Goal: Task Accomplishment & Management: Use online tool/utility

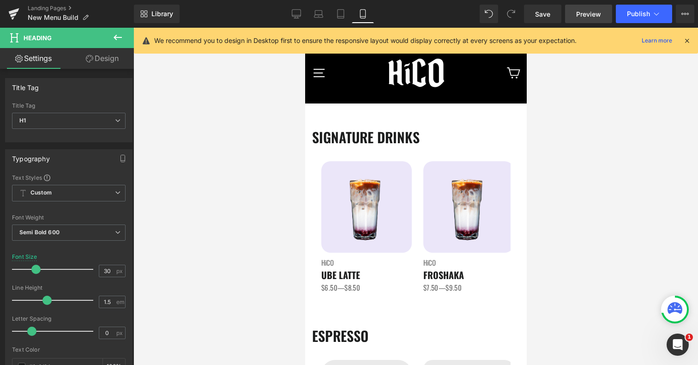
click at [589, 8] on link "Preview" at bounding box center [588, 14] width 47 height 18
click at [295, 10] on icon at bounding box center [296, 13] width 9 height 9
type input "50"
type input "100"
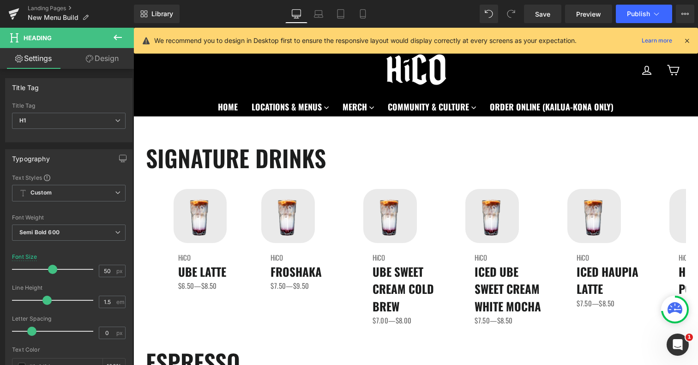
scroll to position [6, 0]
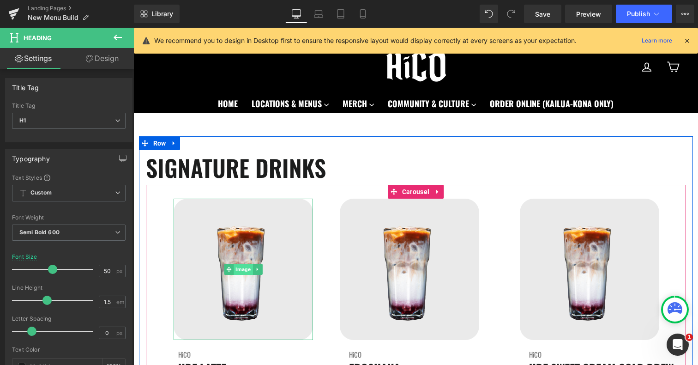
click at [245, 272] on span "Image" at bounding box center [243, 269] width 19 height 11
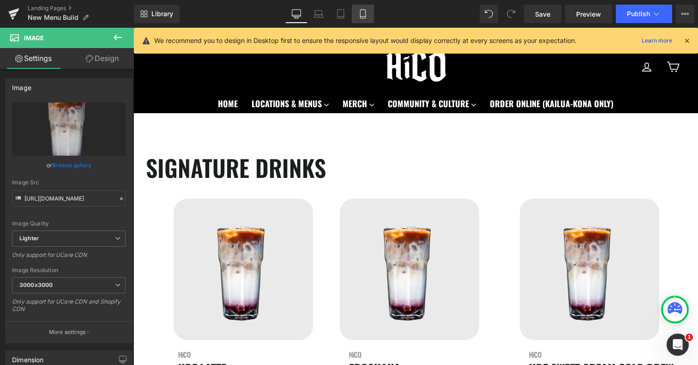
click at [356, 13] on link "Mobile" at bounding box center [363, 14] width 22 height 18
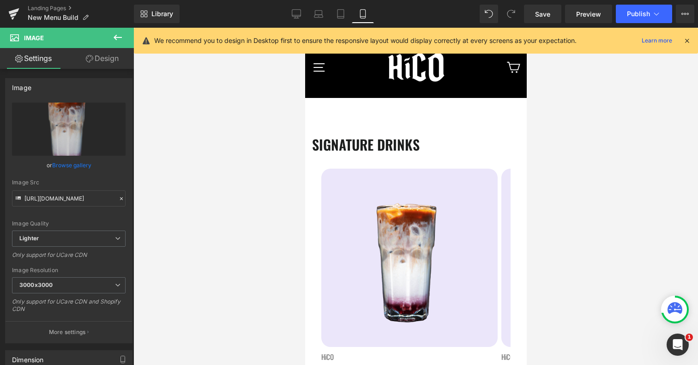
scroll to position [0, 0]
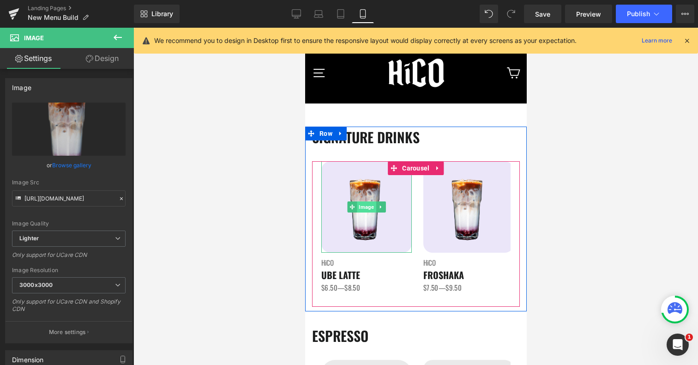
click at [359, 207] on span "Image" at bounding box center [365, 206] width 19 height 11
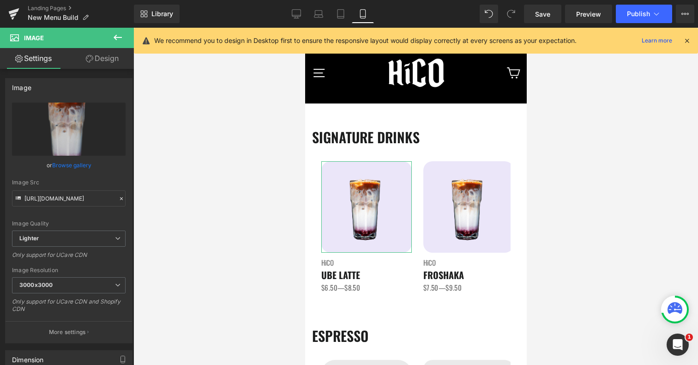
click at [108, 65] on link "Design" at bounding box center [102, 58] width 67 height 21
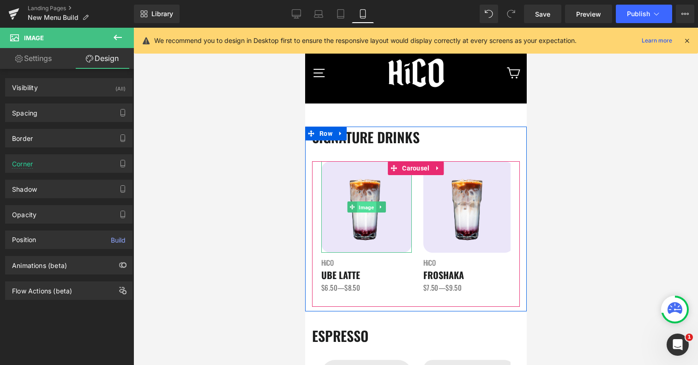
click at [370, 208] on span "Image" at bounding box center [365, 207] width 19 height 11
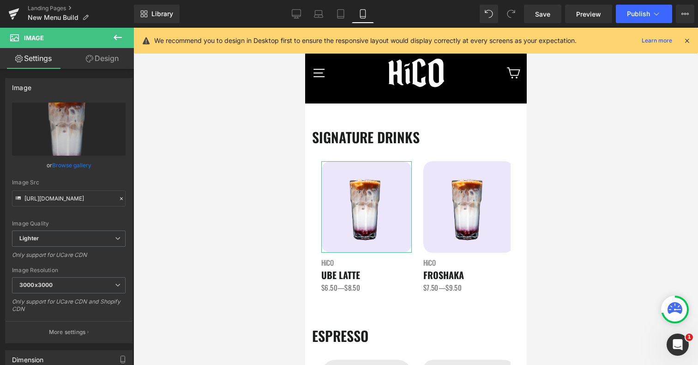
click at [92, 58] on link "Design" at bounding box center [102, 58] width 67 height 21
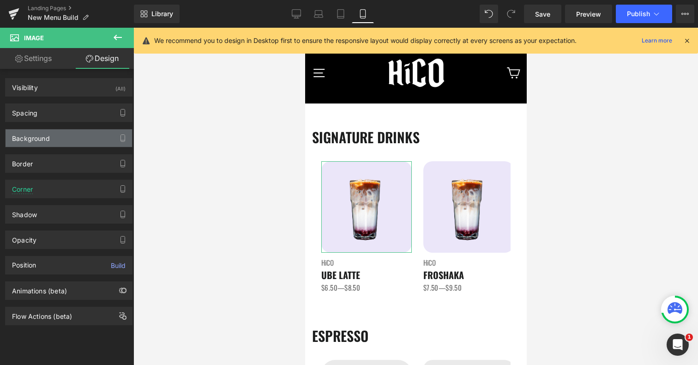
click at [58, 141] on div "Background" at bounding box center [69, 138] width 126 height 18
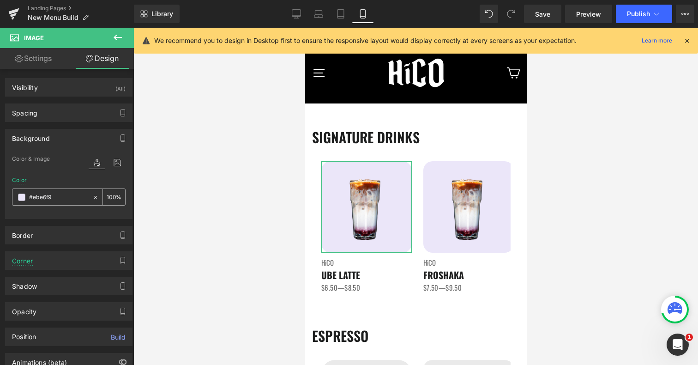
click at [60, 194] on input "#ebe6f9" at bounding box center [58, 197] width 59 height 10
click at [295, 16] on icon at bounding box center [296, 13] width 9 height 7
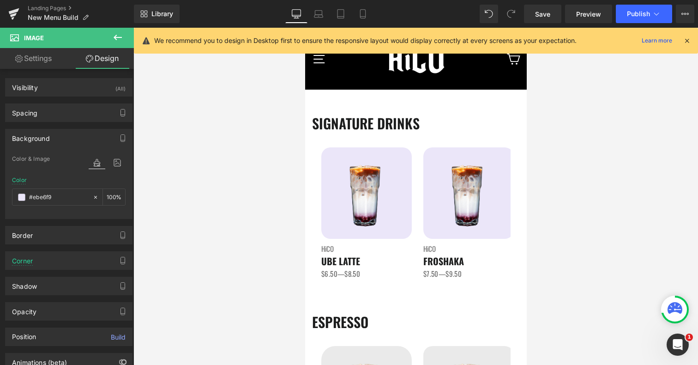
type input "#eaeaea"
type input "100"
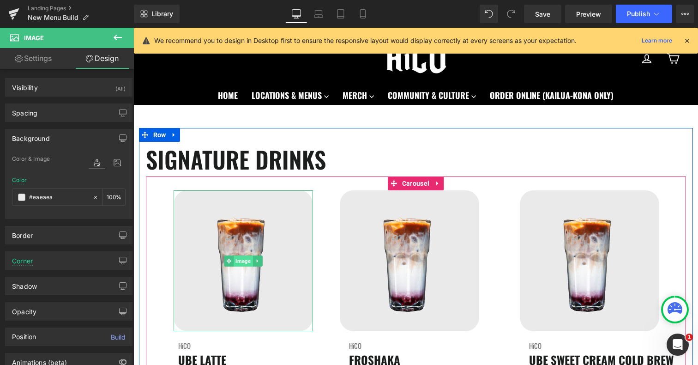
click at [240, 263] on span "Image" at bounding box center [243, 260] width 19 height 11
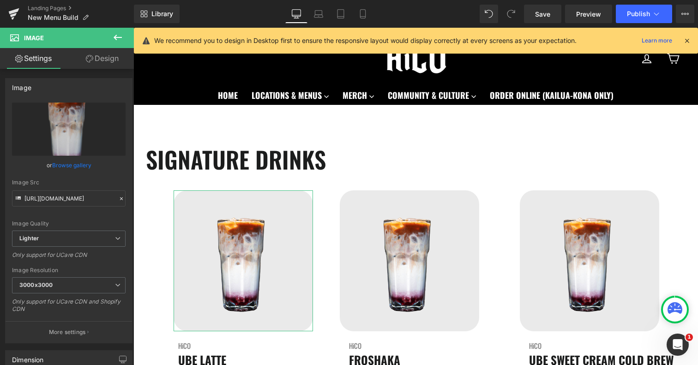
click at [108, 55] on link "Design" at bounding box center [102, 58] width 67 height 21
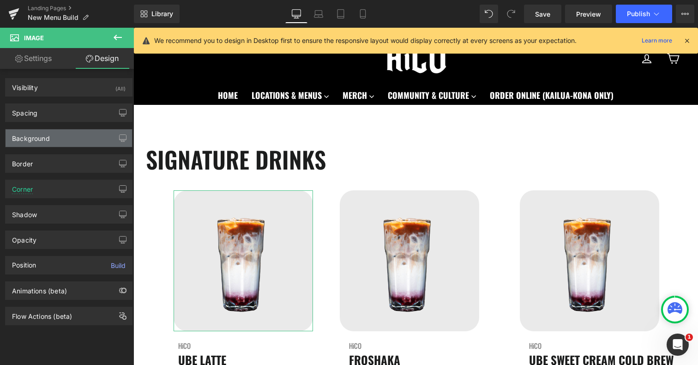
click at [59, 141] on div "Background" at bounding box center [69, 138] width 126 height 18
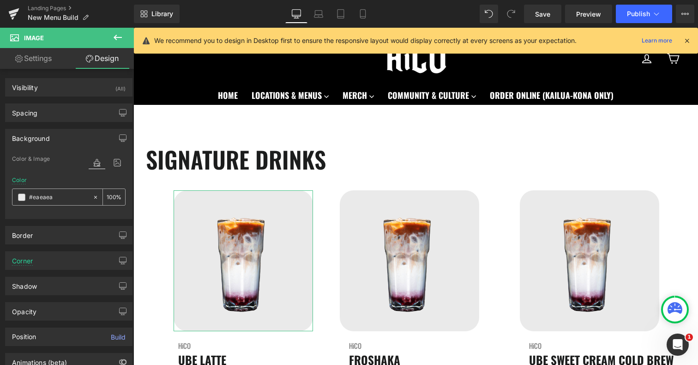
click at [48, 200] on input "#eaeaea" at bounding box center [58, 197] width 59 height 10
paste input "be6f9"
type input "#ebe6f9a"
type input "0"
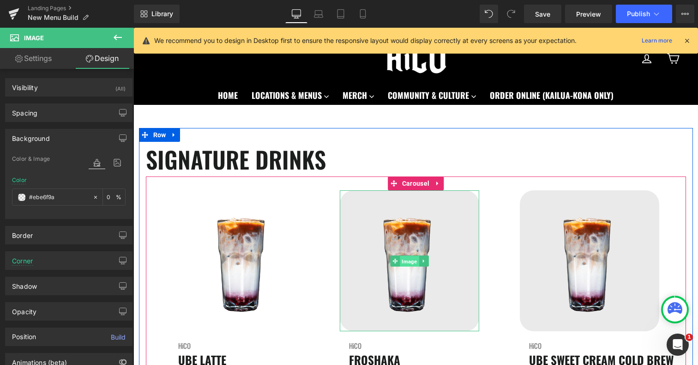
click at [408, 263] on span "Image" at bounding box center [409, 261] width 19 height 11
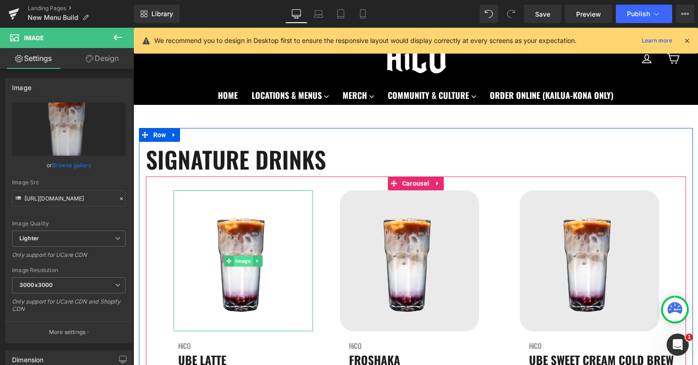
click at [239, 261] on span "Image" at bounding box center [243, 260] width 19 height 11
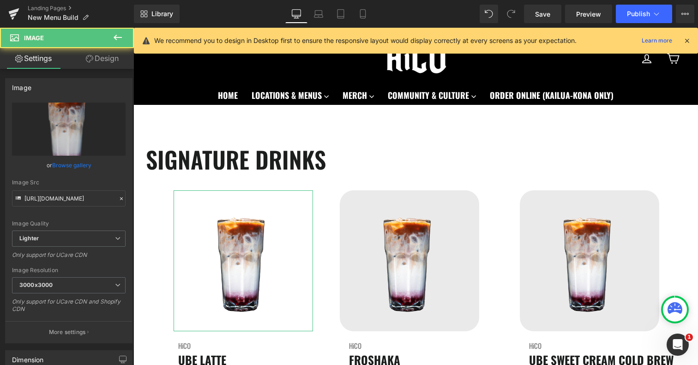
click at [112, 66] on link "Design" at bounding box center [102, 58] width 67 height 21
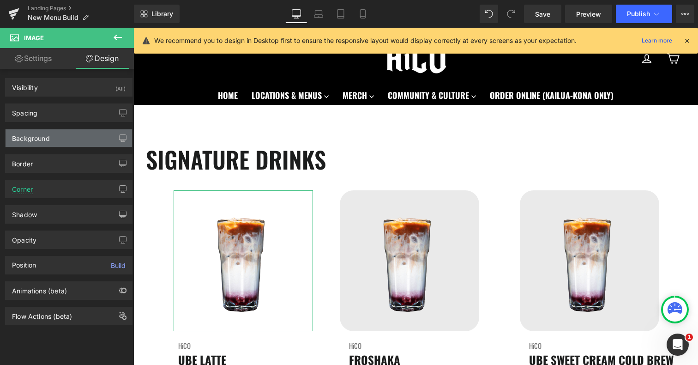
click at [36, 139] on div "Background" at bounding box center [31, 135] width 38 height 13
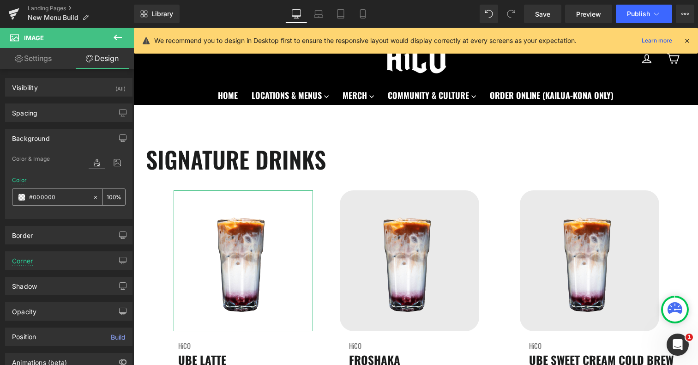
click at [43, 197] on input "#000000" at bounding box center [58, 197] width 59 height 10
paste input "ebe6f9"
type input "#ebe6f9"
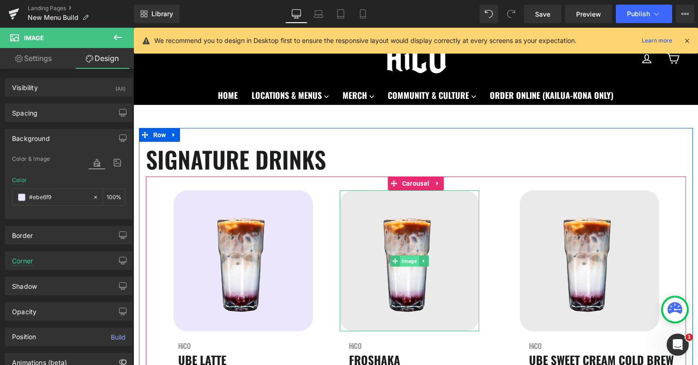
click at [405, 262] on span "Image" at bounding box center [409, 260] width 19 height 11
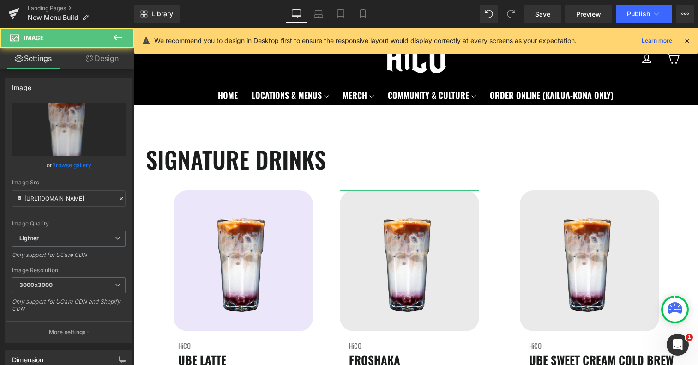
click at [109, 57] on link "Design" at bounding box center [102, 58] width 67 height 21
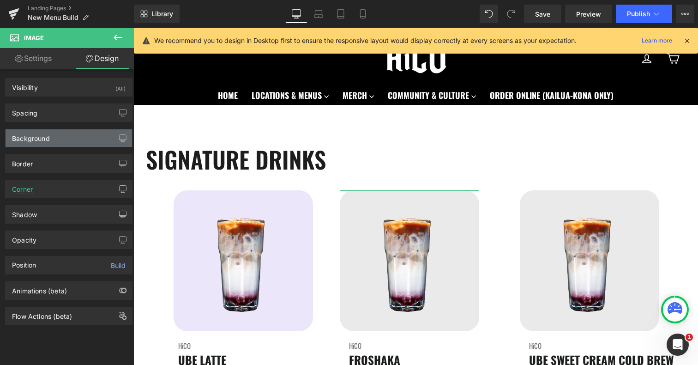
click at [41, 139] on div "Background" at bounding box center [31, 135] width 38 height 13
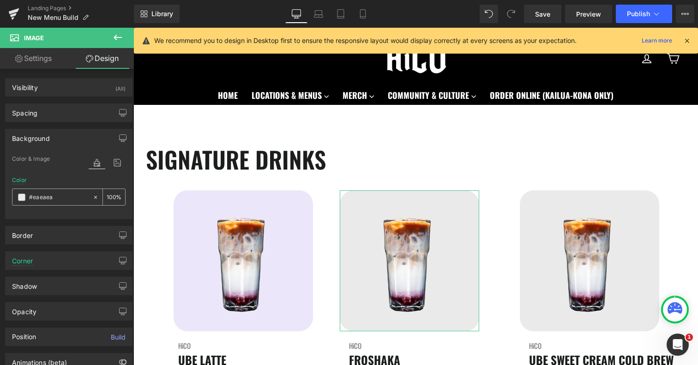
click at [53, 199] on input "#eaeaea" at bounding box center [58, 197] width 59 height 10
paste input "be6f9"
type input "#ebe6f9"
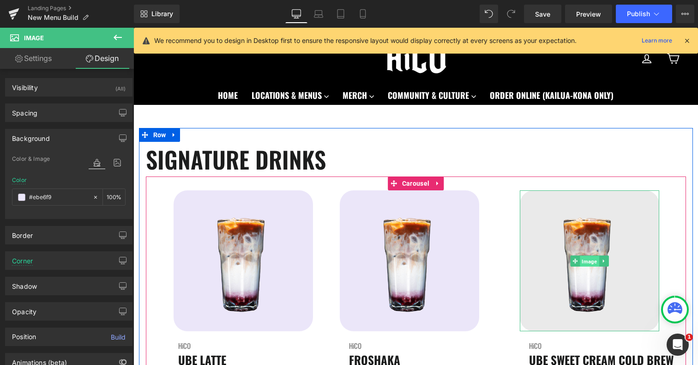
click at [590, 261] on span "Image" at bounding box center [589, 261] width 19 height 11
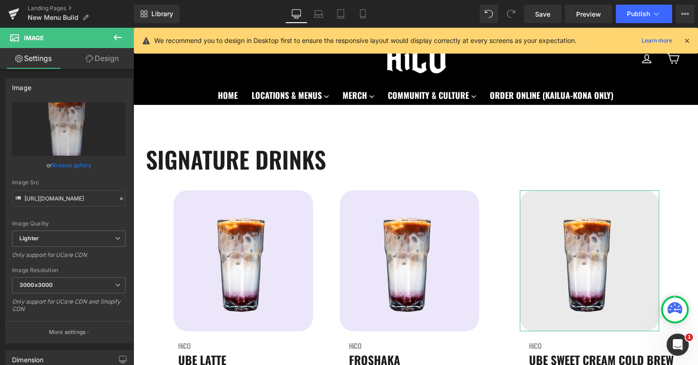
click at [102, 61] on link "Design" at bounding box center [102, 58] width 67 height 21
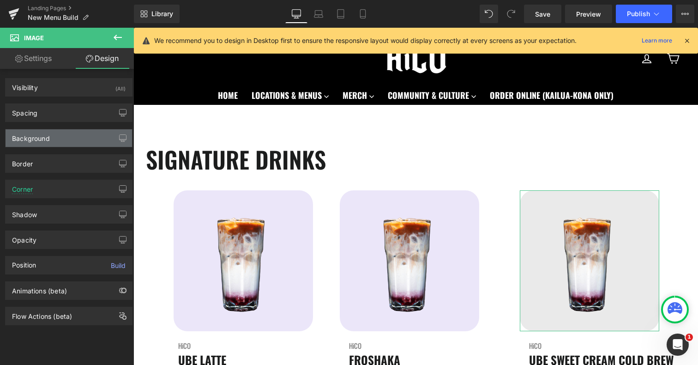
click at [51, 139] on div "Background" at bounding box center [69, 138] width 126 height 18
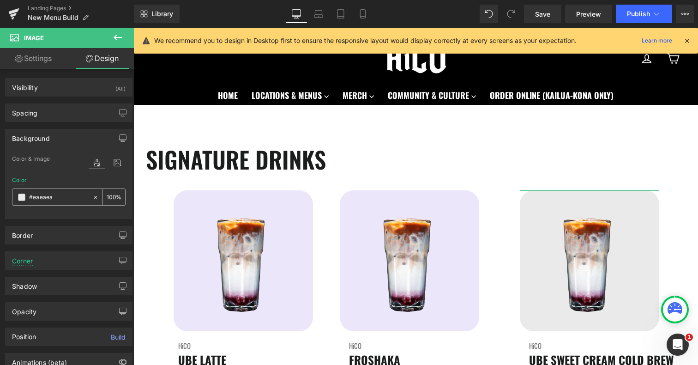
click at [49, 193] on input "#eaeaea" at bounding box center [58, 197] width 59 height 10
paste input "be6f9"
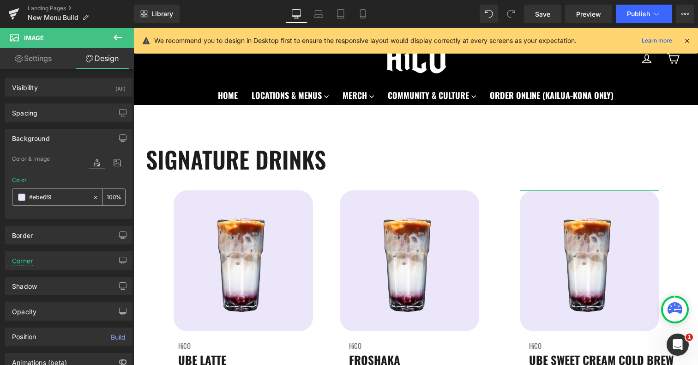
type input "#ebe6f9"
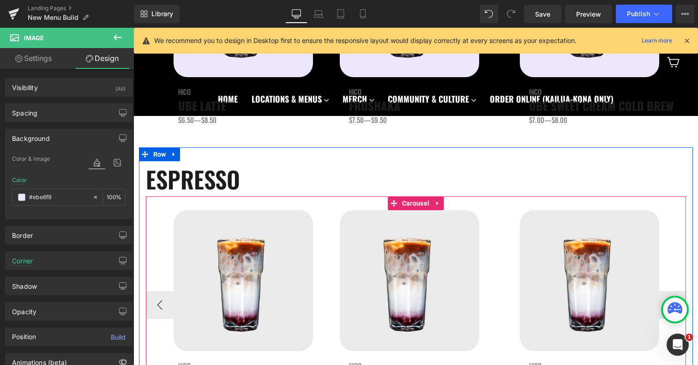
scroll to position [270, 0]
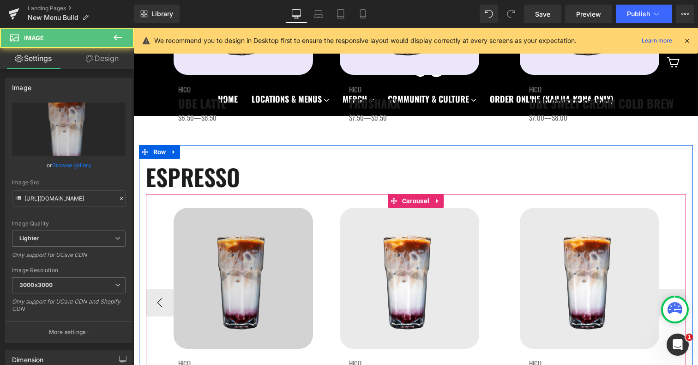
click at [240, 281] on div "Image" at bounding box center [243, 278] width 139 height 141
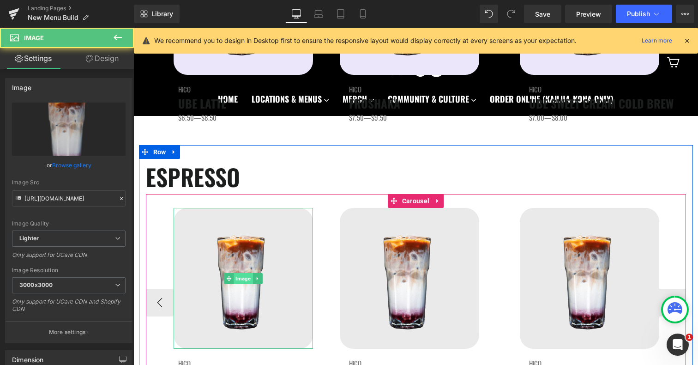
click at [240, 276] on span "Image" at bounding box center [243, 278] width 19 height 11
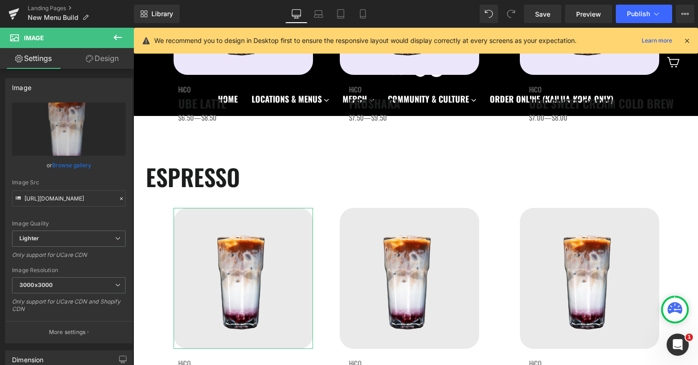
click at [104, 57] on link "Design" at bounding box center [102, 58] width 67 height 21
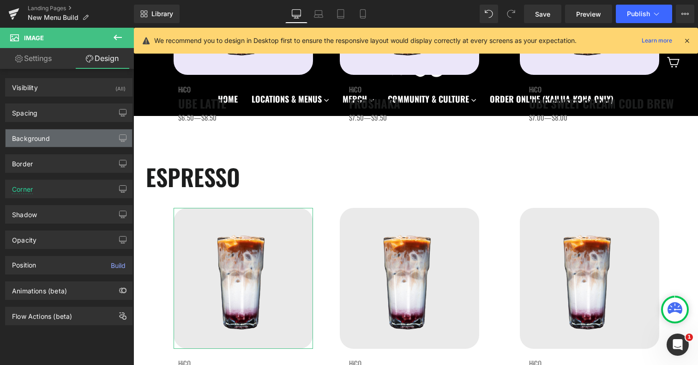
click at [35, 146] on div "Background" at bounding box center [69, 138] width 126 height 18
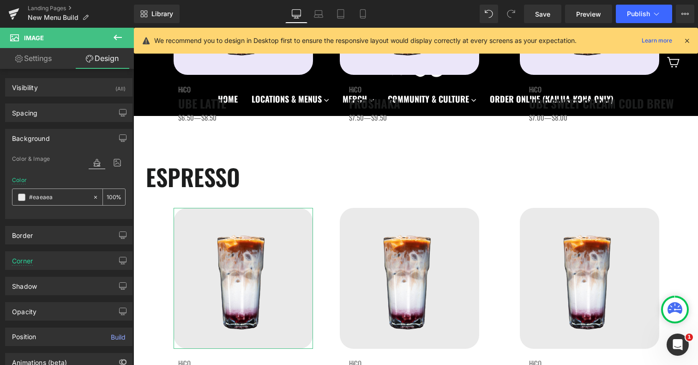
click at [38, 197] on input "#eaeaea" at bounding box center [58, 197] width 59 height 10
paste input "be6f9"
type input "#ebe6f9eaea"
type input "0"
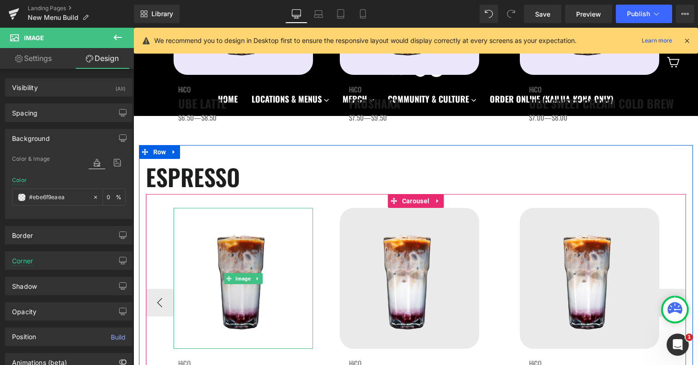
paste input "text"
type input "#ebe6f9"
type input "100"
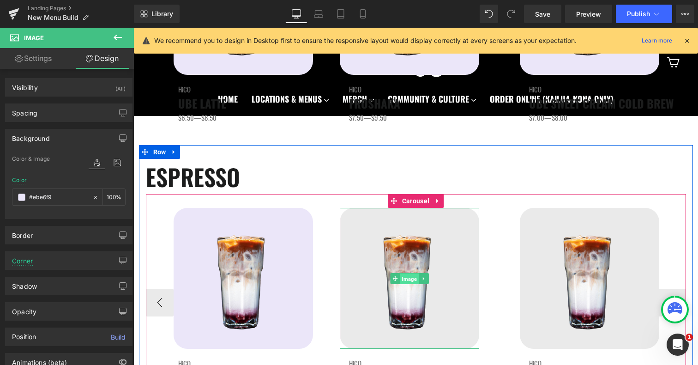
click at [409, 276] on span "Image" at bounding box center [409, 278] width 19 height 11
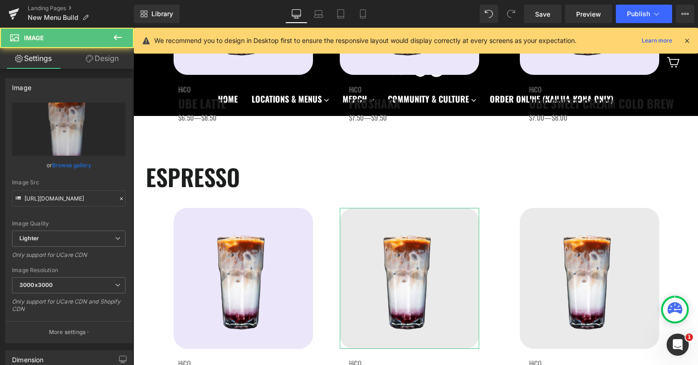
click at [101, 57] on link "Design" at bounding box center [102, 58] width 67 height 21
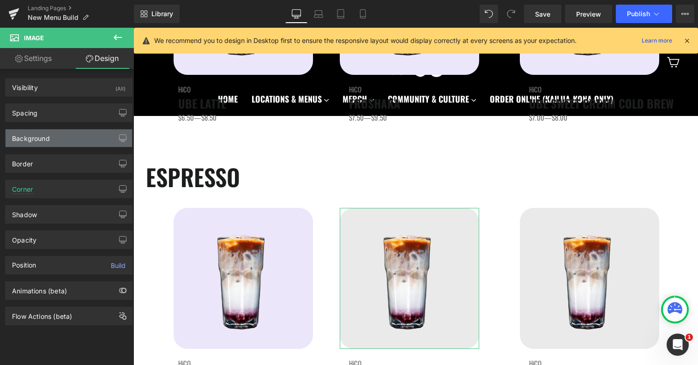
click at [60, 140] on div "Background" at bounding box center [69, 138] width 126 height 18
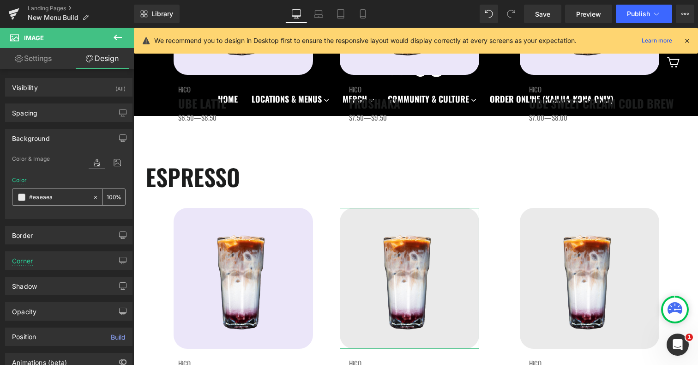
click at [60, 193] on input "#eaeaea" at bounding box center [58, 197] width 59 height 10
paste input "be6f9"
type input "#ebe6f9"
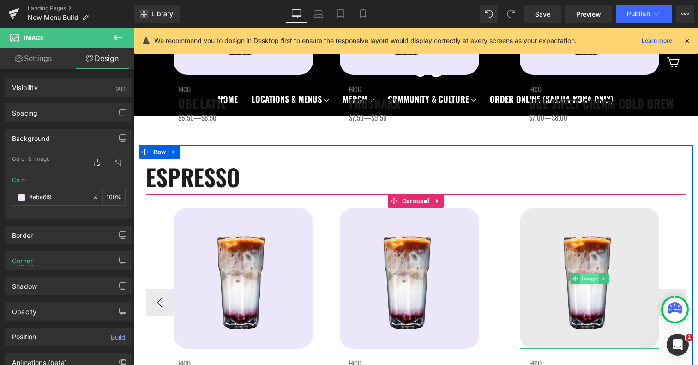
click at [591, 276] on span "Image" at bounding box center [589, 278] width 19 height 11
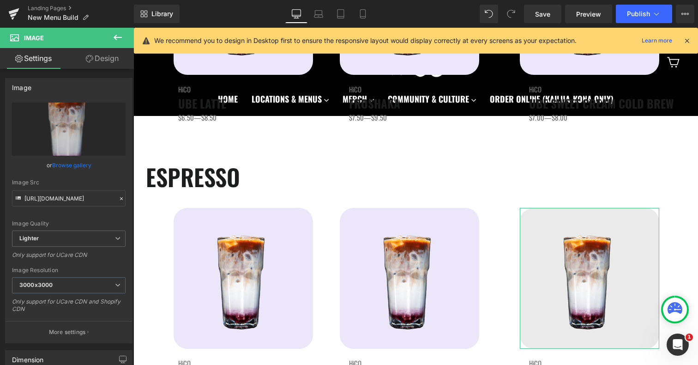
click at [97, 64] on link "Design" at bounding box center [102, 58] width 67 height 21
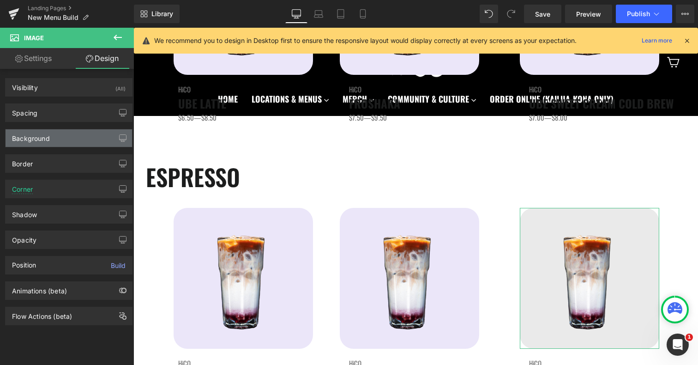
click at [53, 142] on div "Background" at bounding box center [69, 138] width 126 height 18
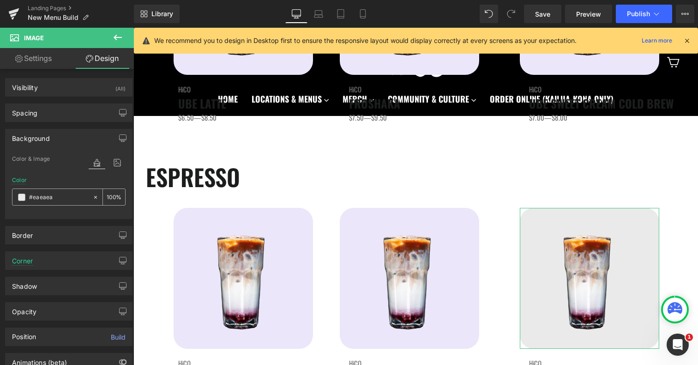
click at [63, 199] on input "#eaeaea" at bounding box center [58, 197] width 59 height 10
paste input "be6f9"
type input "#ebe6f9"
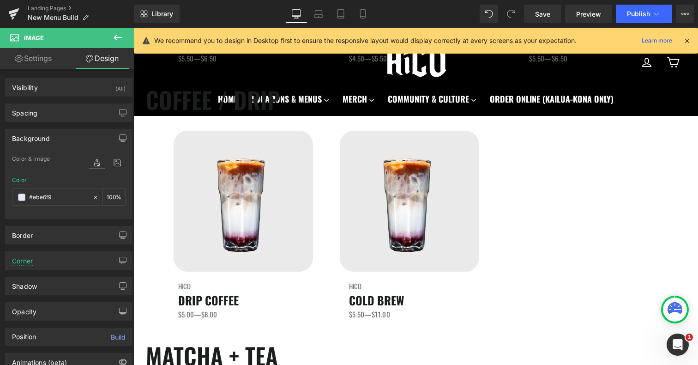
scroll to position [571, 0]
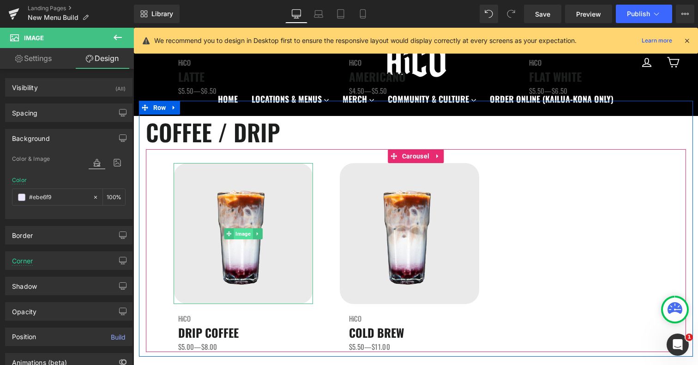
click at [245, 231] on span "Image" at bounding box center [243, 233] width 19 height 11
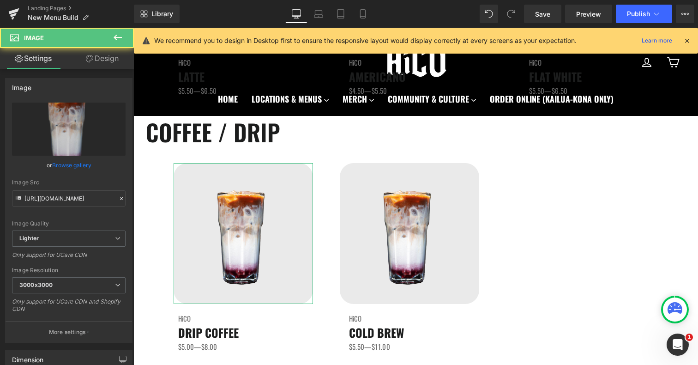
click at [108, 66] on link "Design" at bounding box center [102, 58] width 67 height 21
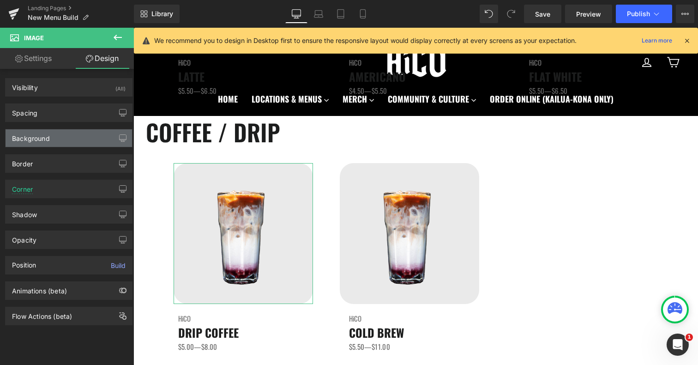
click at [47, 145] on div "Background" at bounding box center [69, 138] width 126 height 18
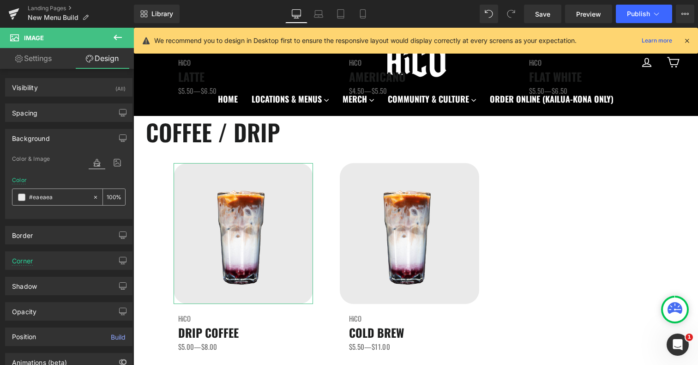
click at [43, 202] on div "#eaeaea" at bounding box center [52, 197] width 80 height 16
click at [43, 200] on input "#eaeaea" at bounding box center [58, 197] width 59 height 10
paste input "be6f9"
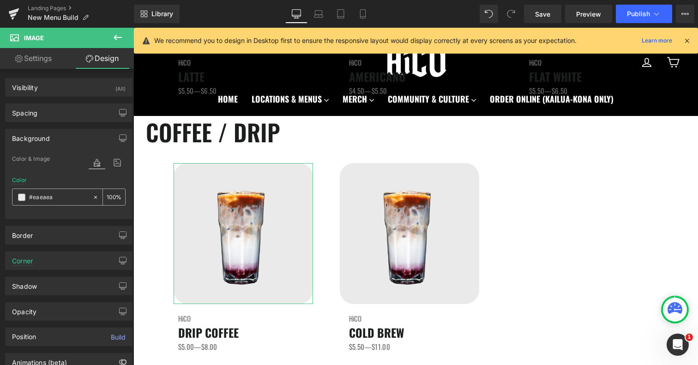
type input "#ebe6f9"
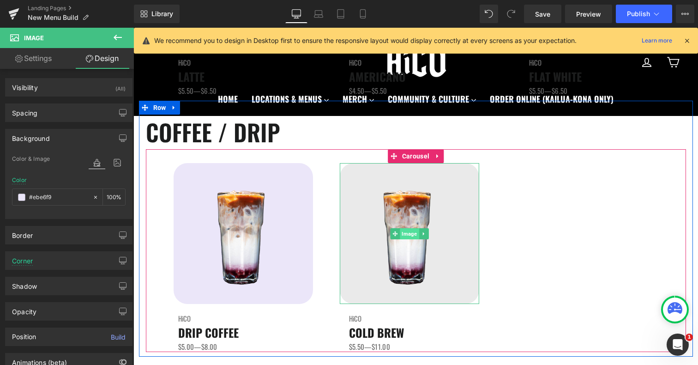
click at [405, 231] on span "Image" at bounding box center [409, 233] width 19 height 11
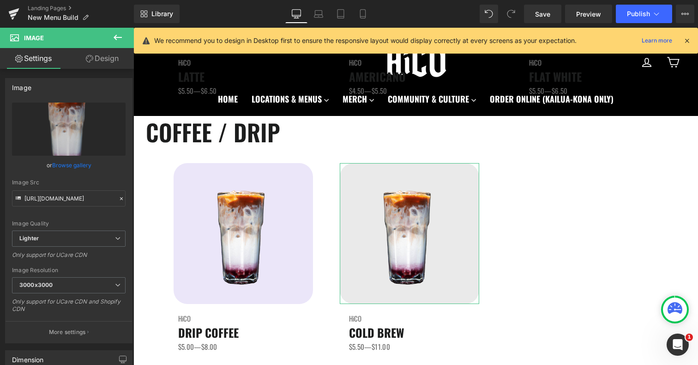
click at [114, 59] on link "Design" at bounding box center [102, 58] width 67 height 21
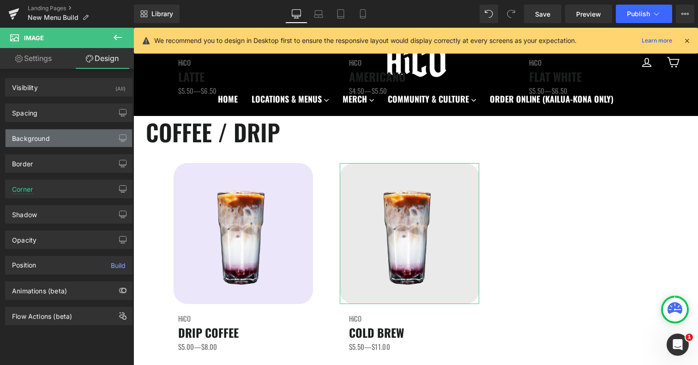
click at [47, 140] on div "Background" at bounding box center [31, 135] width 38 height 13
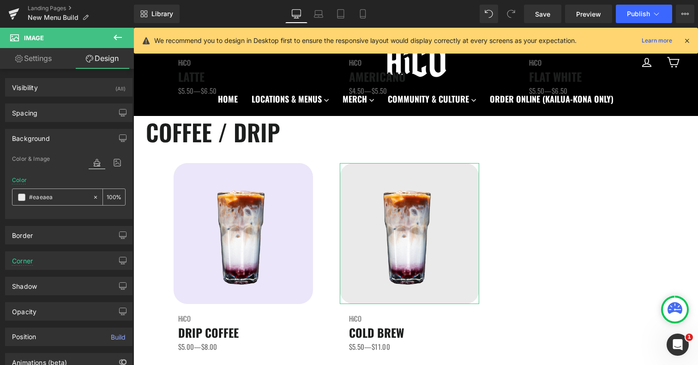
click at [52, 196] on input "#eaeaea" at bounding box center [58, 197] width 59 height 10
paste input "be6f9"
type input "#ebe6f9"
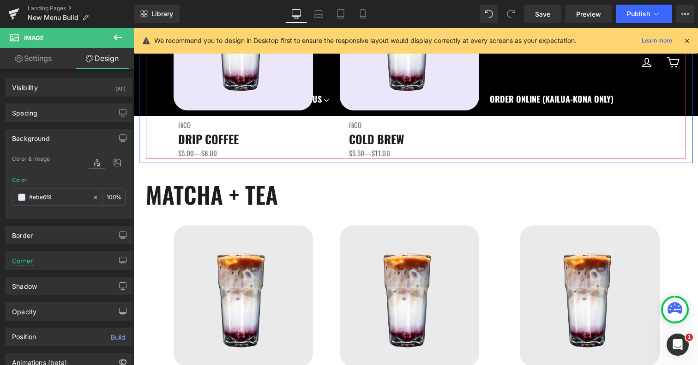
scroll to position [847, 0]
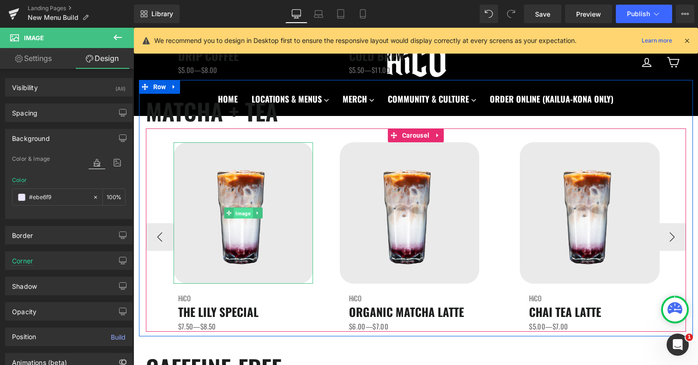
click at [238, 215] on span "Image" at bounding box center [243, 213] width 19 height 11
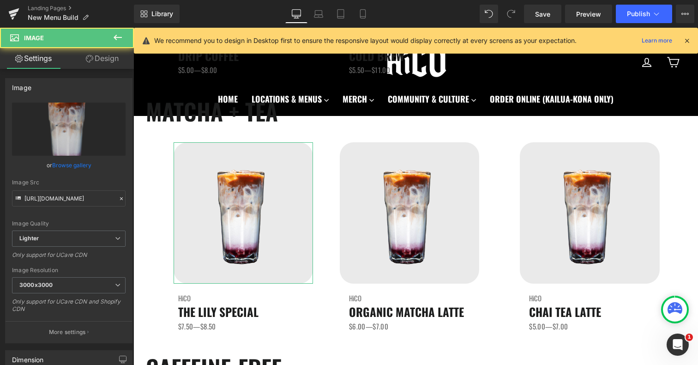
click at [102, 61] on link "Design" at bounding box center [102, 58] width 67 height 21
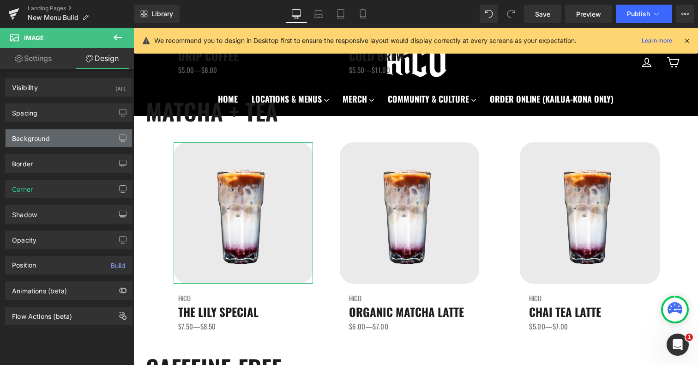
click at [49, 134] on div "Background" at bounding box center [69, 138] width 126 height 18
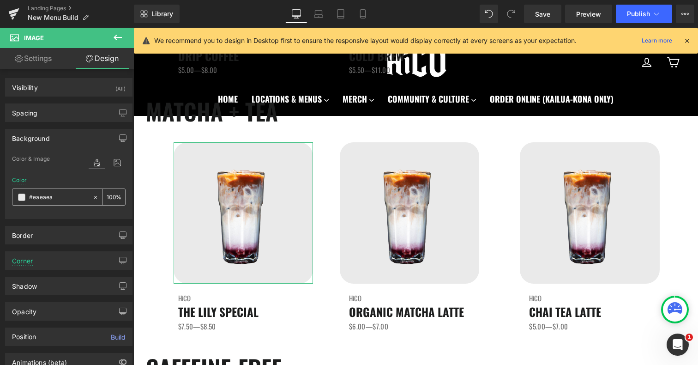
click at [48, 193] on input "#eaeaea" at bounding box center [58, 197] width 59 height 10
paste input "be6f9"
type input "#ebe6f9"
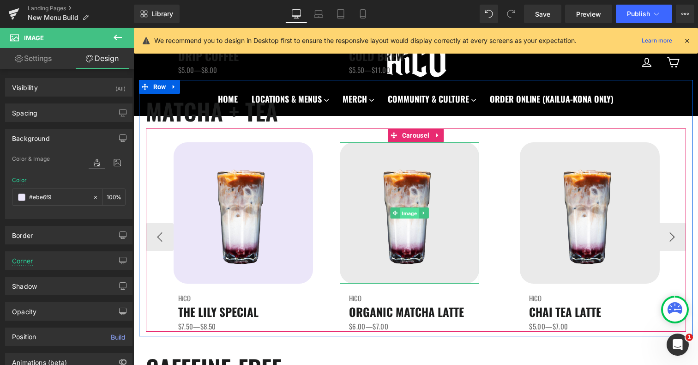
click at [403, 213] on span "Image" at bounding box center [409, 213] width 19 height 11
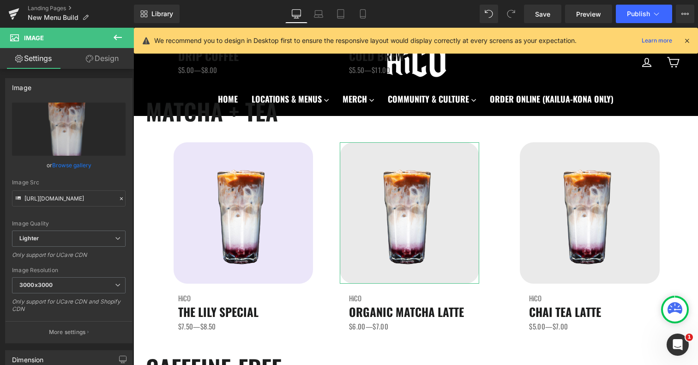
click at [102, 62] on link "Design" at bounding box center [102, 58] width 67 height 21
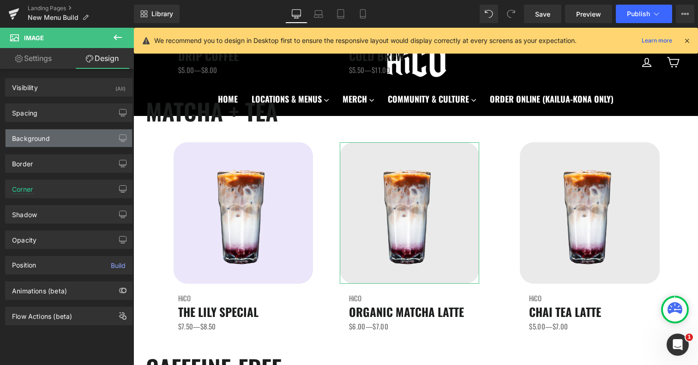
click at [61, 141] on div "Background" at bounding box center [69, 138] width 126 height 18
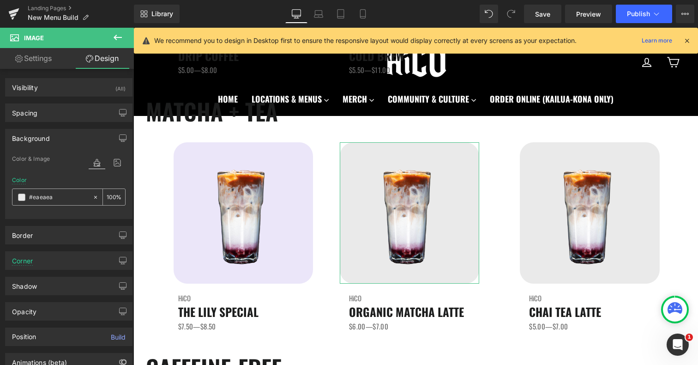
click at [56, 192] on input "#eaeaea" at bounding box center [58, 197] width 59 height 10
paste input "be6f9"
type input "#ebe6f9"
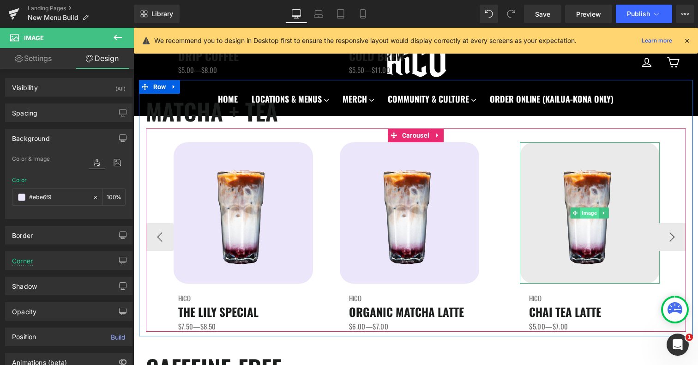
click at [590, 213] on span "Image" at bounding box center [589, 212] width 19 height 11
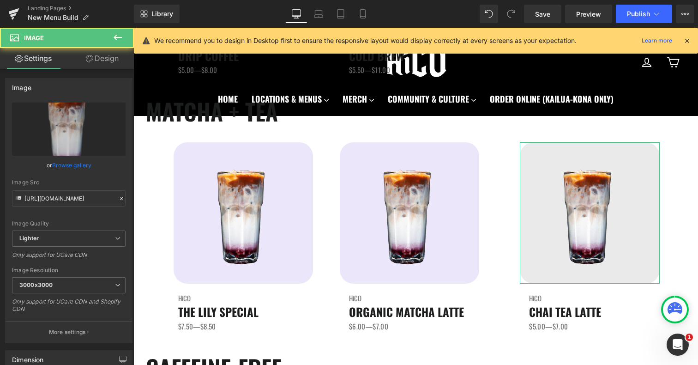
click at [97, 61] on link "Design" at bounding box center [102, 58] width 67 height 21
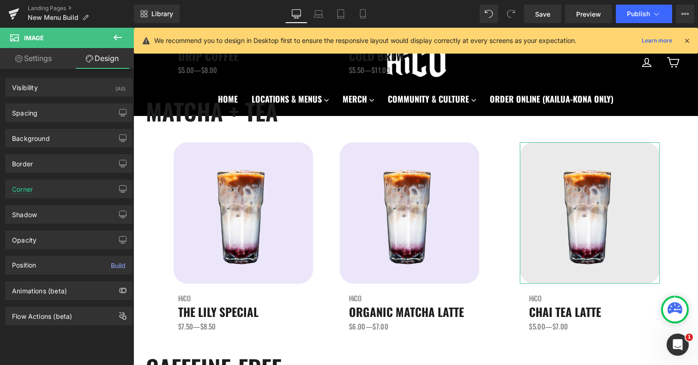
type input "#eaeaea"
type input "100"
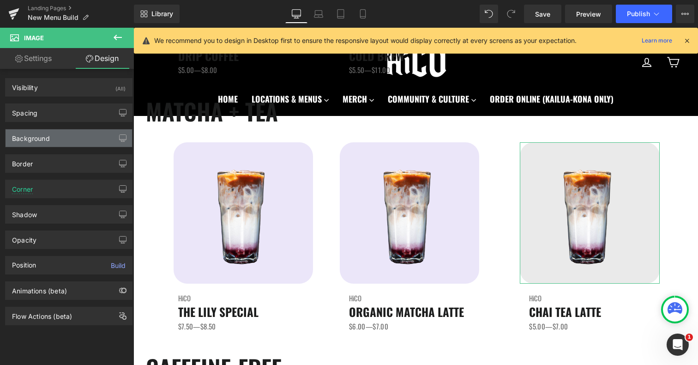
click at [61, 137] on div "Background" at bounding box center [69, 138] width 126 height 18
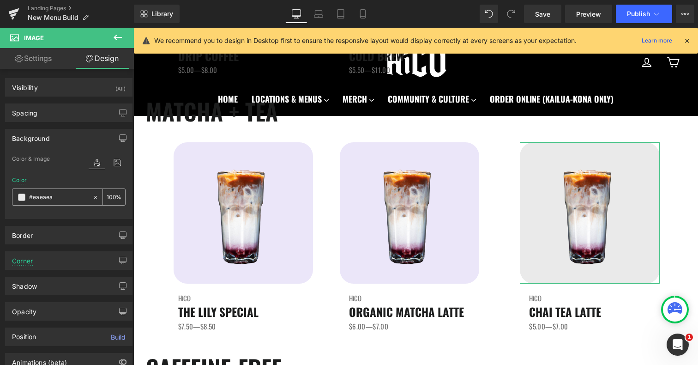
click at [56, 198] on input "#eaeaea" at bounding box center [58, 197] width 59 height 10
paste input "be6f9"
type input "#ebe6f9"
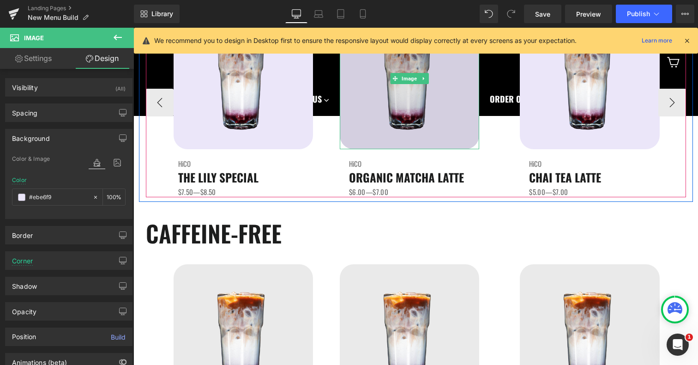
scroll to position [1022, 0]
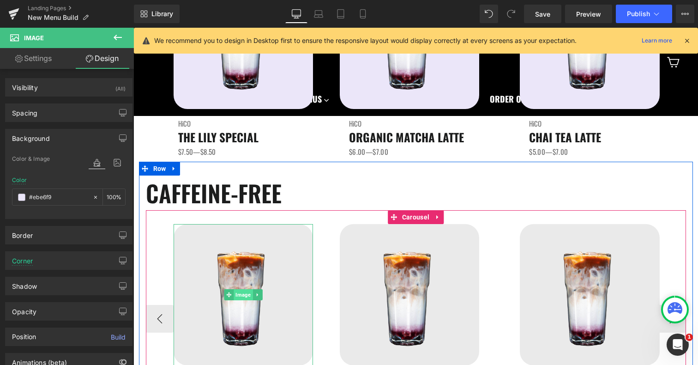
click at [245, 291] on span "Image" at bounding box center [243, 294] width 19 height 11
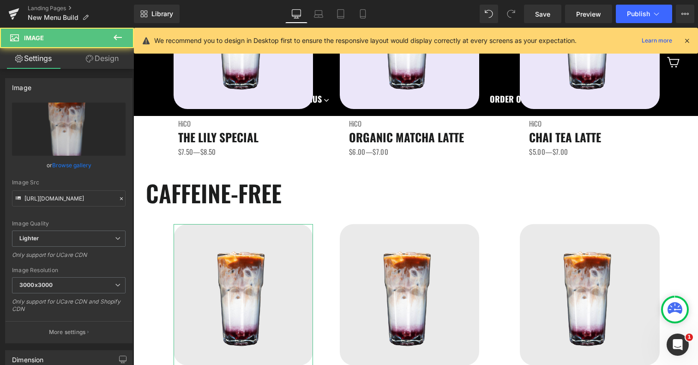
click at [109, 59] on link "Design" at bounding box center [102, 58] width 67 height 21
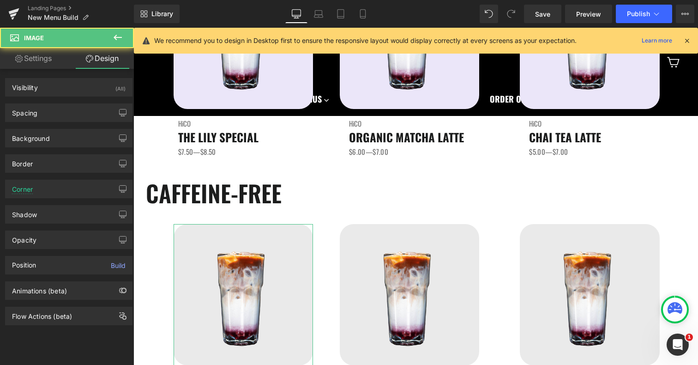
type input "#eaeaea"
type input "100"
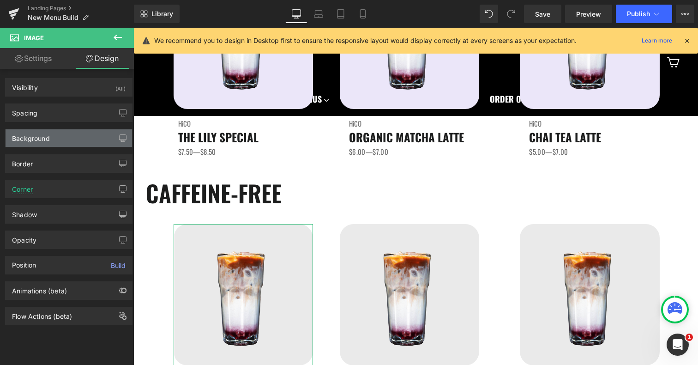
click at [56, 138] on div "Background" at bounding box center [69, 138] width 126 height 18
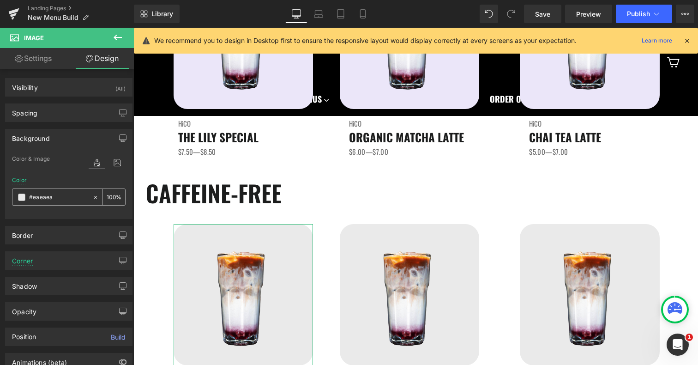
click at [63, 197] on input "#eaeaea" at bounding box center [58, 197] width 59 height 10
paste input "be6f9"
type input "#ebe6f9"
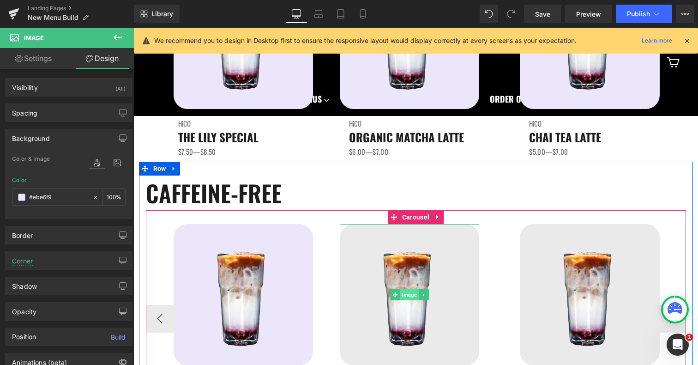
click at [412, 293] on span "Image" at bounding box center [409, 294] width 19 height 11
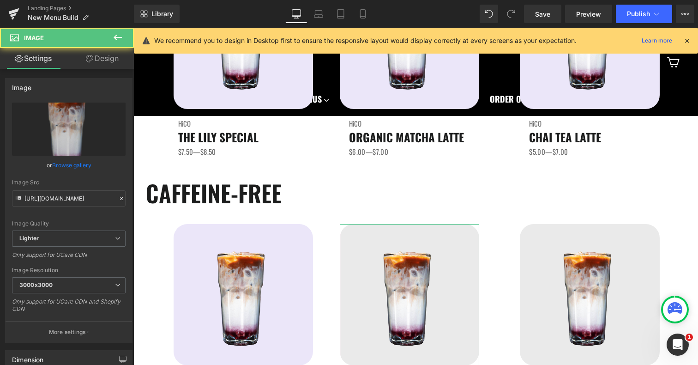
click at [106, 60] on link "Design" at bounding box center [102, 58] width 67 height 21
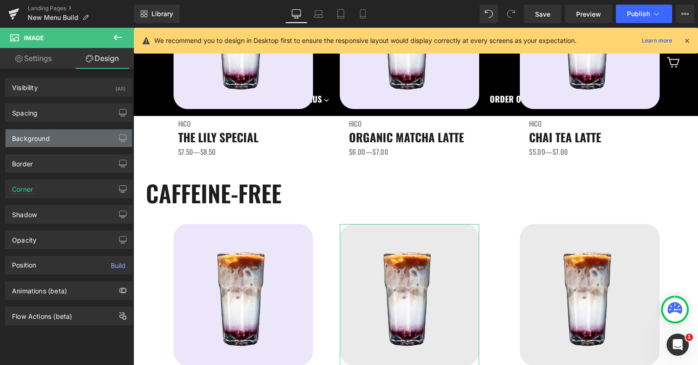
click at [44, 134] on div "Background" at bounding box center [31, 135] width 38 height 13
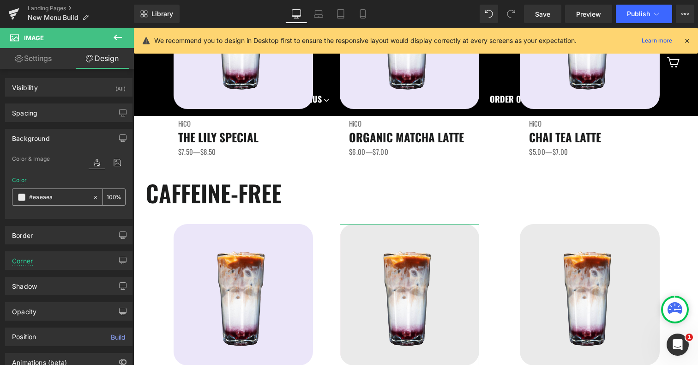
click at [42, 200] on input "#eaeaea" at bounding box center [58, 197] width 59 height 10
paste input "be6f9"
type input "#ebe6f9"
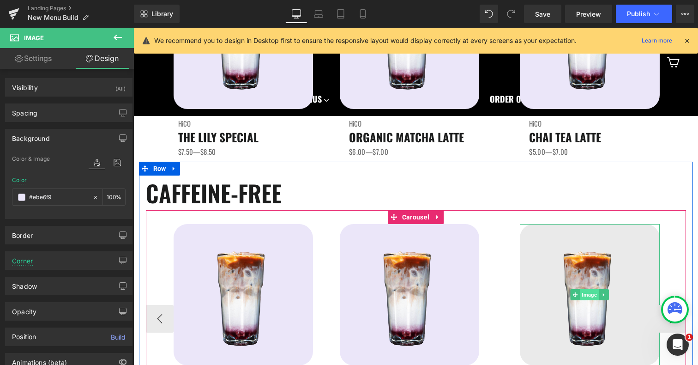
click at [589, 291] on span "Image" at bounding box center [589, 294] width 19 height 11
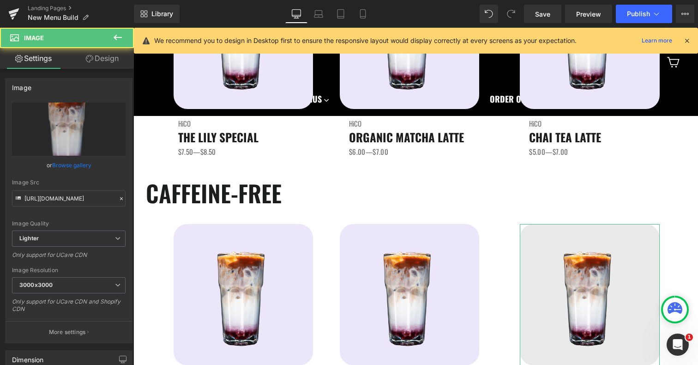
click at [114, 59] on link "Design" at bounding box center [102, 58] width 67 height 21
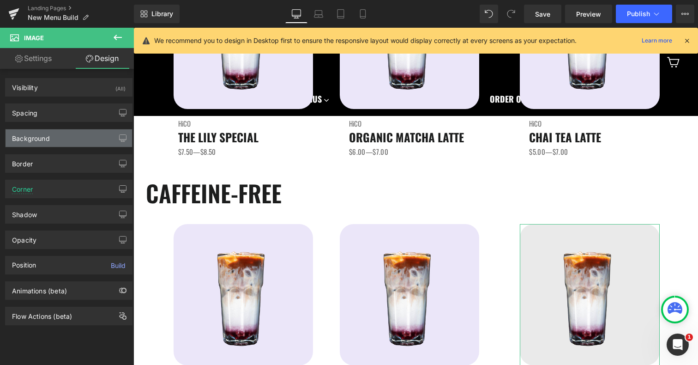
click at [66, 132] on div "Background" at bounding box center [69, 138] width 126 height 18
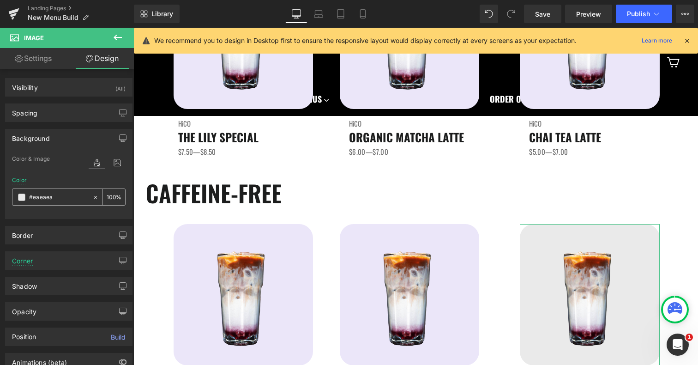
click at [47, 195] on input "#eaeaea" at bounding box center [58, 197] width 59 height 10
paste input "be6f9"
type input "#ebe6f9ea"
type input "92"
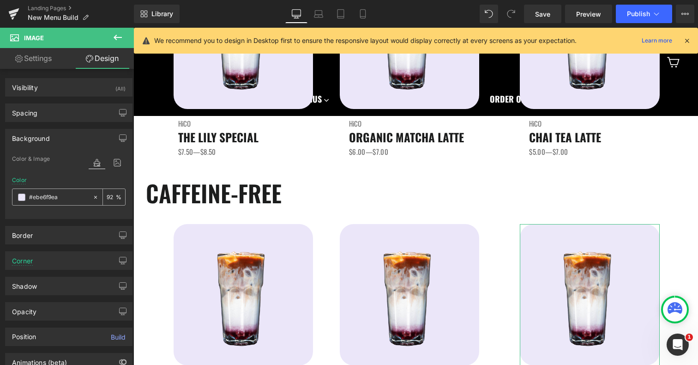
paste input "text"
type input "#ebe6f9"
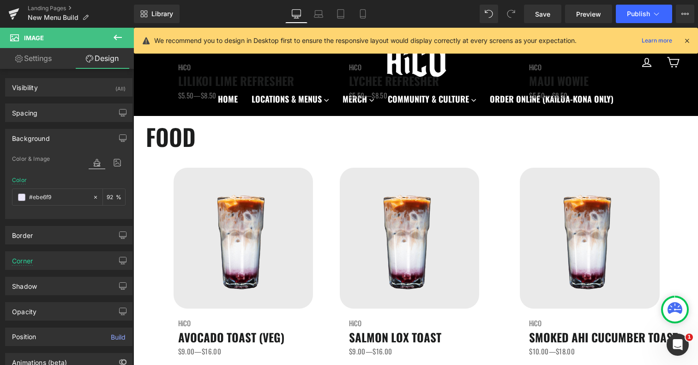
scroll to position [1381, 0]
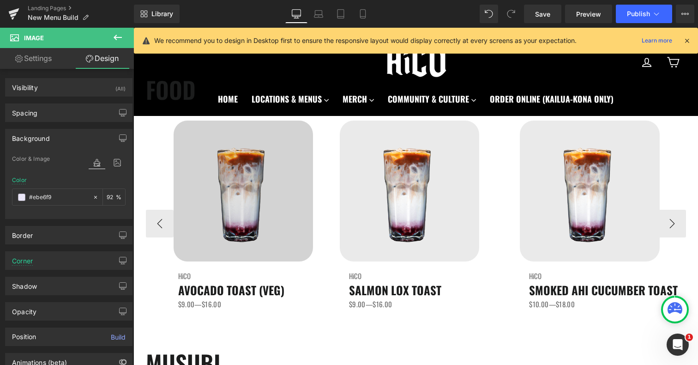
click at [242, 185] on img at bounding box center [243, 190] width 139 height 141
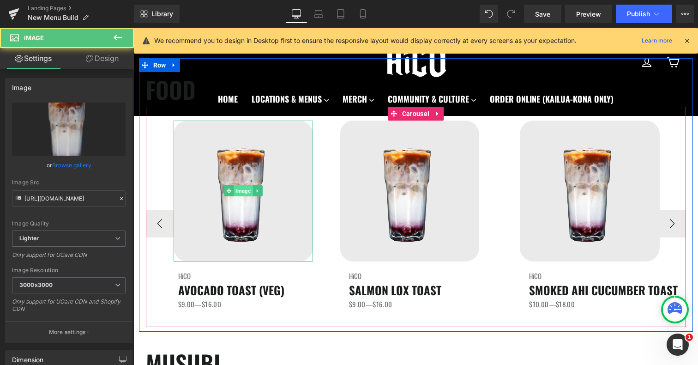
click at [242, 193] on span "Image" at bounding box center [243, 190] width 19 height 11
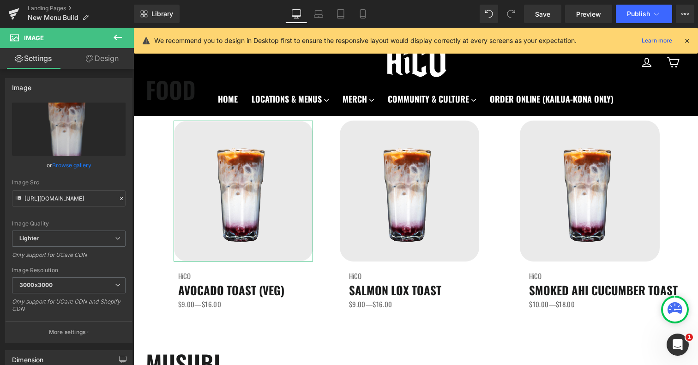
click at [105, 59] on link "Design" at bounding box center [102, 58] width 67 height 21
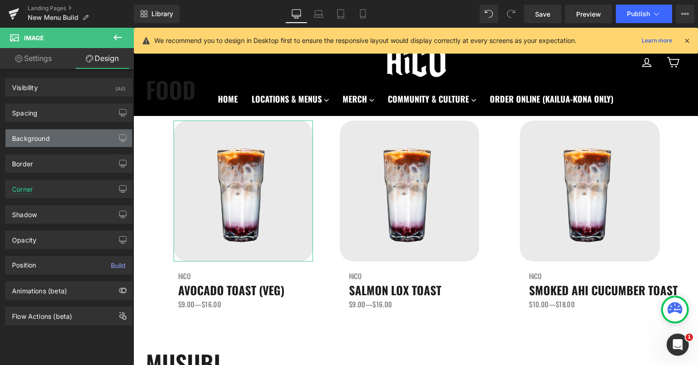
click at [47, 137] on div "Background" at bounding box center [31, 135] width 38 height 13
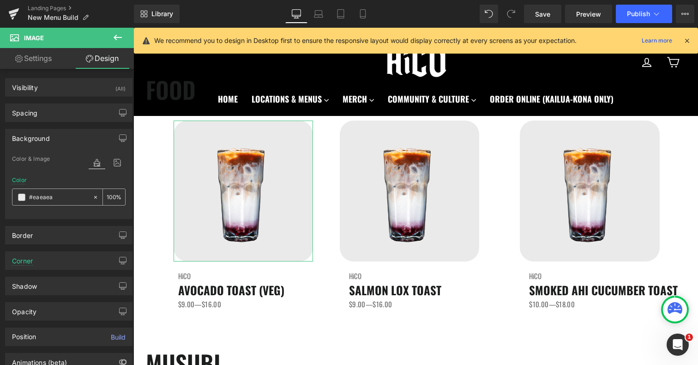
click at [41, 195] on input "#eaeaea" at bounding box center [58, 197] width 59 height 10
paste input "be6f9"
type input "#ebe6f9"
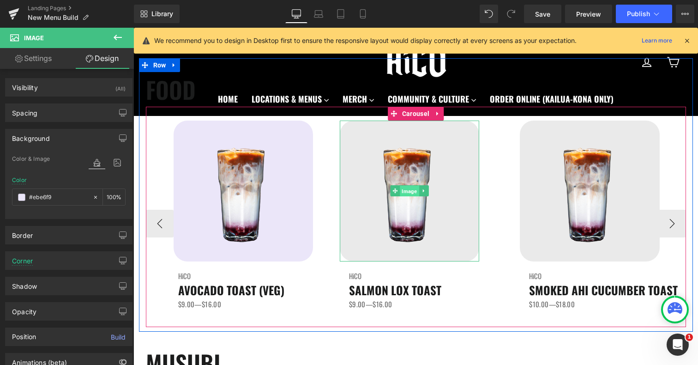
click at [411, 193] on span "Image" at bounding box center [409, 191] width 19 height 11
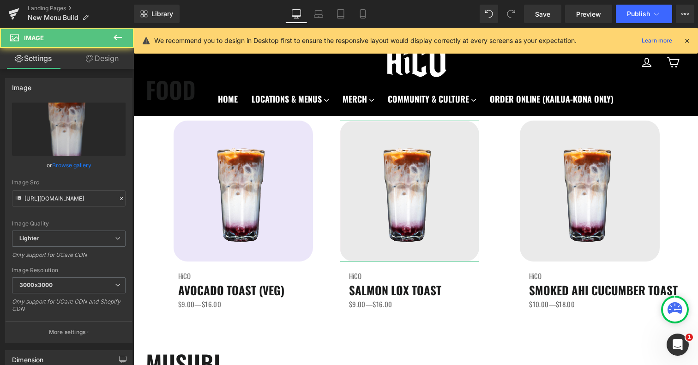
click at [106, 61] on link "Design" at bounding box center [102, 58] width 67 height 21
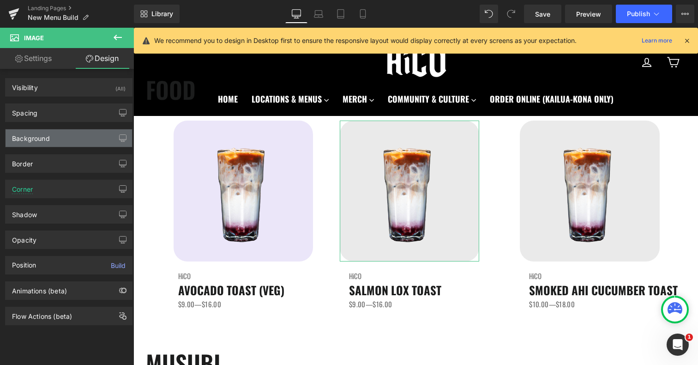
click at [61, 135] on div "Background" at bounding box center [69, 138] width 126 height 18
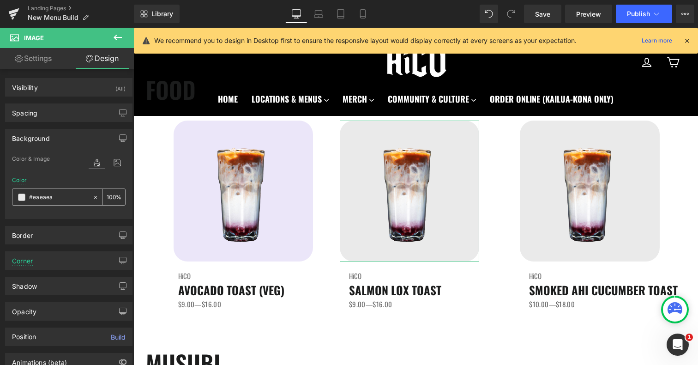
click at [48, 203] on div "#eaeaea" at bounding box center [52, 197] width 80 height 16
click at [48, 200] on input "#eaeaea" at bounding box center [58, 197] width 59 height 10
paste input "be6f9"
type input "#ebe6f9"
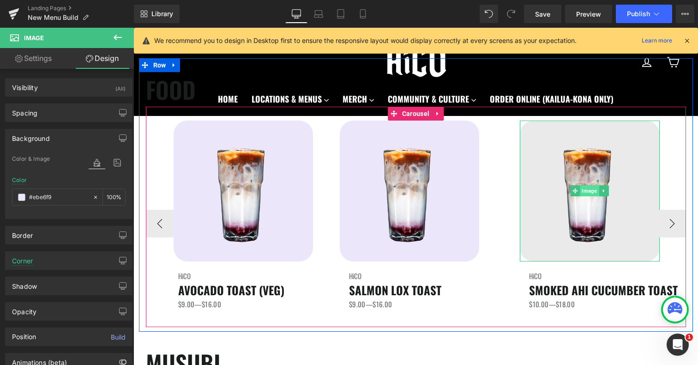
click at [586, 193] on span "Image" at bounding box center [589, 190] width 19 height 11
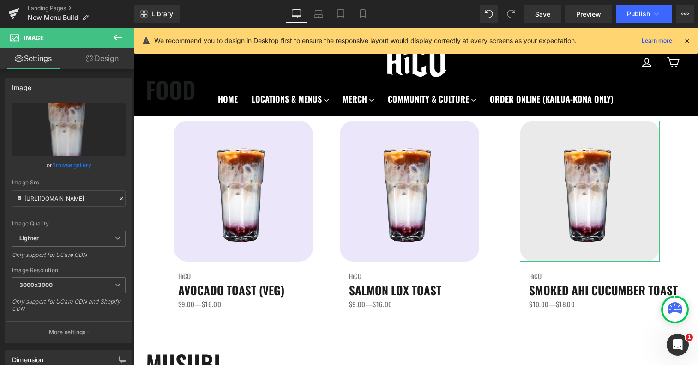
click at [108, 57] on link "Design" at bounding box center [102, 58] width 67 height 21
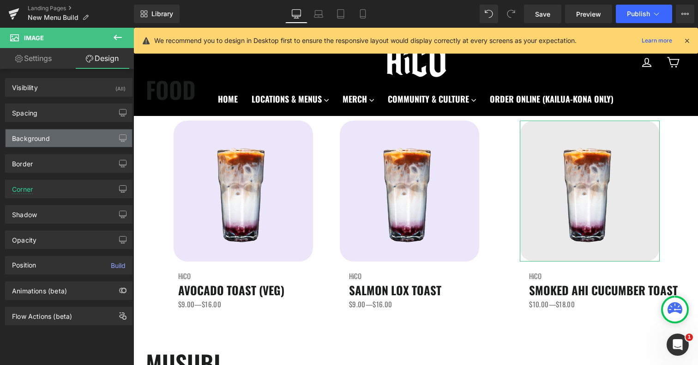
click at [66, 136] on div "Background" at bounding box center [69, 138] width 126 height 18
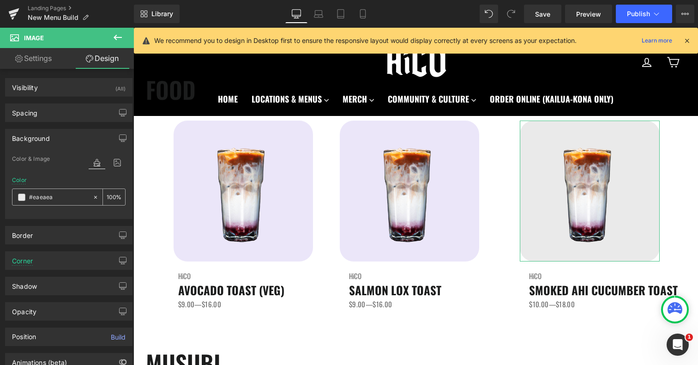
click at [49, 201] on input "#eaeaea" at bounding box center [58, 197] width 59 height 10
paste input "be6f9"
type input "#ebe6f9"
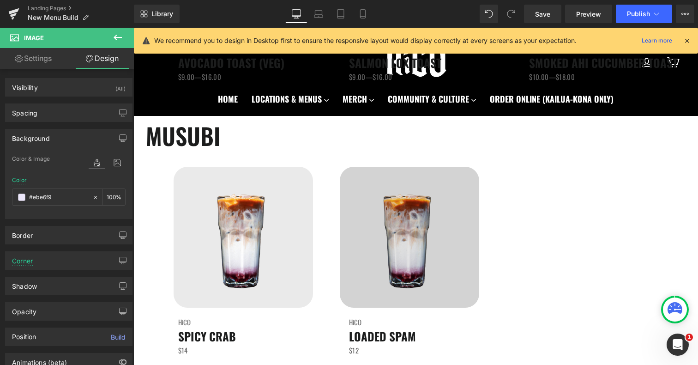
scroll to position [1654, 0]
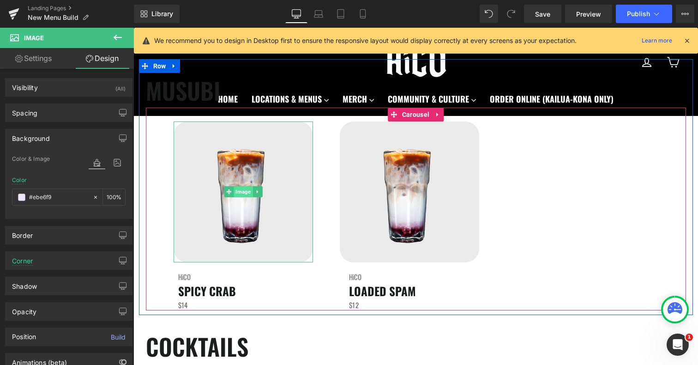
click at [241, 192] on span "Image" at bounding box center [243, 191] width 19 height 11
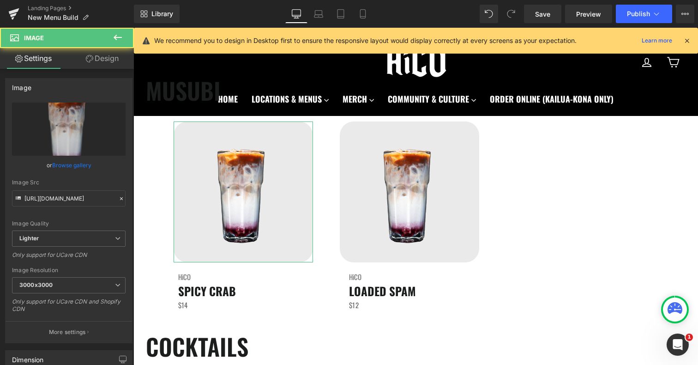
click at [111, 62] on link "Design" at bounding box center [102, 58] width 67 height 21
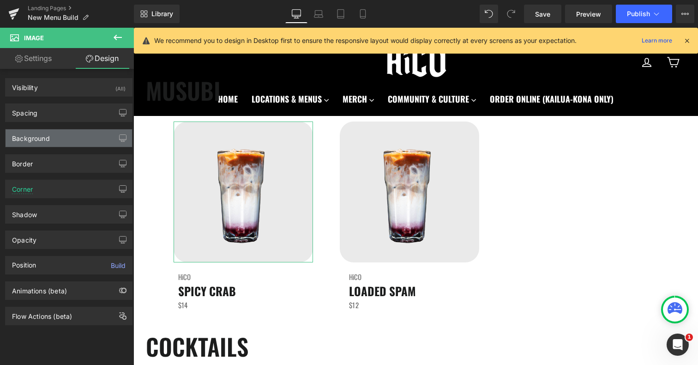
click at [68, 138] on div "Background" at bounding box center [69, 138] width 126 height 18
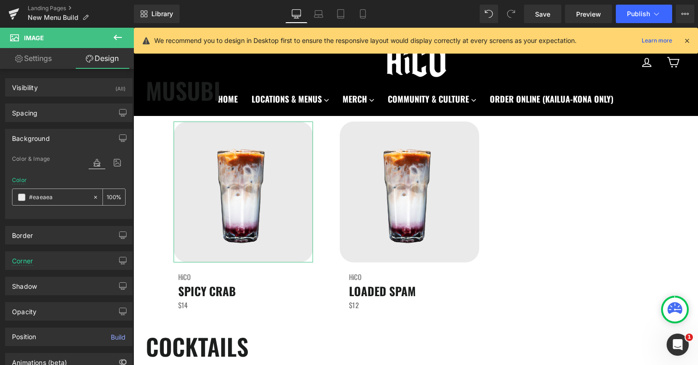
click at [55, 198] on input "#eaeaea" at bounding box center [58, 197] width 59 height 10
paste input "be6f9"
type input "#ebe6f9"
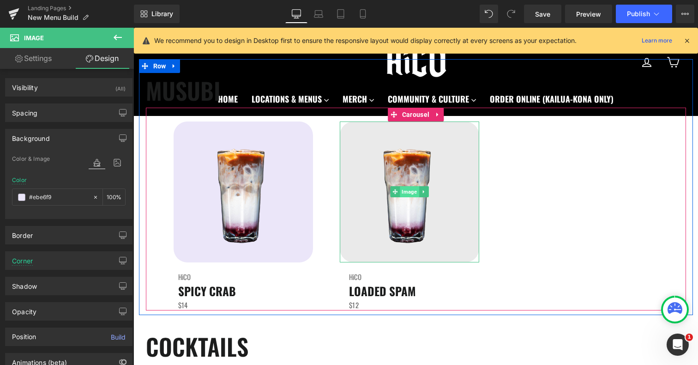
click at [415, 195] on span "Image" at bounding box center [409, 191] width 19 height 11
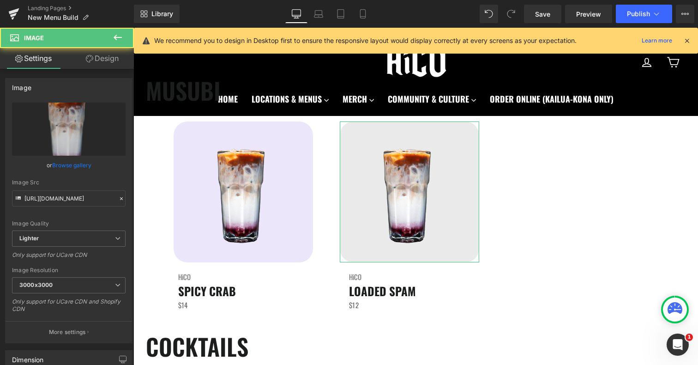
click at [102, 63] on link "Design" at bounding box center [102, 58] width 67 height 21
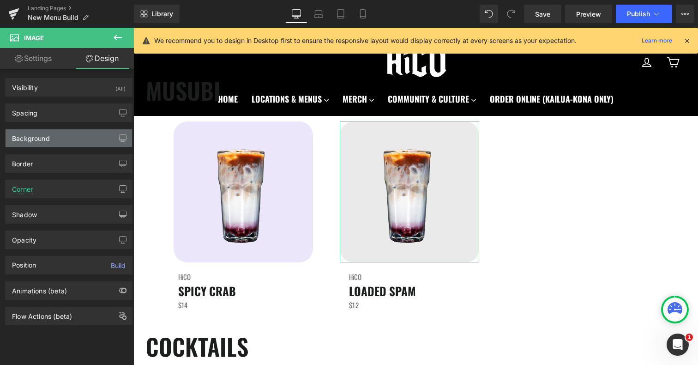
click at [65, 138] on div "Background" at bounding box center [69, 138] width 126 height 18
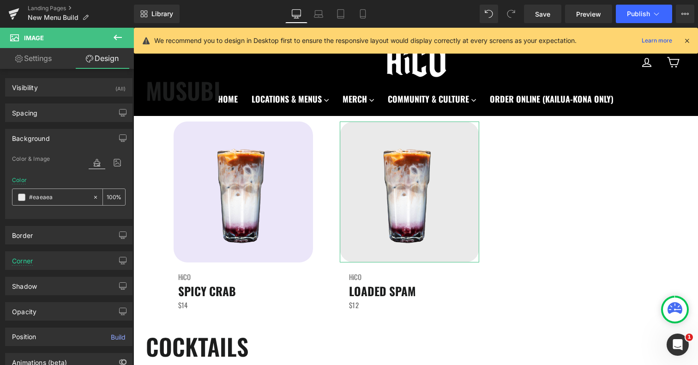
click at [46, 192] on input "#eaeaea" at bounding box center [58, 197] width 59 height 10
paste input "be6f9"
type input "#ebe6f9"
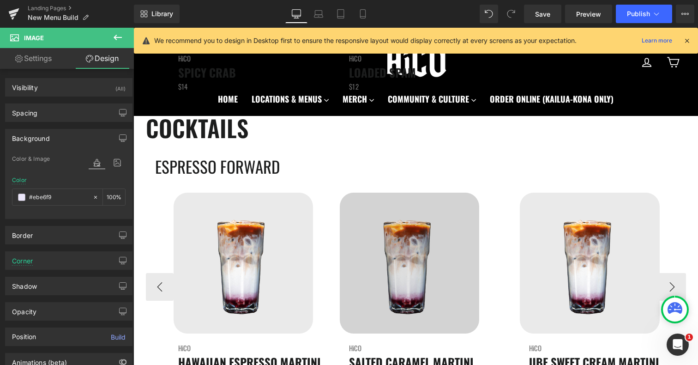
scroll to position [1882, 0]
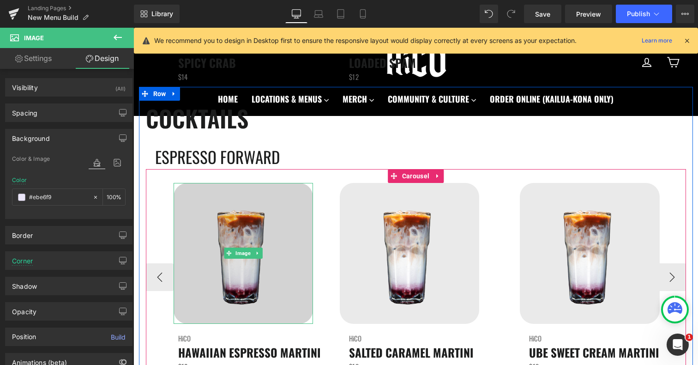
click at [243, 254] on div "Image" at bounding box center [243, 253] width 139 height 141
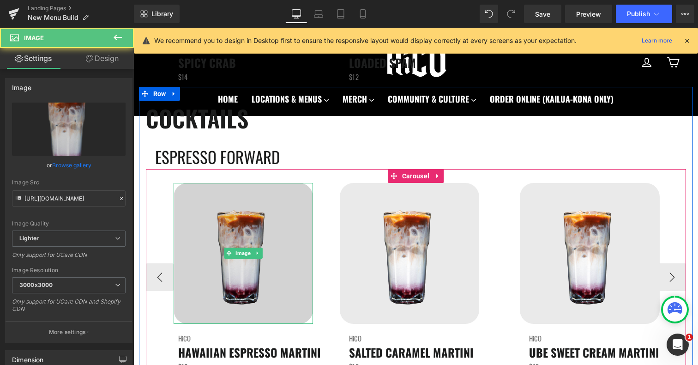
click at [243, 254] on span "Image" at bounding box center [243, 252] width 19 height 11
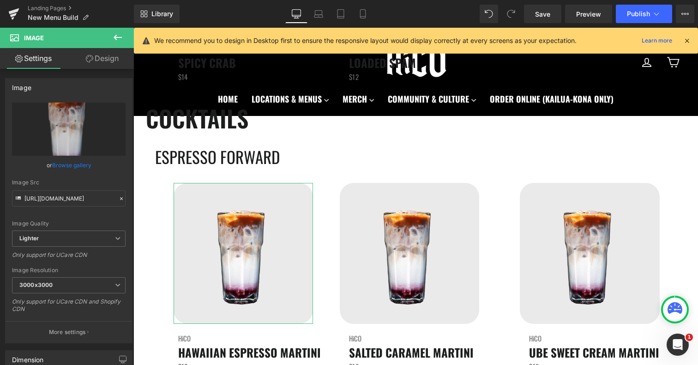
click at [106, 59] on link "Design" at bounding box center [102, 58] width 67 height 21
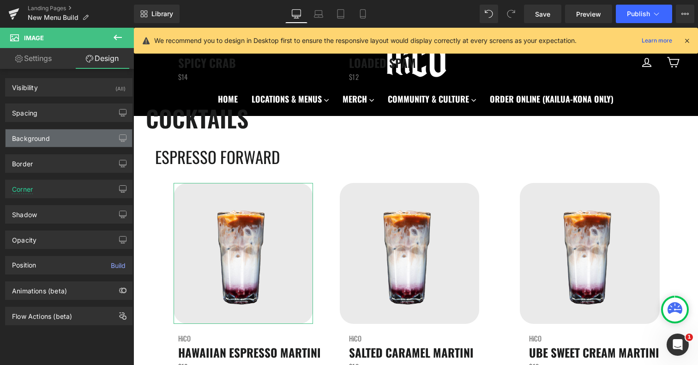
click at [56, 136] on div "Background" at bounding box center [69, 138] width 126 height 18
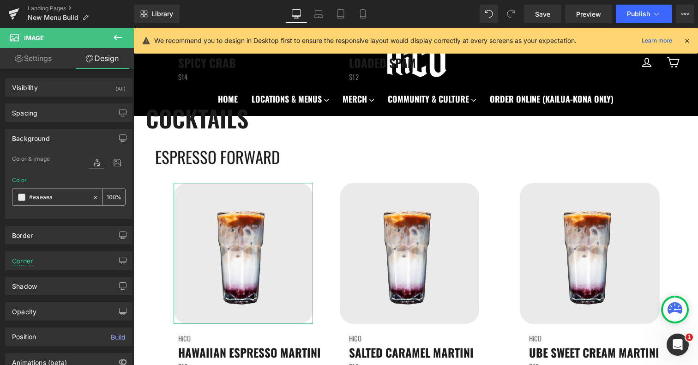
click at [54, 199] on input "#eaeaea" at bounding box center [58, 197] width 59 height 10
paste input "be6f9"
type input "#ebe6f9"
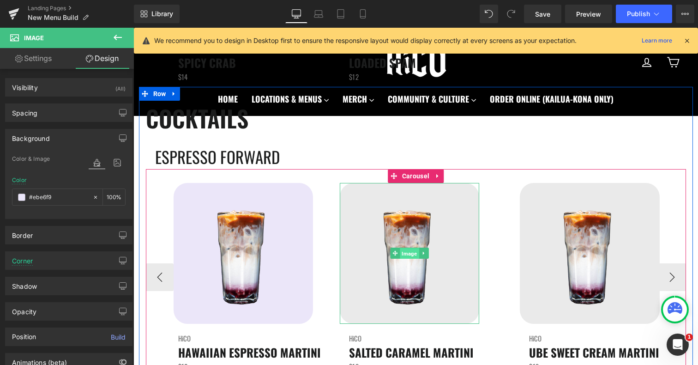
click at [414, 253] on span "Image" at bounding box center [409, 253] width 19 height 11
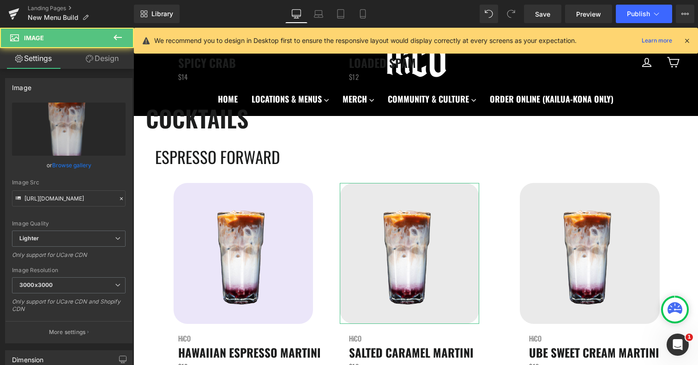
click at [108, 63] on link "Design" at bounding box center [102, 58] width 67 height 21
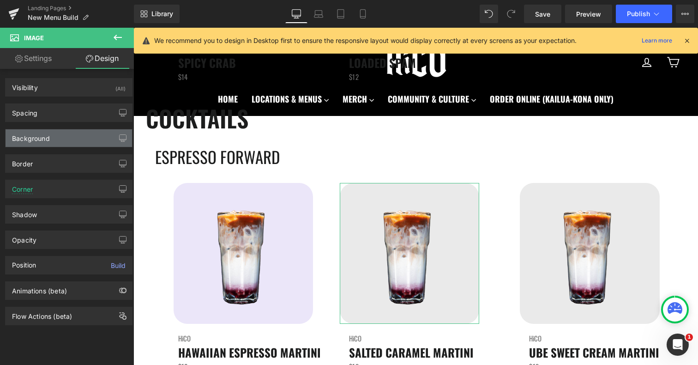
click at [72, 137] on div "Background" at bounding box center [69, 138] width 126 height 18
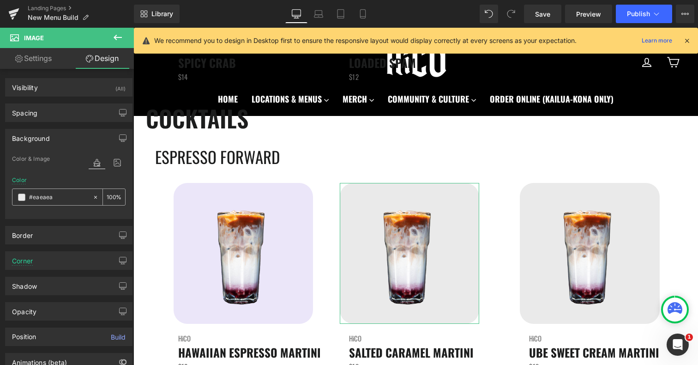
click at [61, 202] on div "#eaeaea" at bounding box center [52, 197] width 80 height 16
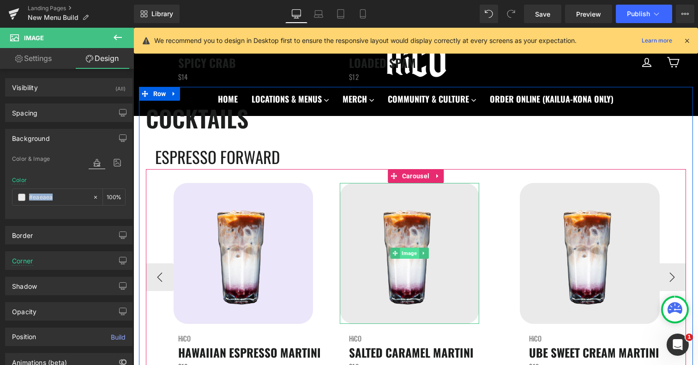
click at [413, 253] on span "Image" at bounding box center [409, 252] width 19 height 11
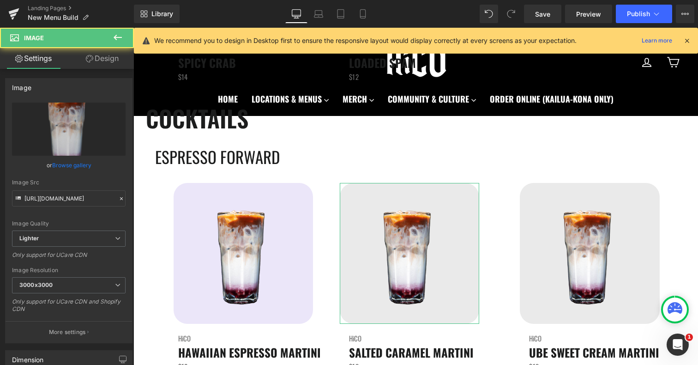
click at [96, 60] on link "Design" at bounding box center [102, 58] width 67 height 21
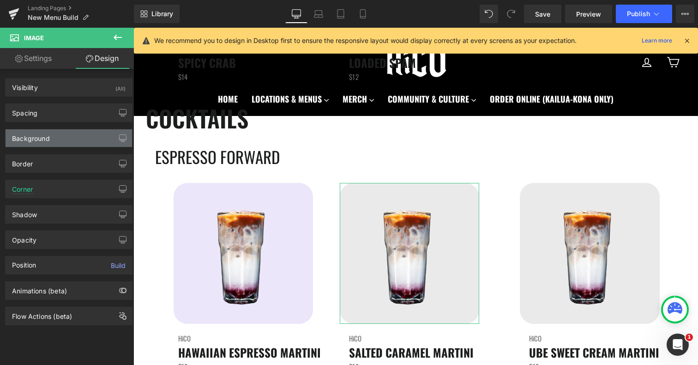
click at [46, 138] on div "Background" at bounding box center [31, 135] width 38 height 13
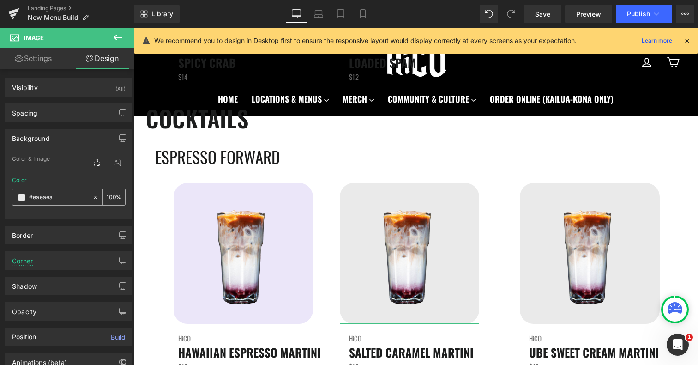
click at [50, 194] on input "#eaeaea" at bounding box center [58, 197] width 59 height 10
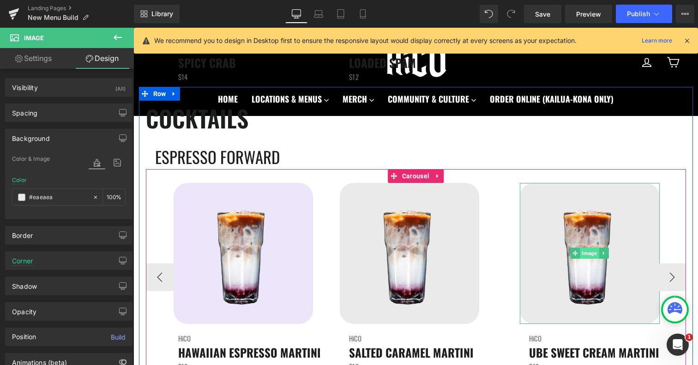
click at [588, 252] on span "Image" at bounding box center [589, 252] width 19 height 11
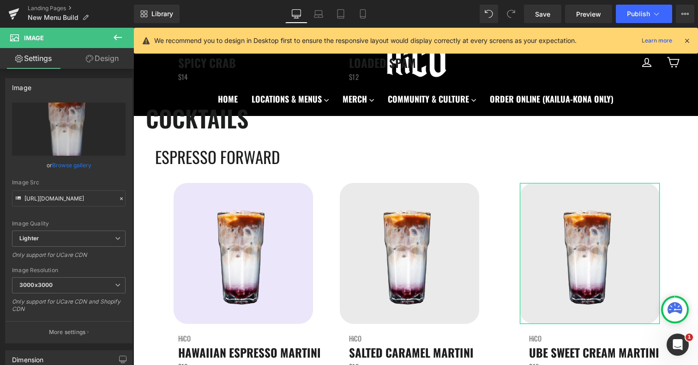
click at [103, 60] on link "Design" at bounding box center [102, 58] width 67 height 21
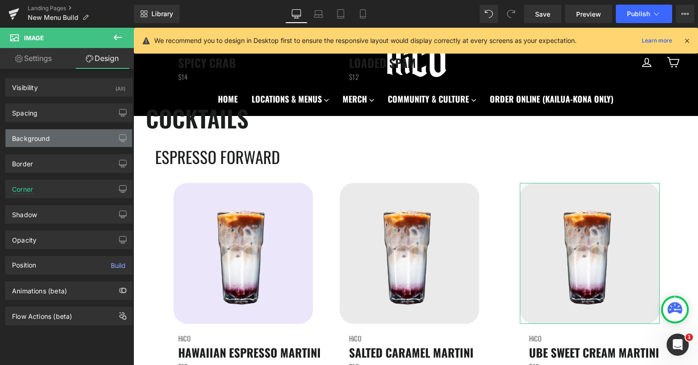
click at [39, 136] on div "Background" at bounding box center [31, 135] width 38 height 13
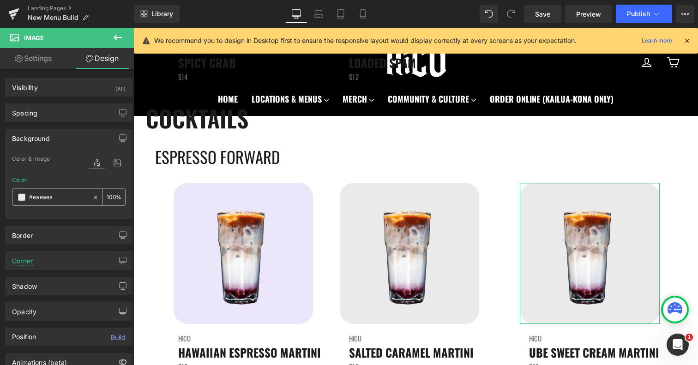
click at [50, 193] on input "#eaeaea" at bounding box center [58, 197] width 59 height 10
paste input "be6f9"
type input "#ebe6f9"
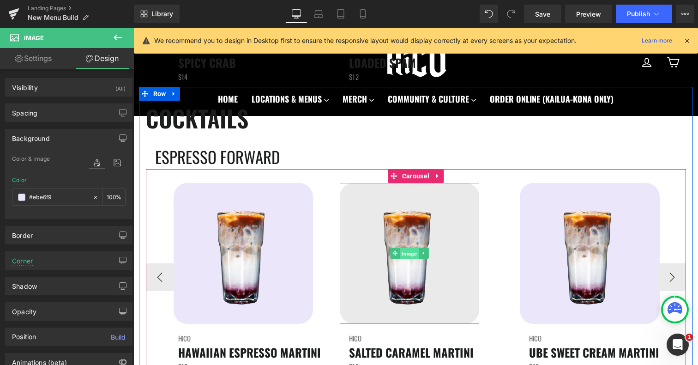
click at [410, 249] on span "Image" at bounding box center [409, 253] width 19 height 11
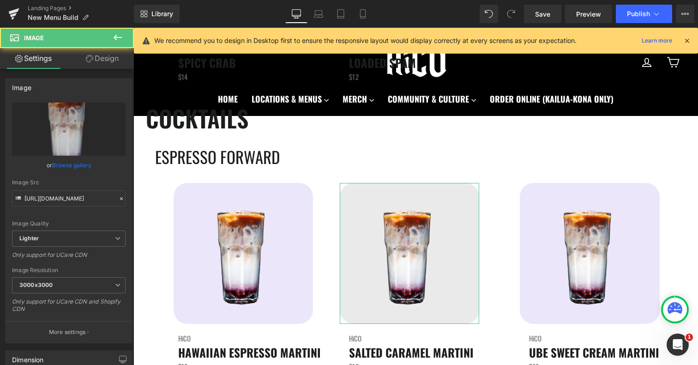
click at [107, 60] on link "Design" at bounding box center [102, 58] width 67 height 21
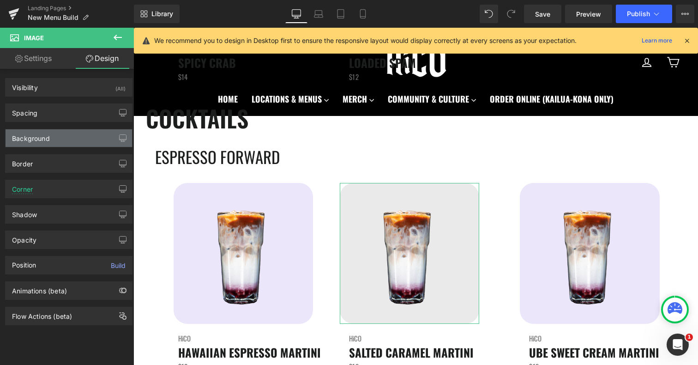
click at [48, 138] on div "Background" at bounding box center [31, 135] width 38 height 13
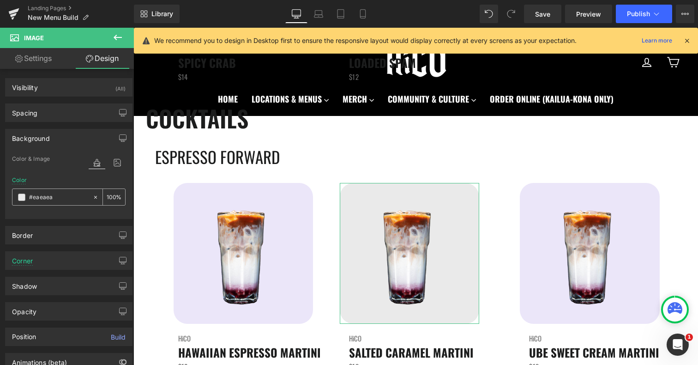
click at [59, 201] on input "#eaeaea" at bounding box center [58, 197] width 59 height 10
paste input "be6f9"
type input "#ebe6f9"
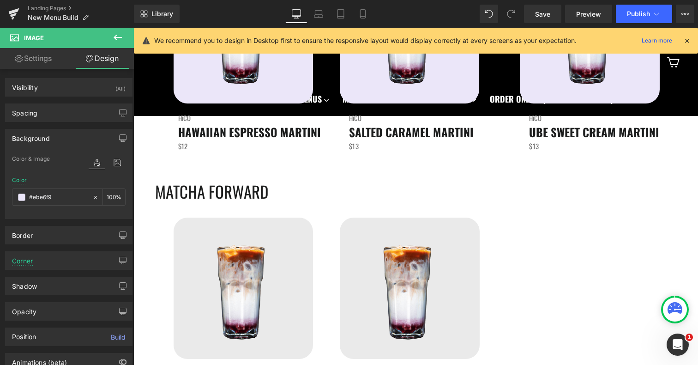
scroll to position [2133, 0]
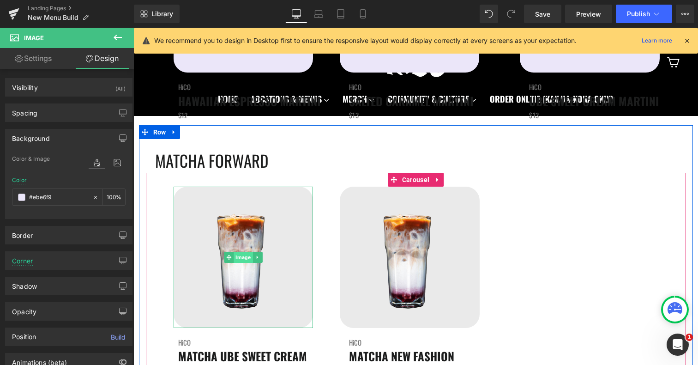
click at [240, 259] on span "Image" at bounding box center [243, 257] width 19 height 11
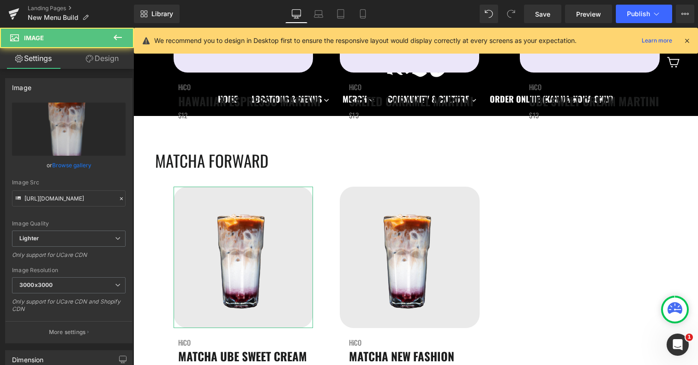
click at [100, 64] on link "Design" at bounding box center [102, 58] width 67 height 21
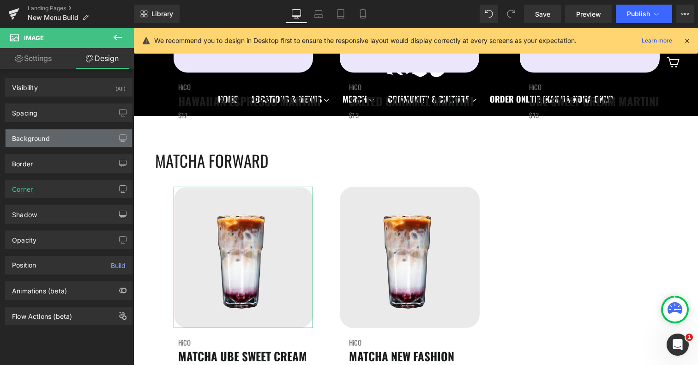
click at [61, 139] on div "Background" at bounding box center [69, 138] width 126 height 18
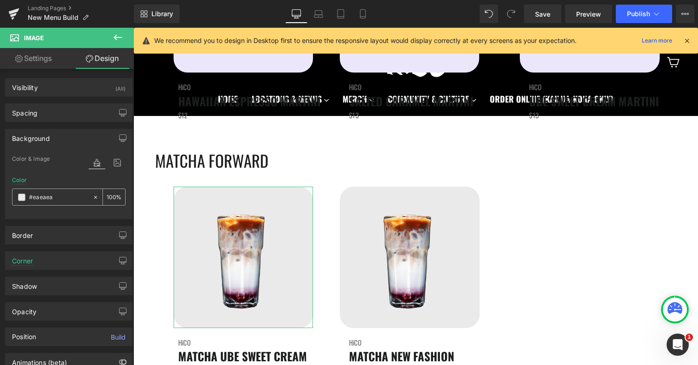
click at [52, 198] on input "#eaeaea" at bounding box center [58, 197] width 59 height 10
paste input "be6f9"
type input "#ebe6f9"
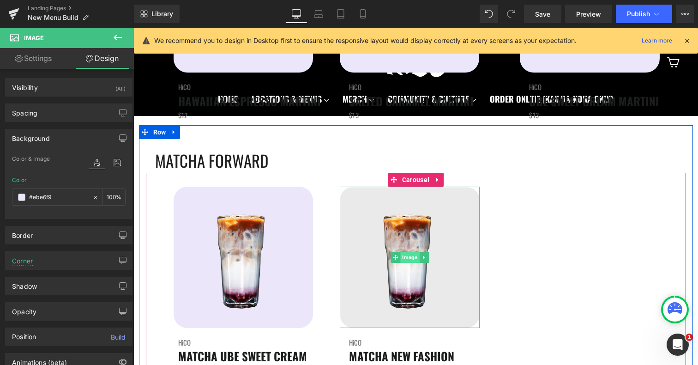
click at [404, 255] on span "Image" at bounding box center [409, 257] width 19 height 11
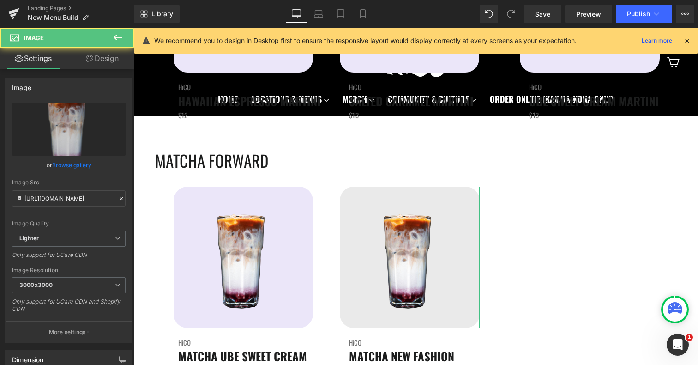
click at [111, 60] on link "Design" at bounding box center [102, 58] width 67 height 21
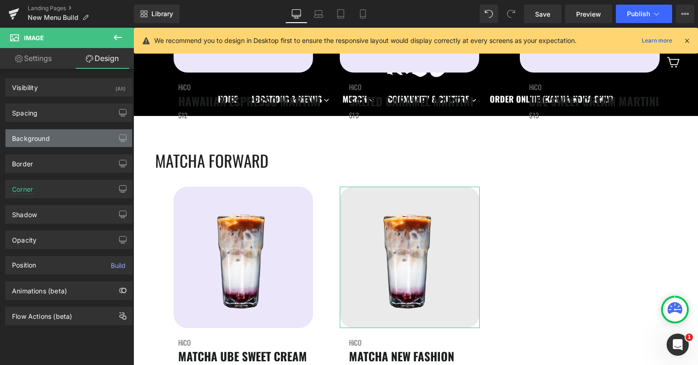
click at [57, 142] on div "Background" at bounding box center [69, 138] width 126 height 18
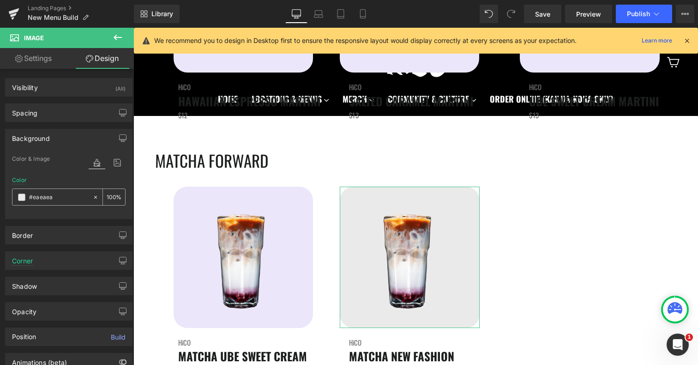
click at [47, 199] on input "#eaeaea" at bounding box center [58, 197] width 59 height 10
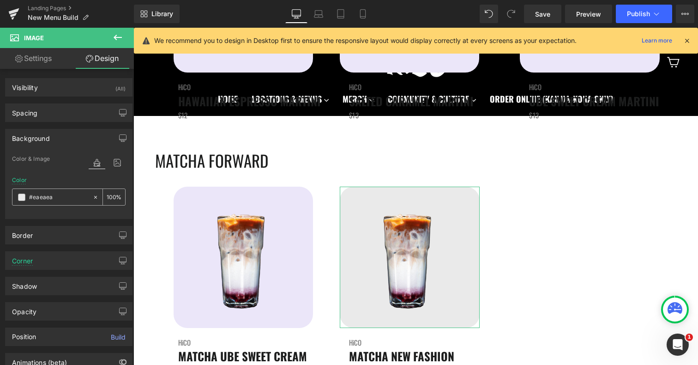
click at [47, 199] on input "#eaeaea" at bounding box center [58, 197] width 59 height 10
paste input "be6f9"
type input "#ebe6f9"
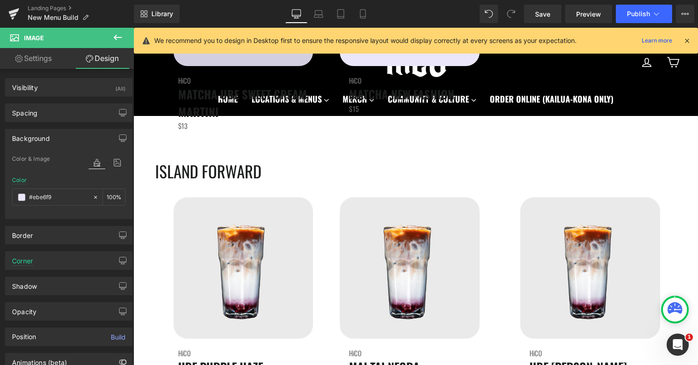
scroll to position [2418, 0]
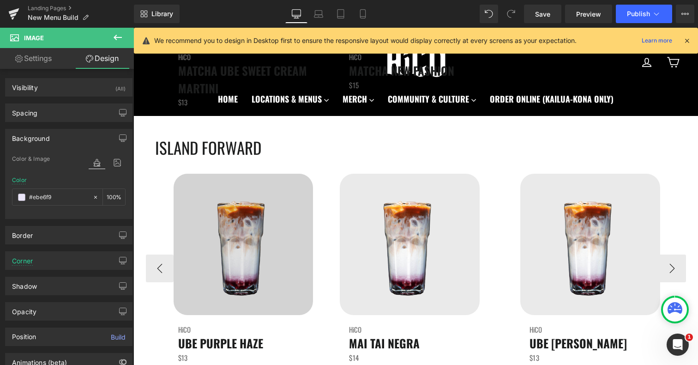
click at [239, 247] on div "Image" at bounding box center [244, 244] width 140 height 141
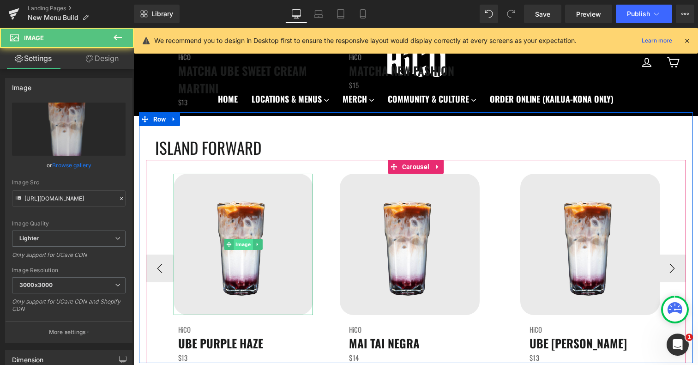
click at [239, 247] on span "Image" at bounding box center [243, 244] width 19 height 11
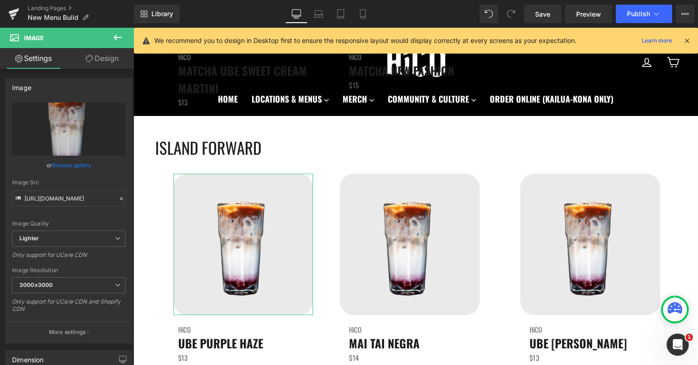
click at [108, 60] on link "Design" at bounding box center [102, 58] width 67 height 21
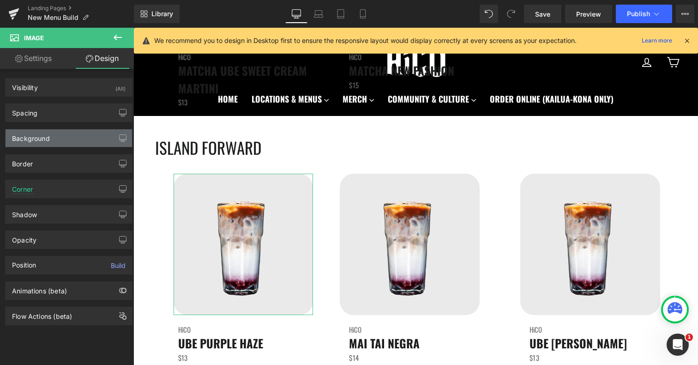
click at [43, 138] on div "Background" at bounding box center [31, 135] width 38 height 13
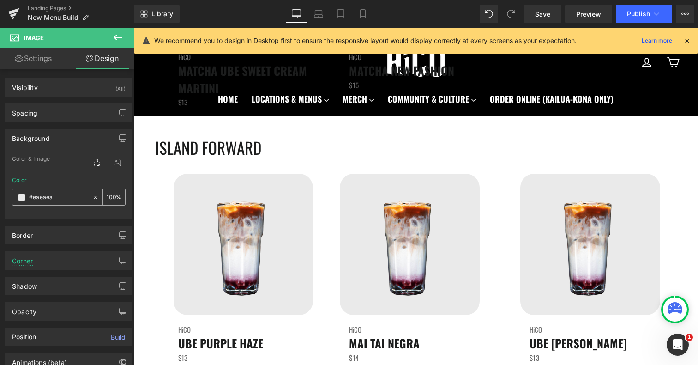
click at [38, 194] on input "#eaeaea" at bounding box center [58, 197] width 59 height 10
paste input "be6f9"
type input "#ebe6f9"
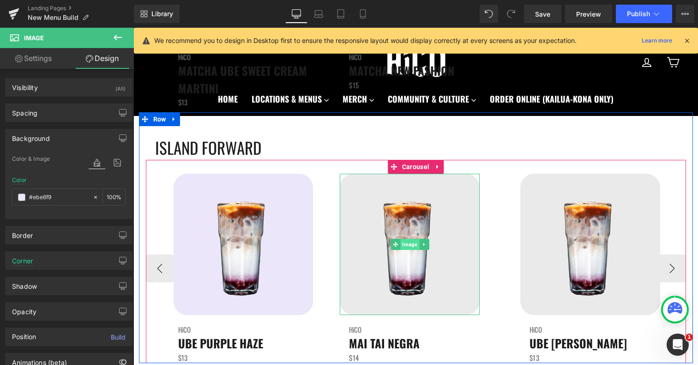
click at [404, 246] on span "Image" at bounding box center [409, 244] width 19 height 11
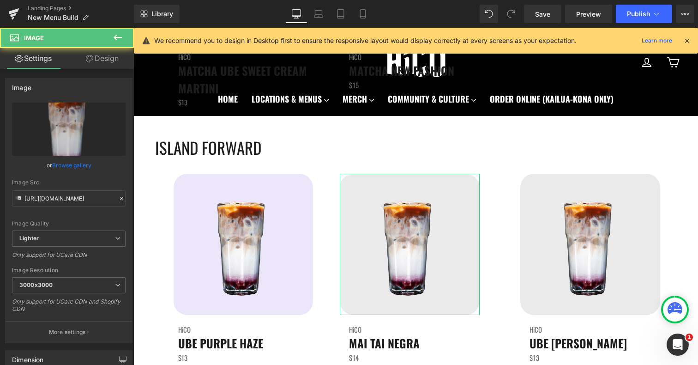
click at [106, 59] on link "Design" at bounding box center [102, 58] width 67 height 21
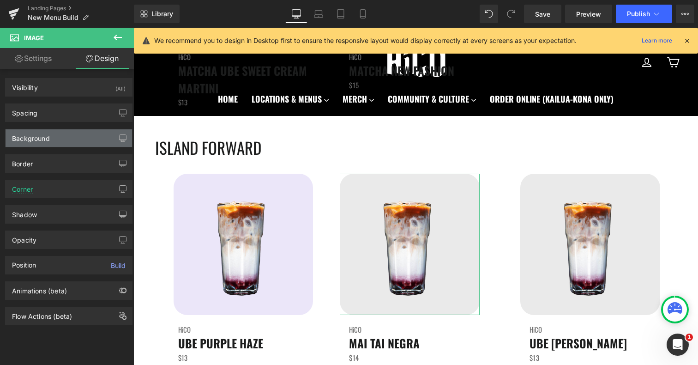
click at [44, 132] on div "Background" at bounding box center [31, 135] width 38 height 13
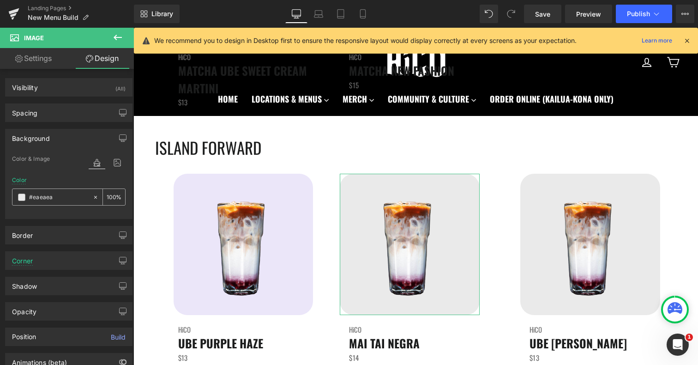
click at [54, 193] on input "#eaeaea" at bounding box center [58, 197] width 59 height 10
paste input "be6f9"
type input "#ebe6f9"
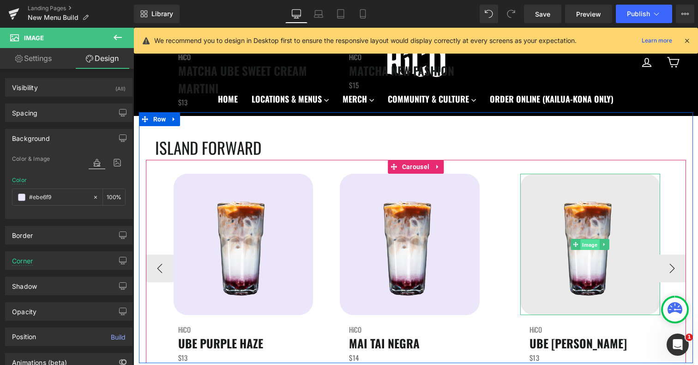
click at [595, 246] on span "Image" at bounding box center [590, 244] width 19 height 11
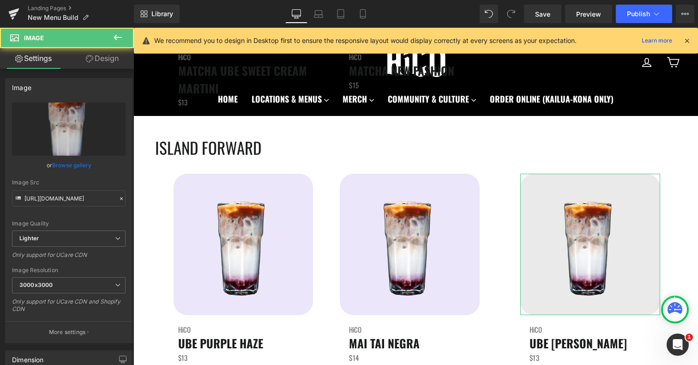
click at [109, 59] on link "Design" at bounding box center [102, 58] width 67 height 21
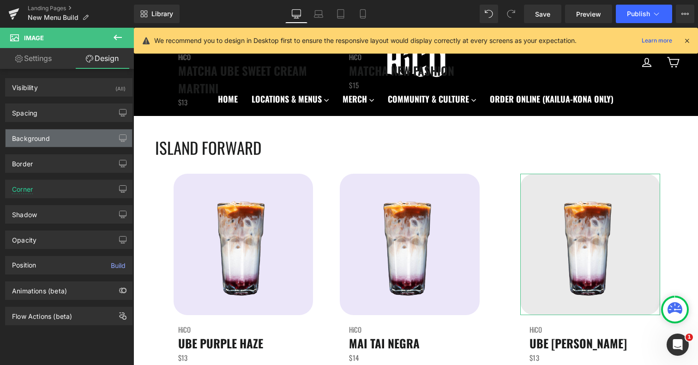
click at [57, 142] on div "Background" at bounding box center [69, 138] width 126 height 18
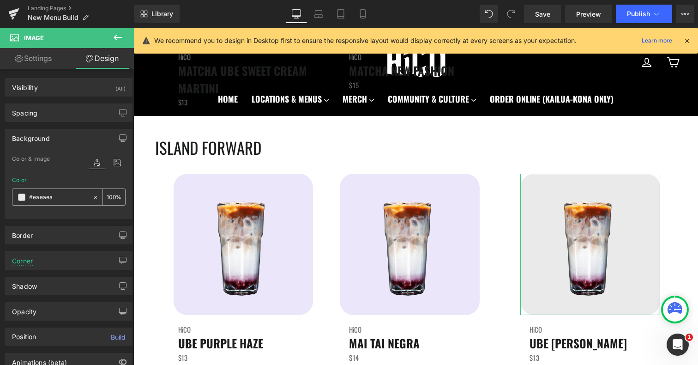
click at [44, 195] on input "#eaeaea" at bounding box center [58, 197] width 59 height 10
paste input "be6f9"
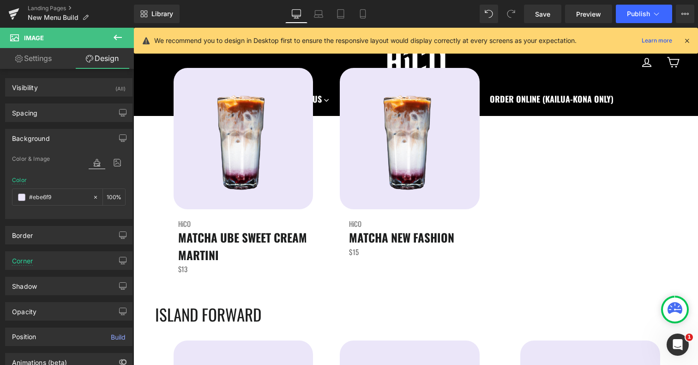
scroll to position [2127, 0]
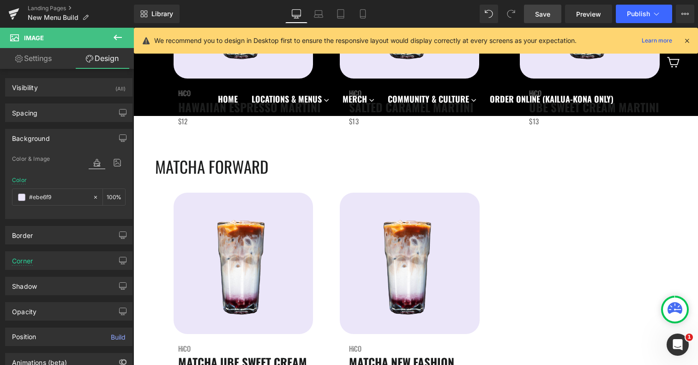
click at [550, 17] on span "Save" at bounding box center [542, 14] width 15 height 10
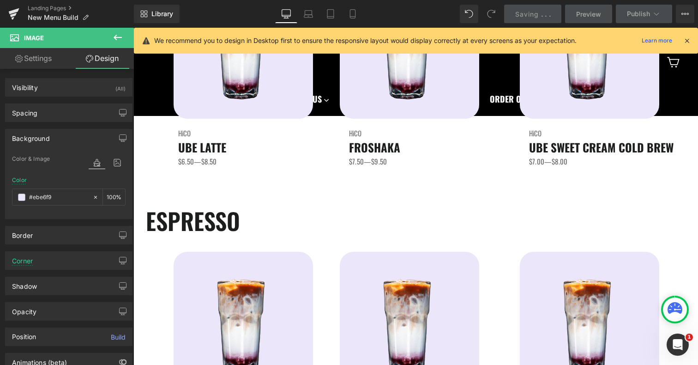
scroll to position [0, 0]
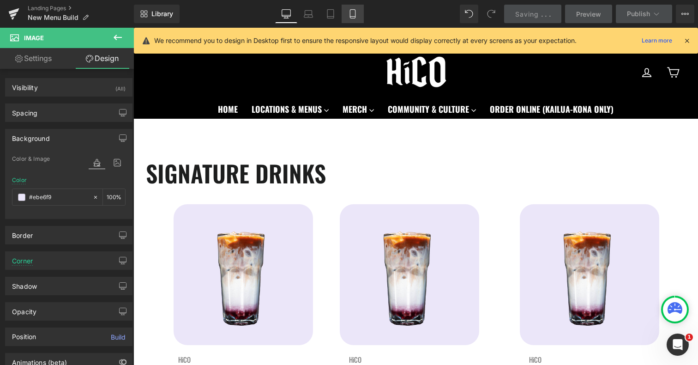
click at [354, 15] on icon at bounding box center [352, 13] width 9 height 9
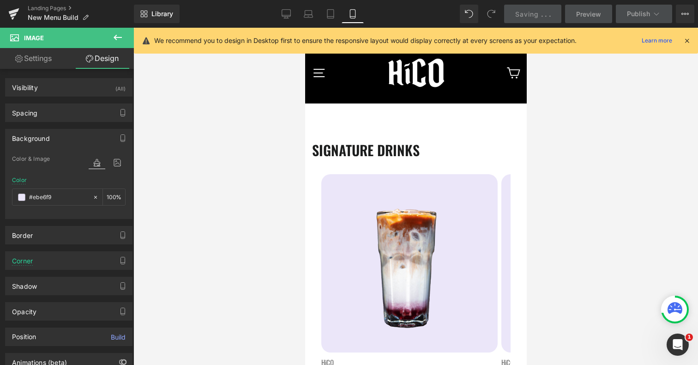
type input "#eaeaea"
type input "100"
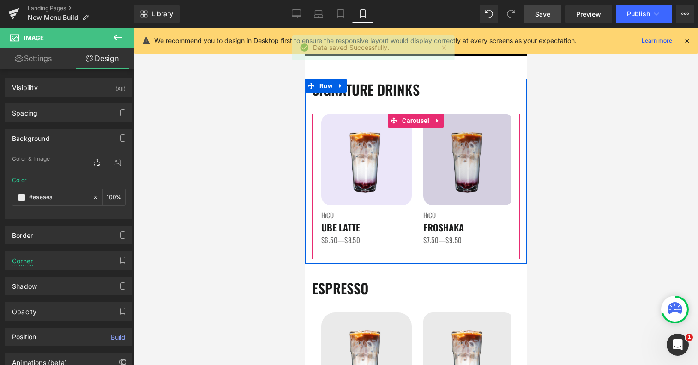
scroll to position [150, 0]
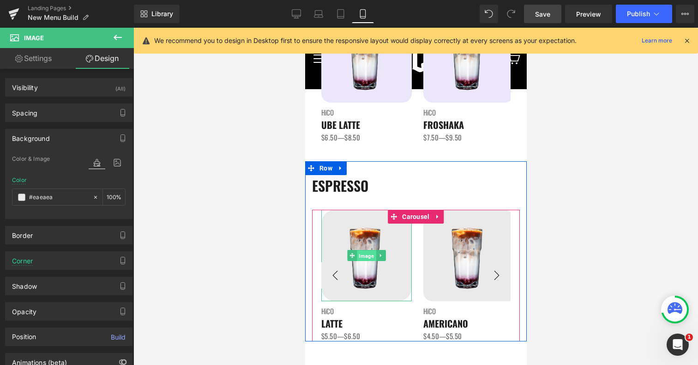
click at [363, 254] on span "Image" at bounding box center [365, 255] width 19 height 11
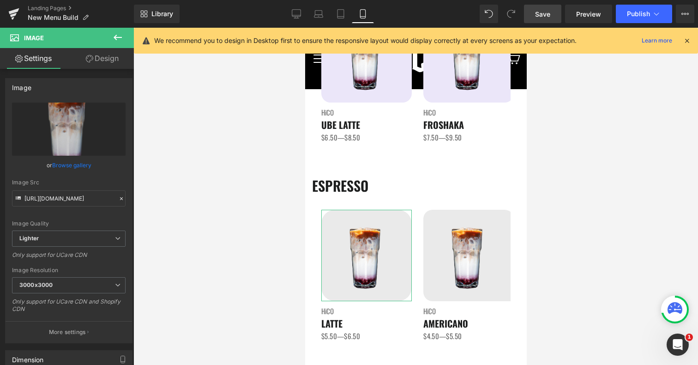
click at [102, 63] on link "Design" at bounding box center [102, 58] width 67 height 21
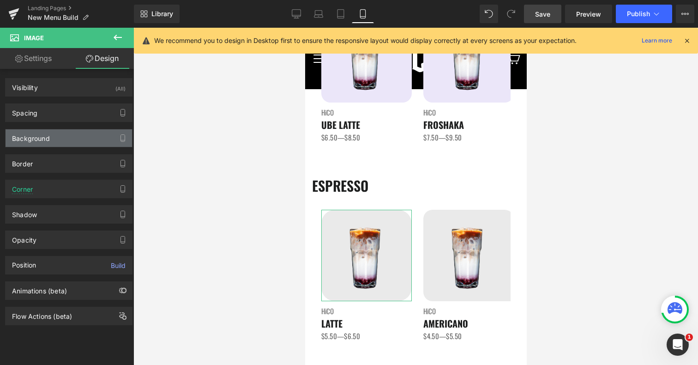
click at [52, 140] on div "Background" at bounding box center [69, 138] width 126 height 18
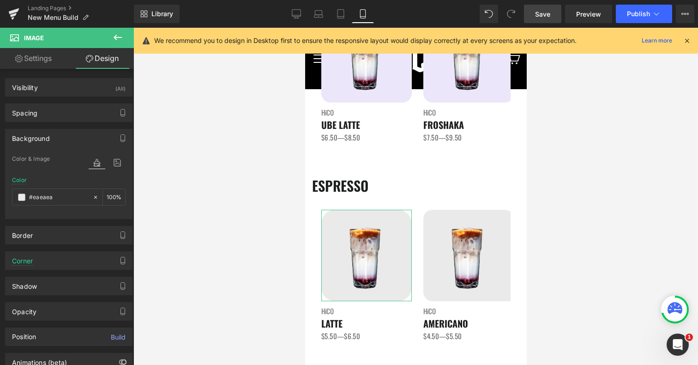
click at [64, 205] on div "Color #eaeaea 100 %" at bounding box center [69, 196] width 114 height 39
click at [64, 198] on input "#eaeaea" at bounding box center [58, 197] width 59 height 10
paste input "be6f9"
type input "#ebe6f9"
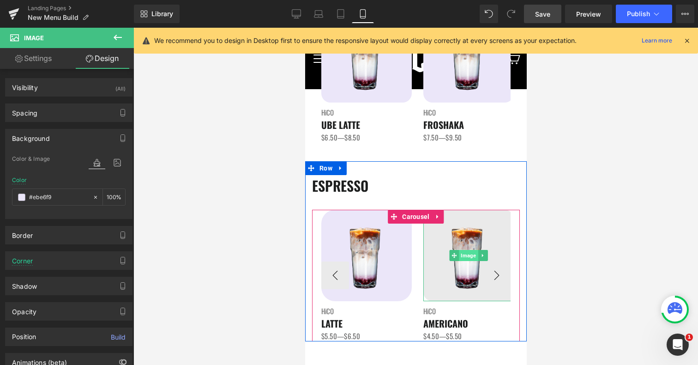
click at [466, 255] on span "Image" at bounding box center [468, 255] width 19 height 11
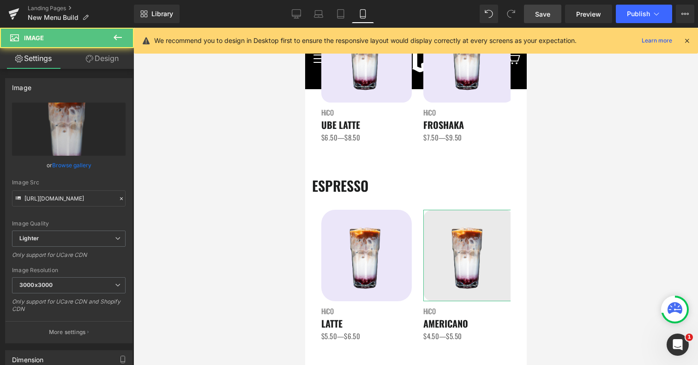
click at [104, 58] on link "Design" at bounding box center [102, 58] width 67 height 21
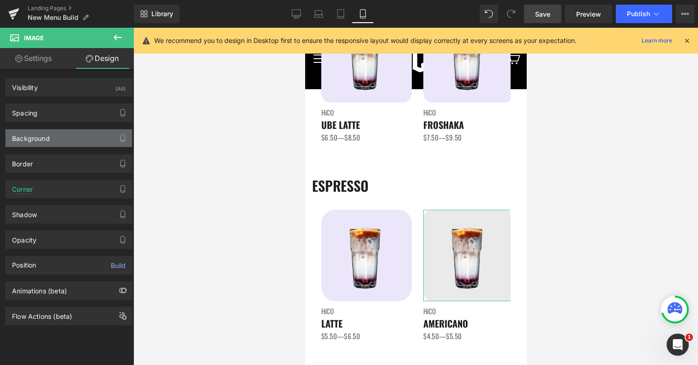
click at [50, 137] on div "Background" at bounding box center [69, 138] width 126 height 18
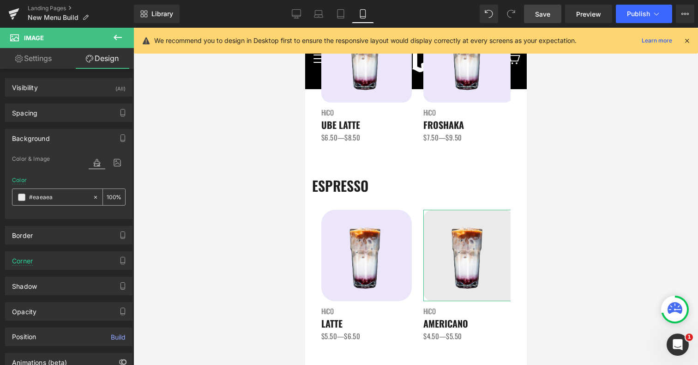
click at [48, 197] on input "#eaeaea" at bounding box center [58, 197] width 59 height 10
paste input "be6f9"
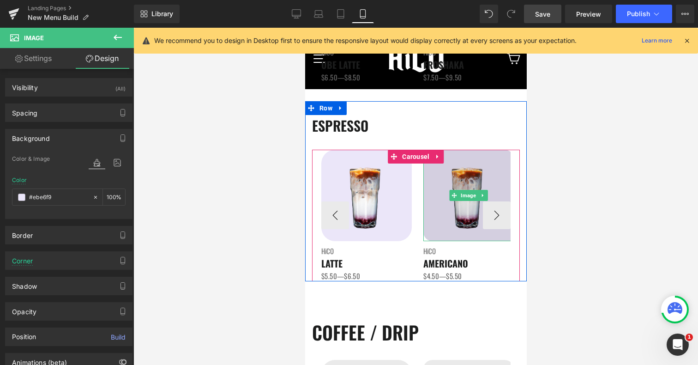
scroll to position [213, 0]
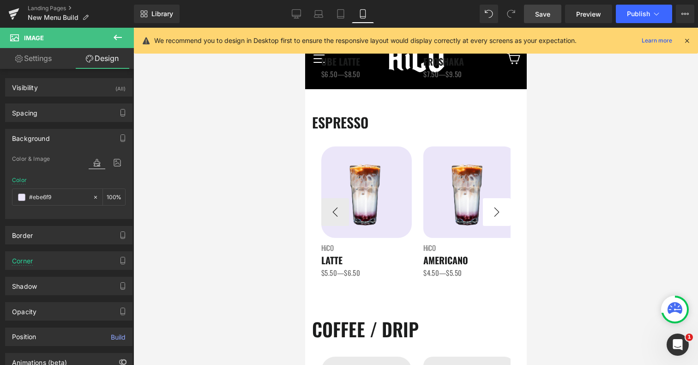
type input "#ebe6f9"
click at [506, 208] on button "›" at bounding box center [496, 212] width 28 height 28
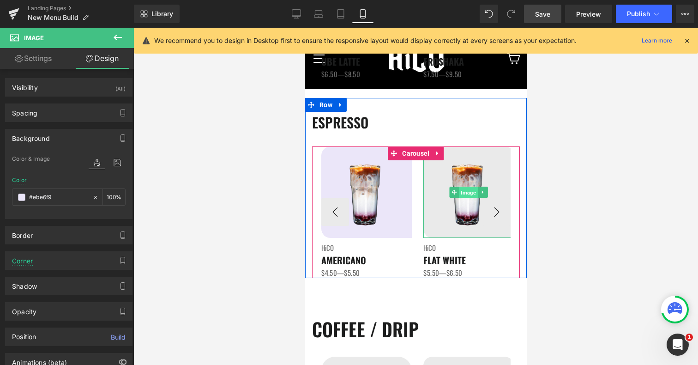
click at [474, 191] on span "Image" at bounding box center [468, 192] width 19 height 11
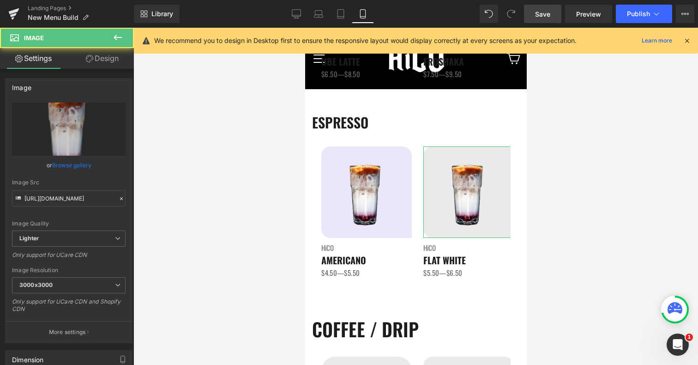
click at [106, 60] on link "Design" at bounding box center [102, 58] width 67 height 21
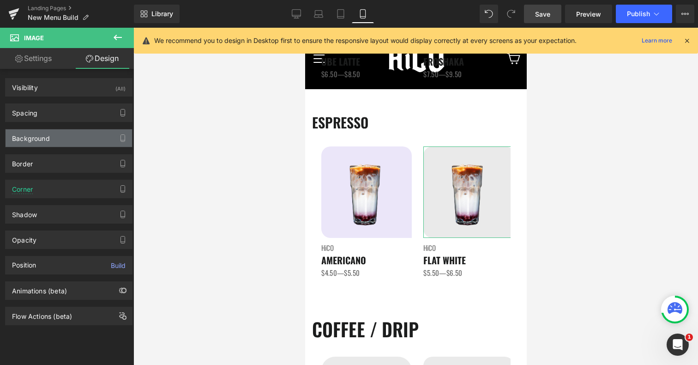
click at [54, 136] on div "Background" at bounding box center [69, 138] width 126 height 18
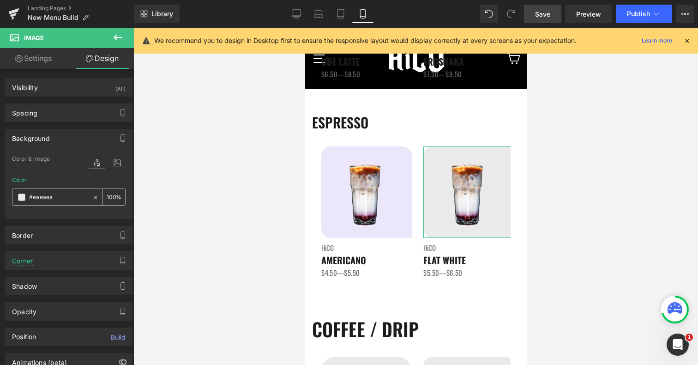
click at [48, 202] on input "#eaeaea" at bounding box center [58, 197] width 59 height 10
paste input "be6f9"
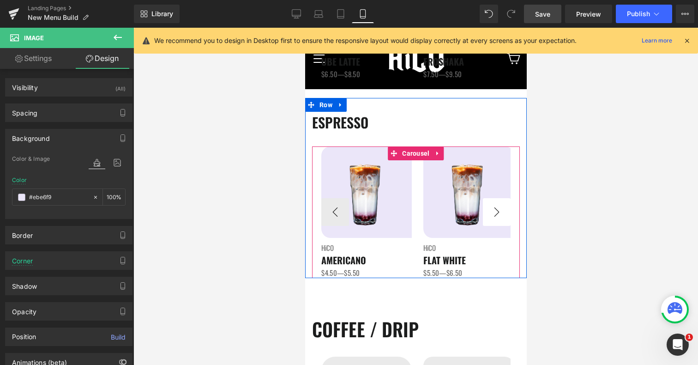
type input "#ebe6f9"
click at [503, 211] on button "›" at bounding box center [496, 212] width 28 height 28
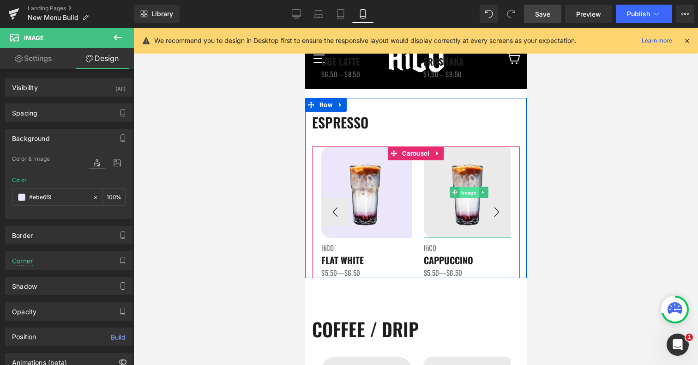
click at [469, 192] on span "Image" at bounding box center [468, 192] width 19 height 11
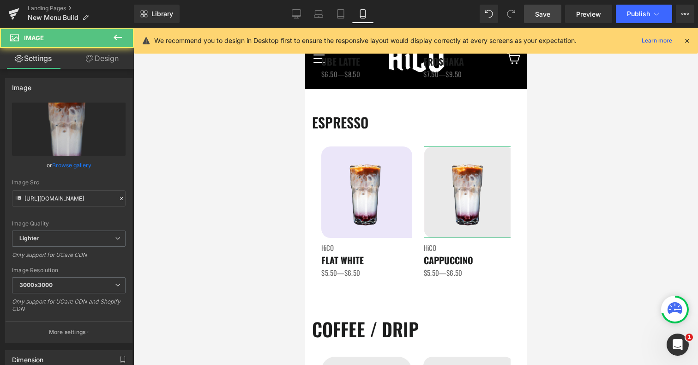
click at [107, 57] on link "Design" at bounding box center [102, 58] width 67 height 21
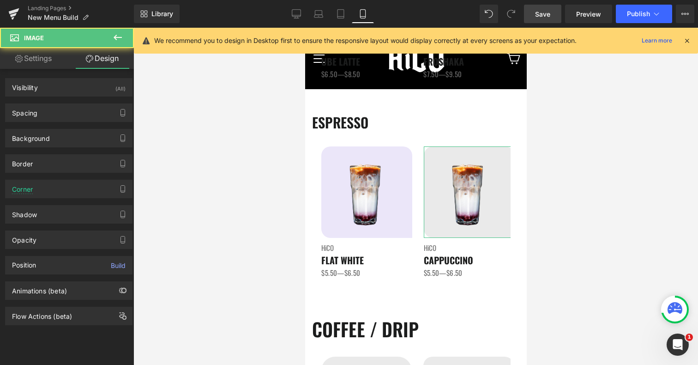
type input "#eaeaea"
type input "100"
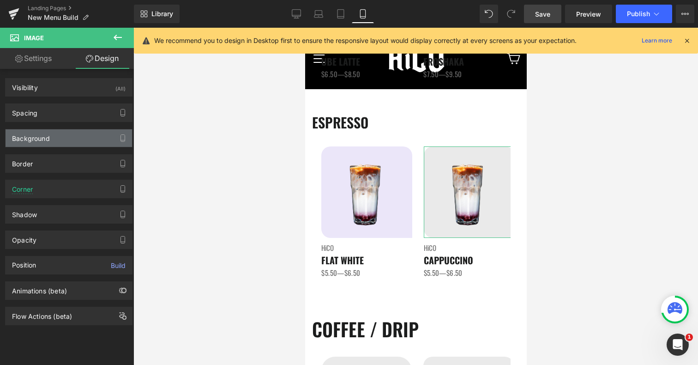
click at [55, 137] on div "Background" at bounding box center [69, 138] width 126 height 18
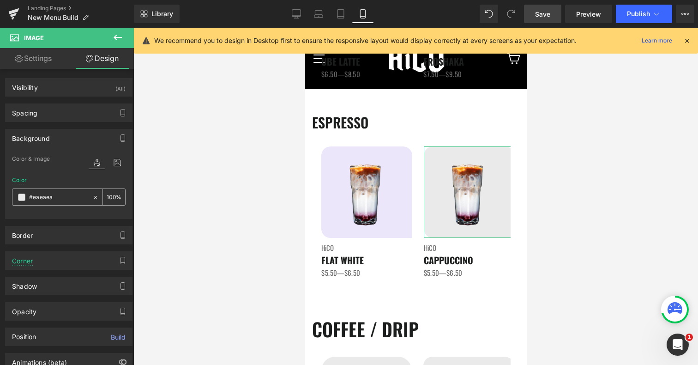
click at [50, 202] on div "#eaeaea" at bounding box center [52, 197] width 80 height 16
click at [50, 200] on input "#eaeaea" at bounding box center [58, 197] width 59 height 10
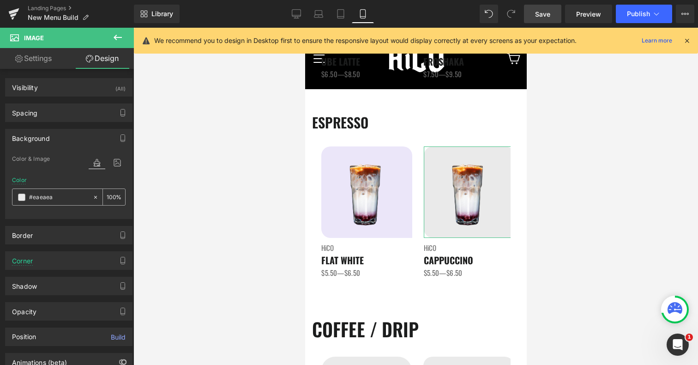
paste input "be6f9"
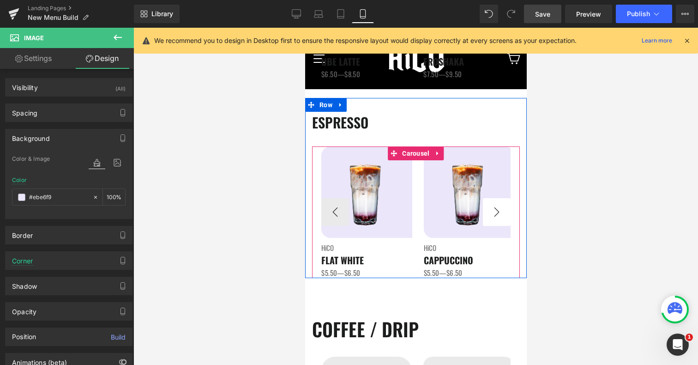
type input "#ebe6f9"
click at [504, 211] on button "›" at bounding box center [496, 212] width 28 height 28
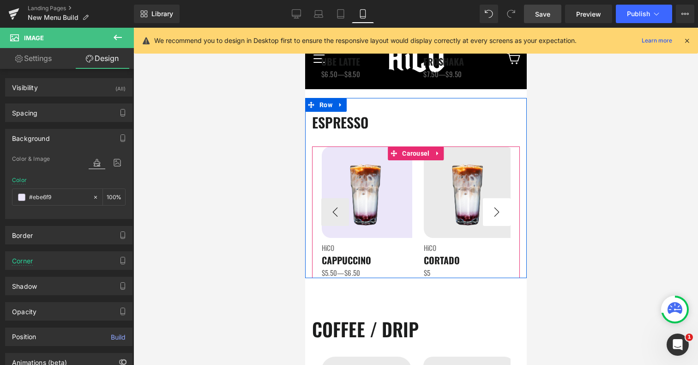
click at [504, 211] on button "›" at bounding box center [496, 212] width 28 height 28
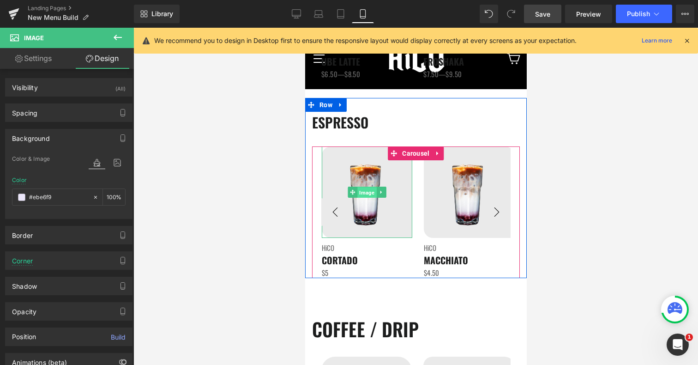
click at [370, 191] on span "Image" at bounding box center [366, 192] width 19 height 11
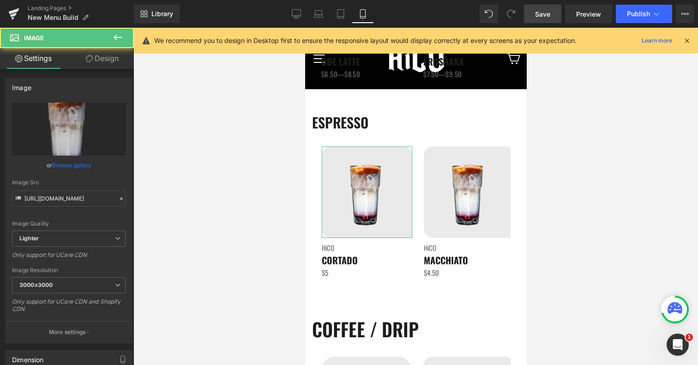
click at [103, 60] on link "Design" at bounding box center [102, 58] width 67 height 21
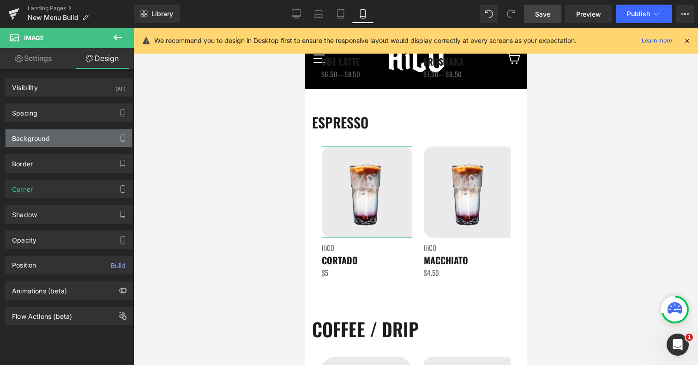
click at [52, 137] on div "Background" at bounding box center [69, 138] width 126 height 18
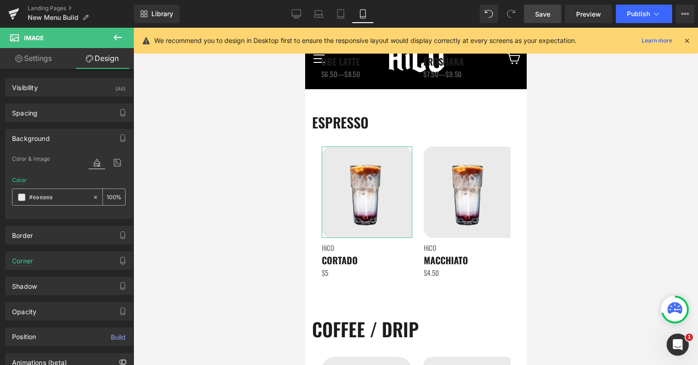
click at [50, 193] on input "#eaeaea" at bounding box center [58, 197] width 59 height 10
paste input "be6f9"
type input "#ebe6f9"
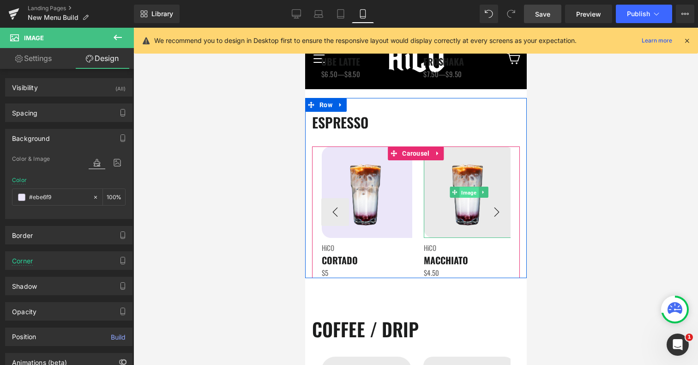
click at [466, 194] on span "Image" at bounding box center [468, 192] width 19 height 11
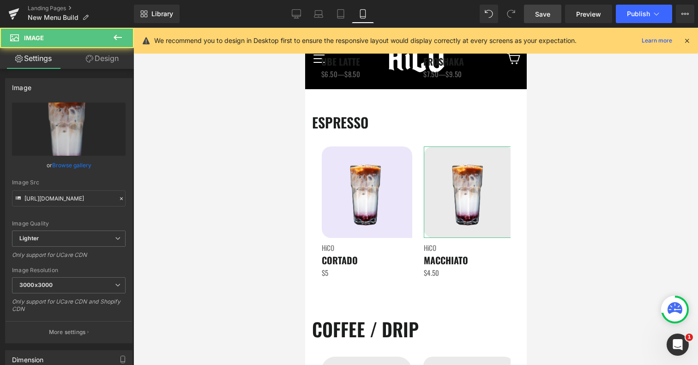
click at [114, 57] on link "Design" at bounding box center [102, 58] width 67 height 21
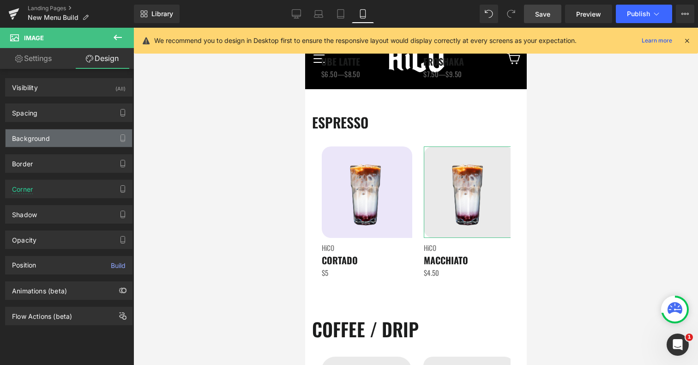
click at [71, 134] on div "Background" at bounding box center [69, 138] width 126 height 18
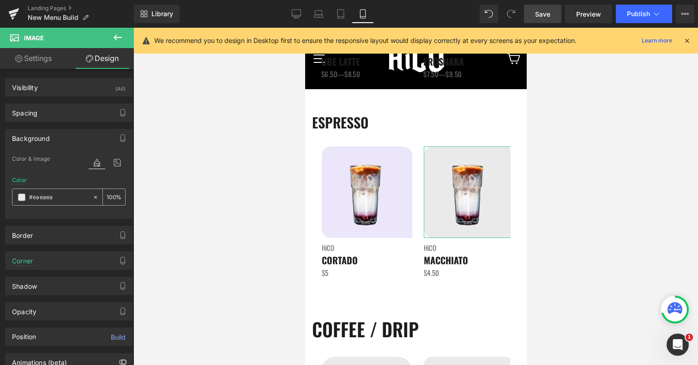
click at [55, 196] on input "#eaeaea" at bounding box center [58, 197] width 59 height 10
paste input "be6f9"
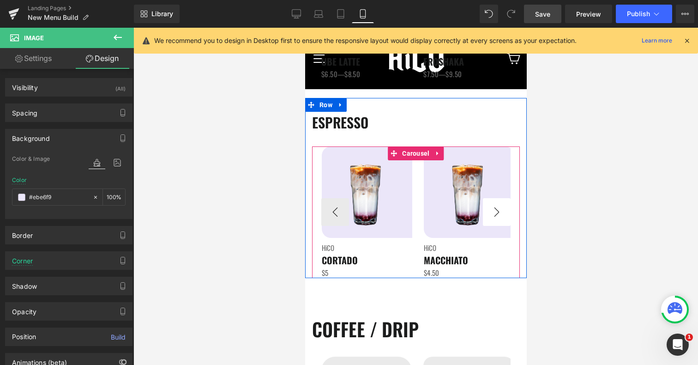
type input "#ebe6f9"
click at [495, 219] on button "›" at bounding box center [496, 212] width 28 height 28
click at [499, 212] on button "›" at bounding box center [496, 212] width 28 height 28
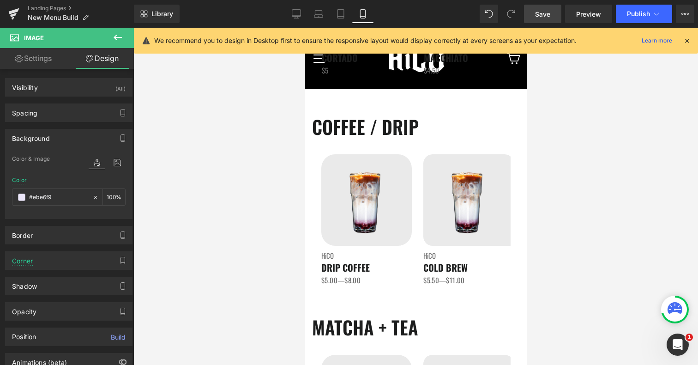
scroll to position [414, 0]
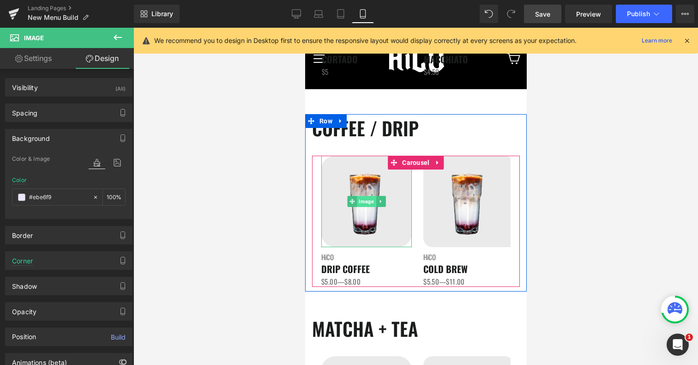
click at [364, 202] on span "Image" at bounding box center [365, 201] width 19 height 11
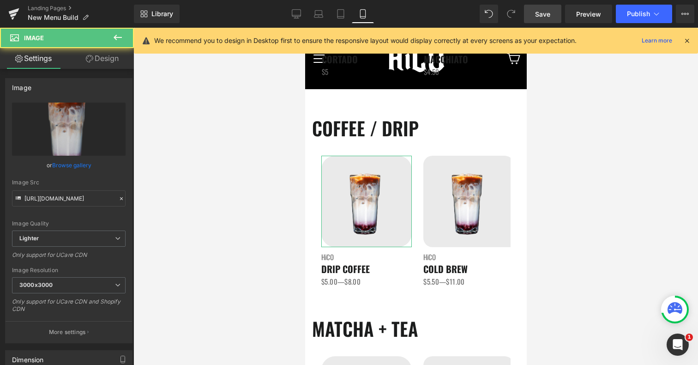
click at [112, 60] on link "Design" at bounding box center [102, 58] width 67 height 21
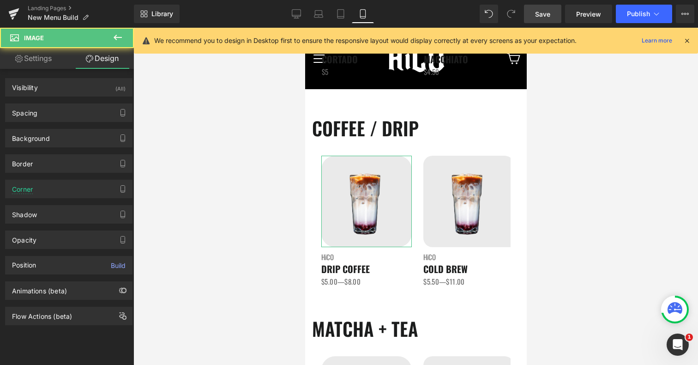
type input "#eaeaea"
type input "100"
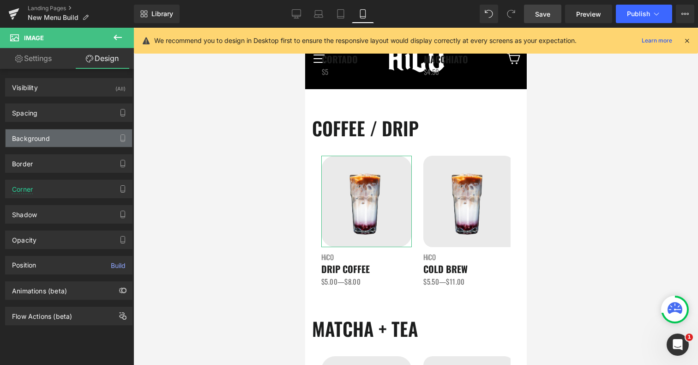
click at [63, 134] on div "Background" at bounding box center [69, 138] width 126 height 18
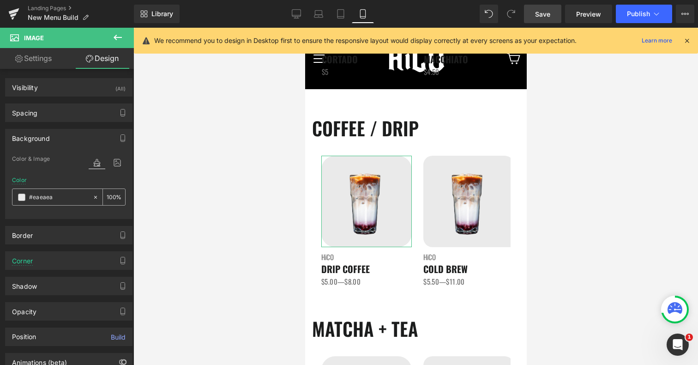
click at [53, 194] on input "#eaeaea" at bounding box center [58, 197] width 59 height 10
paste input "be6f9"
type input "#ebe6f9"
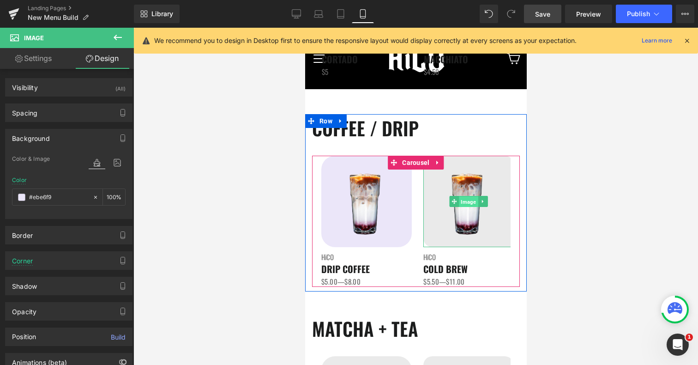
click at [471, 199] on span "Image" at bounding box center [468, 201] width 19 height 11
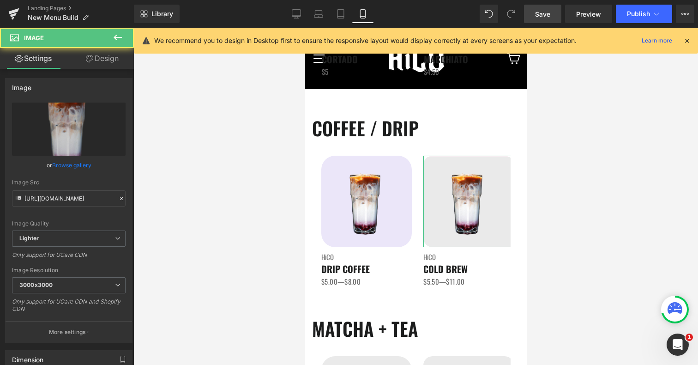
click at [102, 54] on link "Design" at bounding box center [102, 58] width 67 height 21
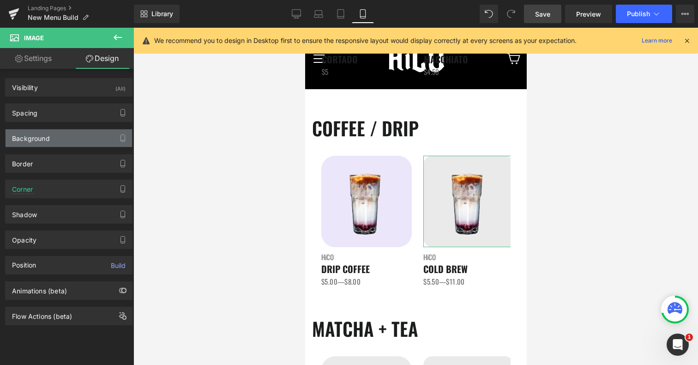
click at [46, 137] on div "Background" at bounding box center [31, 135] width 38 height 13
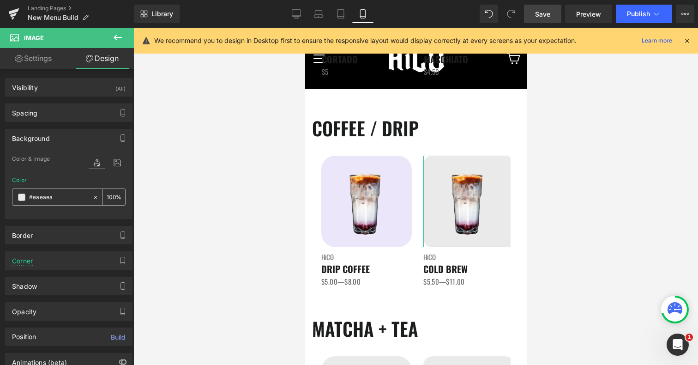
click at [50, 192] on input "#eaeaea" at bounding box center [58, 197] width 59 height 10
paste input "be6f9"
type input "#ebe6f9"
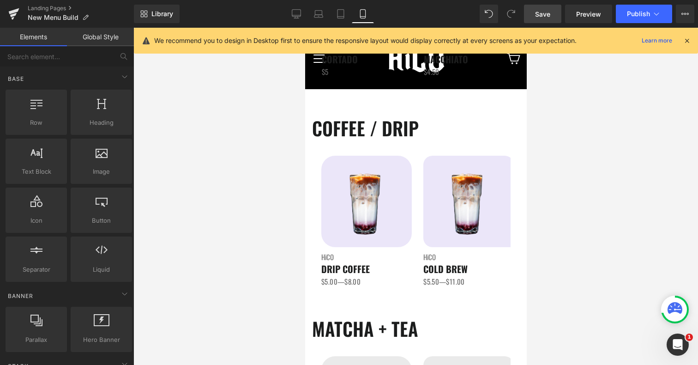
click at [545, 299] on div at bounding box center [415, 196] width 565 height 337
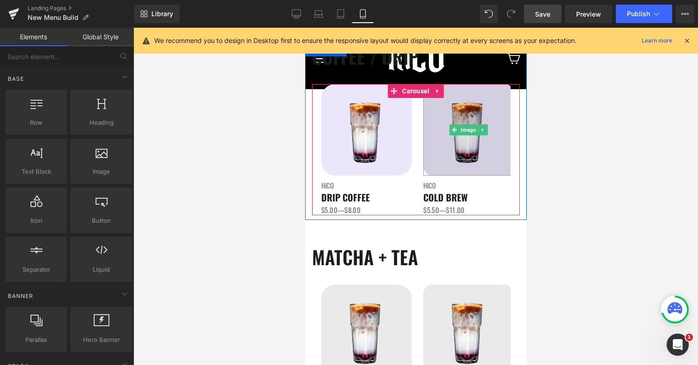
scroll to position [569, 0]
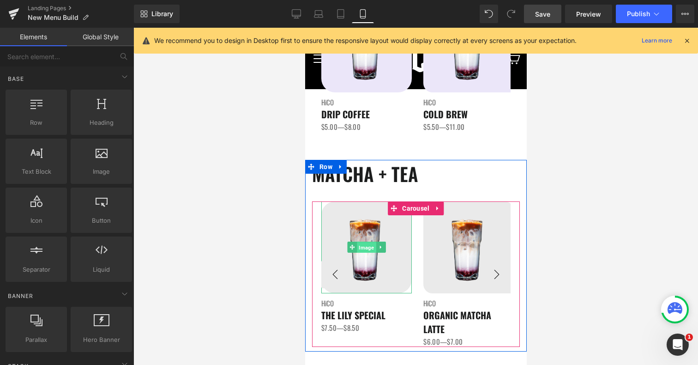
click at [367, 248] on span "Image" at bounding box center [365, 247] width 19 height 11
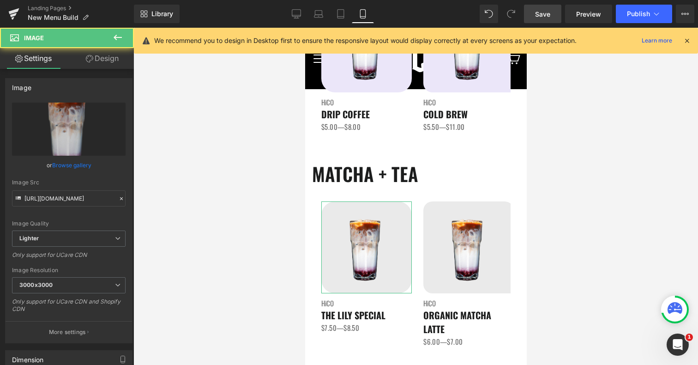
click at [98, 59] on link "Design" at bounding box center [102, 58] width 67 height 21
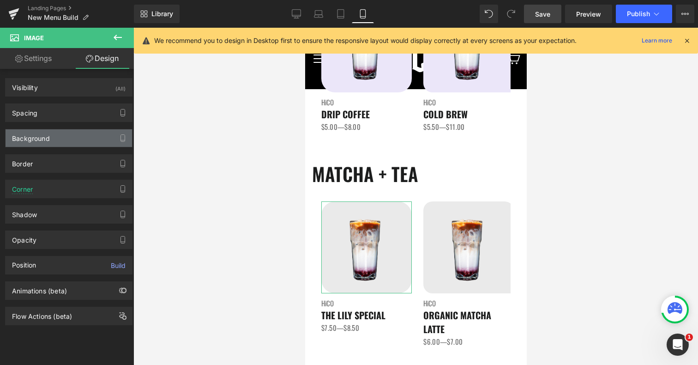
click at [48, 138] on div "Background" at bounding box center [31, 135] width 38 height 13
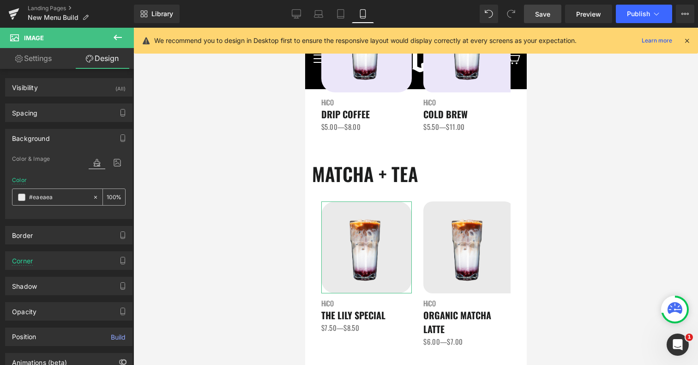
click at [44, 195] on input "#eaeaea" at bounding box center [58, 197] width 59 height 10
paste input "be6f9"
type input "#ebe6f9"
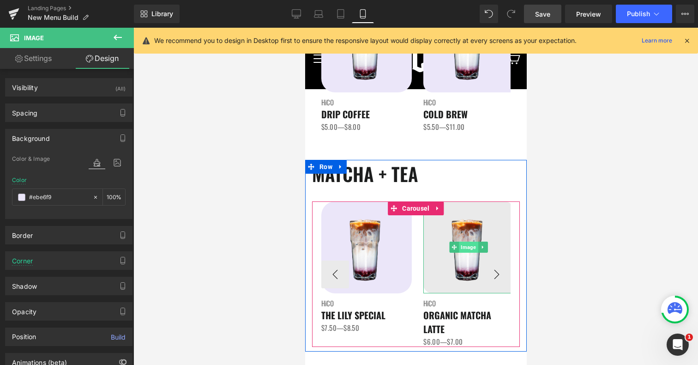
click at [469, 247] on span "Image" at bounding box center [468, 246] width 19 height 11
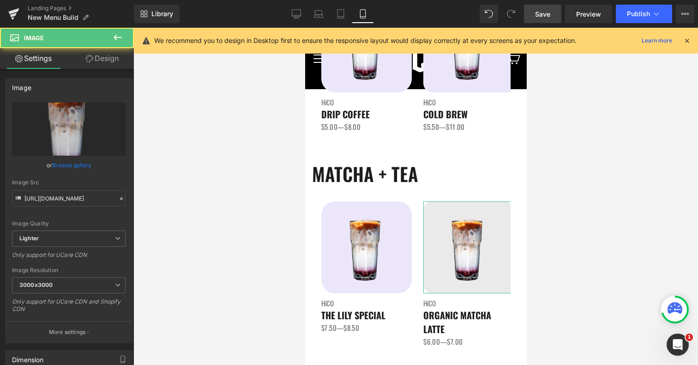
click at [107, 56] on link "Design" at bounding box center [102, 58] width 67 height 21
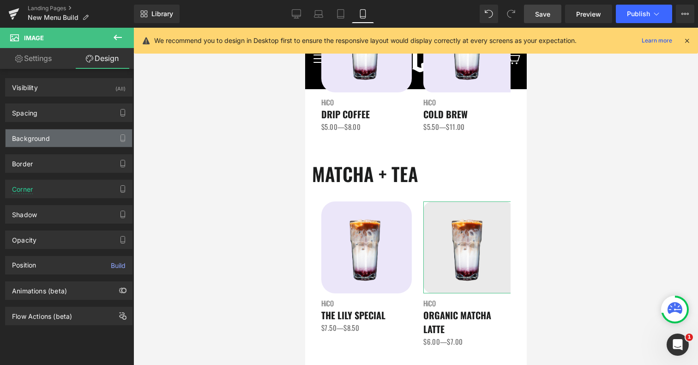
click at [48, 145] on div "Background" at bounding box center [69, 138] width 126 height 18
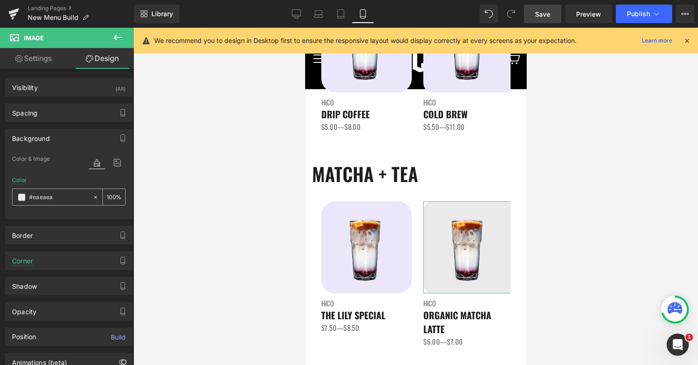
click at [63, 202] on div "#eaeaea" at bounding box center [52, 197] width 80 height 16
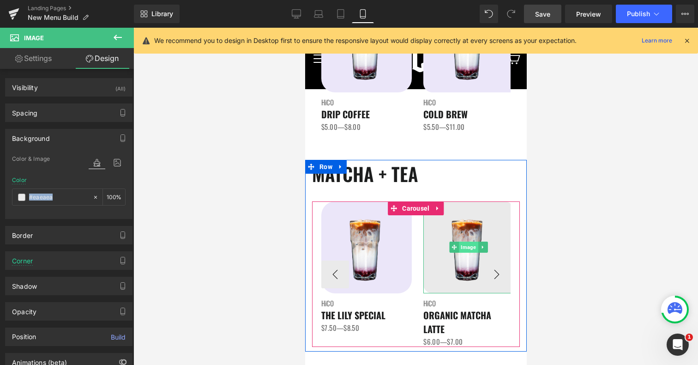
click at [469, 247] on span "Image" at bounding box center [468, 246] width 19 height 11
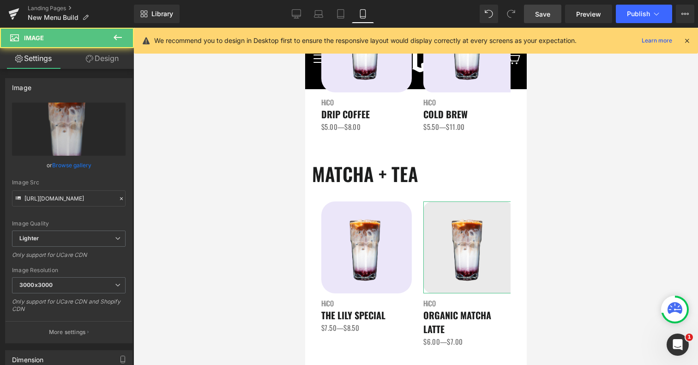
click at [107, 60] on link "Design" at bounding box center [102, 58] width 67 height 21
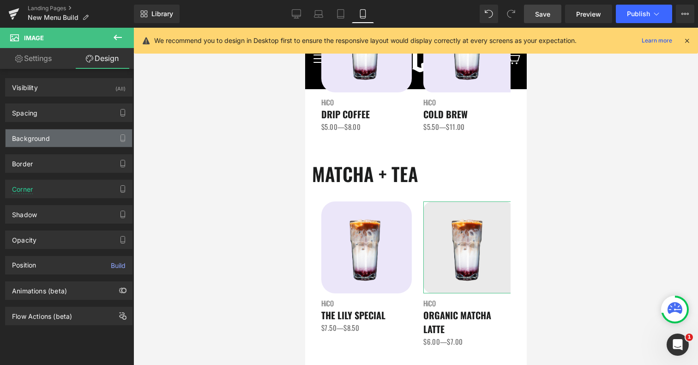
click at [42, 136] on div "Background" at bounding box center [31, 135] width 38 height 13
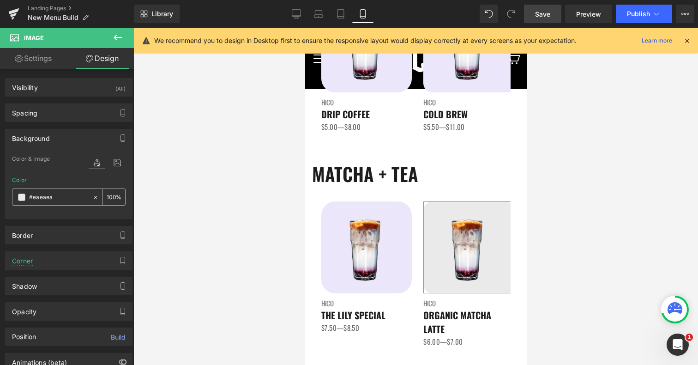
click at [44, 196] on input "#eaeaea" at bounding box center [58, 197] width 59 height 10
paste input "be6f9"
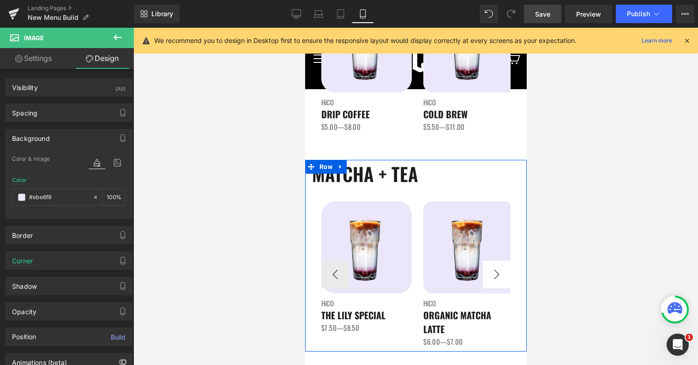
type input "#ebe6f9"
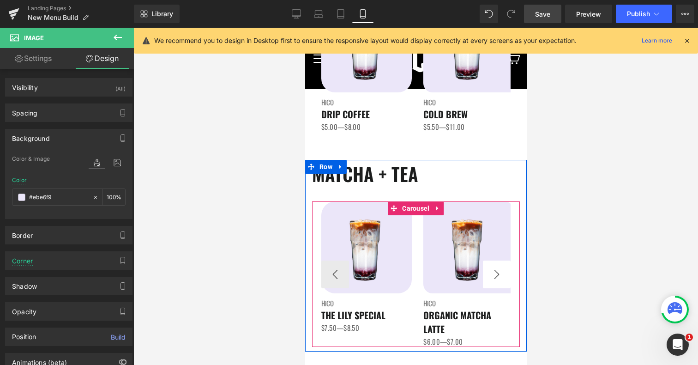
click at [509, 276] on button "›" at bounding box center [496, 274] width 28 height 28
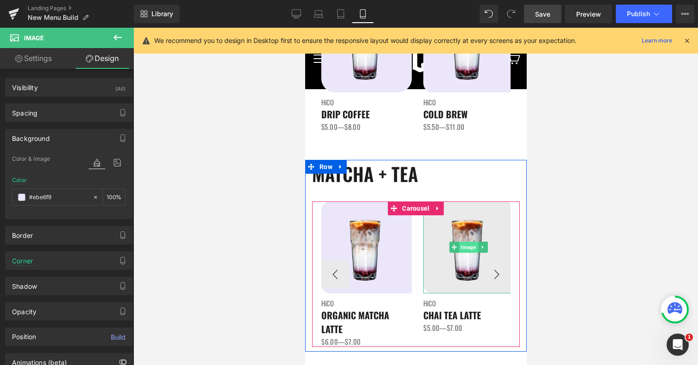
click at [463, 249] on span "Image" at bounding box center [468, 246] width 19 height 11
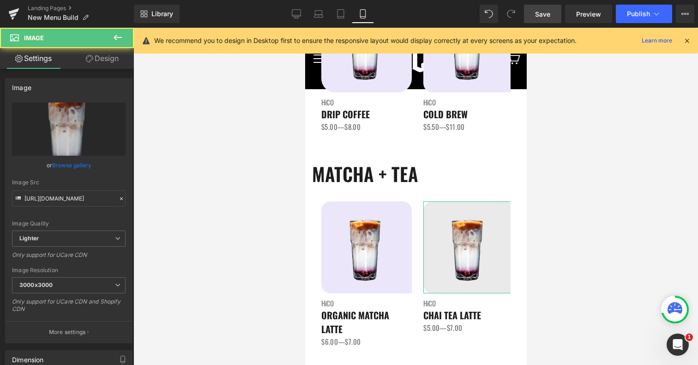
click at [119, 60] on link "Design" at bounding box center [102, 58] width 67 height 21
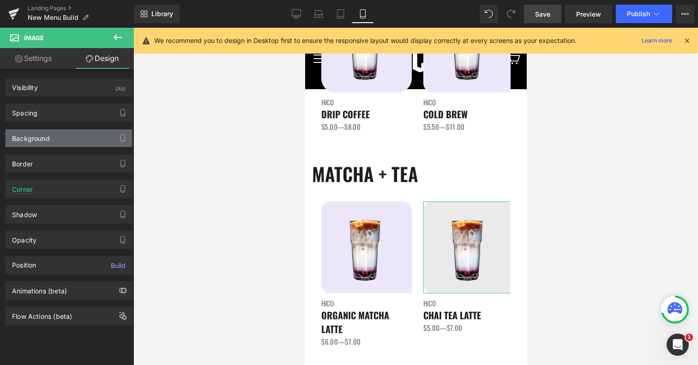
click at [48, 135] on div "Background" at bounding box center [31, 135] width 38 height 13
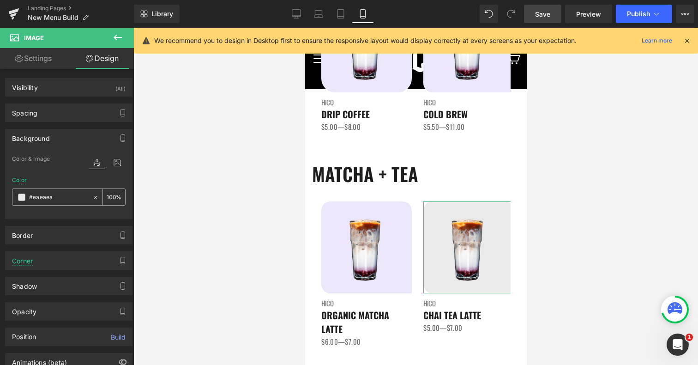
click at [50, 197] on input "#eaeaea" at bounding box center [58, 197] width 59 height 10
paste input "be6f9"
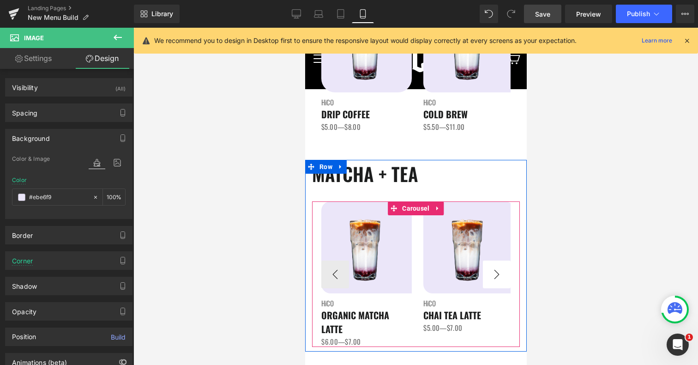
type input "#ebe6f9"
click at [500, 268] on button "›" at bounding box center [496, 274] width 28 height 28
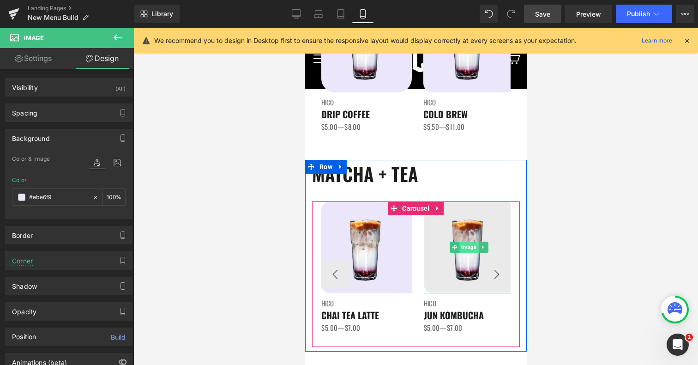
click at [467, 247] on span "Image" at bounding box center [468, 246] width 19 height 11
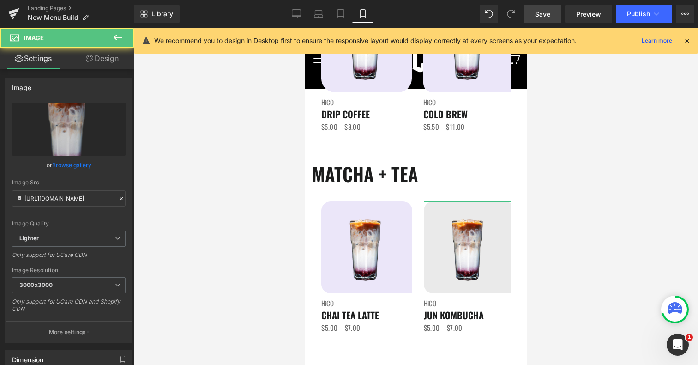
click at [96, 57] on link "Design" at bounding box center [102, 58] width 67 height 21
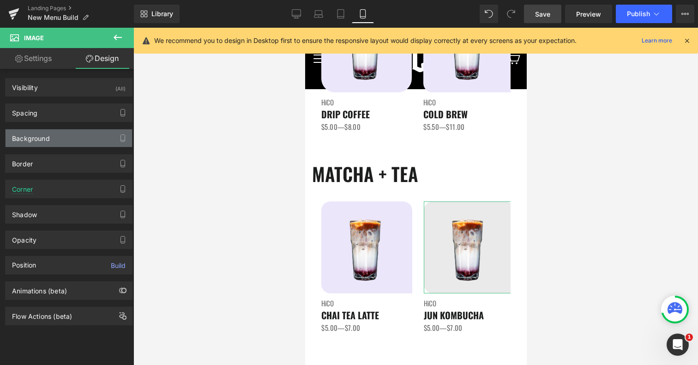
click at [48, 137] on div "Background" at bounding box center [31, 135] width 38 height 13
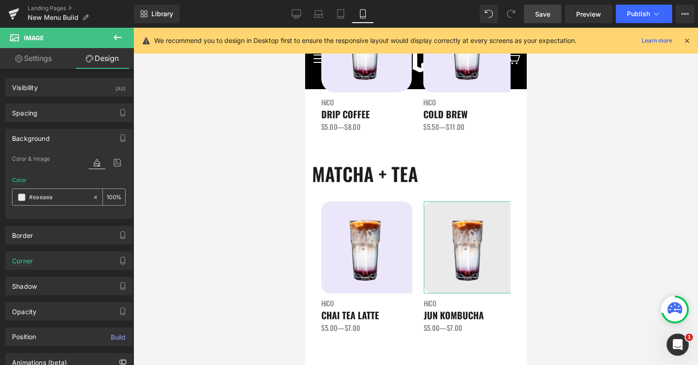
click at [43, 198] on input "#eaeaea" at bounding box center [58, 197] width 59 height 10
paste input "be6f9"
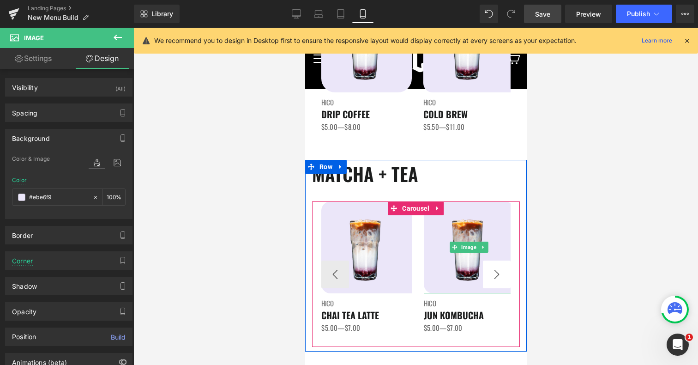
type input "#ebe6f9"
click at [495, 267] on button "›" at bounding box center [496, 274] width 28 height 28
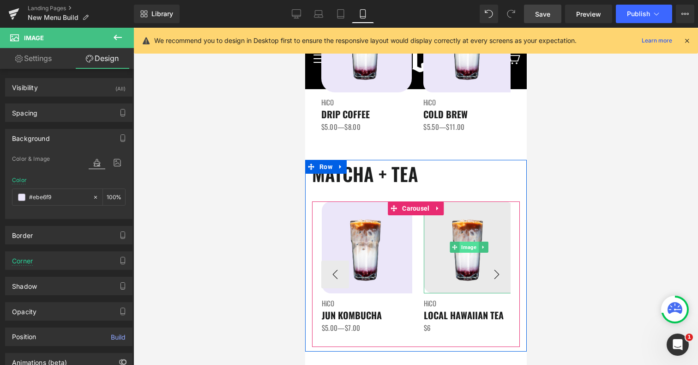
click at [462, 248] on span "Image" at bounding box center [468, 246] width 19 height 11
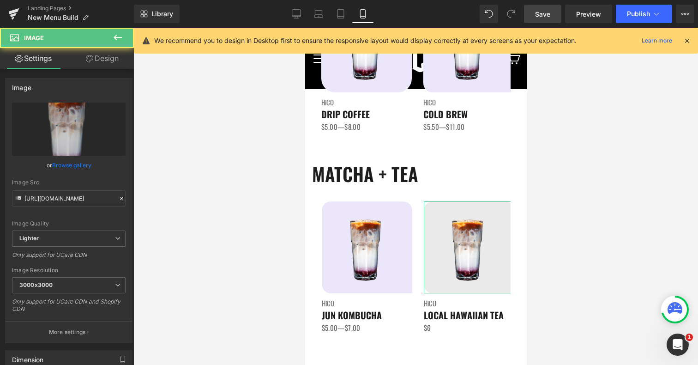
click at [99, 60] on link "Design" at bounding box center [102, 58] width 67 height 21
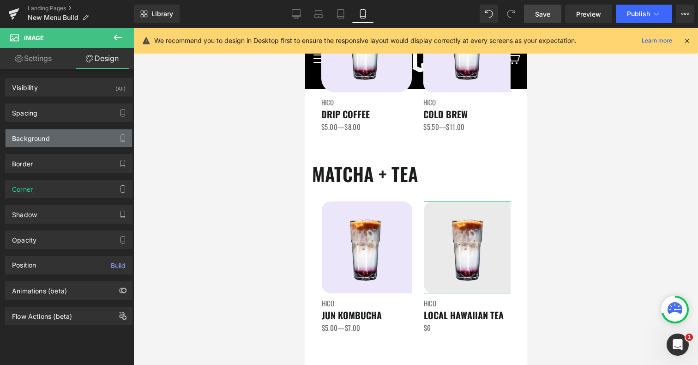
click at [32, 137] on div "Background" at bounding box center [31, 135] width 38 height 13
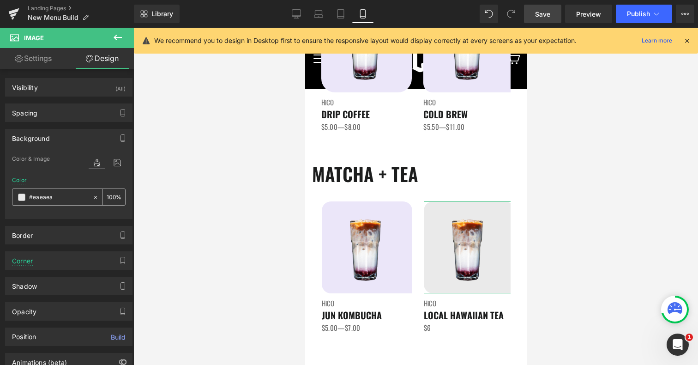
click at [44, 194] on input "#eaeaea" at bounding box center [58, 197] width 59 height 10
paste input "be6f9"
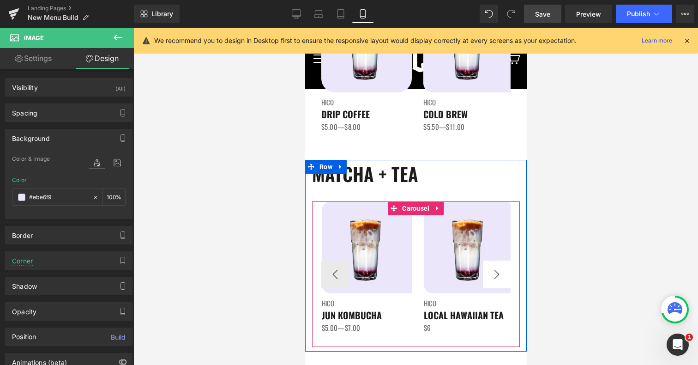
type input "#ebe6f9"
click at [501, 274] on button "›" at bounding box center [496, 274] width 28 height 28
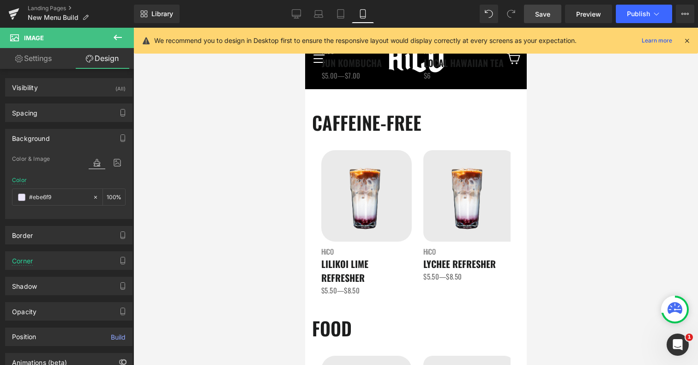
scroll to position [817, 0]
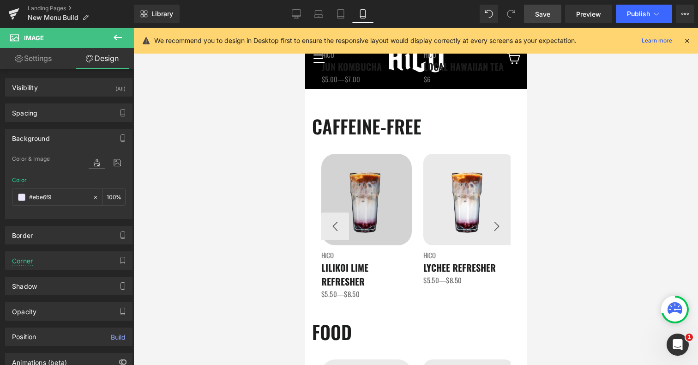
click at [367, 201] on div "Image" at bounding box center [366, 199] width 90 height 91
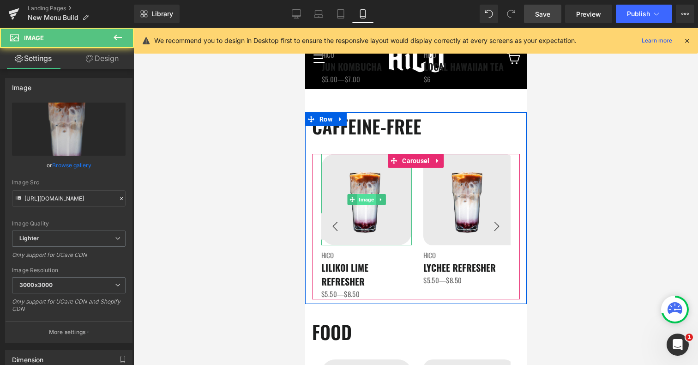
click at [367, 199] on span "Image" at bounding box center [365, 199] width 19 height 11
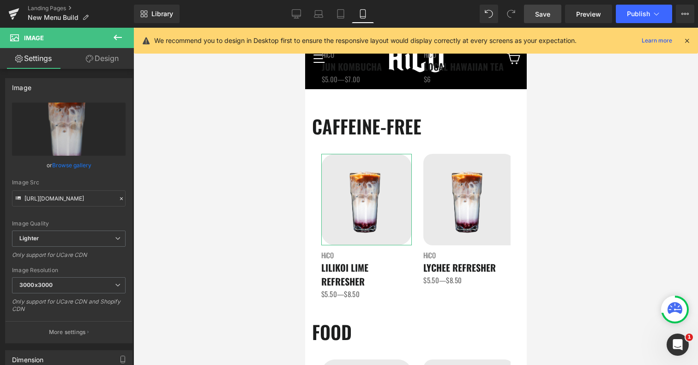
click at [103, 60] on link "Design" at bounding box center [102, 58] width 67 height 21
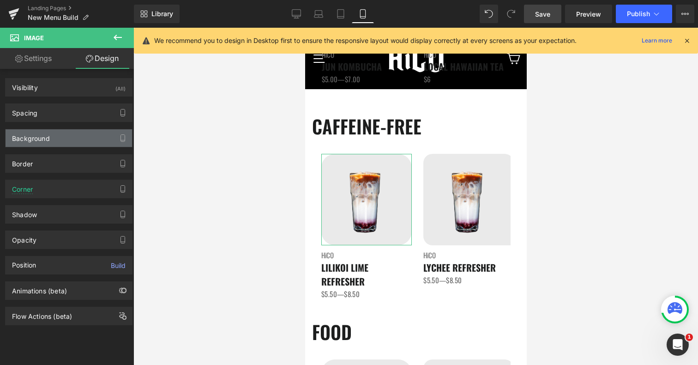
click at [58, 134] on div "Background" at bounding box center [69, 138] width 126 height 18
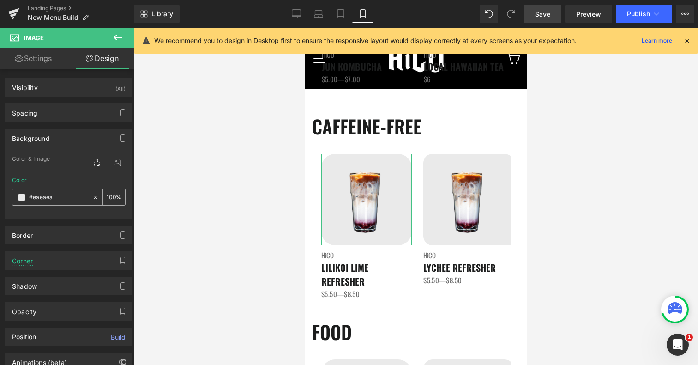
click at [54, 196] on input "#eaeaea" at bounding box center [58, 197] width 59 height 10
paste input "be6f9"
type input "#ebe6f9"
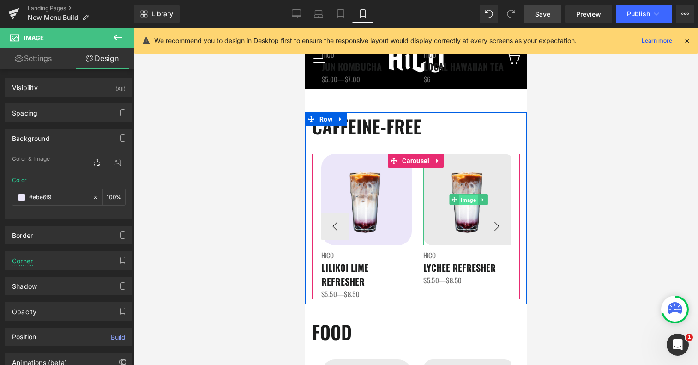
click at [468, 200] on span "Image" at bounding box center [468, 199] width 19 height 11
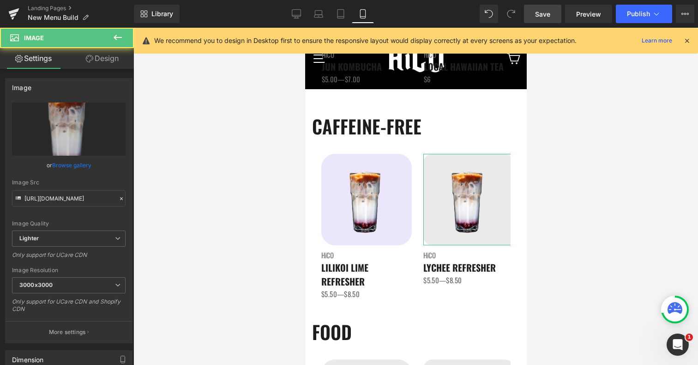
click at [115, 58] on link "Design" at bounding box center [102, 58] width 67 height 21
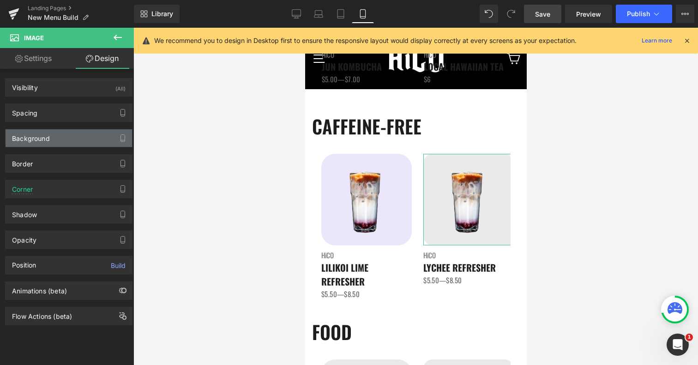
click at [43, 137] on div "Background" at bounding box center [31, 135] width 38 height 13
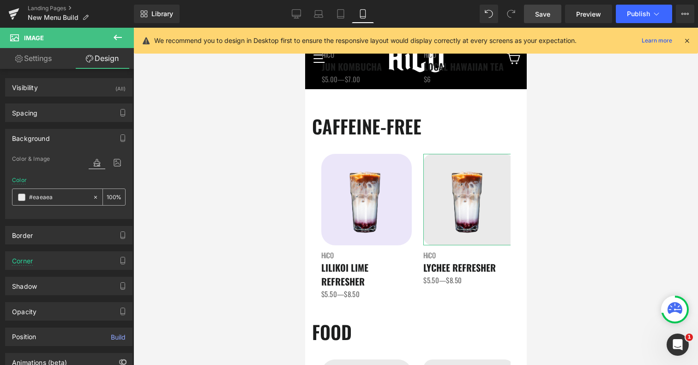
click at [42, 198] on input "#eaeaea" at bounding box center [58, 197] width 59 height 10
paste input "be6f9"
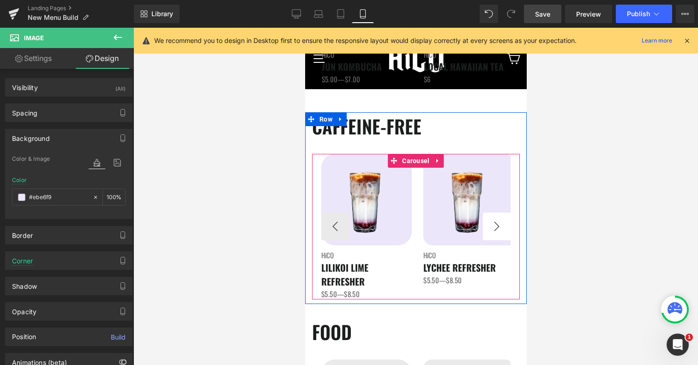
type input "#ebe6f9"
click at [495, 228] on button "›" at bounding box center [496, 226] width 28 height 28
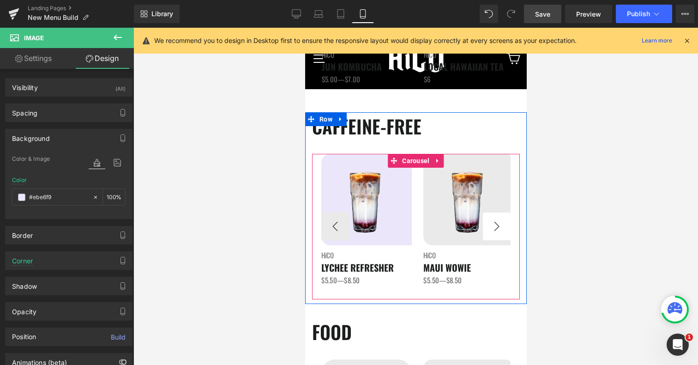
click at [494, 228] on button "›" at bounding box center [496, 226] width 28 height 28
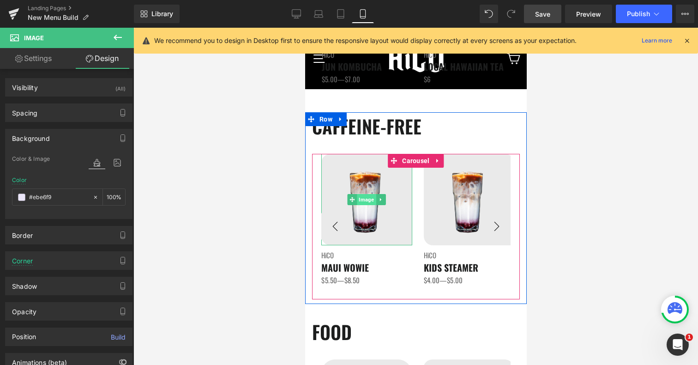
click at [368, 200] on span "Image" at bounding box center [366, 199] width 19 height 11
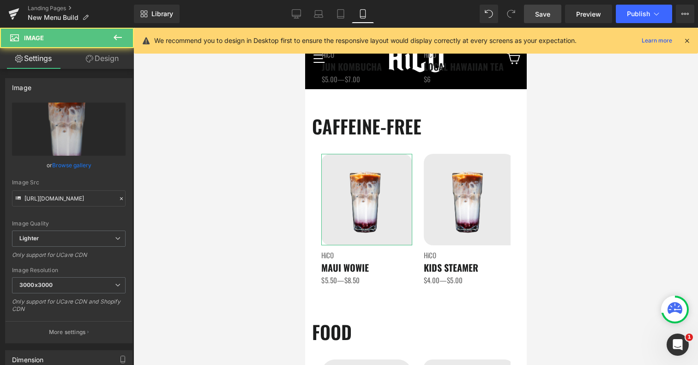
click at [102, 58] on link "Design" at bounding box center [102, 58] width 67 height 21
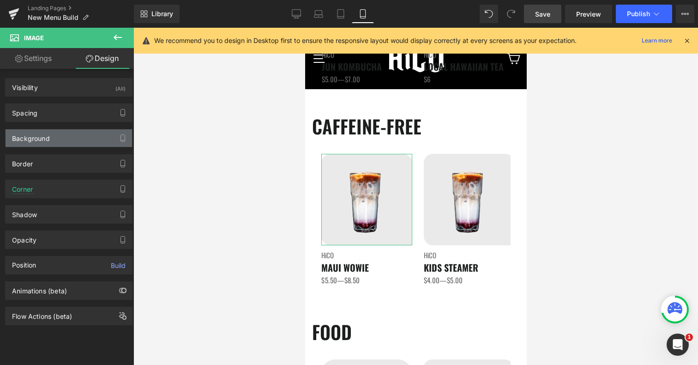
click at [54, 140] on div "Background" at bounding box center [69, 138] width 126 height 18
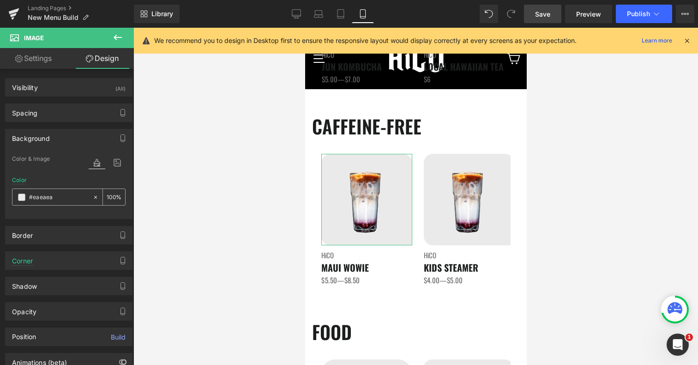
click at [41, 200] on input "#eaeaea" at bounding box center [58, 197] width 59 height 10
paste input "be6f9"
type input "#ebe6f9"
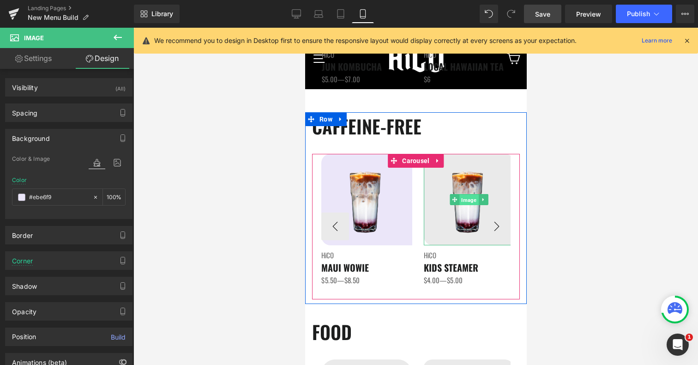
click at [463, 197] on span "Image" at bounding box center [468, 199] width 19 height 11
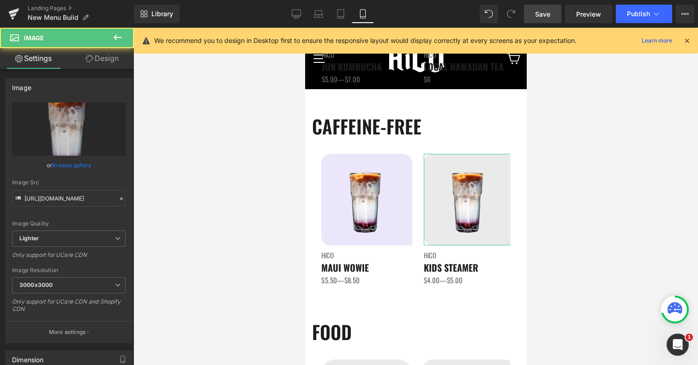
click at [113, 59] on link "Design" at bounding box center [102, 58] width 67 height 21
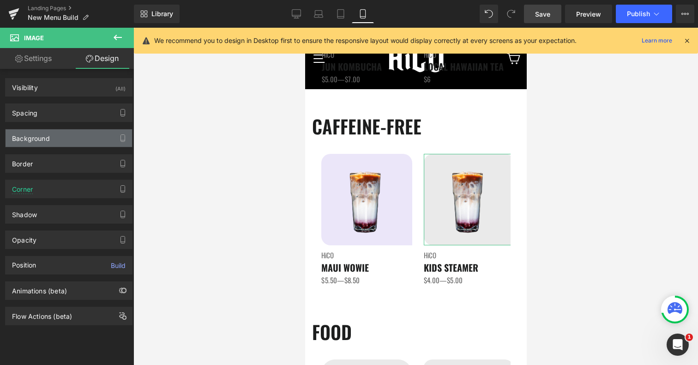
click at [60, 138] on div "Background" at bounding box center [69, 138] width 126 height 18
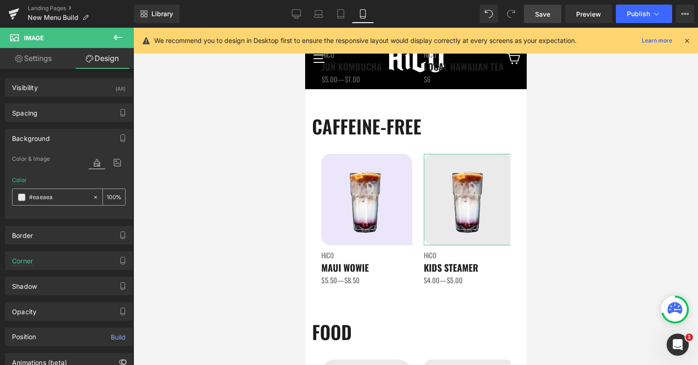
click at [51, 199] on input "#eaeaea" at bounding box center [58, 197] width 59 height 10
paste input "be6f9"
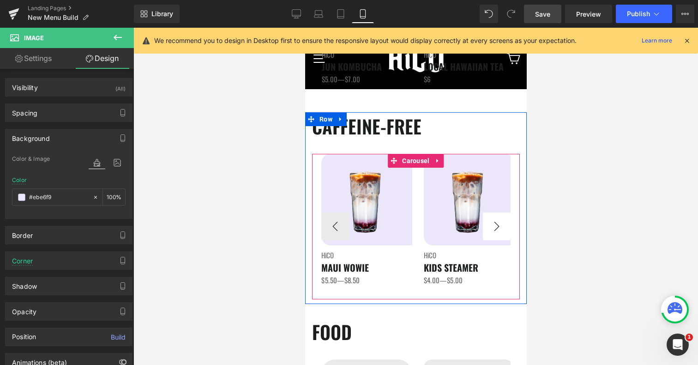
type input "#ebe6f9"
click at [498, 232] on button "›" at bounding box center [496, 226] width 28 height 28
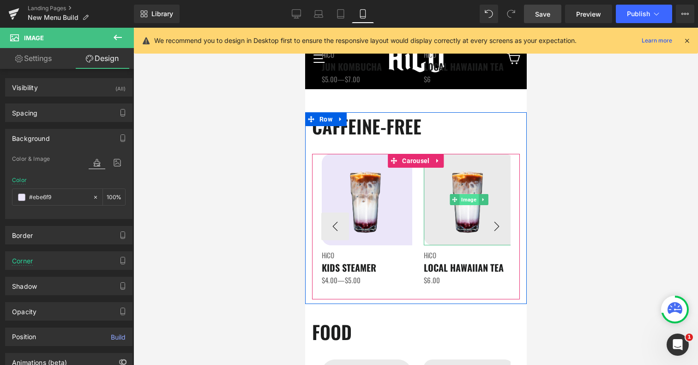
click at [466, 203] on span "Image" at bounding box center [468, 199] width 19 height 11
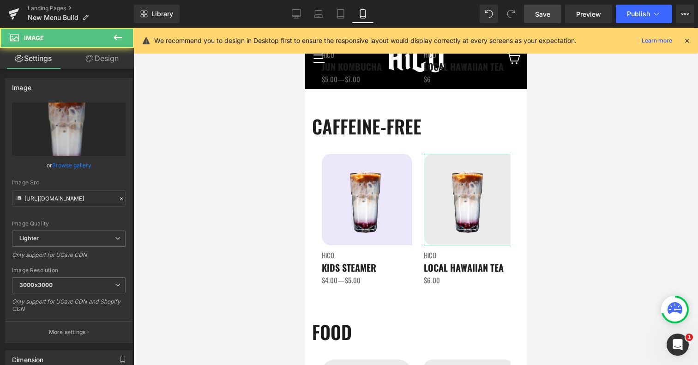
click at [109, 61] on link "Design" at bounding box center [102, 58] width 67 height 21
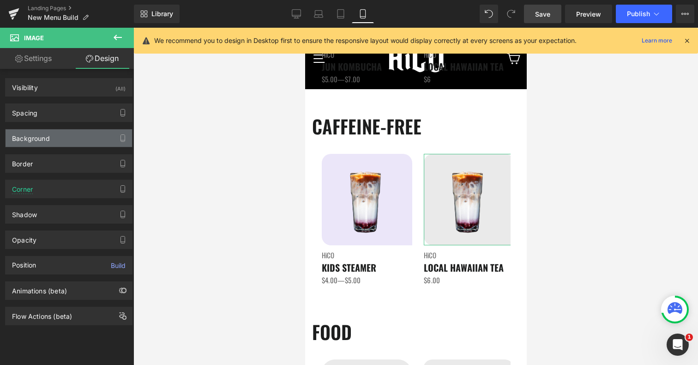
click at [59, 138] on div "Background" at bounding box center [69, 138] width 126 height 18
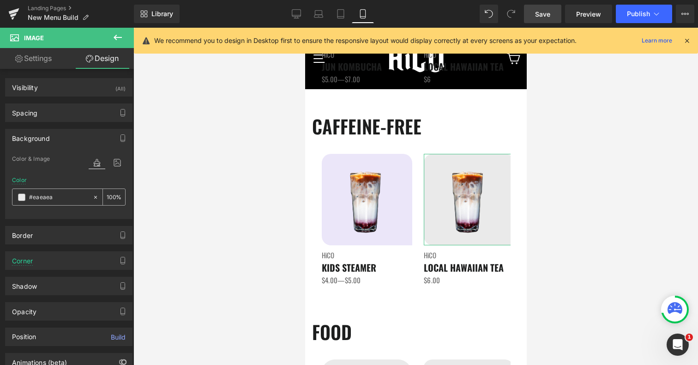
click at [42, 195] on input "#eaeaea" at bounding box center [58, 197] width 59 height 10
paste input "be6f9"
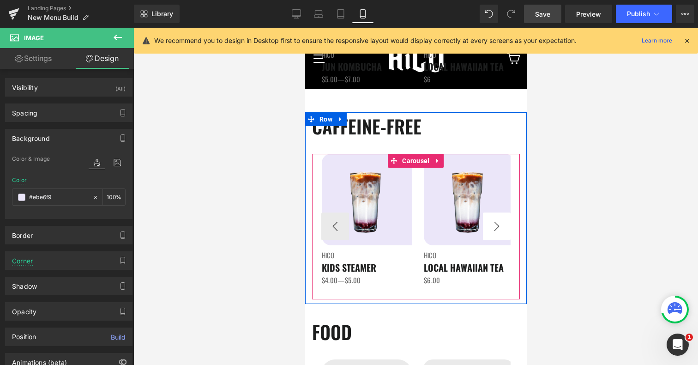
type input "#ebe6f9"
click at [501, 228] on button "›" at bounding box center [496, 226] width 28 height 28
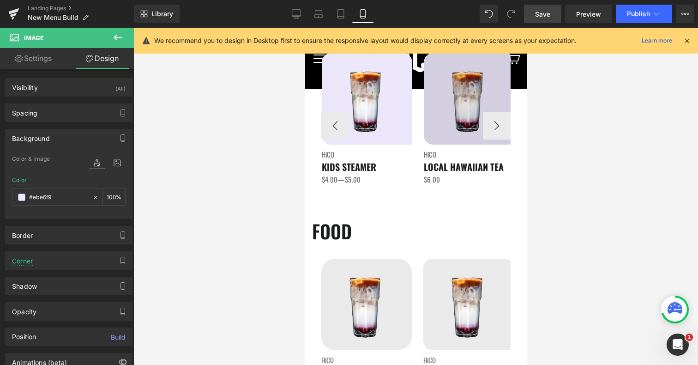
scroll to position [955, 0]
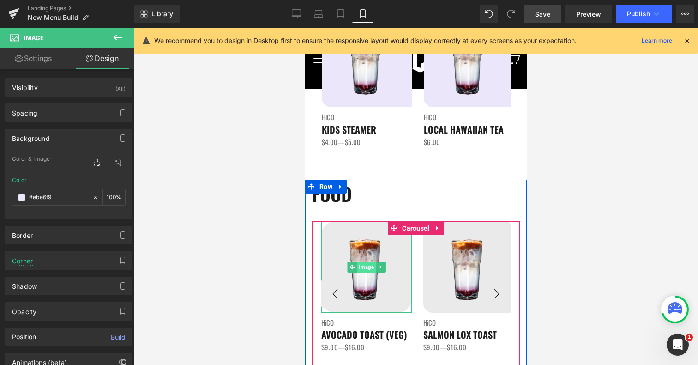
click at [366, 266] on span "Image" at bounding box center [365, 266] width 19 height 11
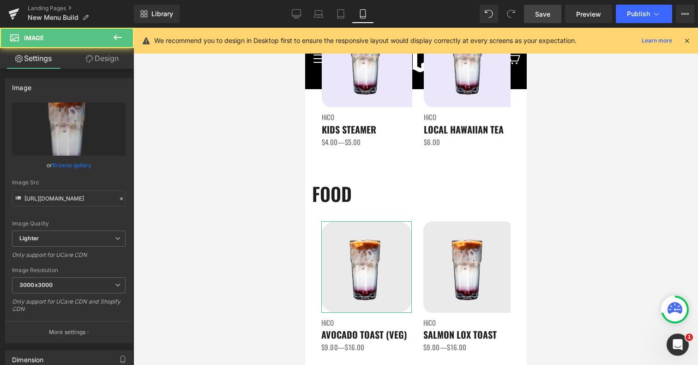
click at [99, 56] on link "Design" at bounding box center [102, 58] width 67 height 21
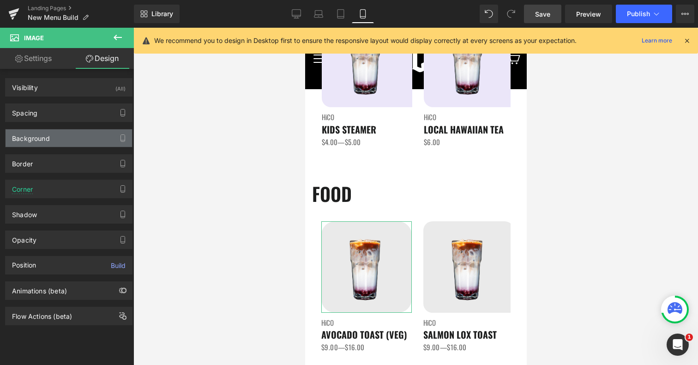
click at [61, 139] on div "Background" at bounding box center [69, 138] width 126 height 18
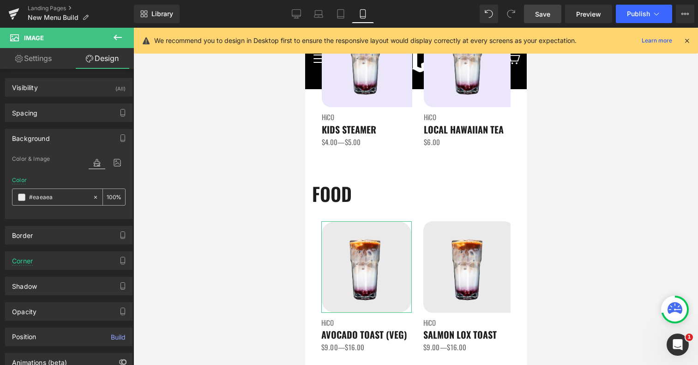
click at [60, 194] on input "#eaeaea" at bounding box center [58, 197] width 59 height 10
paste input "be6f9"
type input "#ebe6f9"
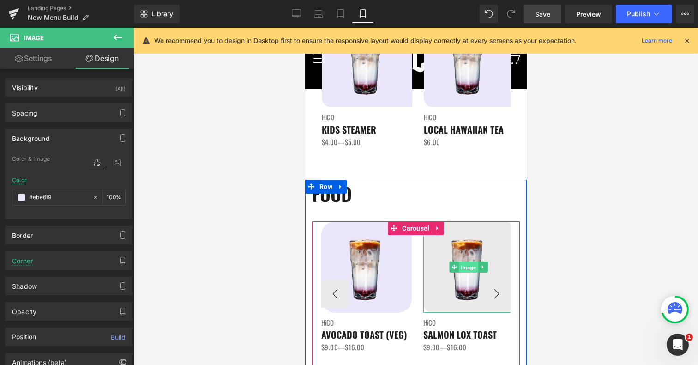
drag, startPoint x: 467, startPoint y: 269, endPoint x: 554, endPoint y: 188, distance: 118.6
click at [467, 269] on span "Image" at bounding box center [467, 267] width 19 height 11
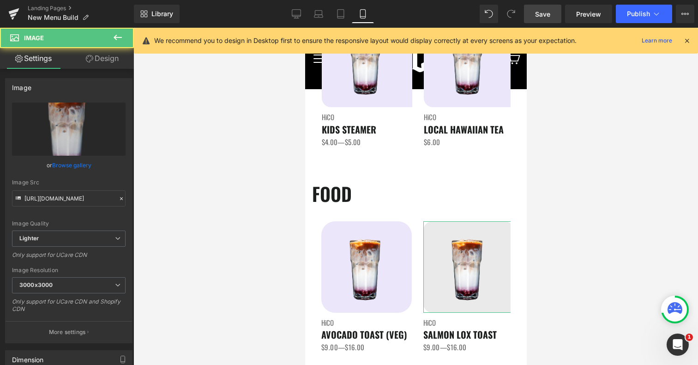
click at [101, 59] on link "Design" at bounding box center [102, 58] width 67 height 21
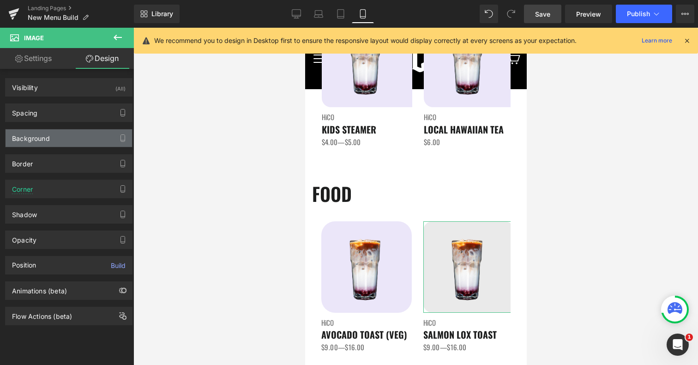
click at [46, 143] on div "Background" at bounding box center [69, 138] width 126 height 18
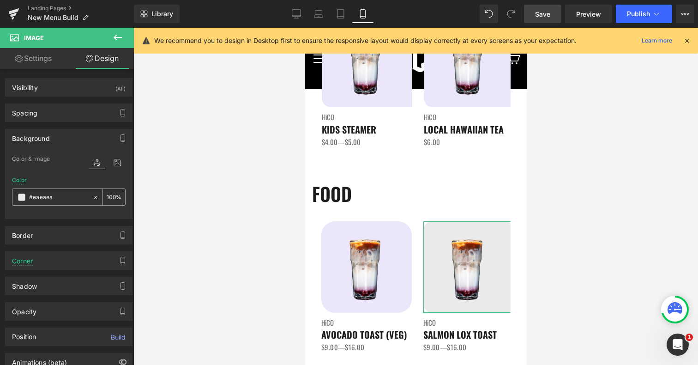
click at [51, 199] on input "#eaeaea" at bounding box center [58, 197] width 59 height 10
paste input "be6f9"
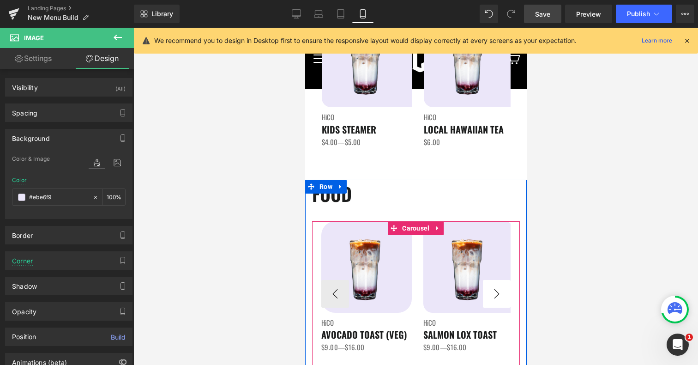
type input "#ebe6f9"
click at [502, 294] on button "›" at bounding box center [496, 294] width 28 height 28
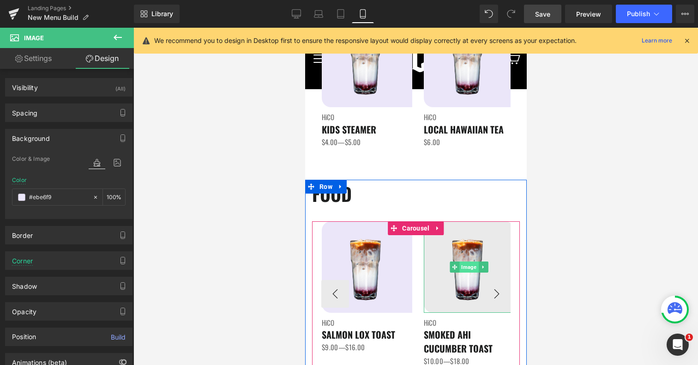
click at [464, 269] on span "Image" at bounding box center [468, 266] width 19 height 11
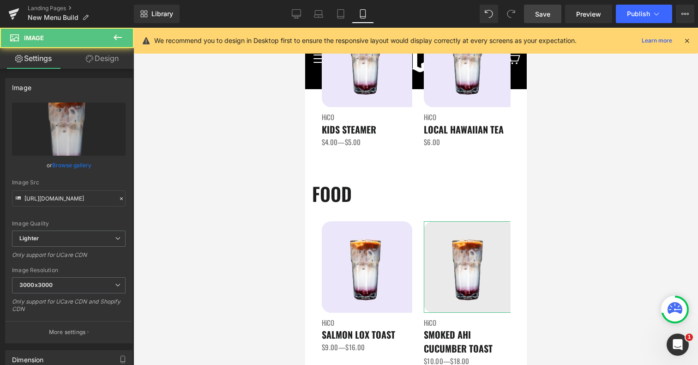
click at [97, 60] on link "Design" at bounding box center [102, 58] width 67 height 21
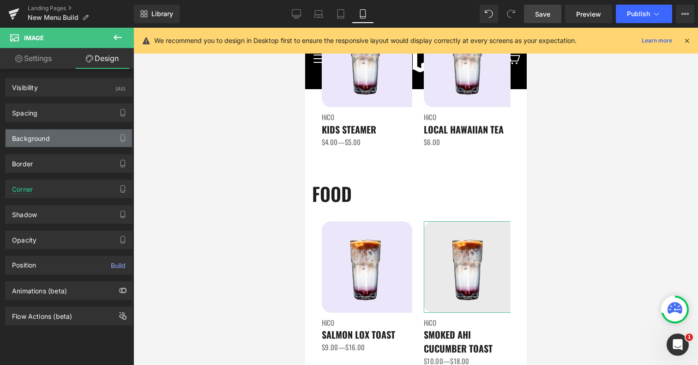
click at [47, 133] on div "Background" at bounding box center [31, 135] width 38 height 13
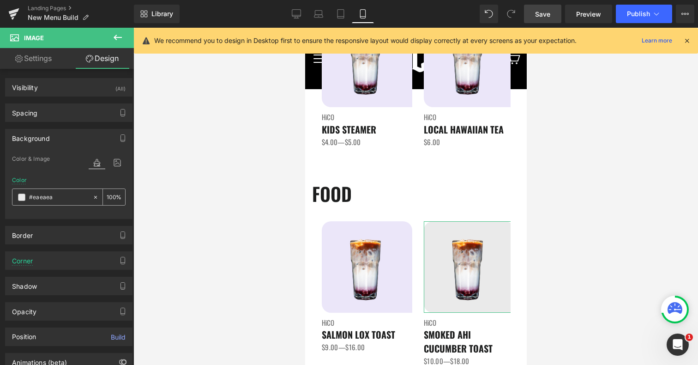
click at [40, 196] on input "#eaeaea" at bounding box center [58, 197] width 59 height 10
paste input "be6f9"
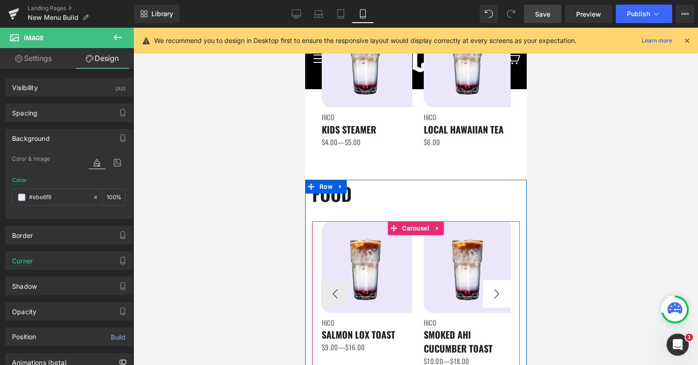
type input "#ebe6f9"
click at [502, 292] on button "›" at bounding box center [496, 294] width 28 height 28
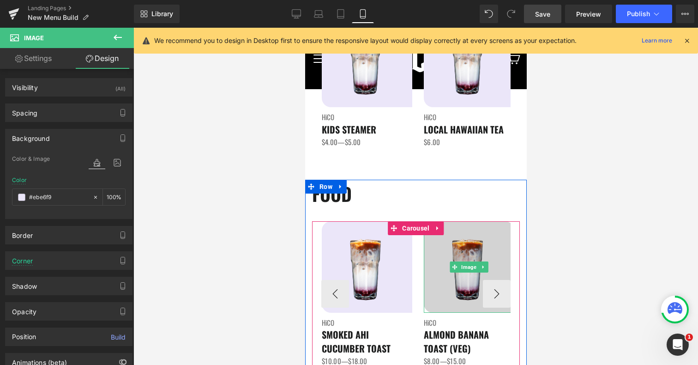
click at [470, 268] on span "Image" at bounding box center [468, 266] width 19 height 11
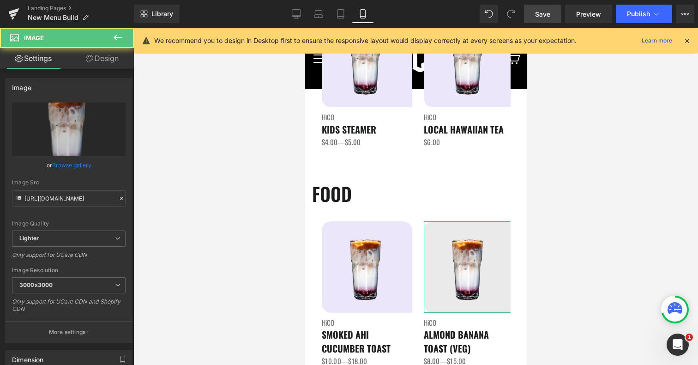
click at [103, 61] on link "Design" at bounding box center [102, 58] width 67 height 21
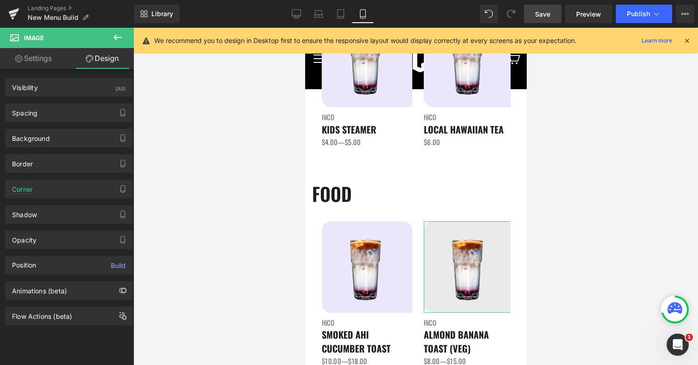
type input "#eaeaea"
type input "100"
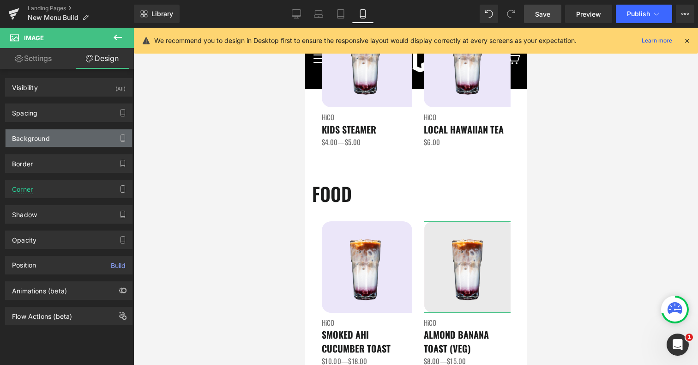
click at [62, 135] on div "Background" at bounding box center [69, 138] width 126 height 18
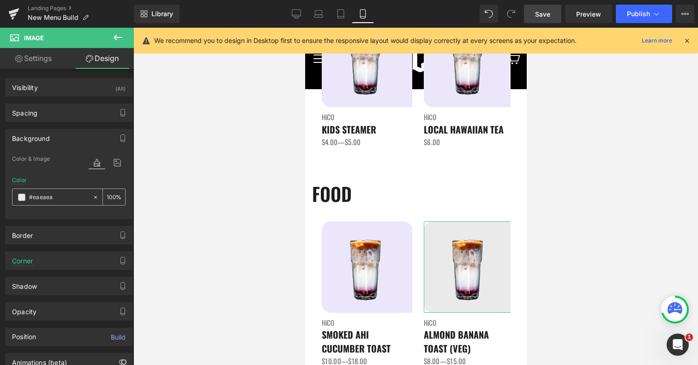
click at [54, 200] on input "#eaeaea" at bounding box center [58, 197] width 59 height 10
paste input "be6f9"
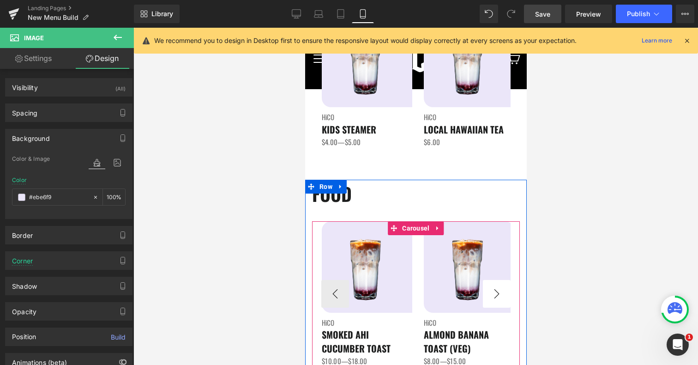
type input "#ebe6f9"
click at [495, 292] on button "›" at bounding box center [496, 294] width 28 height 28
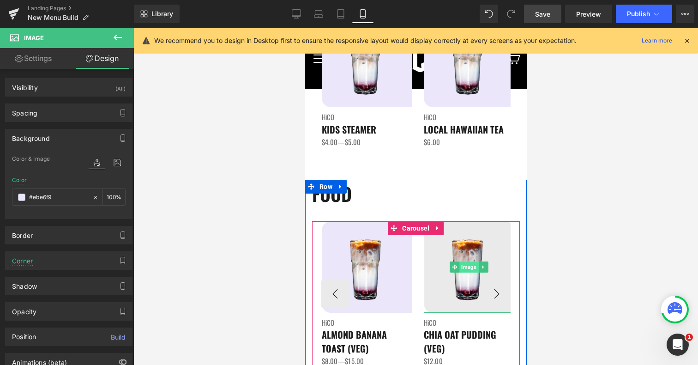
click at [467, 265] on span "Image" at bounding box center [468, 266] width 19 height 11
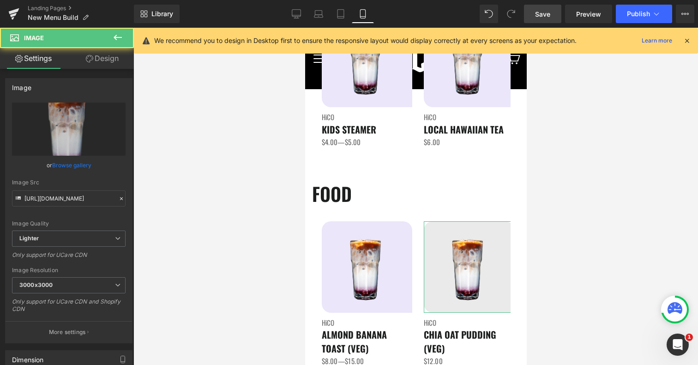
click at [96, 60] on link "Design" at bounding box center [102, 58] width 67 height 21
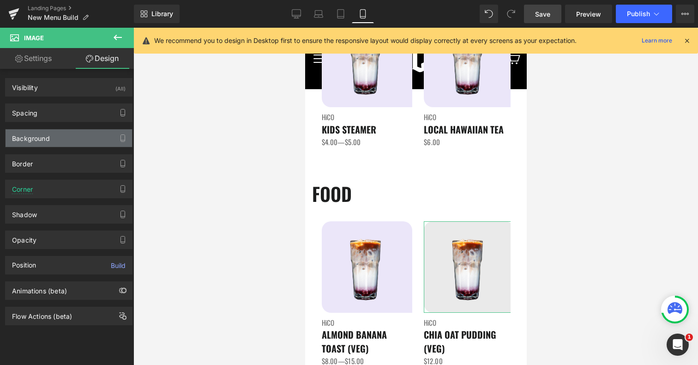
click at [42, 132] on div "Background" at bounding box center [31, 135] width 38 height 13
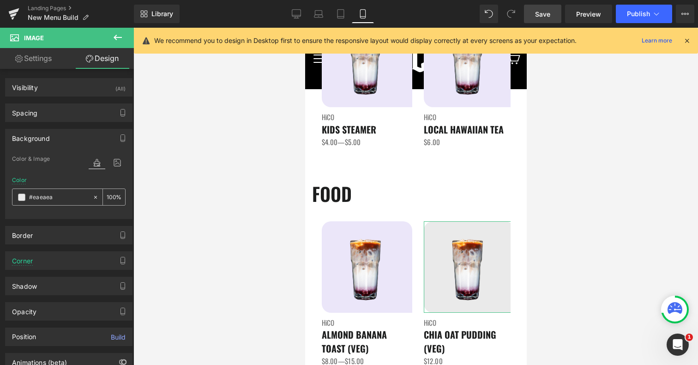
click at [41, 196] on input "#eaeaea" at bounding box center [58, 197] width 59 height 10
paste input "be6f9"
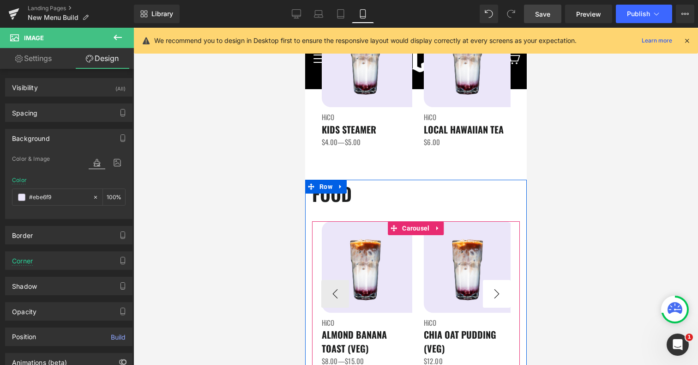
type input "#ebe6f9"
click at [500, 292] on button "›" at bounding box center [496, 294] width 28 height 28
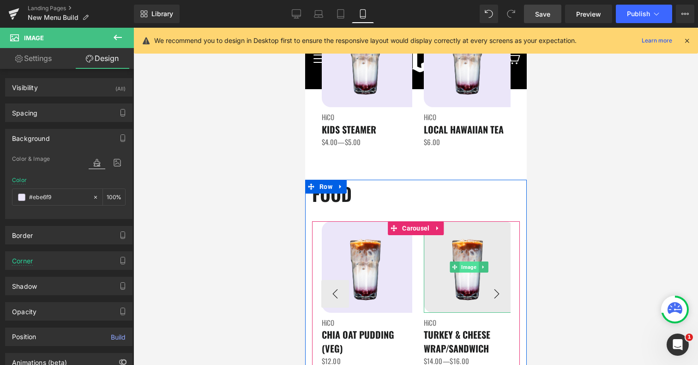
click at [462, 268] on span "Image" at bounding box center [468, 266] width 19 height 11
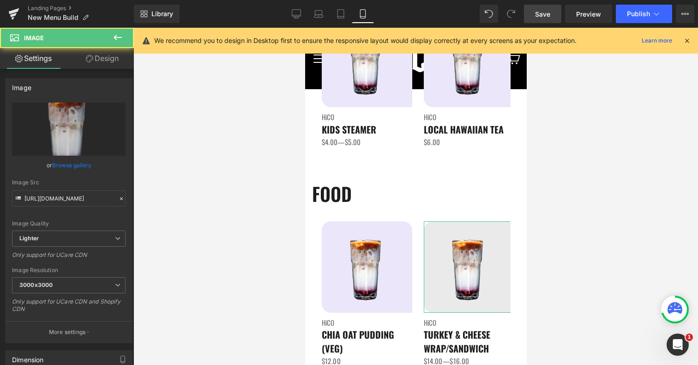
click at [108, 62] on link "Design" at bounding box center [102, 58] width 67 height 21
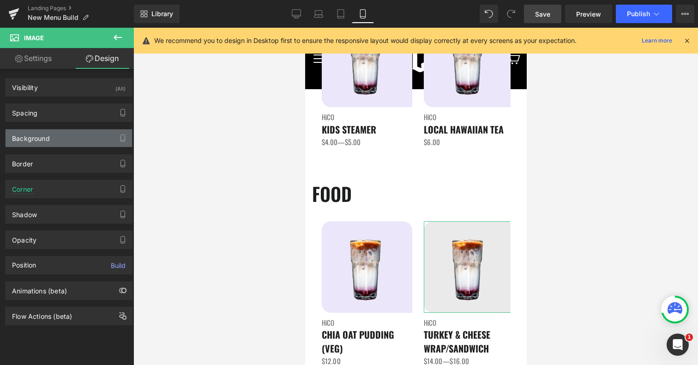
click at [53, 135] on div "Background" at bounding box center [69, 138] width 126 height 18
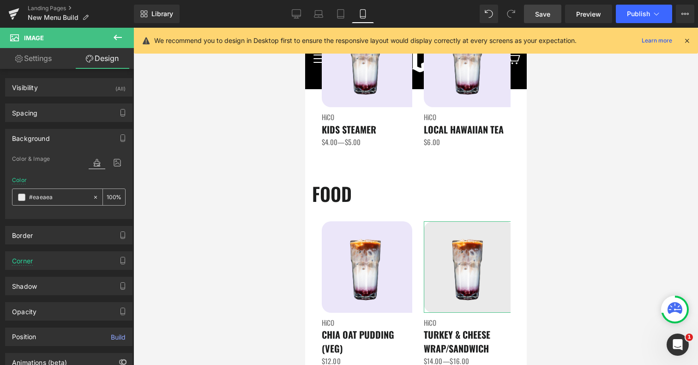
click at [45, 199] on input "#eaeaea" at bounding box center [58, 197] width 59 height 10
paste input "be6f9"
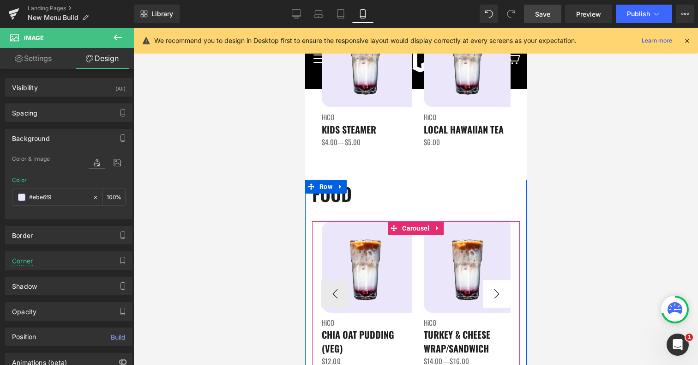
type input "#ebe6f9"
click at [497, 288] on button "›" at bounding box center [496, 294] width 28 height 28
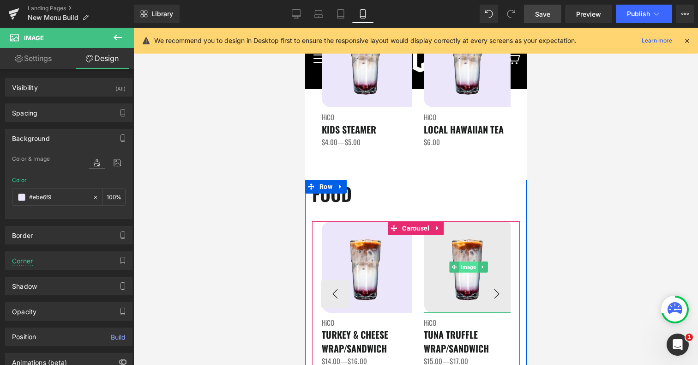
click at [466, 266] on span "Image" at bounding box center [468, 266] width 19 height 11
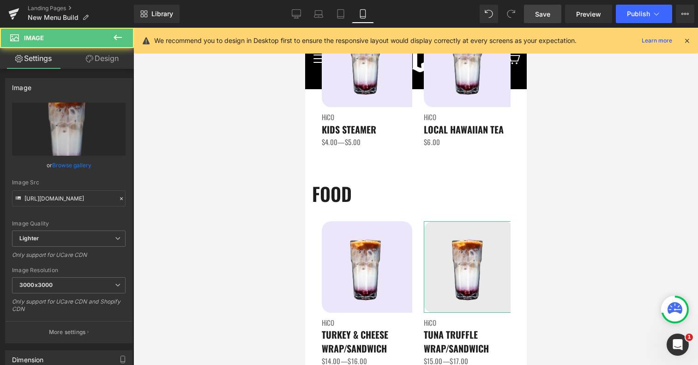
click at [109, 57] on link "Design" at bounding box center [102, 58] width 67 height 21
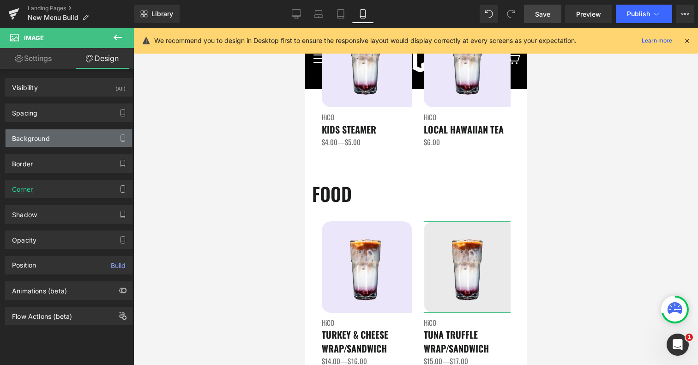
click at [58, 135] on div "Background" at bounding box center [69, 138] width 126 height 18
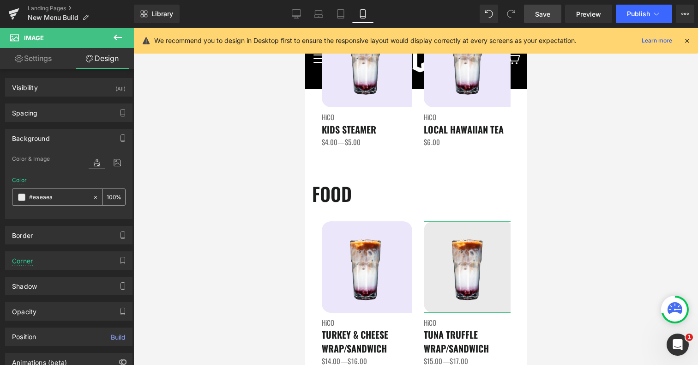
click at [53, 193] on input "#eaeaea" at bounding box center [58, 197] width 59 height 10
paste input "be6f9"
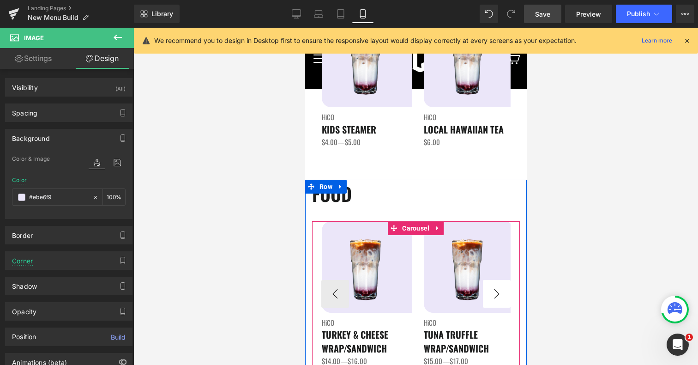
type input "#ebe6f9"
click at [498, 292] on button "›" at bounding box center [496, 294] width 28 height 28
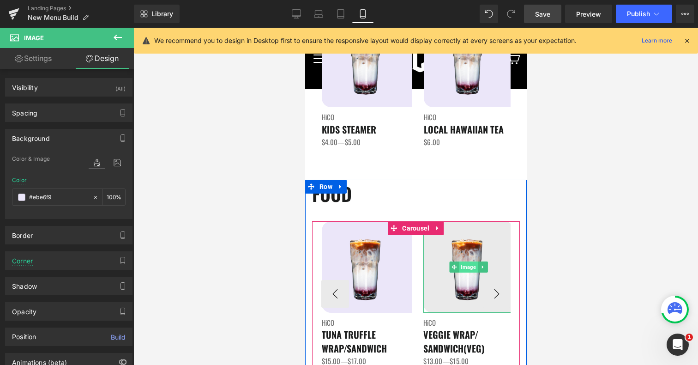
click at [464, 265] on span "Image" at bounding box center [468, 266] width 19 height 11
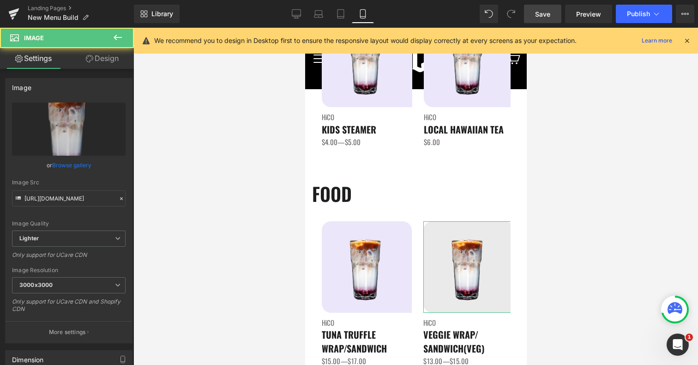
click at [110, 66] on link "Design" at bounding box center [102, 58] width 67 height 21
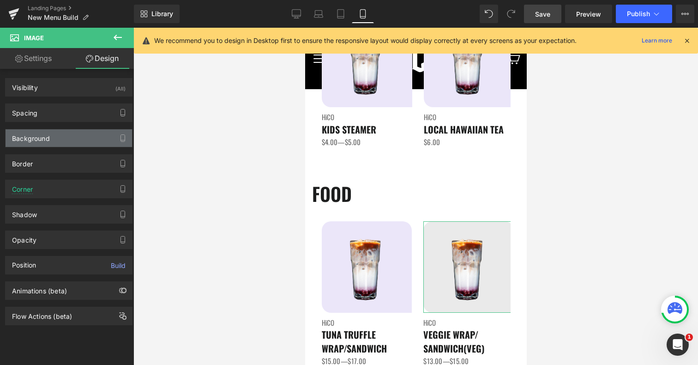
click at [68, 137] on div "Background" at bounding box center [69, 138] width 126 height 18
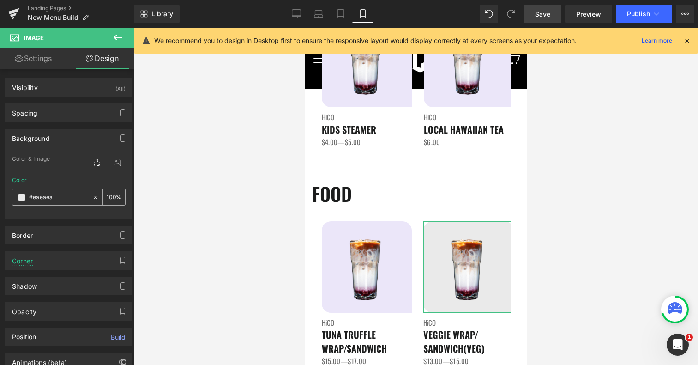
click at [57, 197] on input "#eaeaea" at bounding box center [58, 197] width 59 height 10
paste input "be6f9"
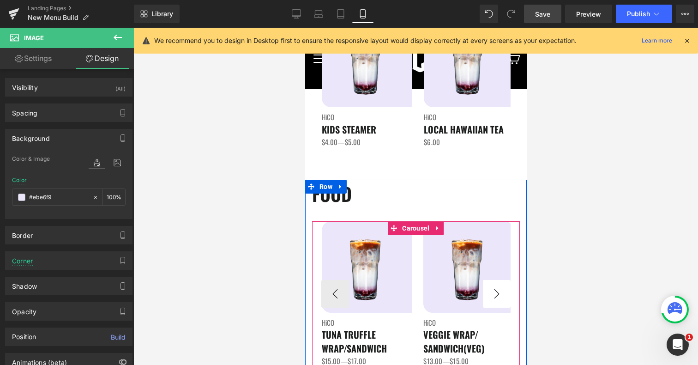
type input "#ebe6f9"
click at [490, 285] on button "›" at bounding box center [496, 294] width 28 height 28
click at [502, 298] on button "›" at bounding box center [496, 294] width 28 height 28
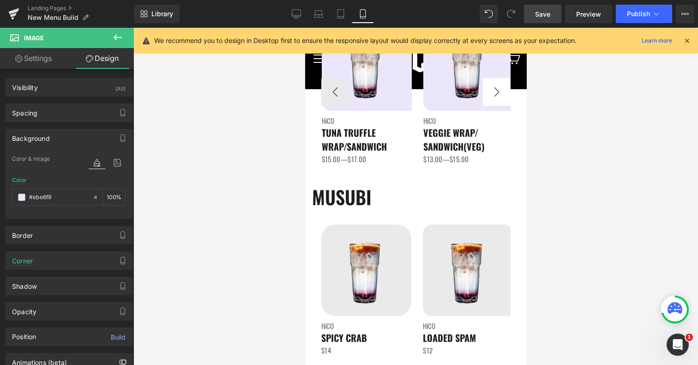
scroll to position [1182, 0]
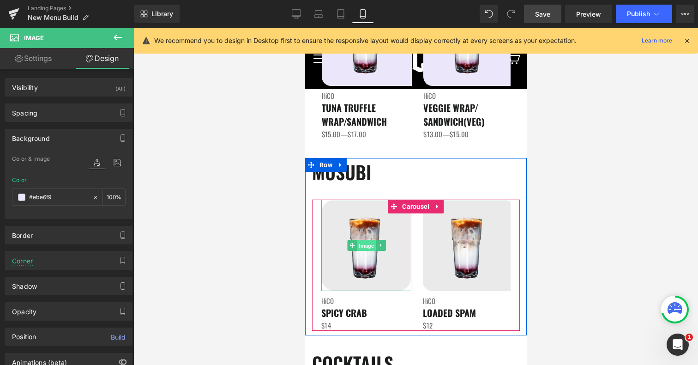
click at [364, 242] on span "Image" at bounding box center [365, 245] width 19 height 11
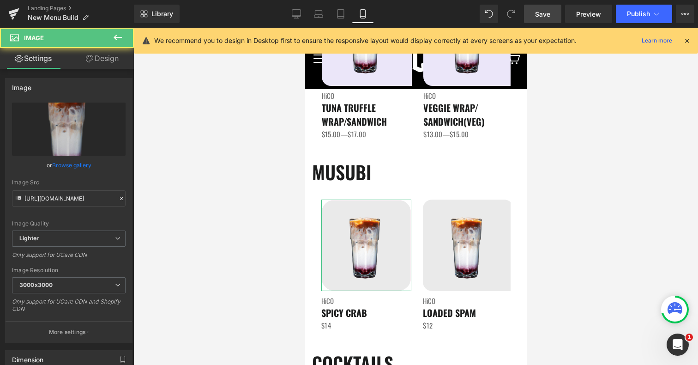
click at [99, 62] on link "Design" at bounding box center [102, 58] width 67 height 21
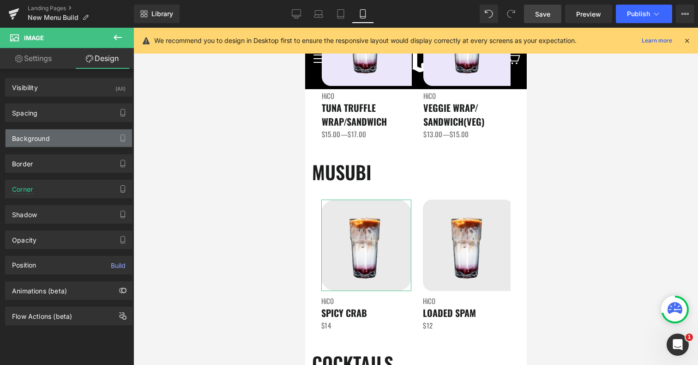
click at [47, 134] on div "Background" at bounding box center [31, 135] width 38 height 13
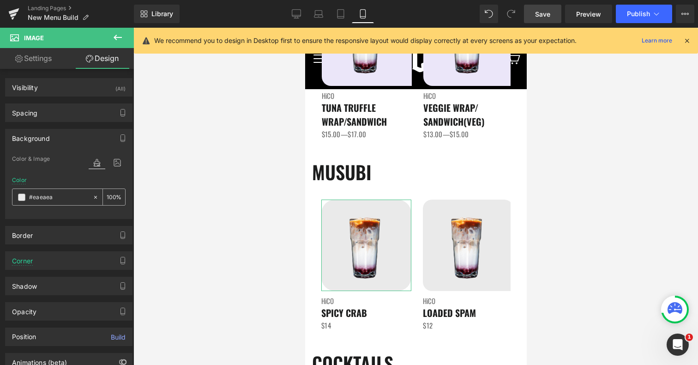
click at [67, 199] on input "#eaeaea" at bounding box center [58, 197] width 59 height 10
paste input "be6f9"
type input "#ebe6f9"
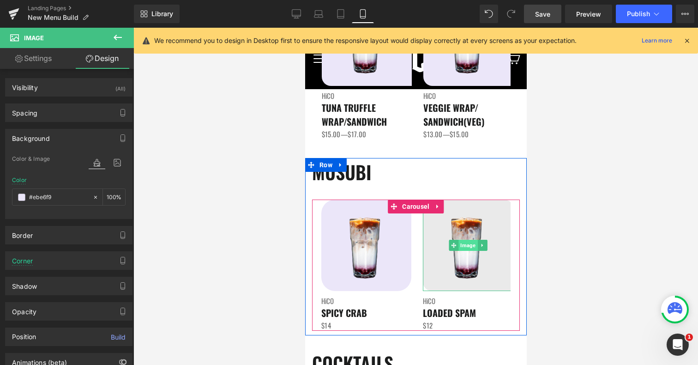
click at [467, 241] on span "Image" at bounding box center [467, 245] width 19 height 11
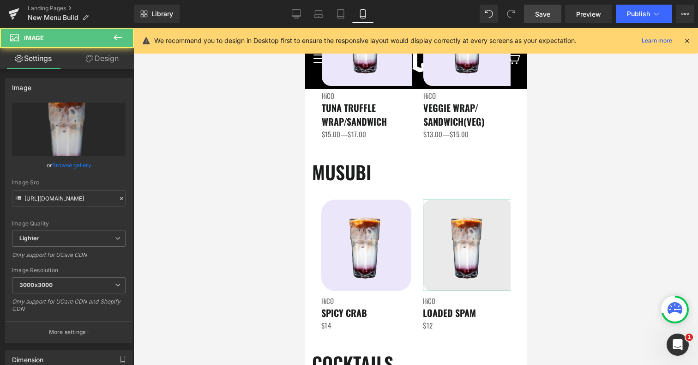
click at [105, 57] on link "Design" at bounding box center [102, 58] width 67 height 21
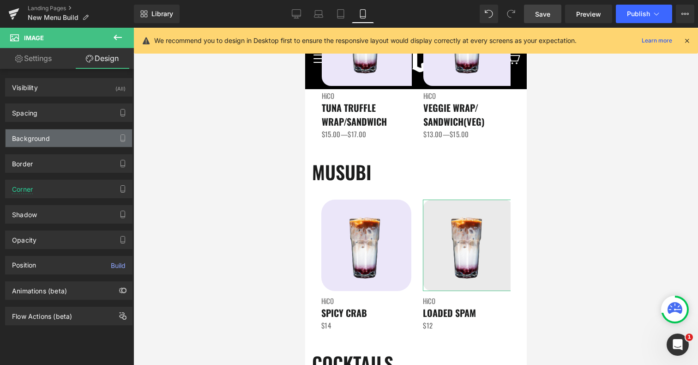
click at [51, 134] on div "Background" at bounding box center [69, 138] width 126 height 18
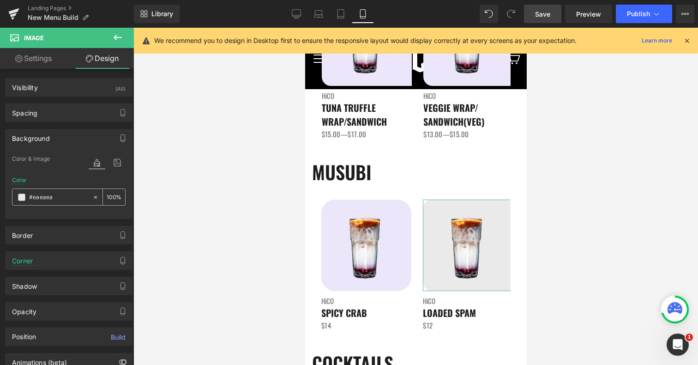
click at [49, 196] on input "#eaeaea" at bounding box center [58, 197] width 59 height 10
paste input "be6f9"
type input "#ebe6f9a"
type input "0"
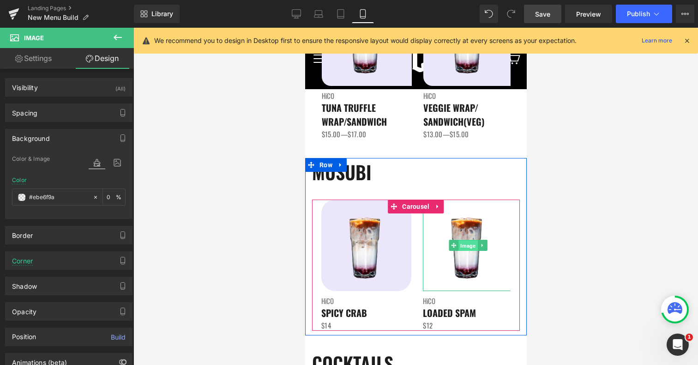
click at [469, 246] on span "Image" at bounding box center [467, 245] width 19 height 11
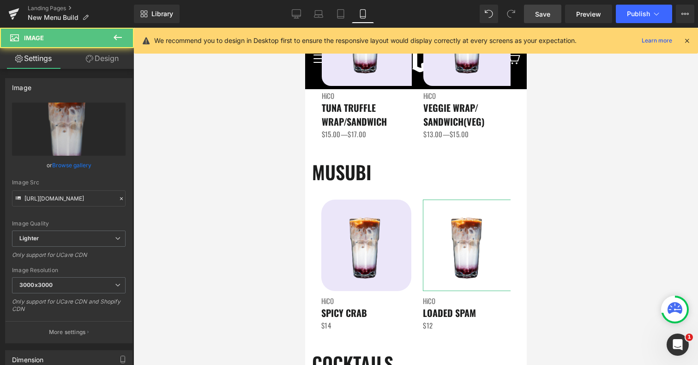
click at [102, 62] on link "Design" at bounding box center [102, 58] width 67 height 21
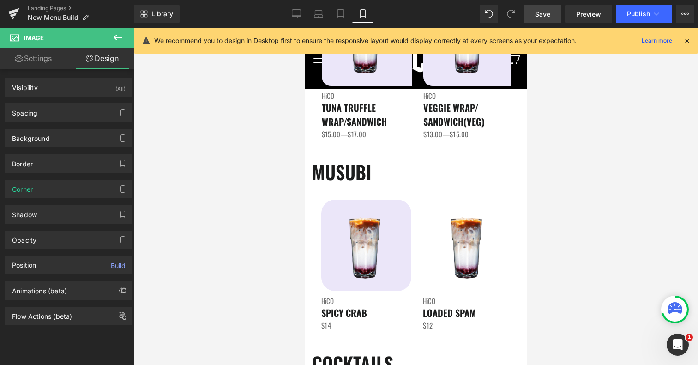
type input "#000000"
type input "100"
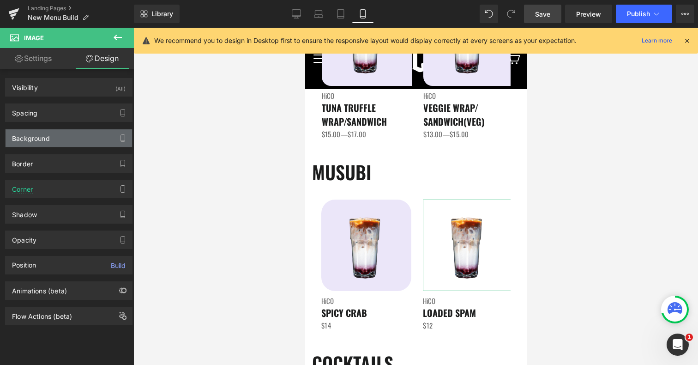
click at [38, 136] on div "Background" at bounding box center [31, 135] width 38 height 13
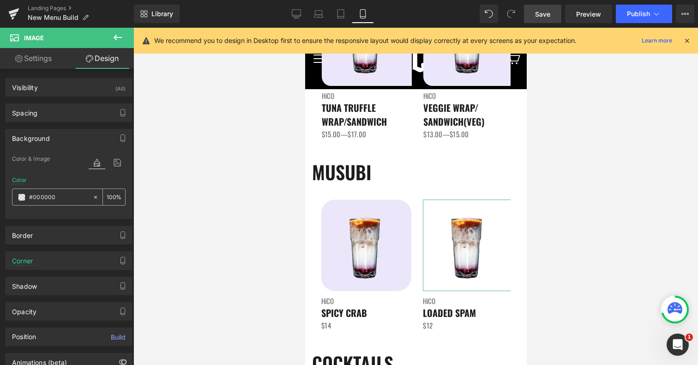
click at [44, 198] on input "#000000" at bounding box center [58, 197] width 59 height 10
paste input "ebe6f9"
type input "#ebe6f9"
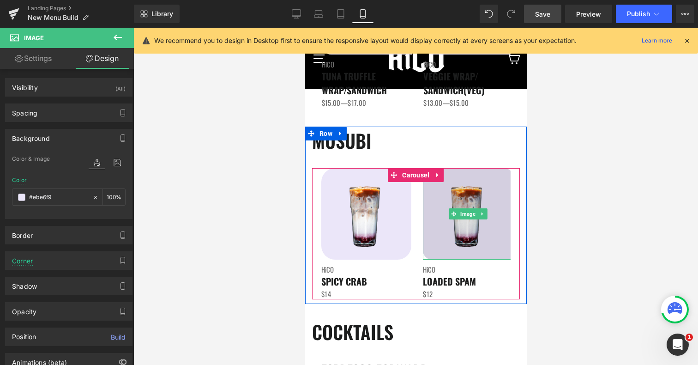
scroll to position [1376, 0]
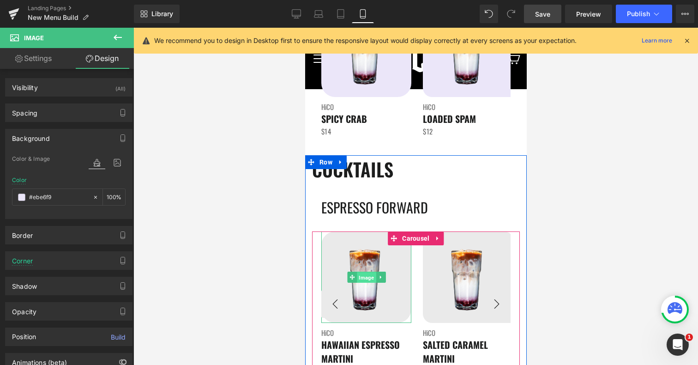
click at [367, 275] on span "Image" at bounding box center [365, 277] width 19 height 11
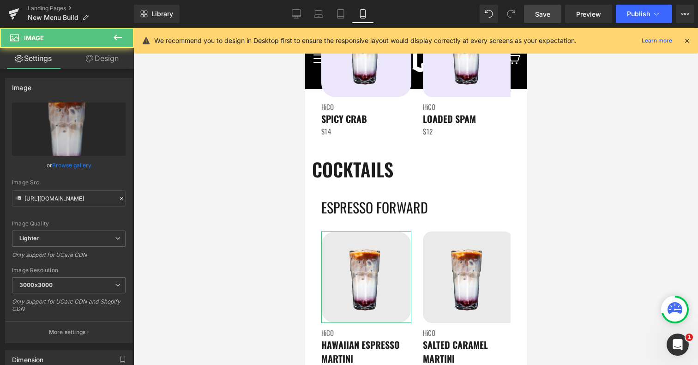
click at [104, 60] on link "Design" at bounding box center [102, 58] width 67 height 21
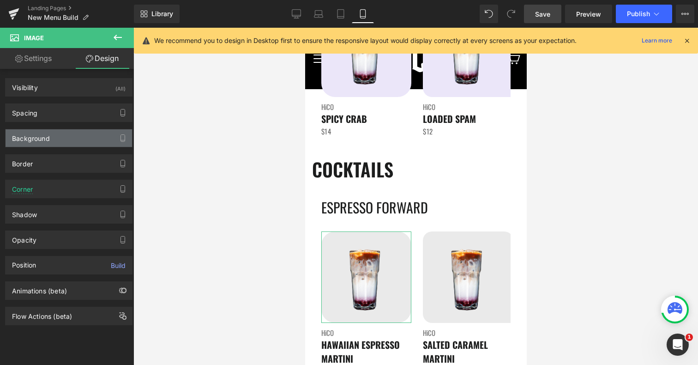
click at [40, 138] on div "Background" at bounding box center [31, 135] width 38 height 13
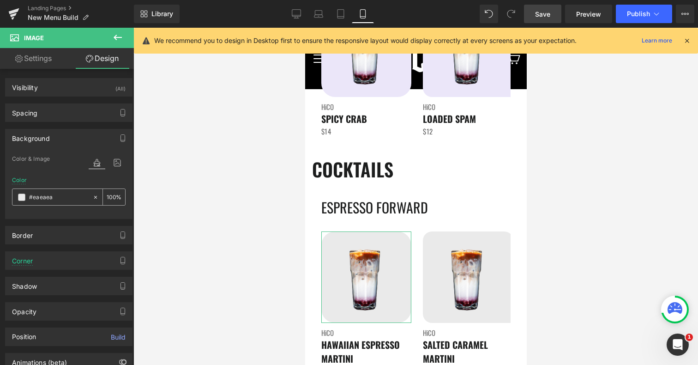
click at [34, 199] on input "#eaeaea" at bounding box center [58, 197] width 59 height 10
paste input "be6f9"
type input "#ebe6f9"
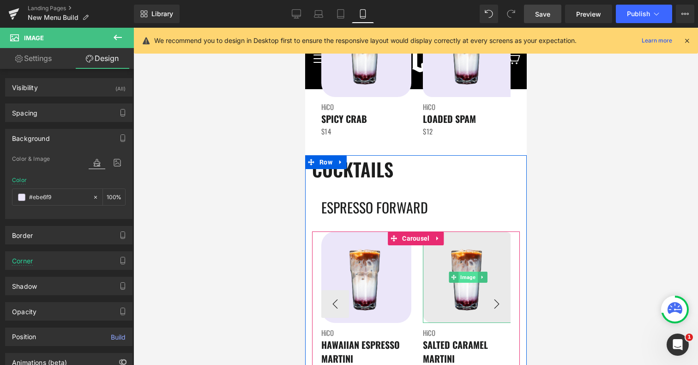
click at [467, 276] on span "Image" at bounding box center [467, 276] width 19 height 11
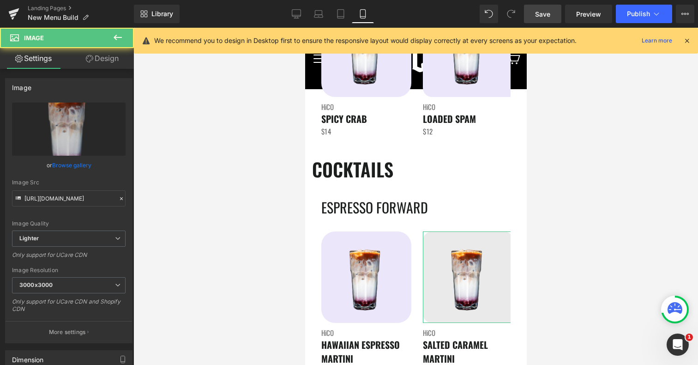
click at [104, 56] on link "Design" at bounding box center [102, 58] width 67 height 21
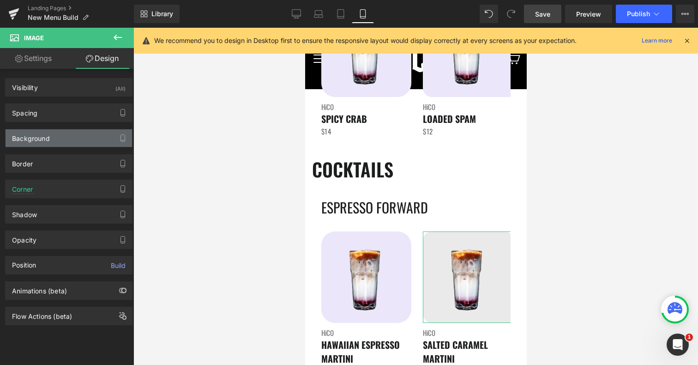
click at [57, 132] on div "Background" at bounding box center [69, 138] width 126 height 18
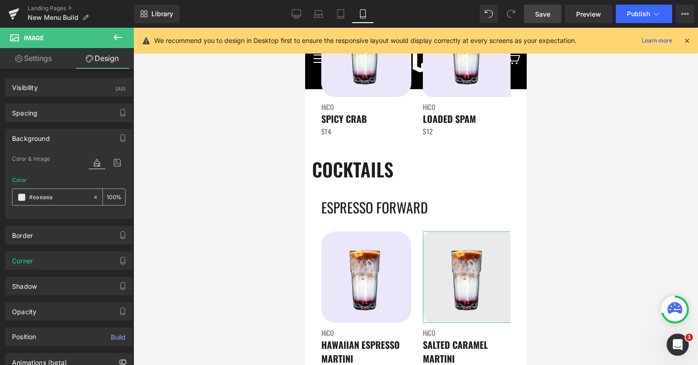
click at [65, 203] on div "#eaeaea" at bounding box center [52, 197] width 80 height 16
click at [65, 202] on input "#eaeaea" at bounding box center [58, 197] width 59 height 10
paste input "be6f9"
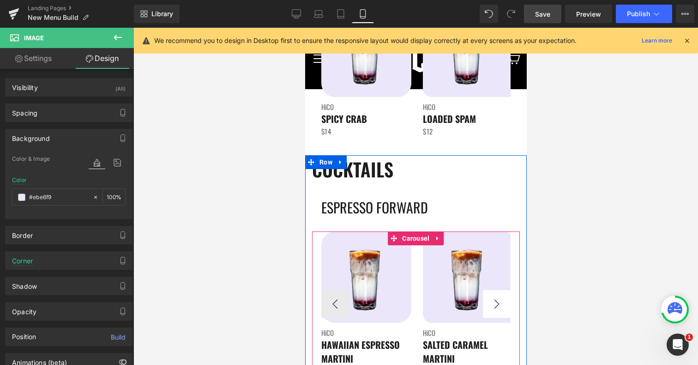
type input "#ebe6f9"
click at [497, 307] on button "›" at bounding box center [496, 304] width 28 height 28
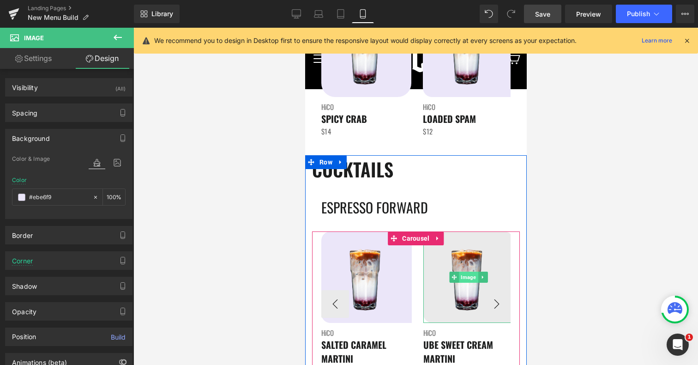
click at [470, 275] on span "Image" at bounding box center [467, 276] width 19 height 11
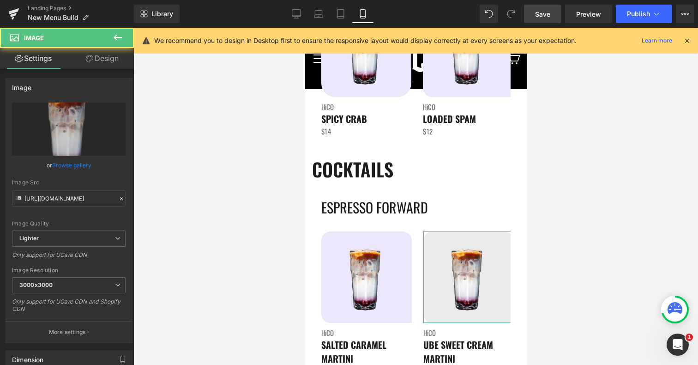
click at [102, 59] on link "Design" at bounding box center [102, 58] width 67 height 21
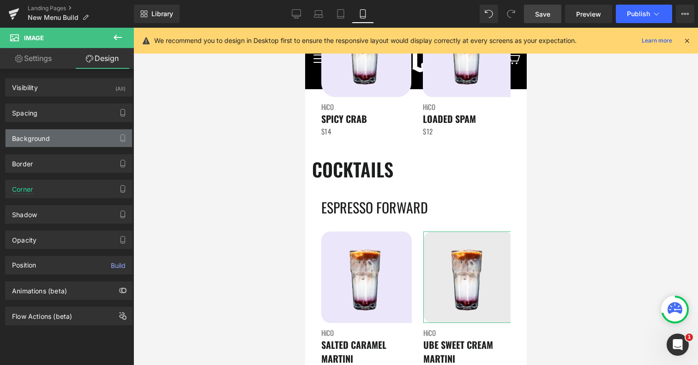
click at [57, 136] on div "Background" at bounding box center [69, 138] width 126 height 18
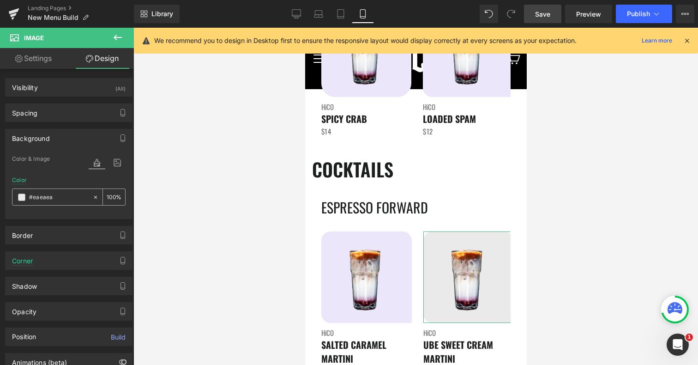
click at [47, 191] on div "#eaeaea" at bounding box center [52, 197] width 80 height 16
click at [47, 194] on input "#eaeaea" at bounding box center [58, 197] width 59 height 10
paste input "be6f9"
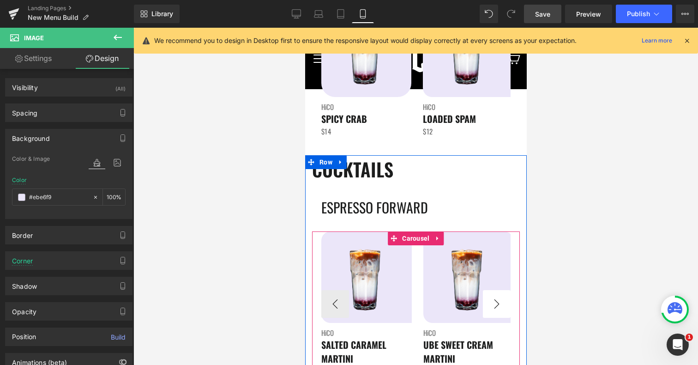
type input "#ebe6f9"
click at [492, 306] on button "›" at bounding box center [496, 304] width 28 height 28
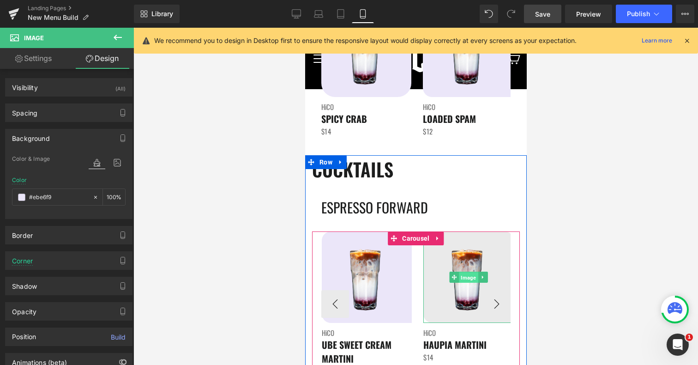
click at [467, 278] on span "Image" at bounding box center [467, 277] width 19 height 11
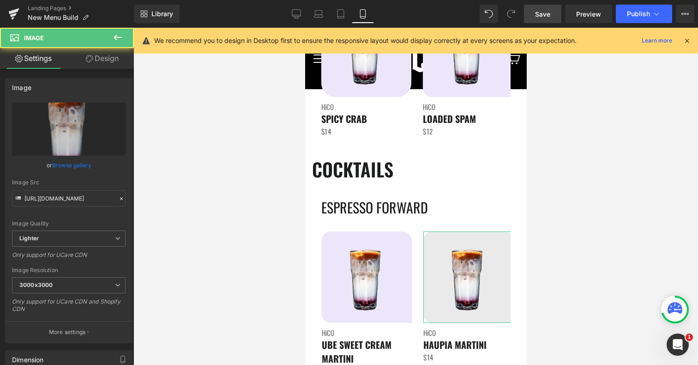
click at [105, 53] on link "Design" at bounding box center [102, 58] width 67 height 21
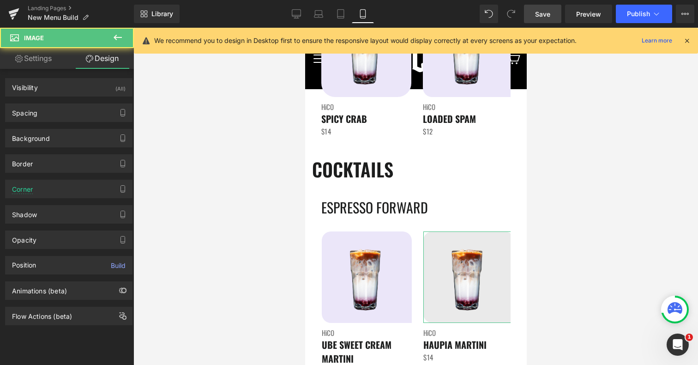
type input "#eaeaea"
type input "100"
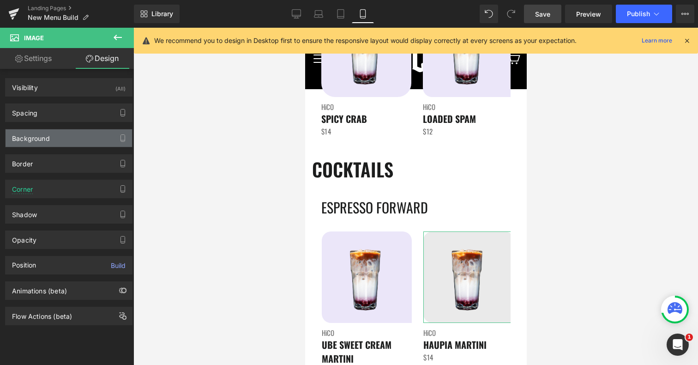
click at [57, 136] on div "Background" at bounding box center [69, 138] width 126 height 18
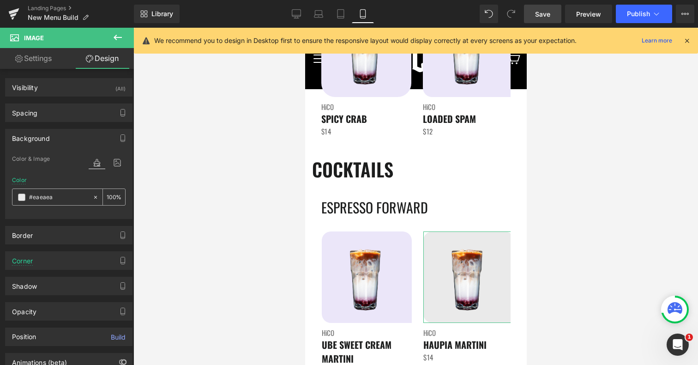
click at [42, 202] on input "#eaeaea" at bounding box center [58, 197] width 59 height 10
paste input "be6f9"
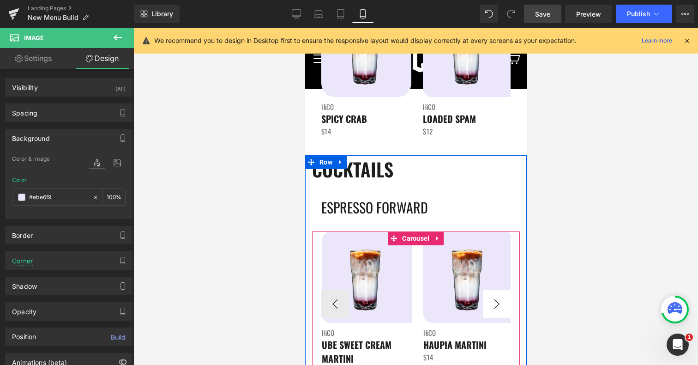
type input "#ebe6f9"
click at [495, 297] on button "›" at bounding box center [496, 304] width 28 height 28
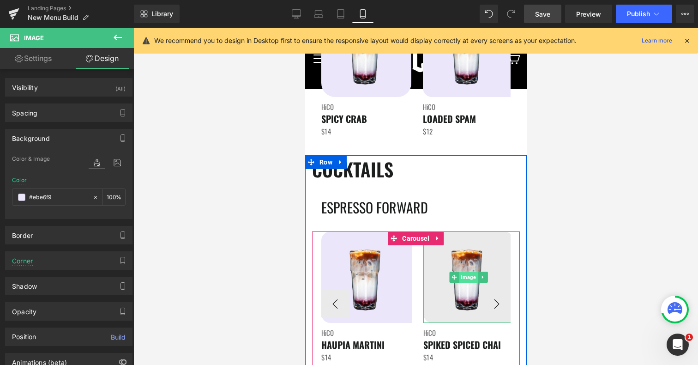
click at [468, 278] on span "Image" at bounding box center [467, 276] width 19 height 11
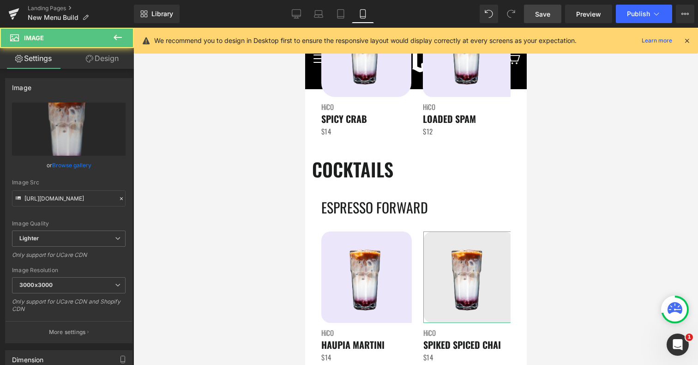
click at [115, 56] on link "Design" at bounding box center [102, 58] width 67 height 21
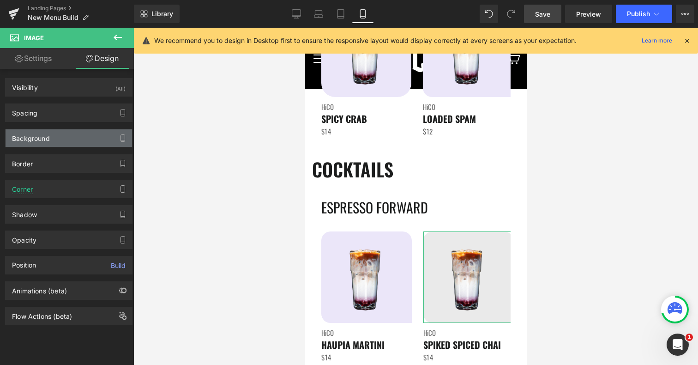
click at [57, 136] on div "Background" at bounding box center [69, 138] width 126 height 18
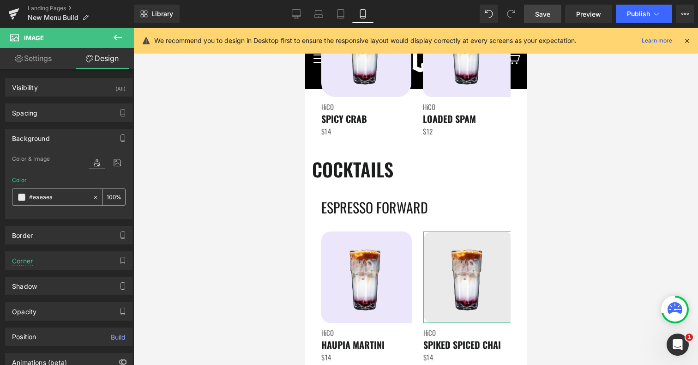
click at [46, 199] on input "#eaeaea" at bounding box center [58, 197] width 59 height 10
paste input "be6f9"
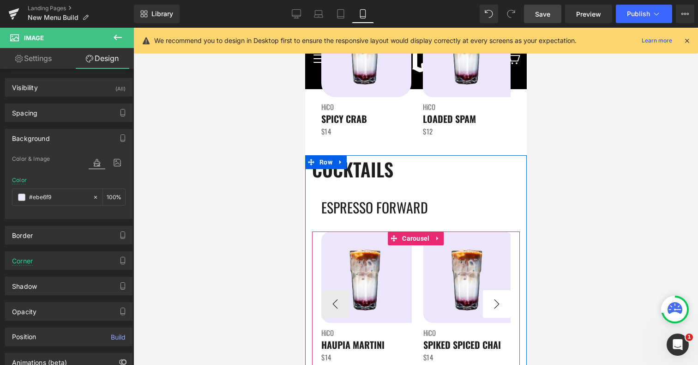
type input "#ebe6f9"
click at [499, 304] on button "›" at bounding box center [496, 304] width 28 height 28
click at [496, 304] on button "›" at bounding box center [496, 304] width 28 height 28
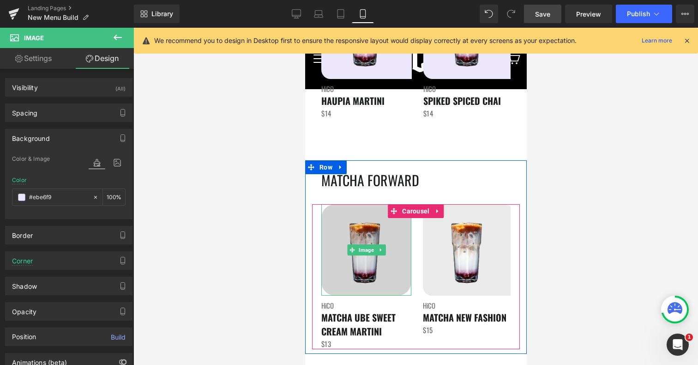
scroll to position [1632, 0]
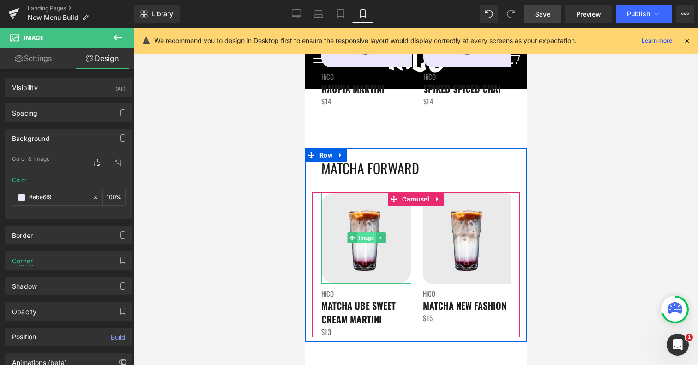
click at [367, 241] on span "Image" at bounding box center [365, 237] width 19 height 11
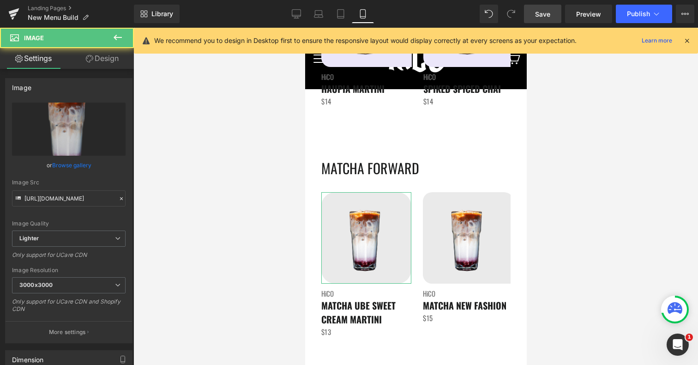
click at [106, 56] on link "Design" at bounding box center [102, 58] width 67 height 21
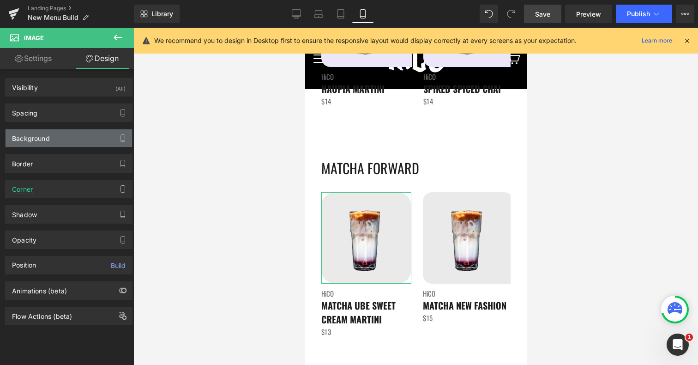
click at [55, 136] on div "Background" at bounding box center [69, 138] width 126 height 18
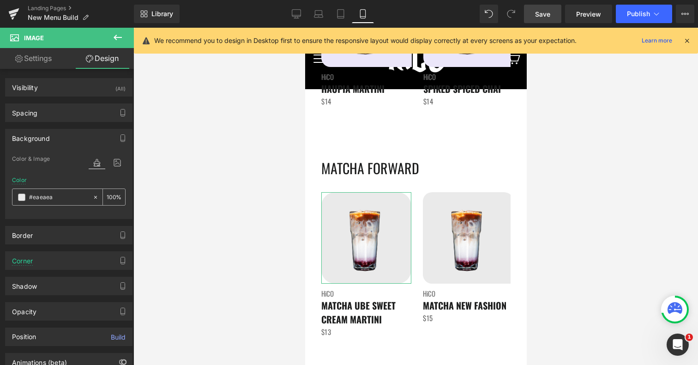
click at [77, 197] on input "#eaeaea" at bounding box center [58, 197] width 59 height 10
paste input "be6f9"
type input "#ebe6f9"
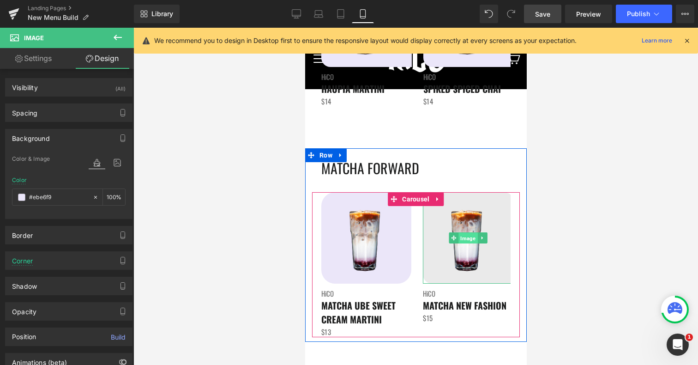
click at [470, 239] on span "Image" at bounding box center [467, 238] width 19 height 11
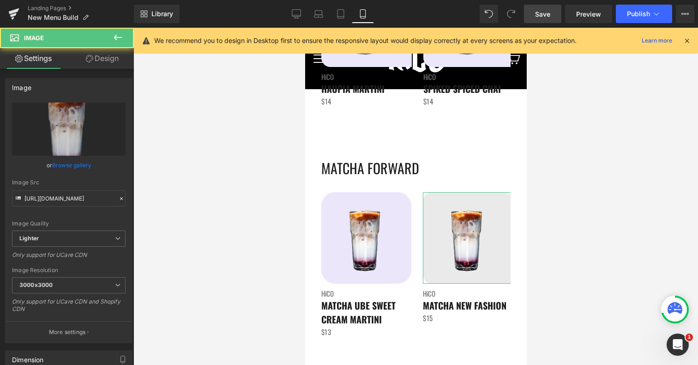
click at [97, 57] on link "Design" at bounding box center [102, 58] width 67 height 21
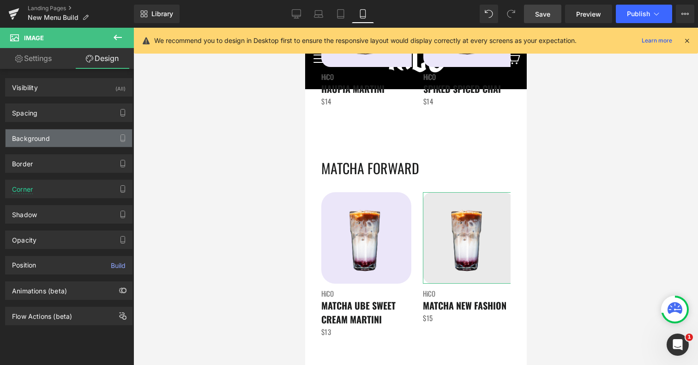
click at [47, 136] on div "Background" at bounding box center [31, 135] width 38 height 13
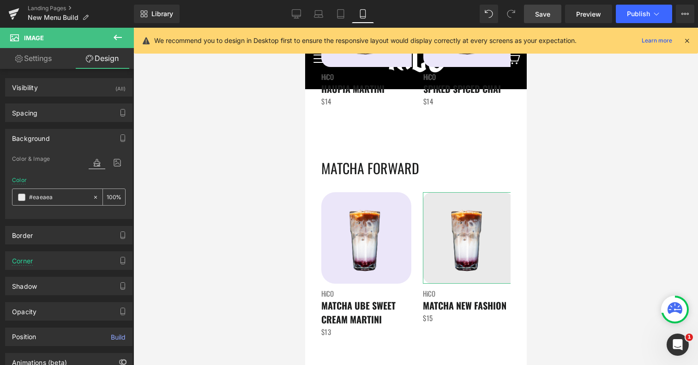
click at [45, 192] on input "#eaeaea" at bounding box center [58, 197] width 59 height 10
paste input "be6f9"
type input "#ebe6f9"
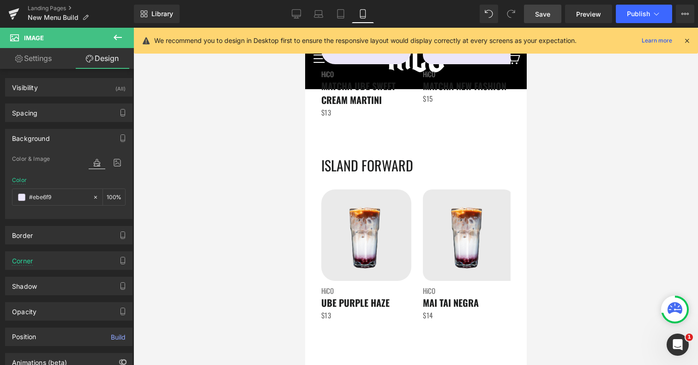
scroll to position [1859, 0]
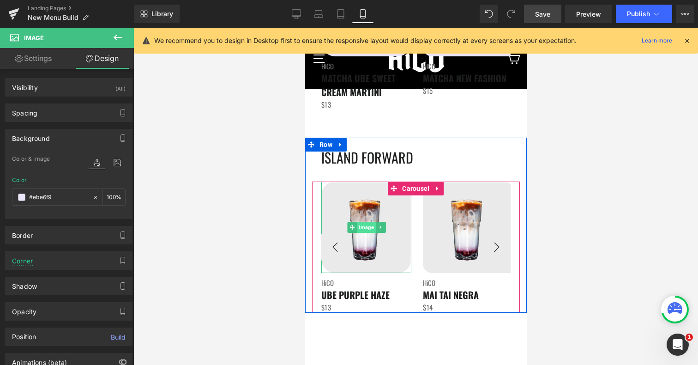
click at [362, 229] on span "Image" at bounding box center [365, 227] width 19 height 11
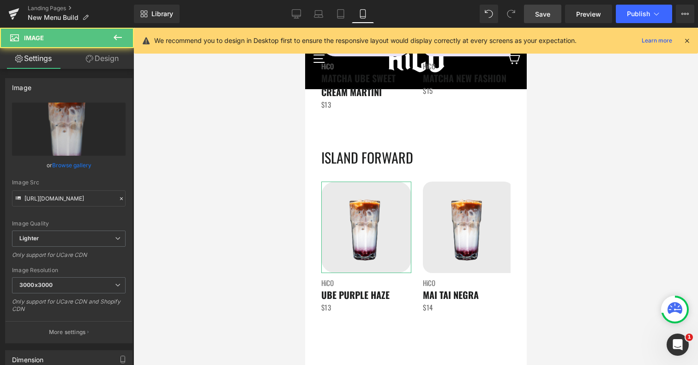
click at [113, 59] on link "Design" at bounding box center [102, 58] width 67 height 21
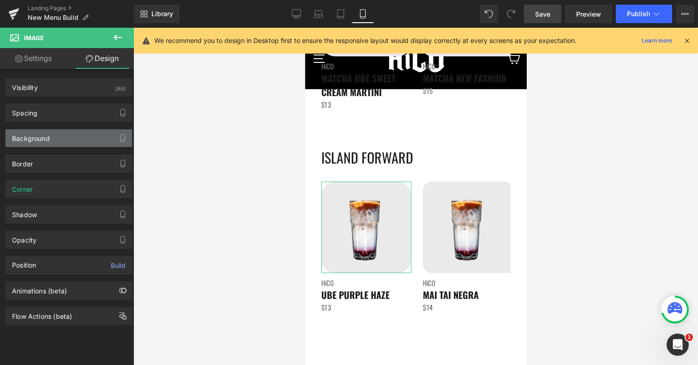
click at [38, 138] on div "Background" at bounding box center [31, 135] width 38 height 13
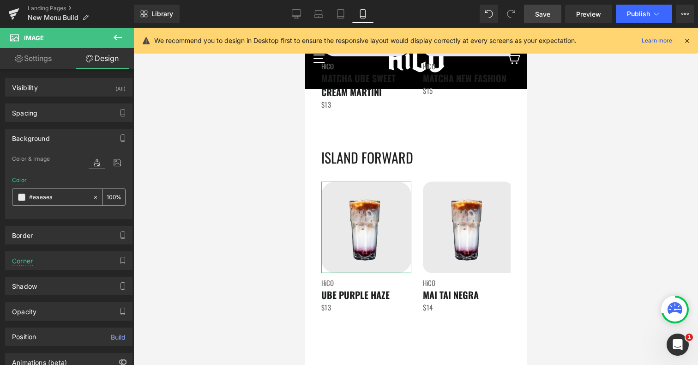
click at [41, 195] on input "#eaeaea" at bounding box center [58, 197] width 59 height 10
paste input "be6f9"
type input "#ebe6f9"
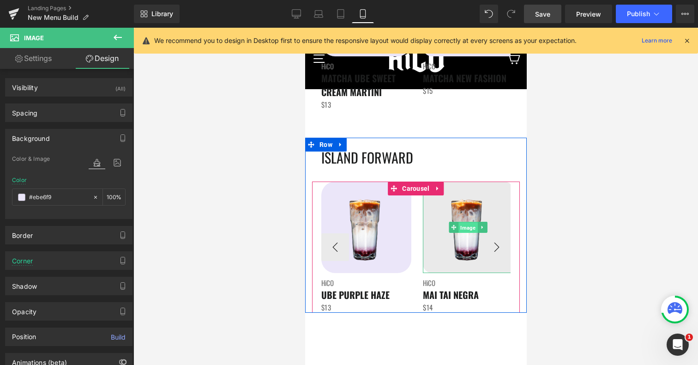
click at [465, 225] on span "Image" at bounding box center [467, 227] width 19 height 11
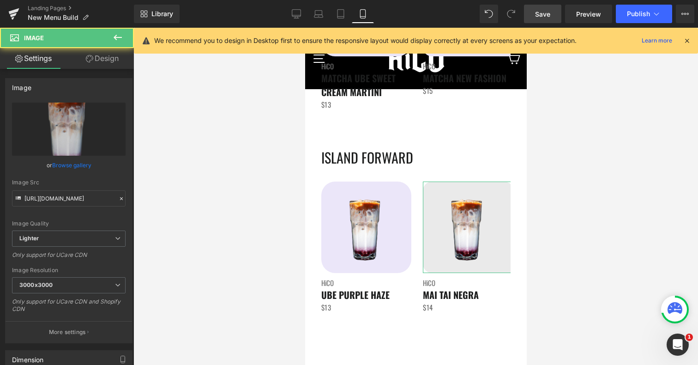
click at [108, 62] on link "Design" at bounding box center [102, 58] width 67 height 21
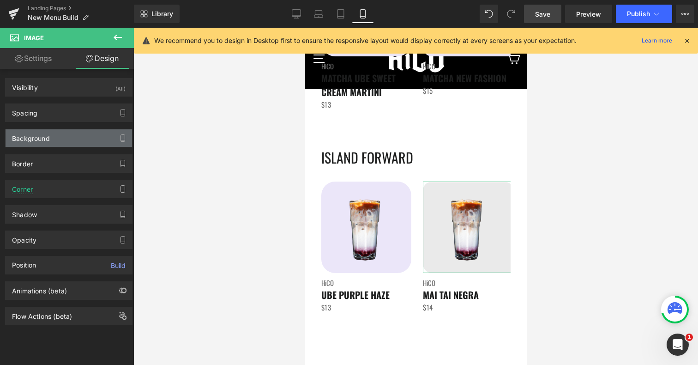
click at [48, 136] on div "Background" at bounding box center [31, 135] width 38 height 13
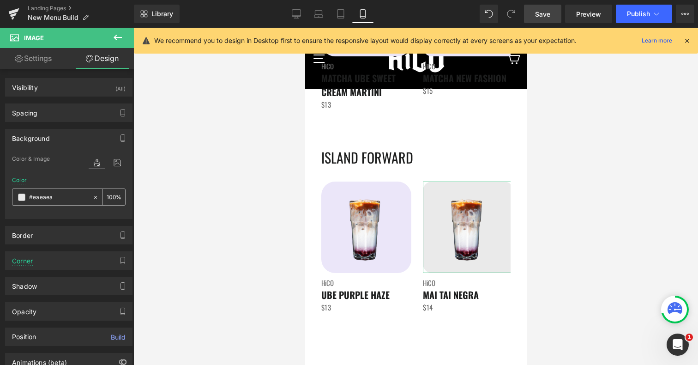
click at [50, 202] on div "#eaeaea" at bounding box center [52, 197] width 80 height 16
click at [50, 201] on input "#eaeaea" at bounding box center [58, 197] width 59 height 10
paste input "be6f9"
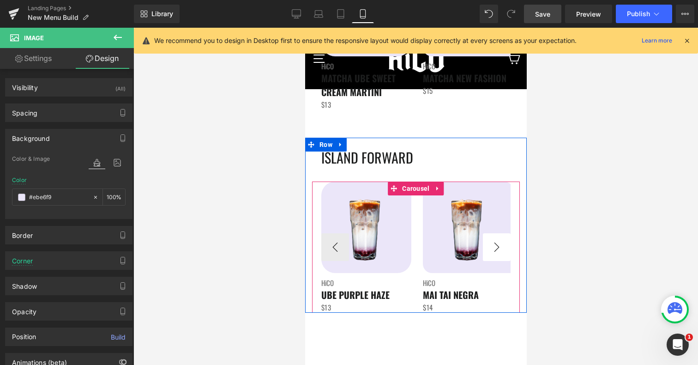
type input "#ebe6f9"
click at [499, 245] on button "›" at bounding box center [496, 247] width 28 height 28
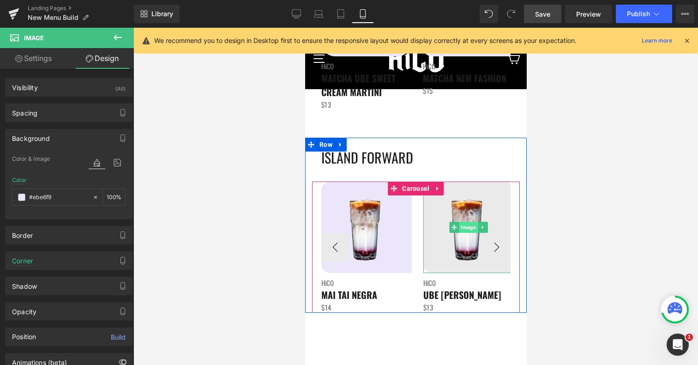
click at [469, 225] on span "Image" at bounding box center [467, 227] width 19 height 11
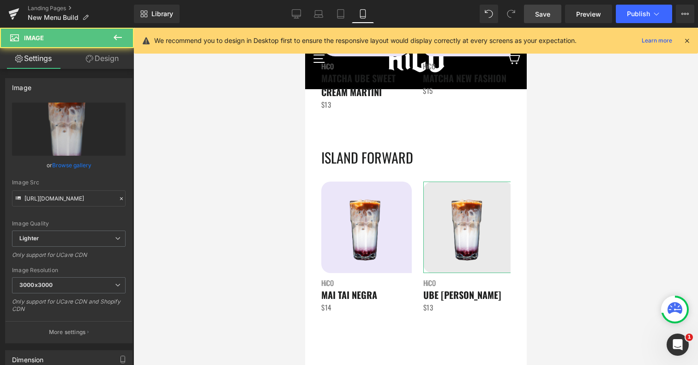
click at [108, 59] on link "Design" at bounding box center [102, 58] width 67 height 21
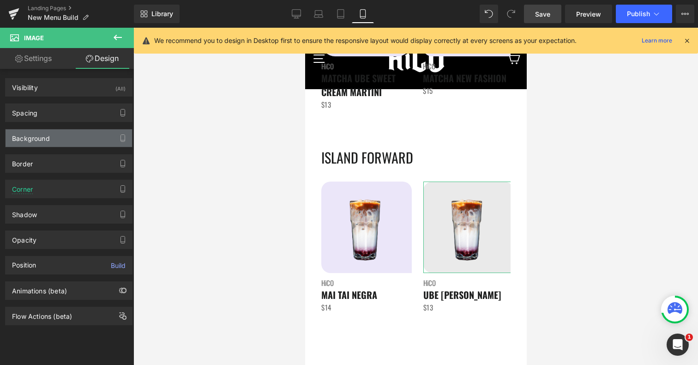
click at [53, 132] on div "Background" at bounding box center [69, 138] width 126 height 18
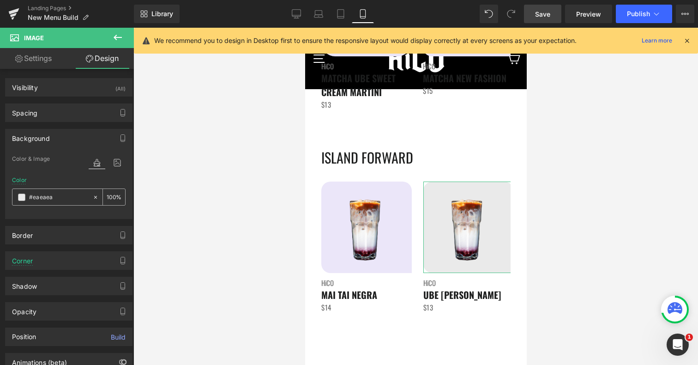
click at [45, 192] on input "#eaeaea" at bounding box center [58, 197] width 59 height 10
paste input "be6f9"
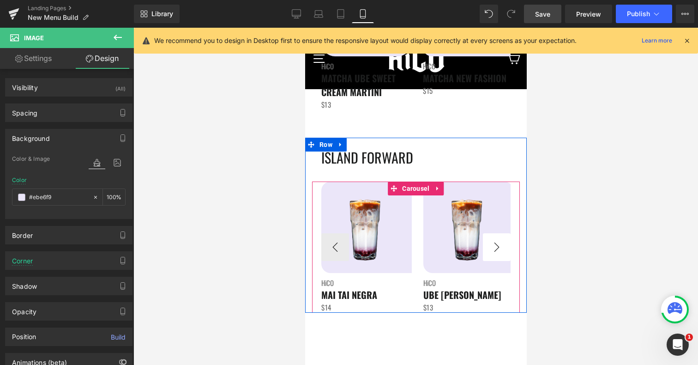
type input "#ebe6f9"
click at [495, 251] on button "›" at bounding box center [496, 247] width 28 height 28
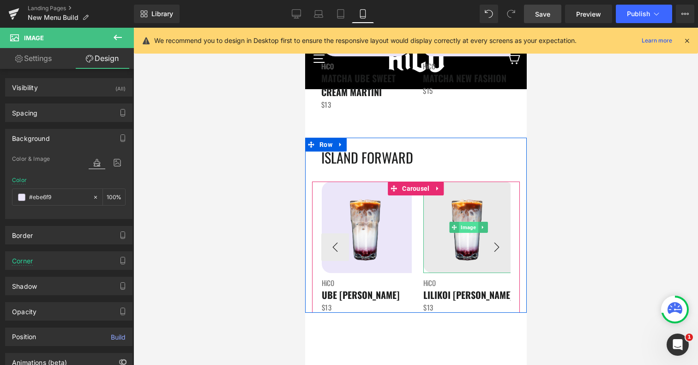
click at [467, 228] on span "Image" at bounding box center [467, 227] width 19 height 11
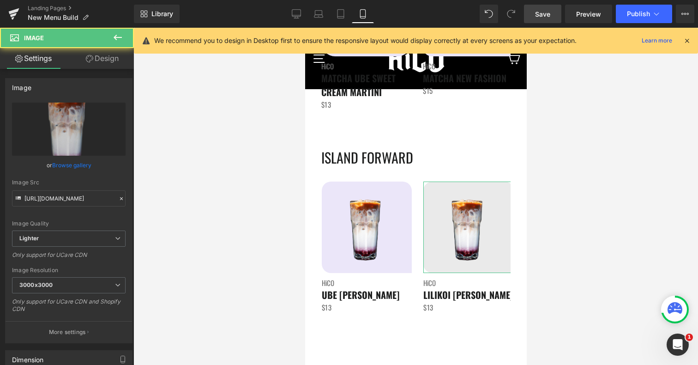
click at [100, 54] on link "Design" at bounding box center [102, 58] width 67 height 21
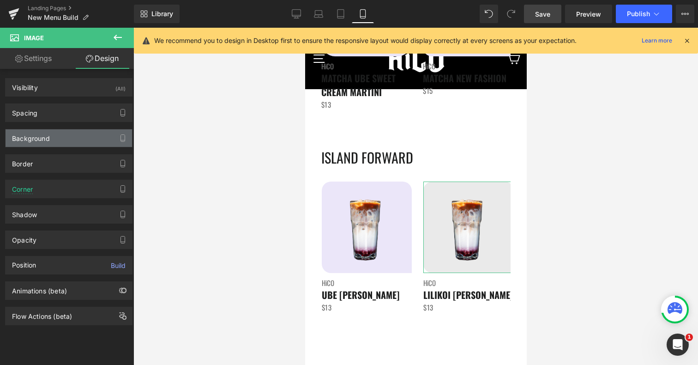
click at [42, 130] on div "Background" at bounding box center [31, 135] width 38 height 13
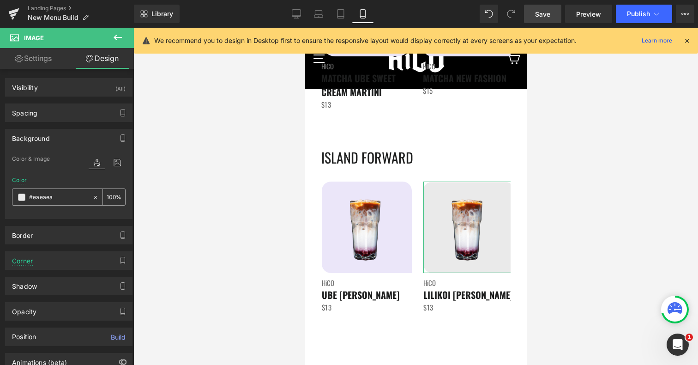
click at [49, 195] on input "#eaeaea" at bounding box center [58, 197] width 59 height 10
paste input "#ebe6f9"
type input "#eaeae#ebe6f9a"
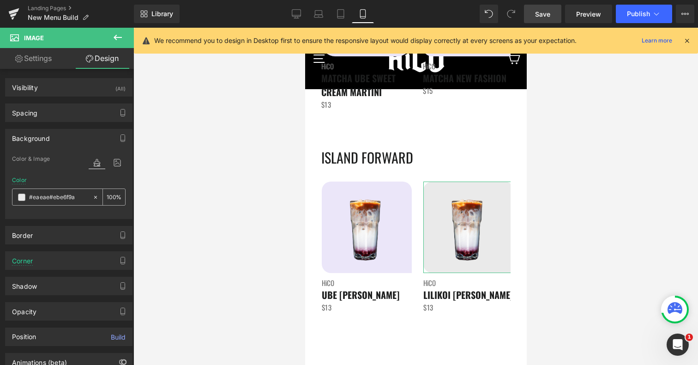
type input "0"
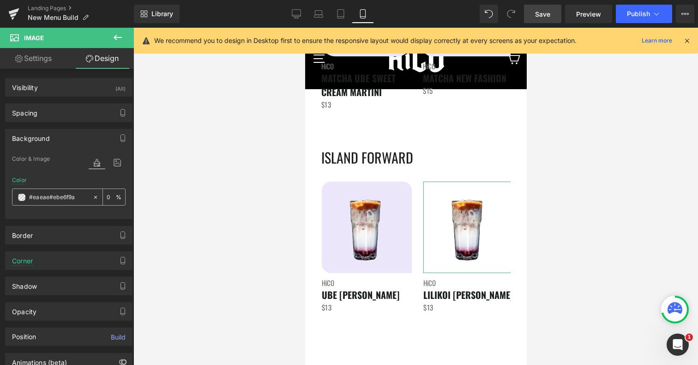
paste input "be6f9"
type input "#ebe6f9"
type input "100"
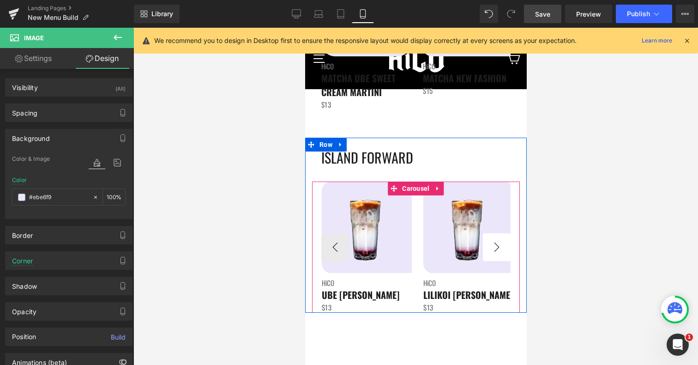
type input "#ebe6f9"
click at [493, 245] on button "›" at bounding box center [496, 247] width 28 height 28
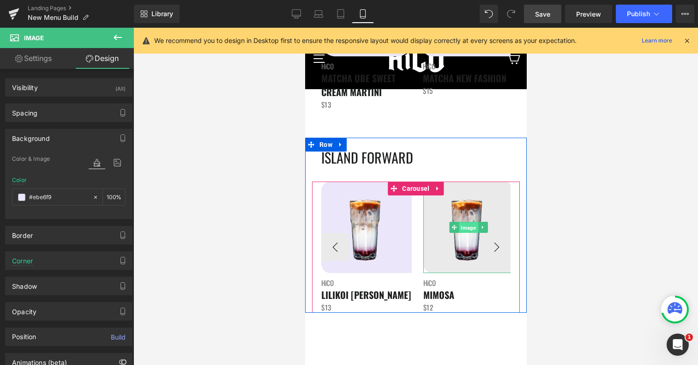
click at [464, 225] on span "Image" at bounding box center [467, 227] width 19 height 11
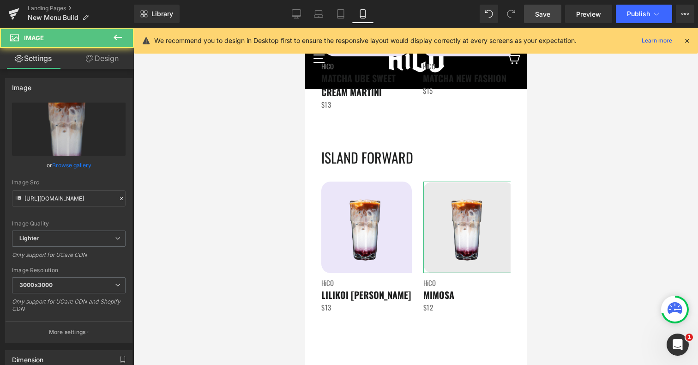
click at [97, 59] on link "Design" at bounding box center [102, 58] width 67 height 21
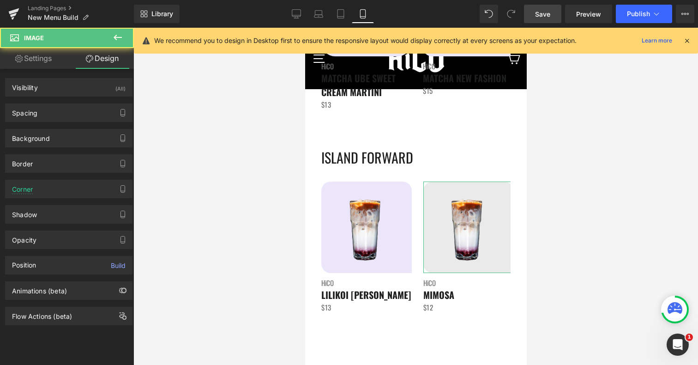
type input "#eaeaea"
type input "100"
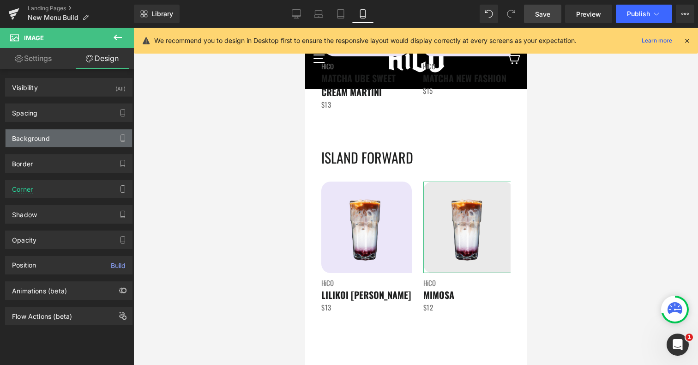
click at [40, 136] on div "Background" at bounding box center [31, 135] width 38 height 13
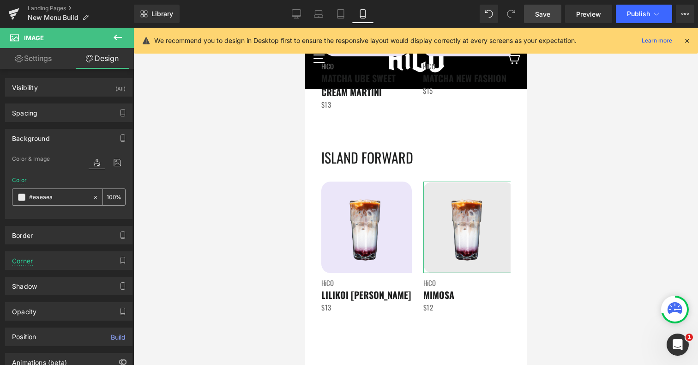
click at [41, 196] on input "#eaeaea" at bounding box center [58, 197] width 59 height 10
paste input "be6f9"
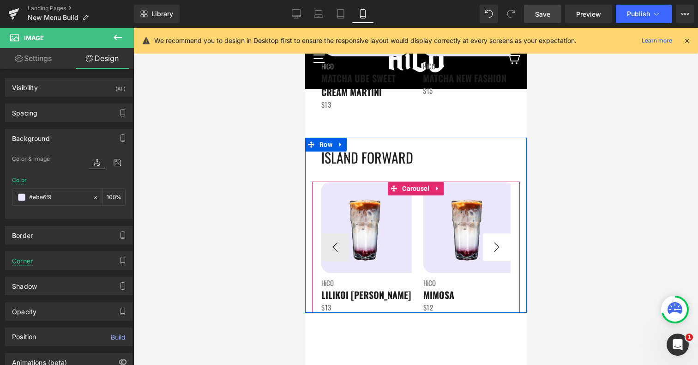
type input "#ebe6f9"
click at [500, 239] on button "›" at bounding box center [496, 247] width 28 height 28
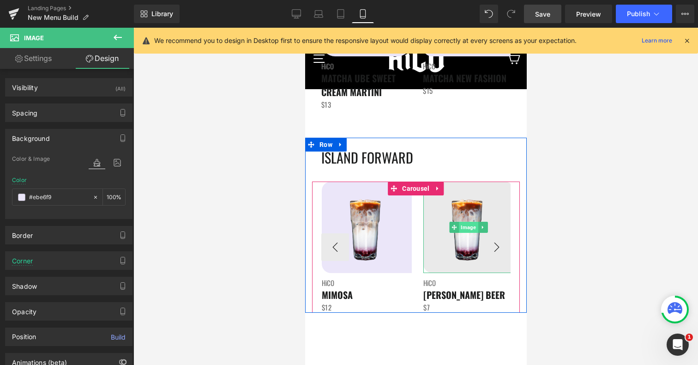
click at [467, 226] on span "Image" at bounding box center [467, 227] width 19 height 11
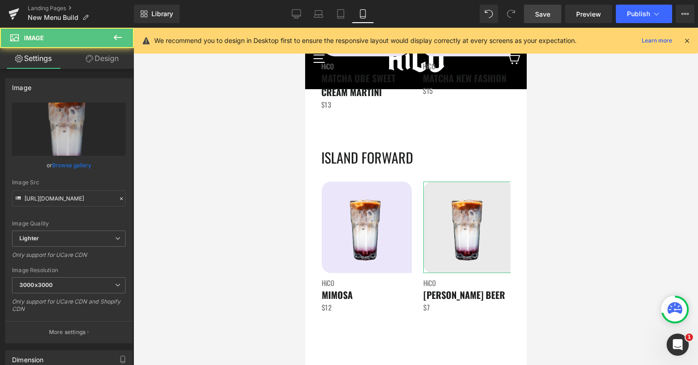
click at [103, 64] on link "Design" at bounding box center [102, 58] width 67 height 21
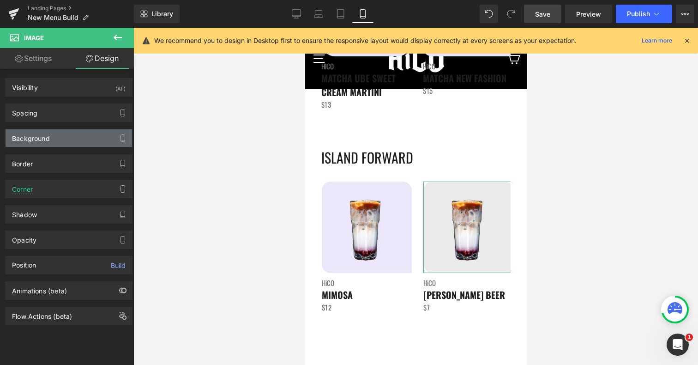
click at [50, 143] on div "Background" at bounding box center [69, 138] width 126 height 18
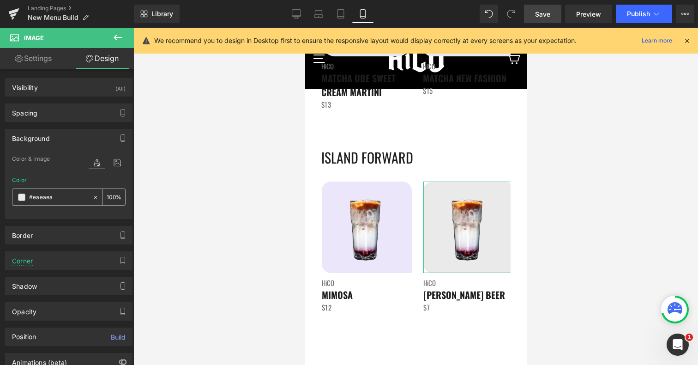
click at [42, 197] on input "#eaeaea" at bounding box center [58, 197] width 59 height 10
paste input "be6f9"
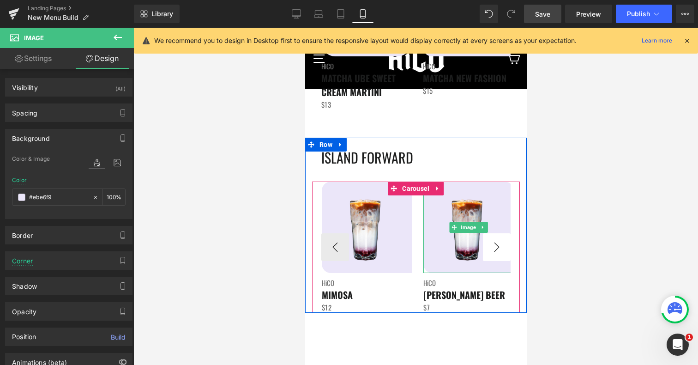
type input "#ebe6f9"
click at [486, 241] on button "›" at bounding box center [496, 247] width 28 height 28
click at [497, 244] on button "›" at bounding box center [496, 247] width 28 height 28
click at [579, 247] on div at bounding box center [415, 196] width 565 height 337
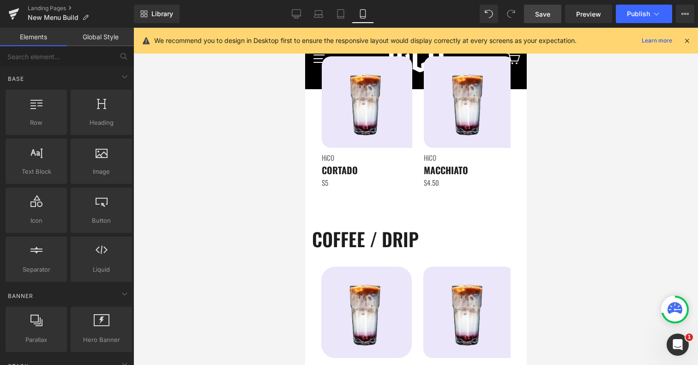
scroll to position [0, 0]
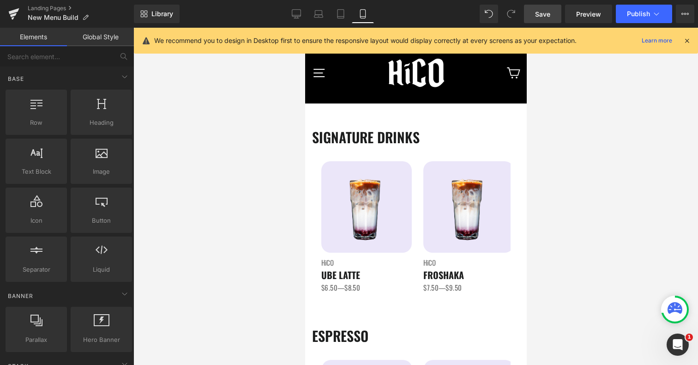
click at [550, 12] on span "Save" at bounding box center [542, 14] width 15 height 10
click at [296, 14] on icon at bounding box center [296, 13] width 9 height 9
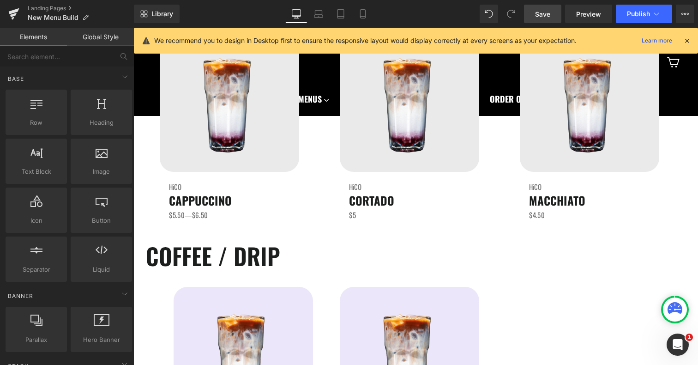
scroll to position [340, 0]
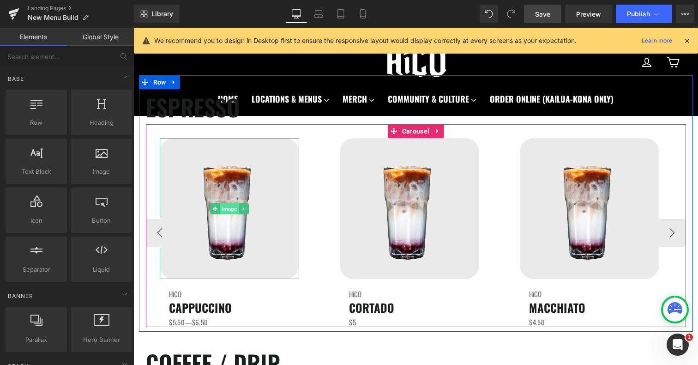
click at [227, 209] on span "Image" at bounding box center [229, 208] width 19 height 11
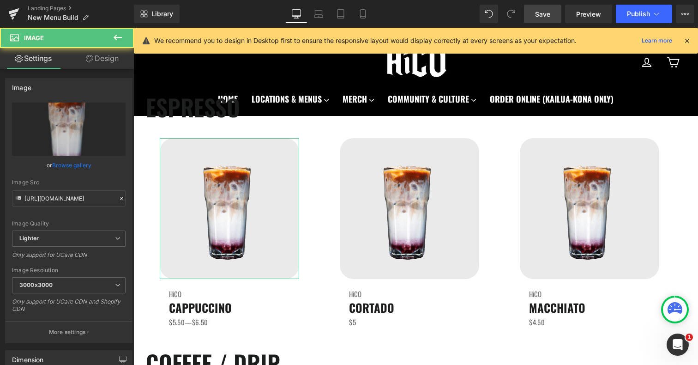
click at [109, 58] on link "Design" at bounding box center [102, 58] width 67 height 21
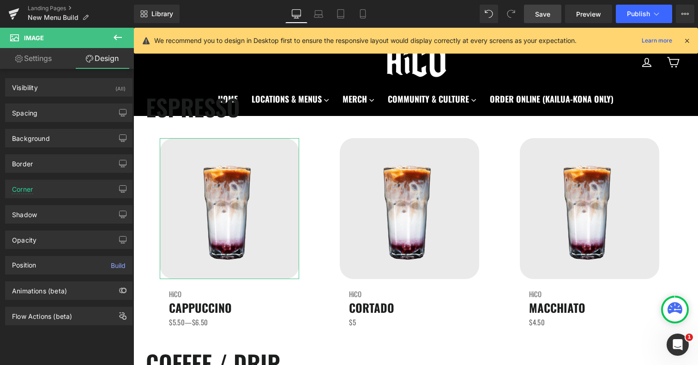
type input "#eaeaea"
type input "100"
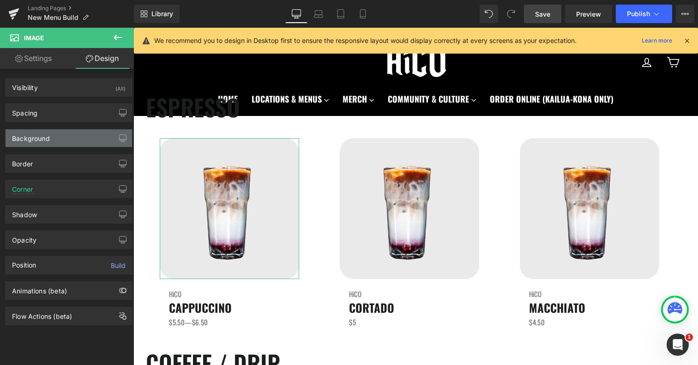
click at [32, 142] on div "Background" at bounding box center [31, 135] width 38 height 13
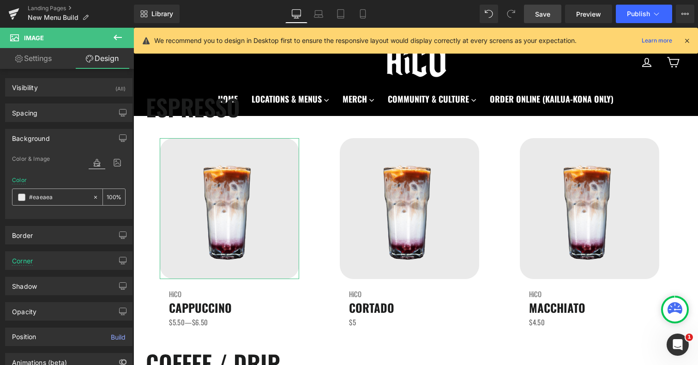
click at [41, 196] on input "#eaeaea" at bounding box center [58, 197] width 59 height 10
paste input "be6f9"
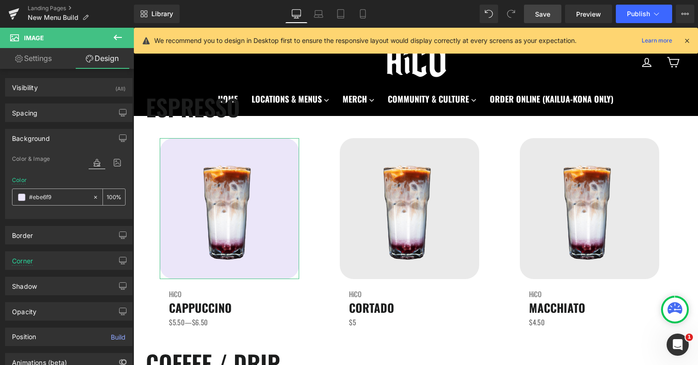
type input "#ebe6f9"
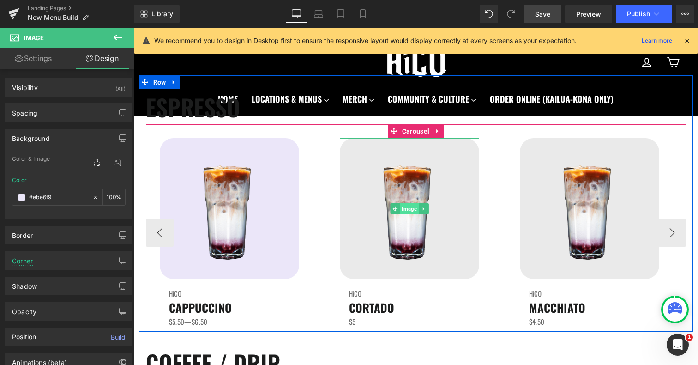
click at [412, 210] on span "Image" at bounding box center [409, 208] width 19 height 11
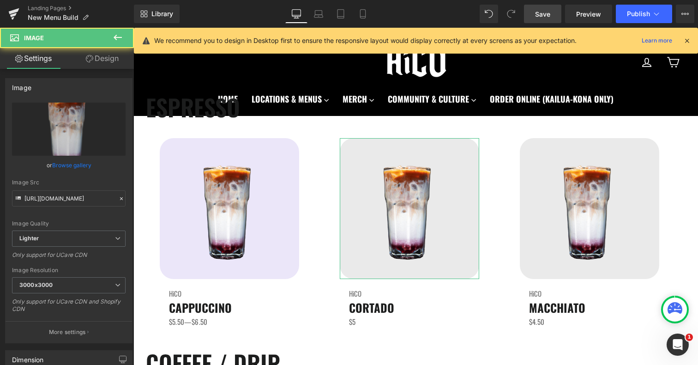
click at [102, 54] on link "Design" at bounding box center [102, 58] width 67 height 21
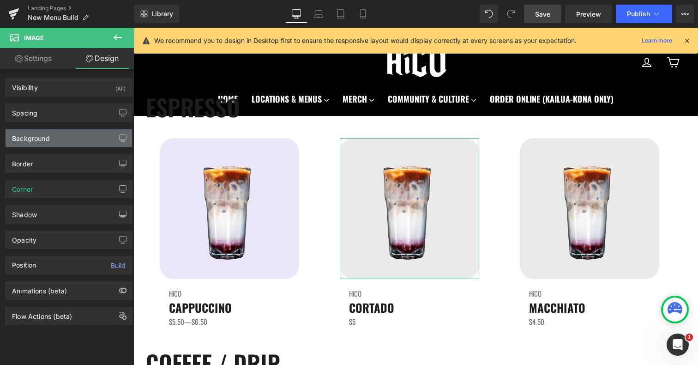
click at [30, 136] on div "Background" at bounding box center [31, 135] width 38 height 13
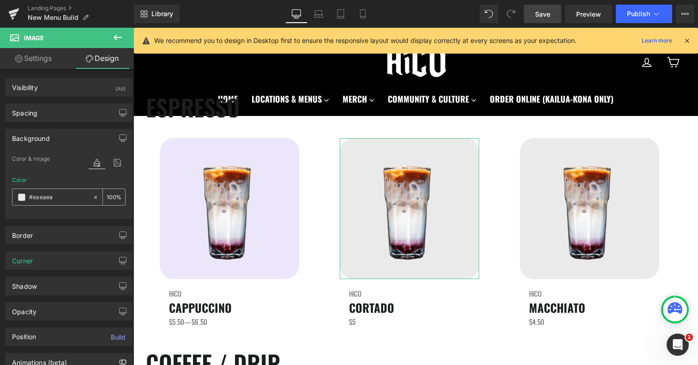
click at [48, 202] on input "#eaeaea" at bounding box center [58, 197] width 59 height 10
paste input "be6f9"
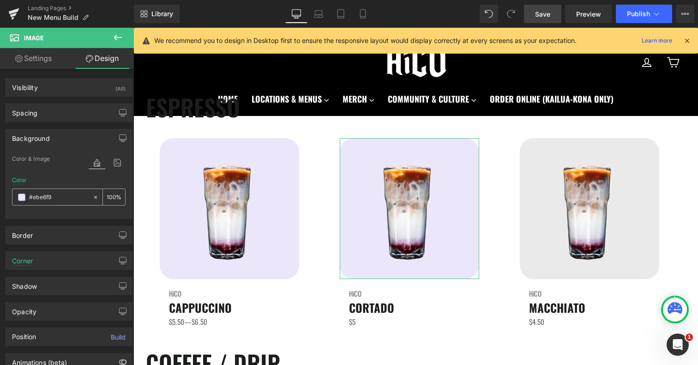
type input "#ebe6f9"
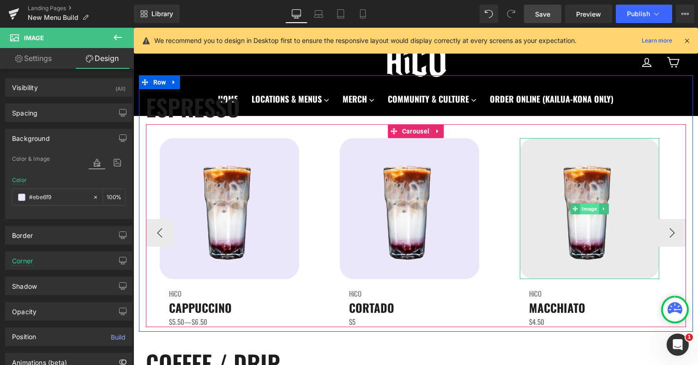
click at [590, 207] on span "Image" at bounding box center [589, 208] width 19 height 11
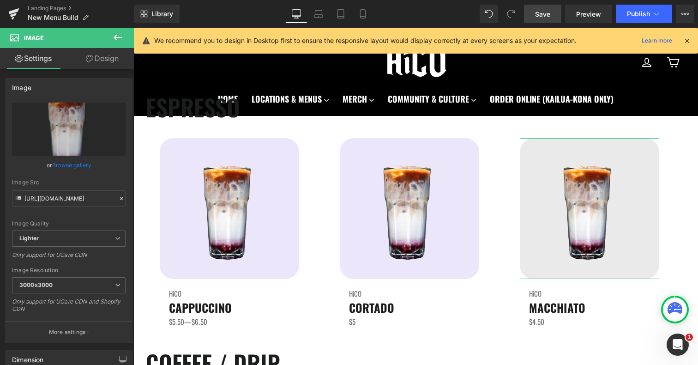
click at [101, 58] on link "Design" at bounding box center [102, 58] width 67 height 21
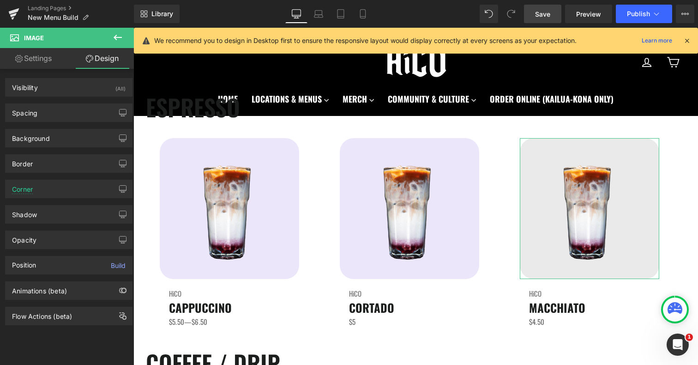
type input "#eaeaea"
type input "100"
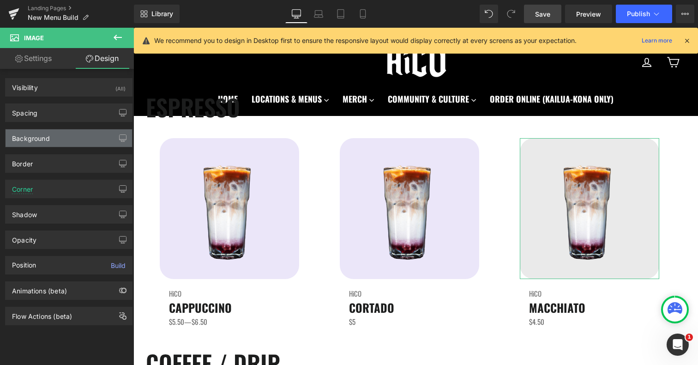
click at [42, 138] on div "Background" at bounding box center [31, 135] width 38 height 13
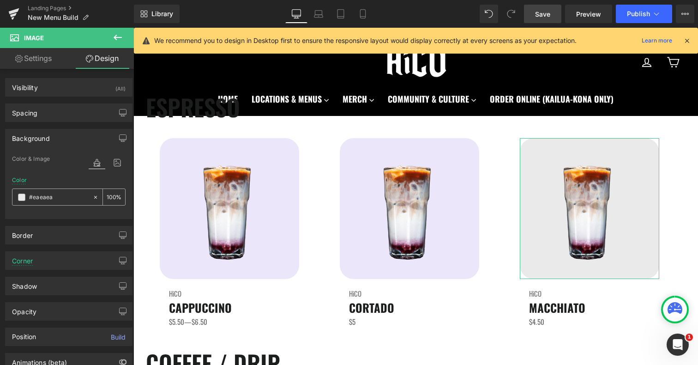
click at [37, 199] on input "#eaeaea" at bounding box center [58, 197] width 59 height 10
paste input "be6f9"
type input "#ebe6f9"
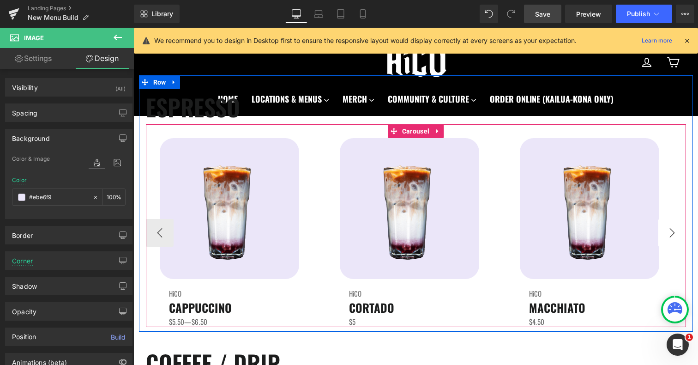
click at [675, 224] on button "›" at bounding box center [672, 233] width 28 height 28
click at [675, 235] on button "›" at bounding box center [672, 233] width 28 height 28
click at [668, 228] on button "›" at bounding box center [672, 233] width 28 height 28
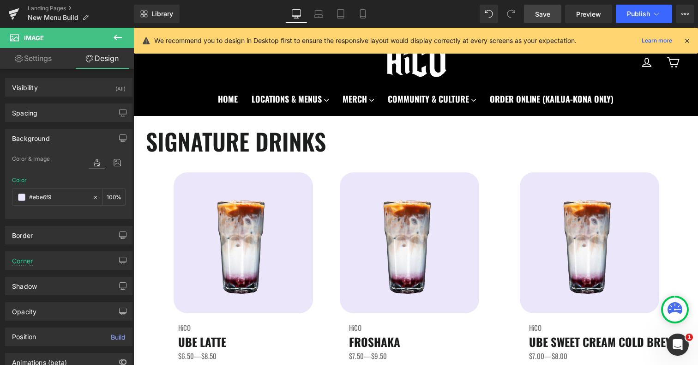
scroll to position [0, 0]
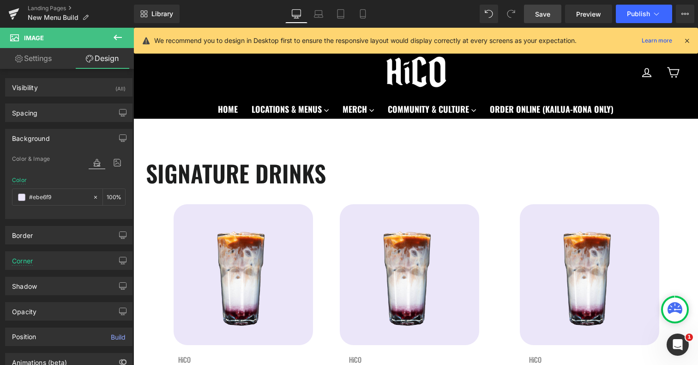
click at [533, 18] on link "Save" at bounding box center [542, 14] width 37 height 18
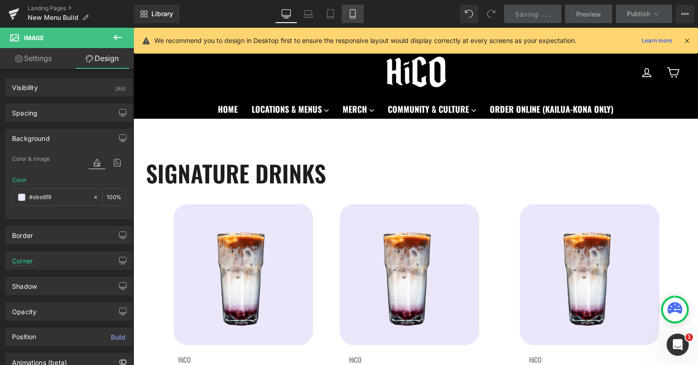
click at [355, 15] on icon at bounding box center [352, 13] width 9 height 9
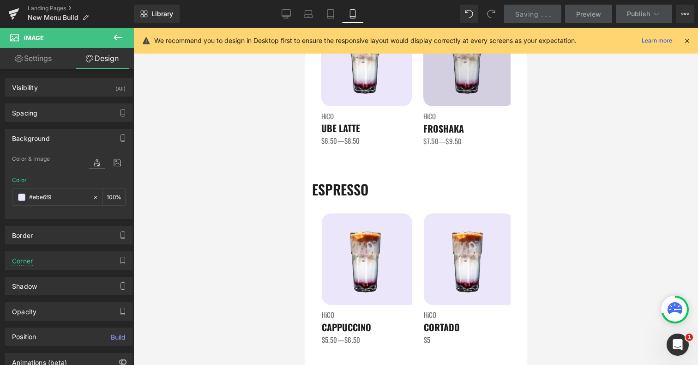
scroll to position [199, 0]
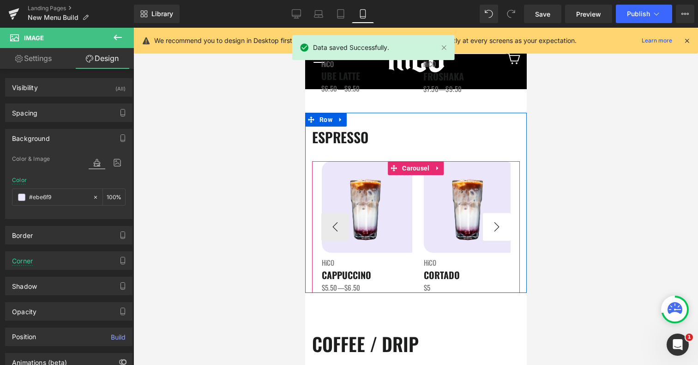
click at [496, 217] on button "›" at bounding box center [496, 227] width 28 height 28
click at [496, 218] on button "›" at bounding box center [496, 227] width 28 height 28
click at [497, 223] on button "›" at bounding box center [496, 227] width 28 height 28
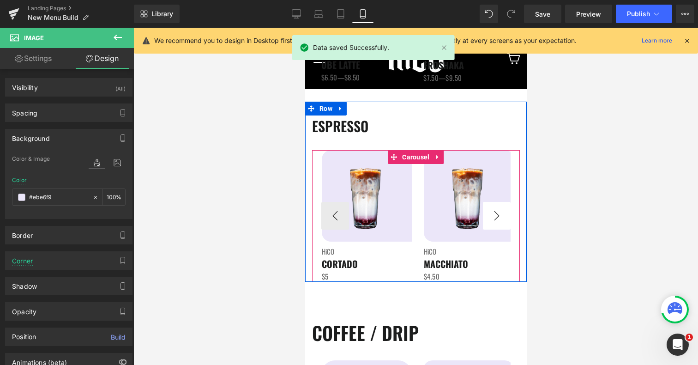
scroll to position [241, 0]
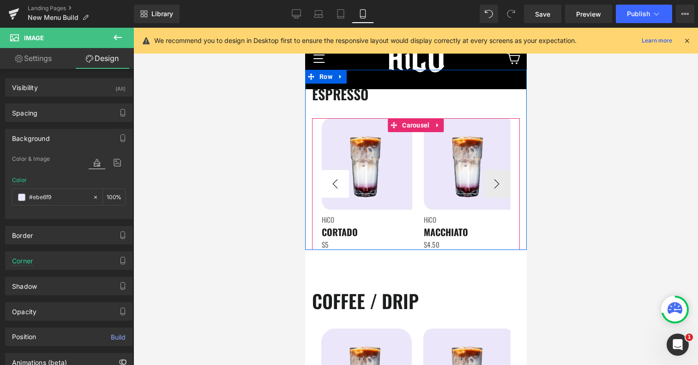
click at [332, 187] on button "‹" at bounding box center [335, 184] width 28 height 28
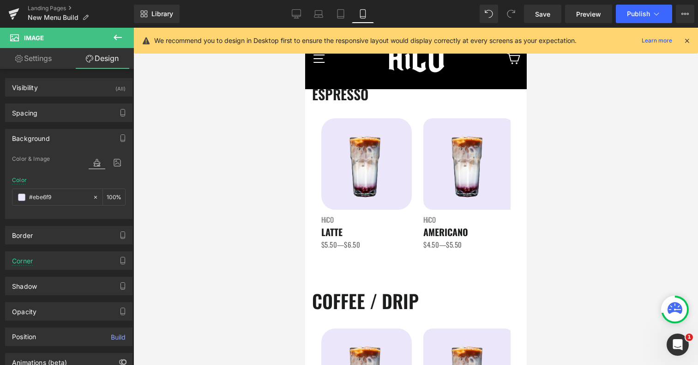
click at [284, 12] on div "Library Mobile Desktop Laptop Tablet Mobile Save Preview Publish Scheduled View…" at bounding box center [416, 14] width 564 height 18
click at [299, 17] on icon at bounding box center [296, 13] width 9 height 9
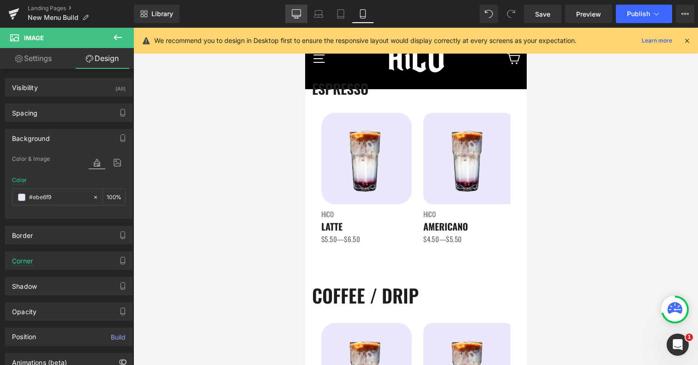
type input "100"
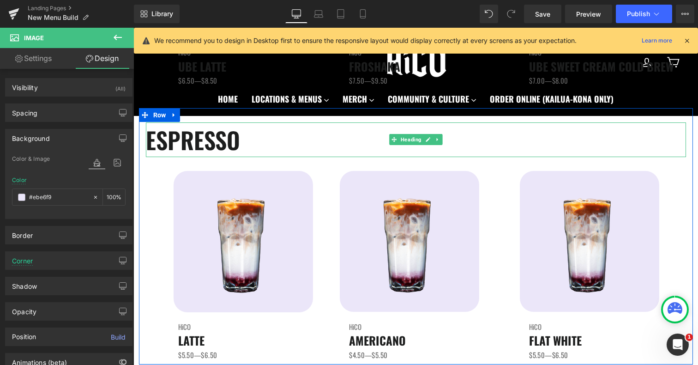
scroll to position [390, 0]
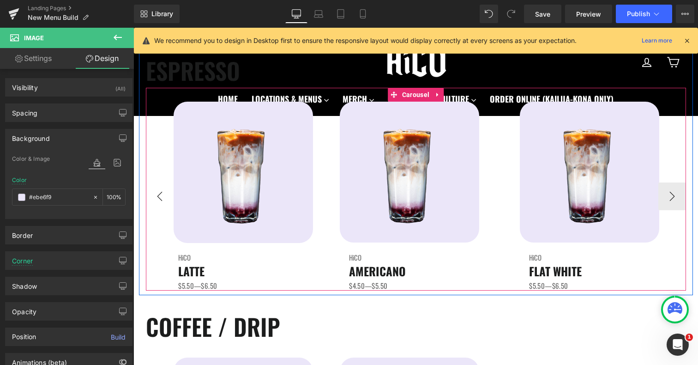
click at [160, 197] on button "‹" at bounding box center [160, 196] width 28 height 28
click at [675, 204] on button "›" at bounding box center [672, 196] width 28 height 28
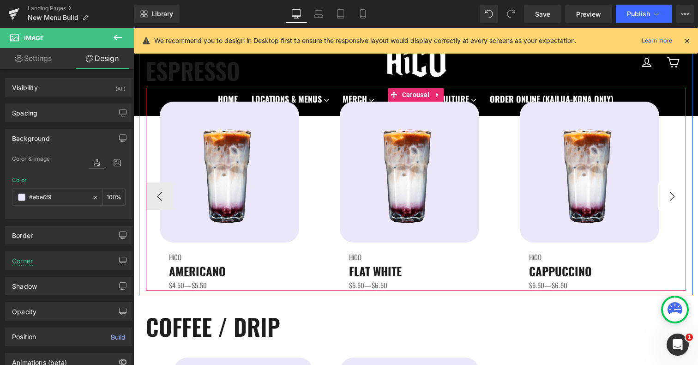
click at [675, 204] on button "›" at bounding box center [672, 196] width 28 height 28
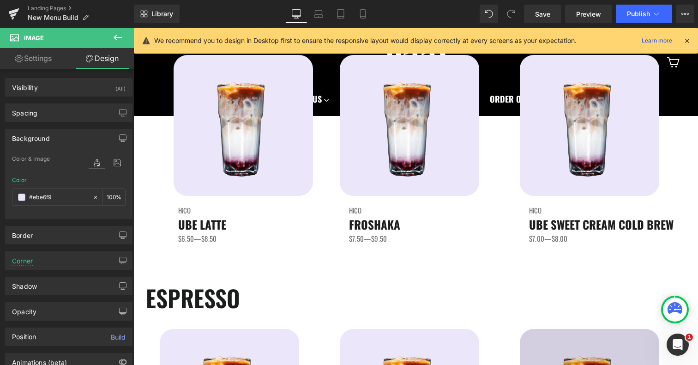
scroll to position [0, 0]
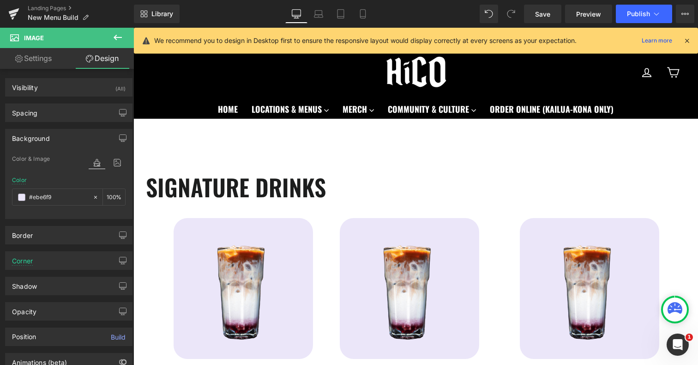
click at [114, 41] on icon at bounding box center [117, 37] width 11 height 11
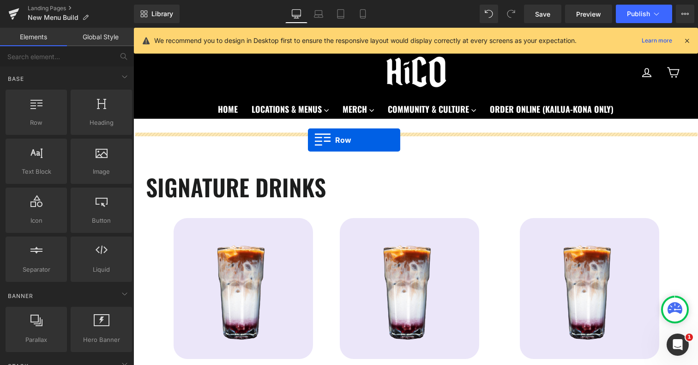
drag, startPoint x: 183, startPoint y: 145, endPoint x: 307, endPoint y: 138, distance: 123.4
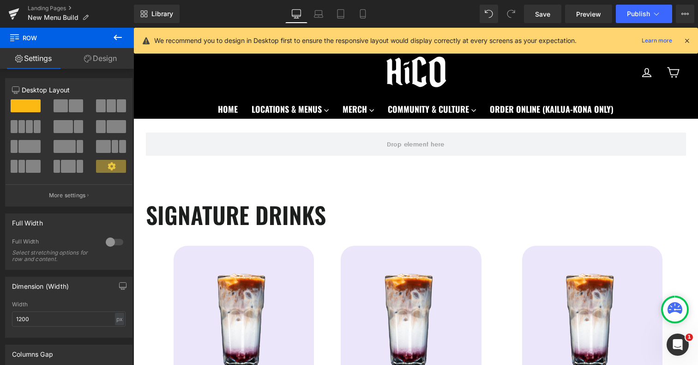
click at [126, 37] on button at bounding box center [118, 38] width 32 height 20
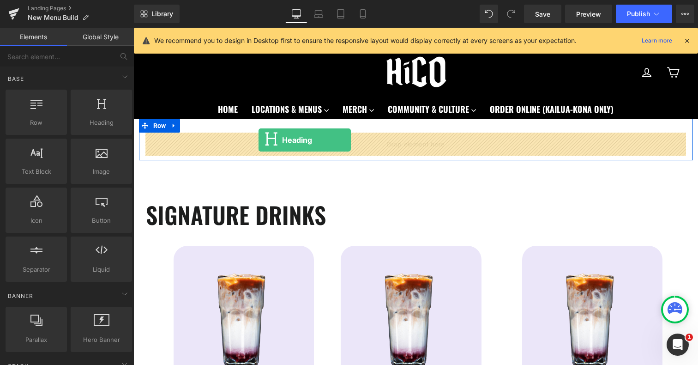
drag, startPoint x: 235, startPoint y: 135, endPoint x: 259, endPoint y: 140, distance: 24.4
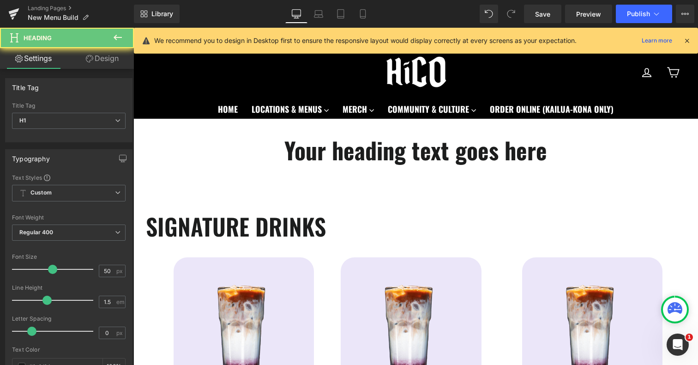
click at [313, 164] on h1 "Your heading text goes here" at bounding box center [416, 149] width 540 height 35
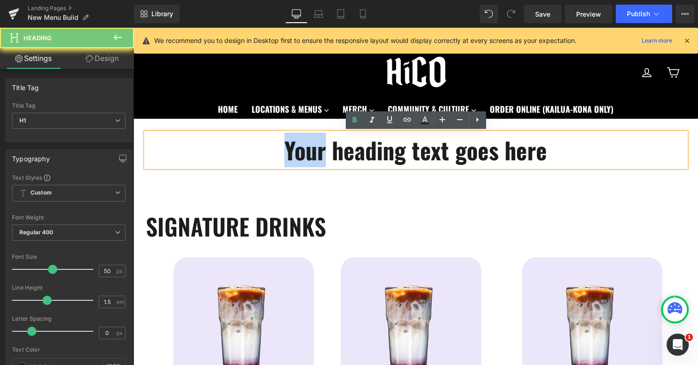
click at [313, 164] on h1 "Your heading text goes here" at bounding box center [416, 149] width 540 height 35
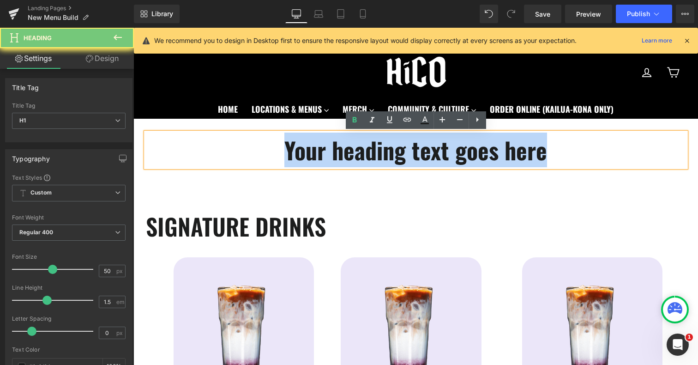
click at [313, 164] on h1 "Your heading text goes here" at bounding box center [416, 149] width 540 height 35
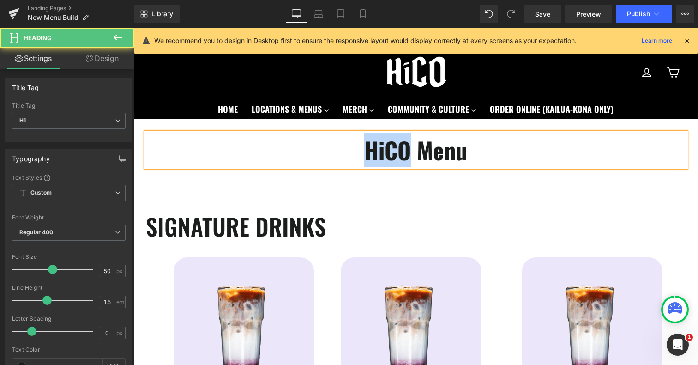
drag, startPoint x: 408, startPoint y: 150, endPoint x: 348, endPoint y: 149, distance: 60.0
click at [348, 149] on h1 "HiCO Menu" at bounding box center [416, 149] width 540 height 35
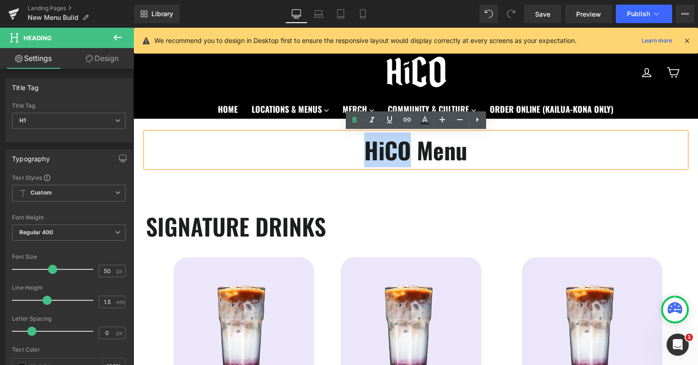
click at [375, 148] on h1 "HiCO Menu" at bounding box center [416, 149] width 540 height 35
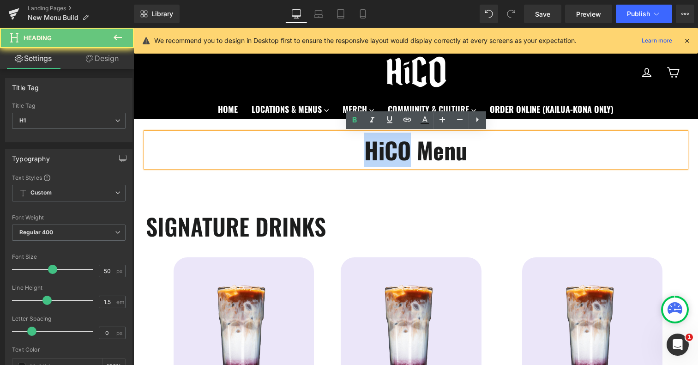
click at [375, 148] on h1 "HiCO Menu" at bounding box center [416, 149] width 540 height 35
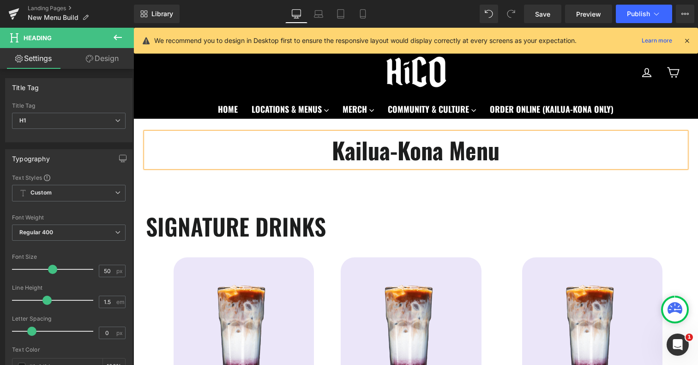
click at [333, 147] on h1 "Kailua-Kona Menu" at bounding box center [416, 149] width 540 height 35
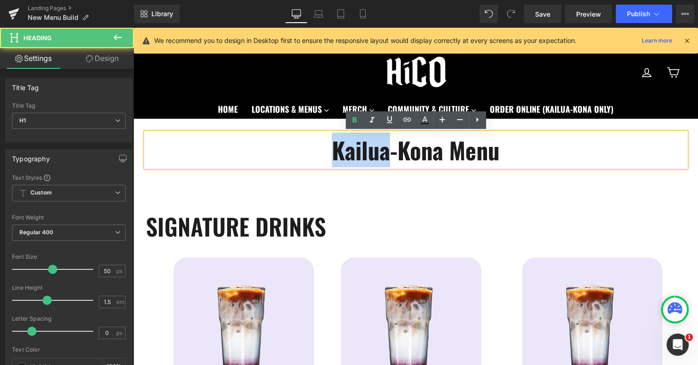
click at [333, 147] on h1 "Kailua-Kona Menu" at bounding box center [416, 149] width 540 height 35
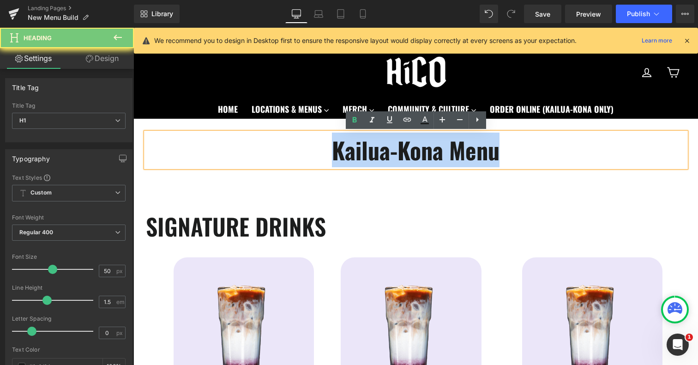
click at [333, 147] on h1 "Kailua-Kona Menu" at bounding box center [416, 149] width 540 height 35
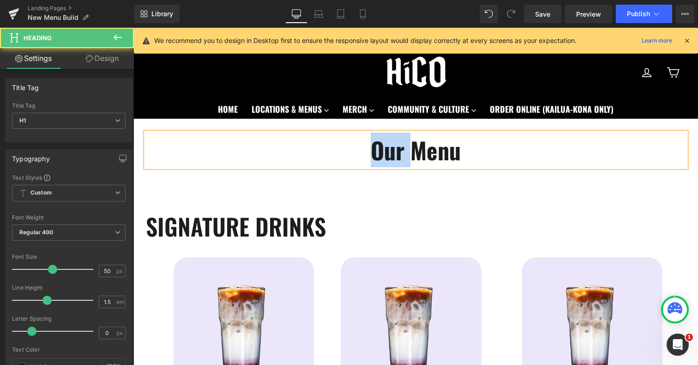
drag, startPoint x: 410, startPoint y: 147, endPoint x: 334, endPoint y: 147, distance: 76.2
click at [334, 147] on h1 "Our Menu" at bounding box center [416, 149] width 540 height 35
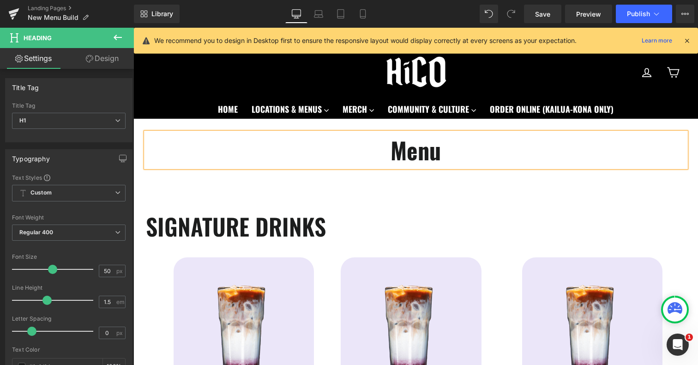
click at [410, 157] on h1 "Menu" at bounding box center [416, 149] width 540 height 35
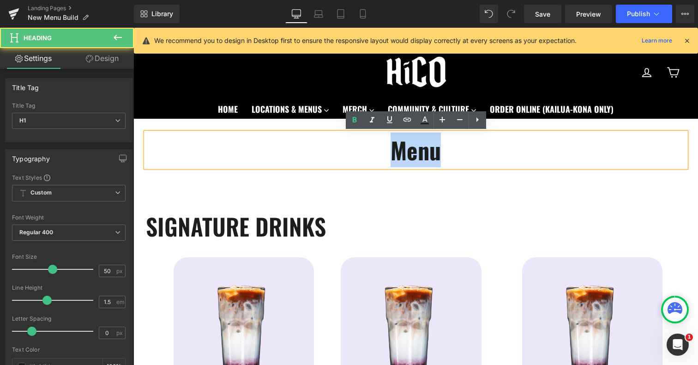
click at [410, 157] on h1 "Menu" at bounding box center [416, 149] width 540 height 35
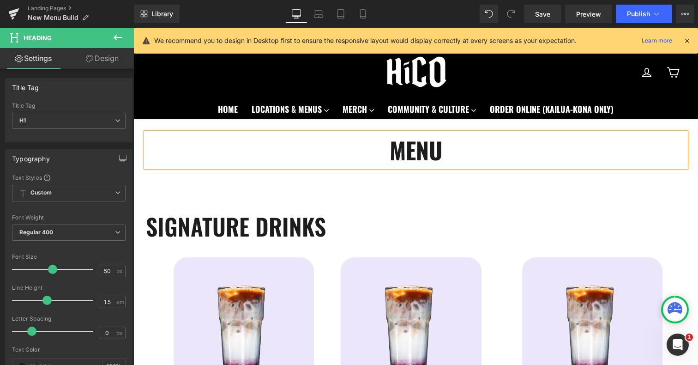
click at [442, 150] on h1 "MENU" at bounding box center [416, 149] width 540 height 35
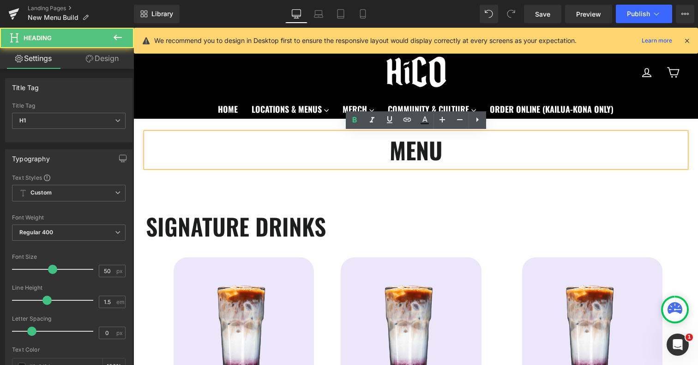
click at [442, 150] on h1 "MENU" at bounding box center [416, 149] width 540 height 35
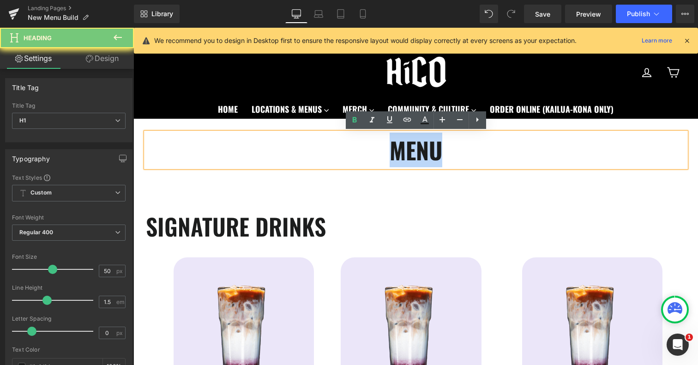
click at [442, 150] on h1 "MENU" at bounding box center [416, 149] width 540 height 35
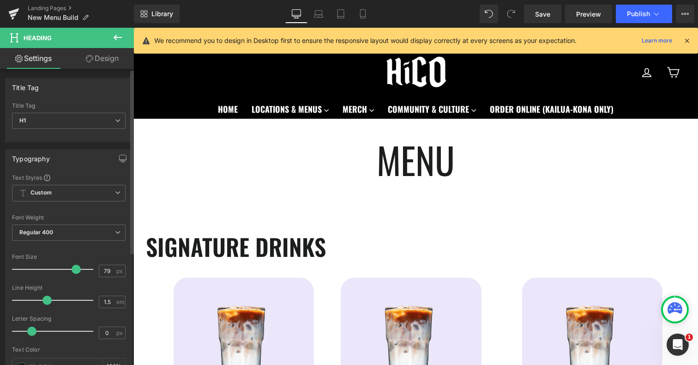
type input "80"
drag, startPoint x: 50, startPoint y: 269, endPoint x: 73, endPoint y: 267, distance: 23.2
click at [73, 267] on span at bounding box center [76, 269] width 9 height 9
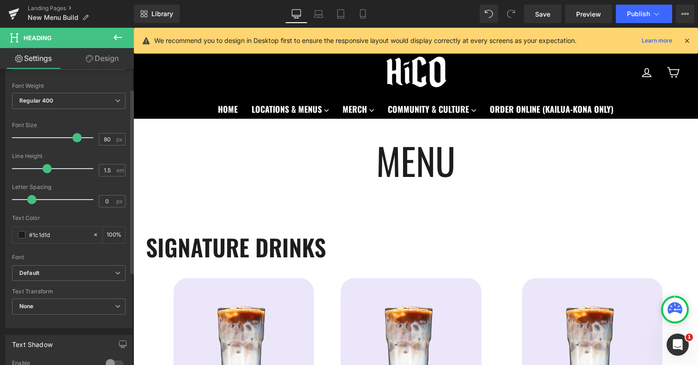
scroll to position [185, 0]
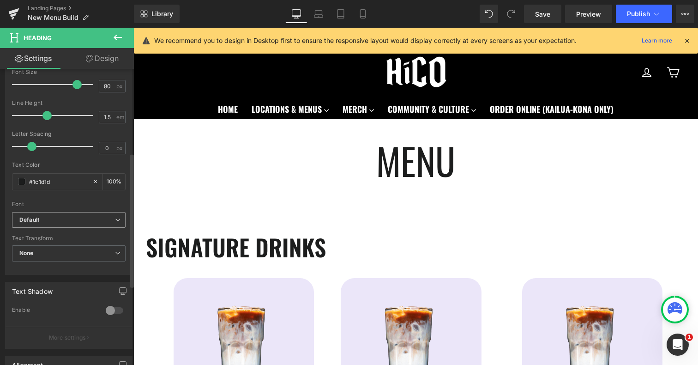
click at [70, 225] on span "Default" at bounding box center [69, 220] width 114 height 16
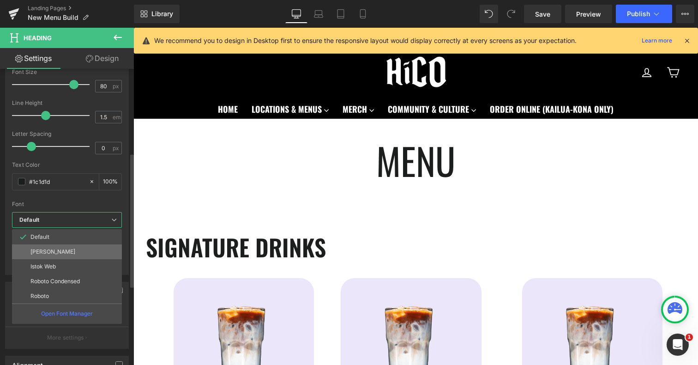
click at [67, 249] on li "[PERSON_NAME]" at bounding box center [67, 251] width 110 height 15
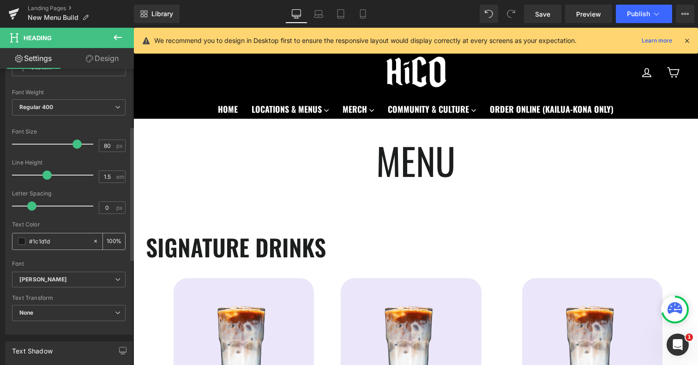
scroll to position [108, 0]
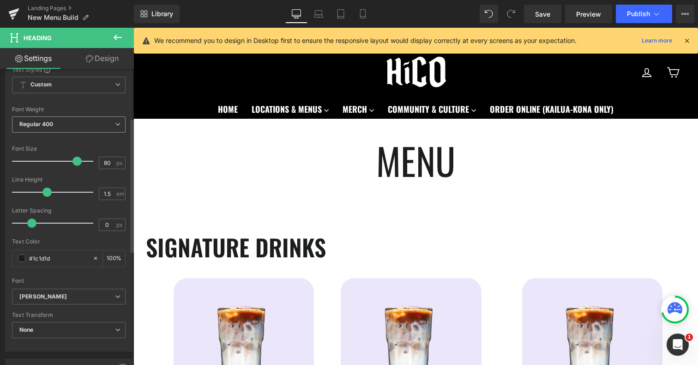
click at [65, 125] on span "Regular 400" at bounding box center [69, 124] width 114 height 16
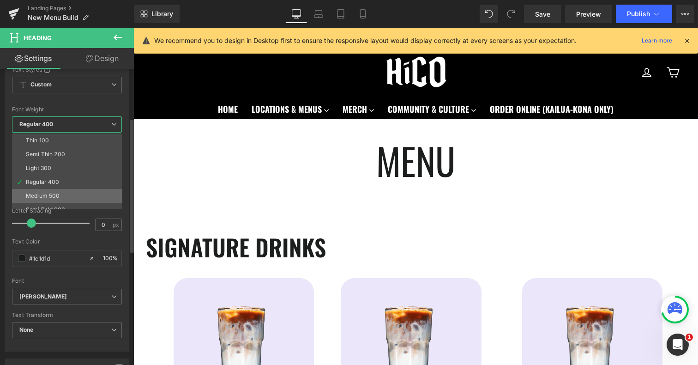
scroll to position [23, 0]
click at [59, 187] on div "Semi Bold 600" at bounding box center [45, 186] width 39 height 6
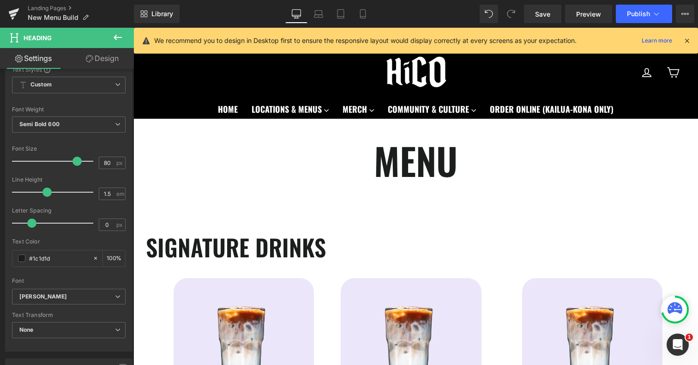
click at [122, 35] on icon at bounding box center [117, 37] width 11 height 11
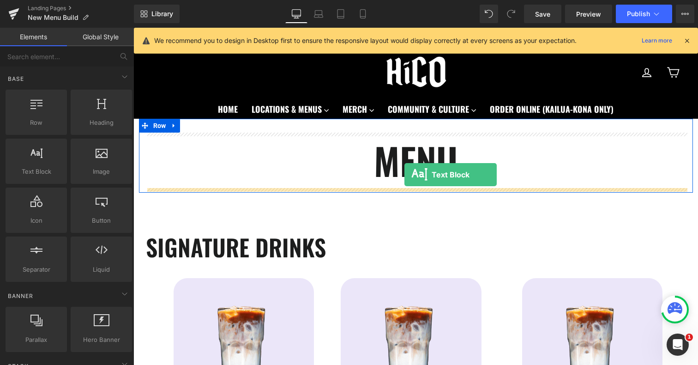
drag, startPoint x: 183, startPoint y: 194, endPoint x: 404, endPoint y: 175, distance: 222.5
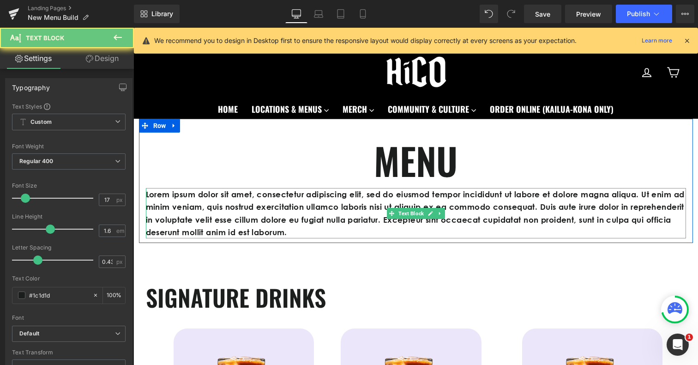
click at [349, 210] on p "Lorem ipsum dolor sit amet, consectetur adipiscing elit, sed do eiusmod tempor …" at bounding box center [416, 213] width 540 height 50
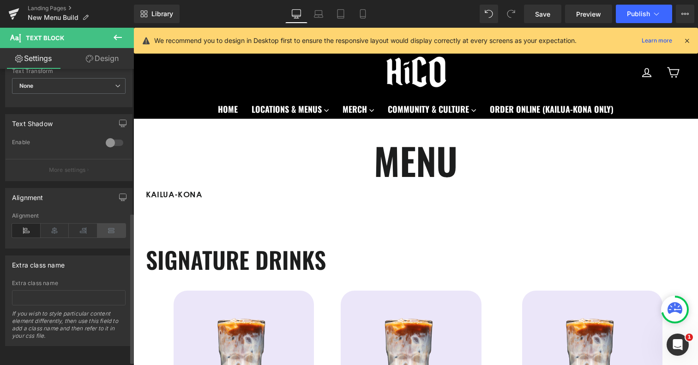
scroll to position [282, 0]
click at [57, 233] on icon at bounding box center [55, 230] width 29 height 14
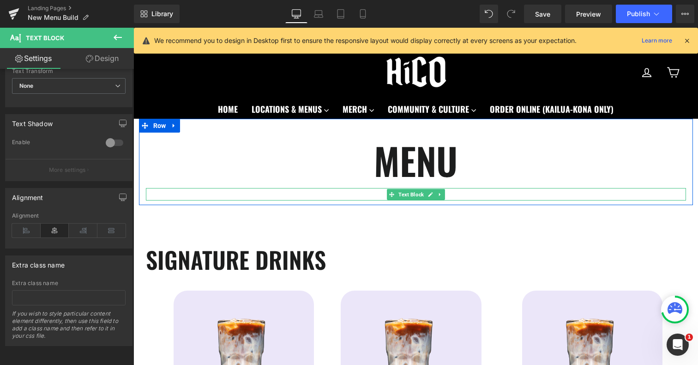
click at [383, 195] on p "KAILUA-KONA" at bounding box center [416, 194] width 540 height 12
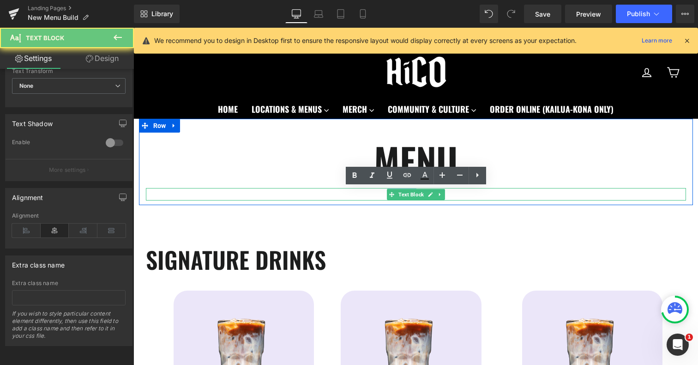
click at [383, 195] on p "KAILUA-KONA" at bounding box center [416, 194] width 540 height 12
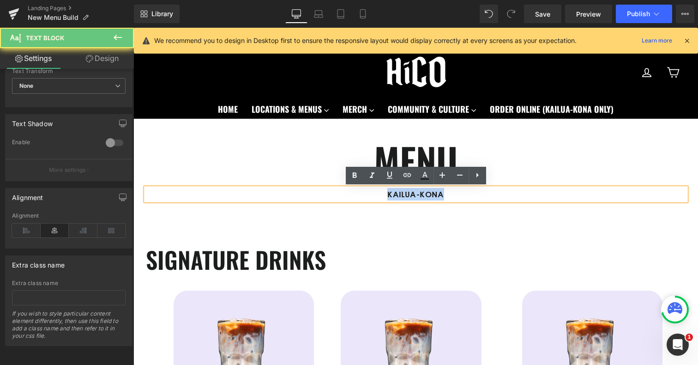
click at [383, 195] on p "KAILUA-KONA" at bounding box center [416, 194] width 540 height 12
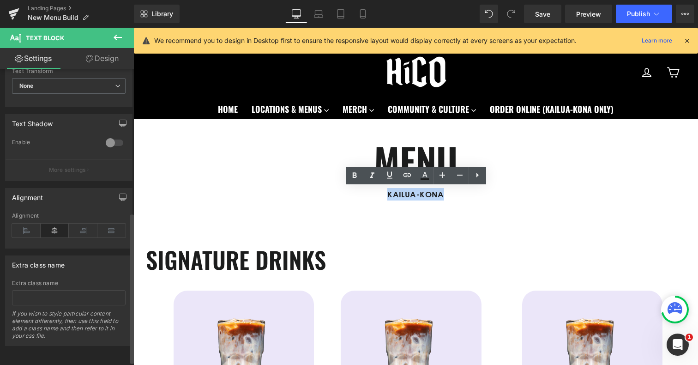
scroll to position [0, 0]
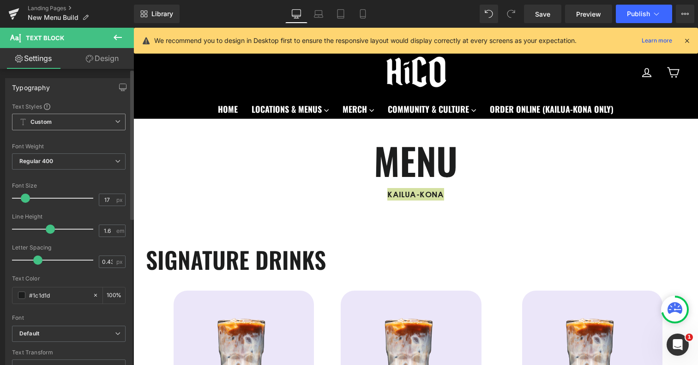
click at [102, 117] on span "Custom Setup Global Style" at bounding box center [69, 122] width 114 height 17
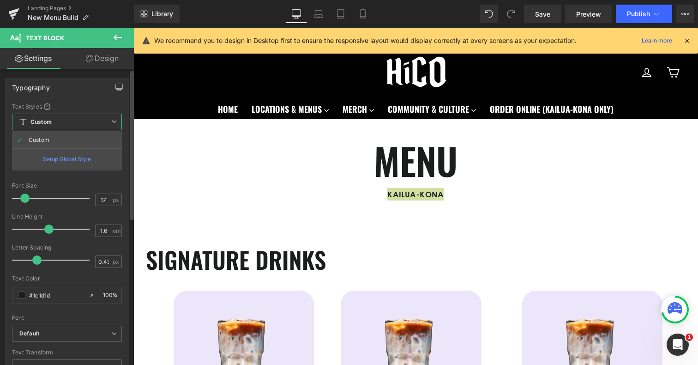
click at [102, 117] on span "Custom Setup Global Style" at bounding box center [67, 122] width 110 height 17
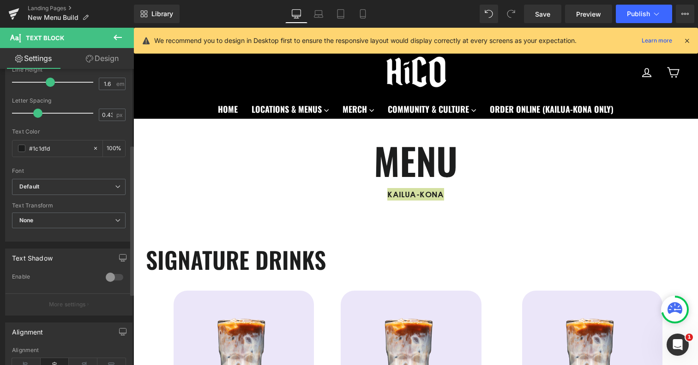
scroll to position [159, 0]
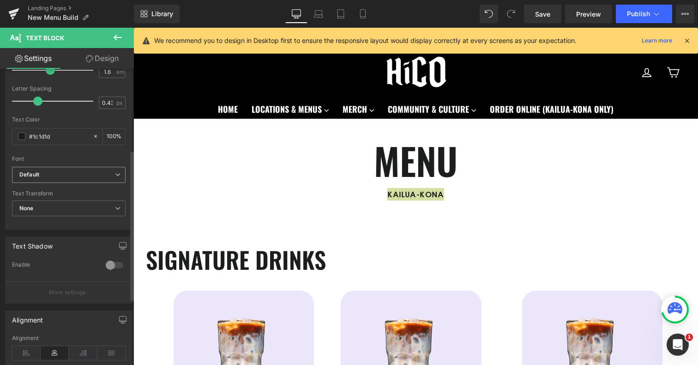
click at [106, 173] on b "Default" at bounding box center [67, 175] width 96 height 8
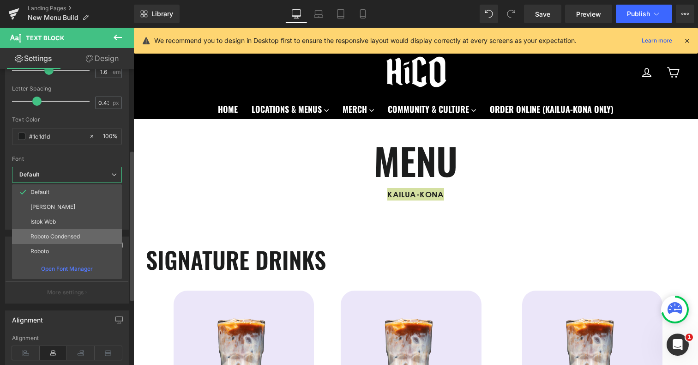
click at [80, 233] on p "Roboto Condensed" at bounding box center [54, 236] width 49 height 6
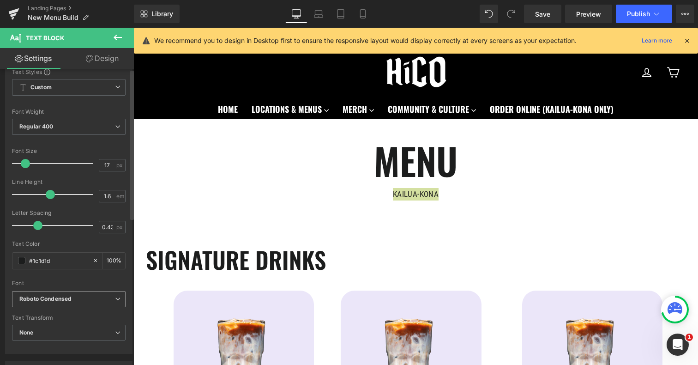
scroll to position [0, 0]
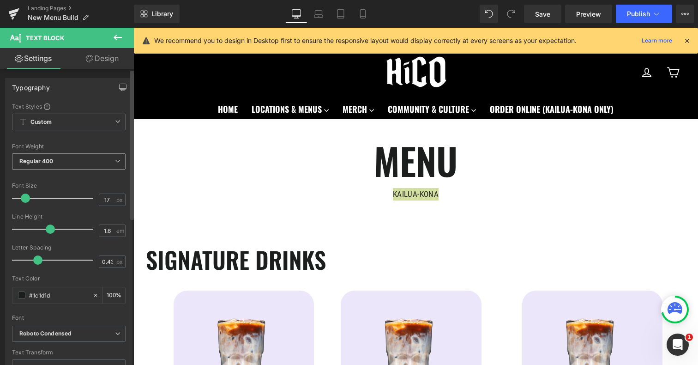
click at [79, 163] on span "Regular 400" at bounding box center [69, 161] width 114 height 16
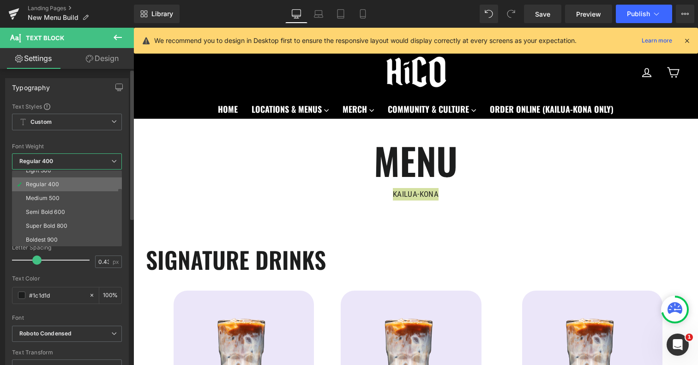
scroll to position [35, 0]
click at [67, 201] on li "Medium 500" at bounding box center [69, 198] width 114 height 14
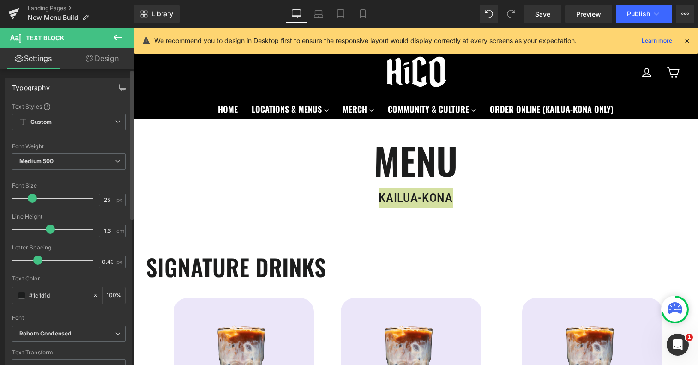
type input "24"
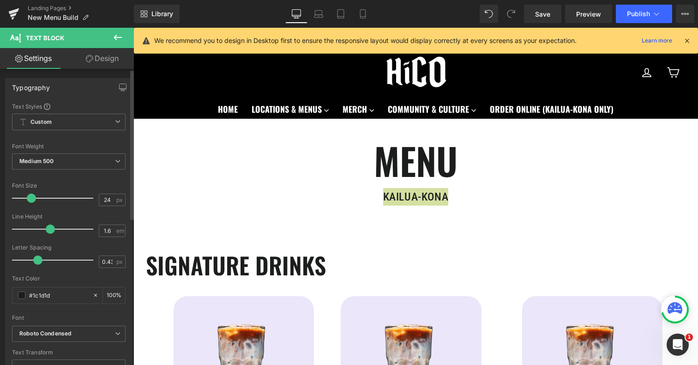
drag, startPoint x: 22, startPoint y: 198, endPoint x: 27, endPoint y: 198, distance: 5.1
click at [27, 198] on span at bounding box center [31, 197] width 9 height 9
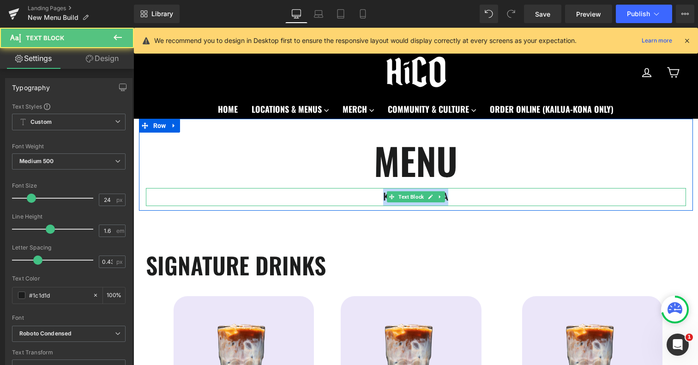
click at [484, 197] on p "KAILUA-KONA" at bounding box center [416, 197] width 540 height 18
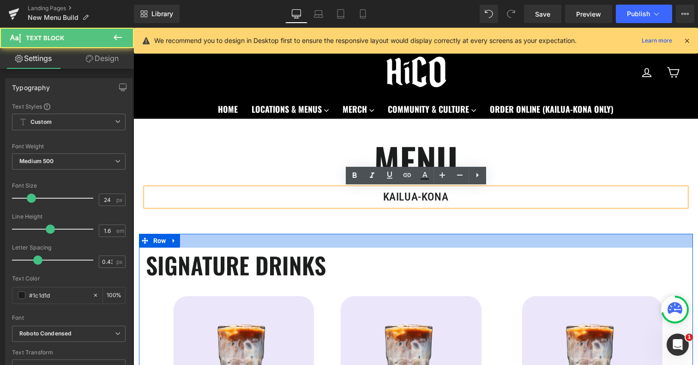
click at [486, 241] on div "SIGNATURE DRINKS Heading Image HiCO Heading UBE LATTE Heading $6.50—$8.50 Text …" at bounding box center [416, 371] width 554 height 274
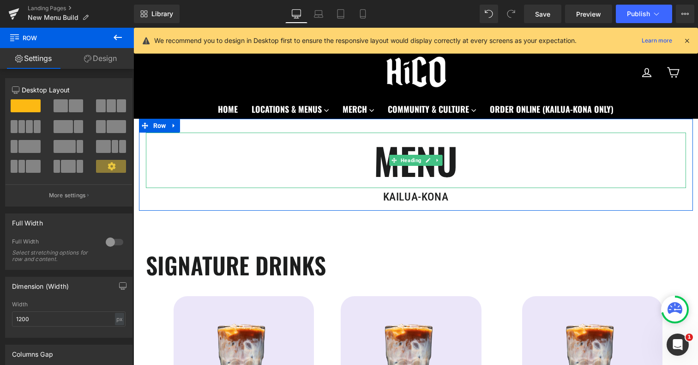
click at [537, 166] on h1 "MENU" at bounding box center [416, 159] width 540 height 55
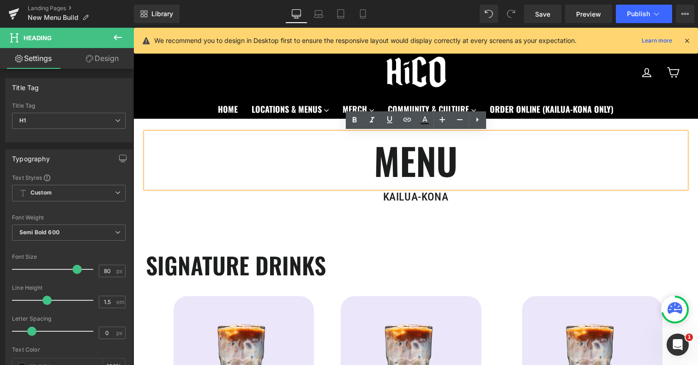
click at [685, 210] on div "MENU Heading [GEOGRAPHIC_DATA] Text Block Row" at bounding box center [416, 164] width 554 height 91
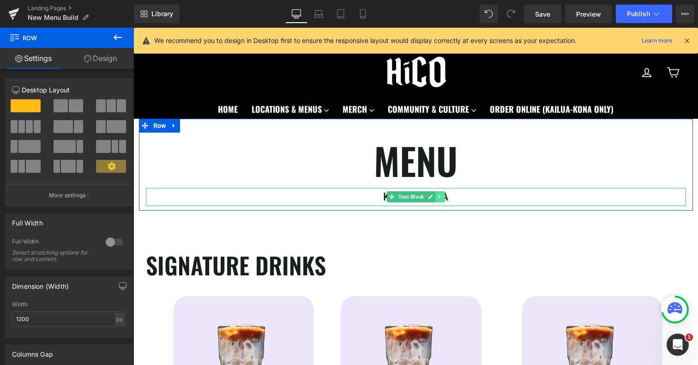
click at [438, 200] on link at bounding box center [440, 196] width 10 height 11
click at [446, 197] on icon at bounding box center [444, 196] width 5 height 5
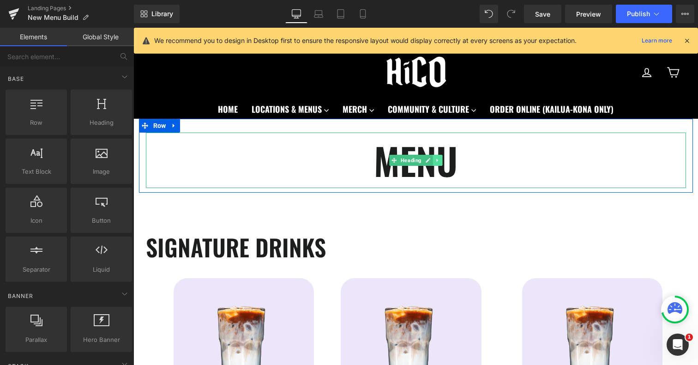
click at [436, 161] on icon at bounding box center [436, 160] width 1 height 3
click at [441, 161] on icon at bounding box center [442, 160] width 5 height 5
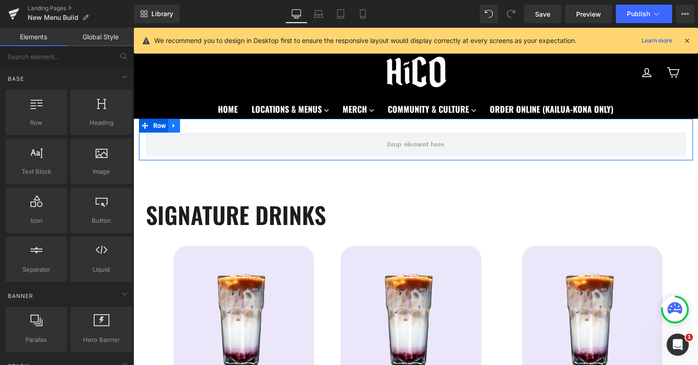
click at [170, 123] on link at bounding box center [174, 126] width 12 height 14
click at [197, 127] on icon at bounding box center [198, 125] width 6 height 6
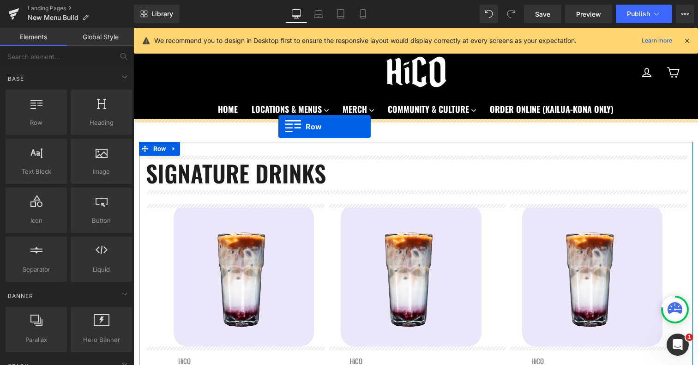
drag, startPoint x: 190, startPoint y: 148, endPoint x: 278, endPoint y: 126, distance: 91.3
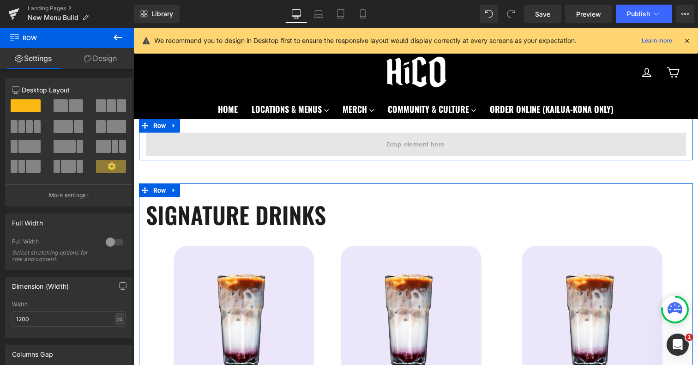
drag, startPoint x: 200, startPoint y: 134, endPoint x: 217, endPoint y: 141, distance: 18.6
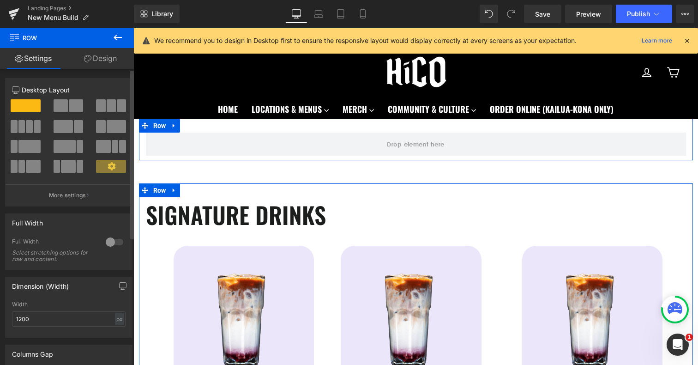
click at [71, 108] on span at bounding box center [76, 105] width 14 height 13
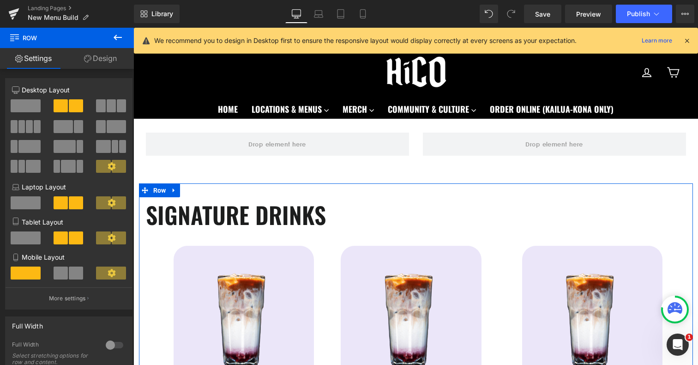
click at [114, 42] on icon at bounding box center [117, 37] width 11 height 11
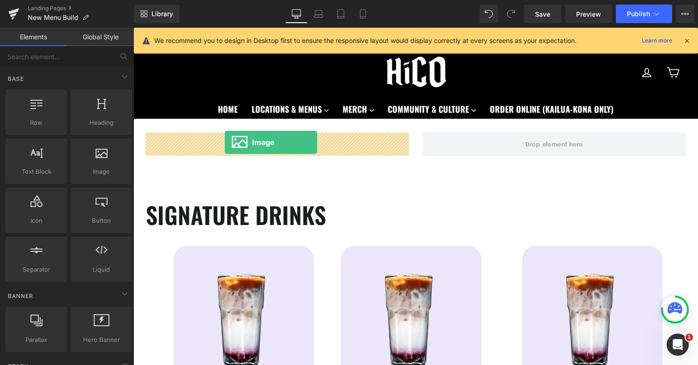
drag, startPoint x: 235, startPoint y: 192, endPoint x: 225, endPoint y: 142, distance: 50.8
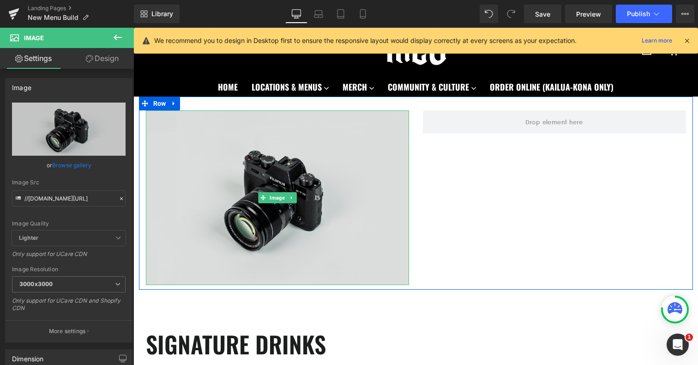
scroll to position [23, 0]
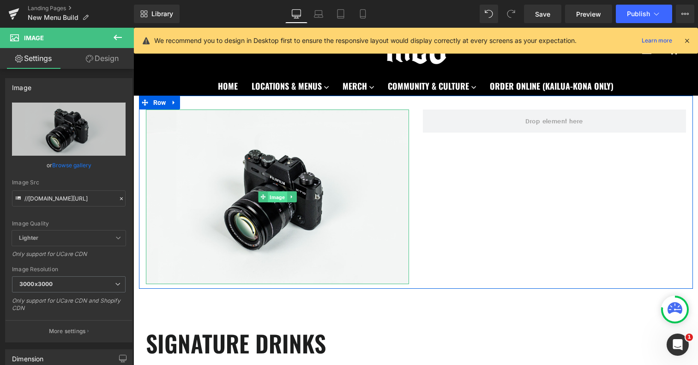
click at [273, 196] on span "Image" at bounding box center [277, 197] width 19 height 11
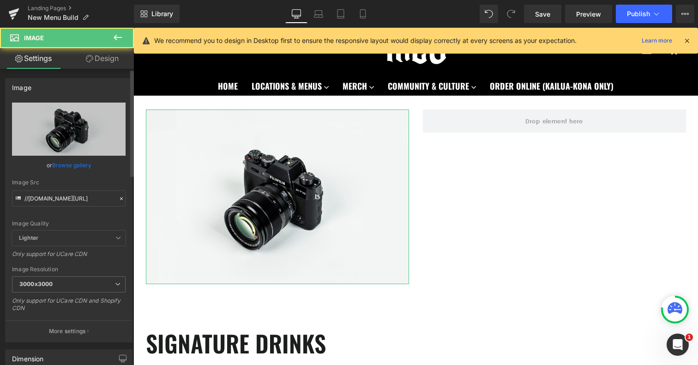
click at [68, 168] on link "Browse gallery" at bounding box center [71, 165] width 39 height 16
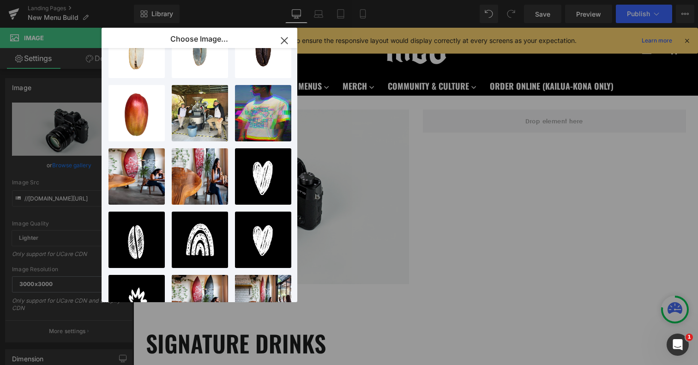
scroll to position [292, 0]
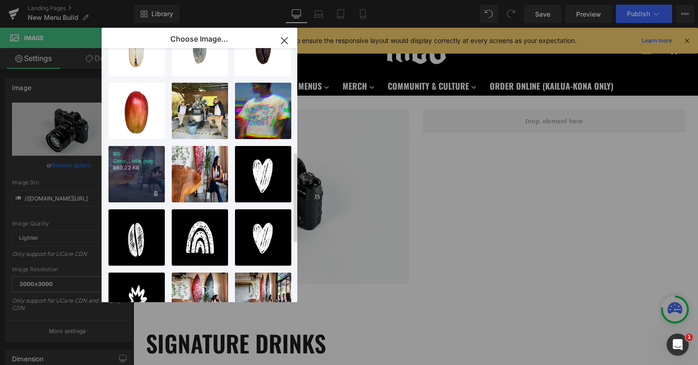
click at [136, 188] on div "BG-Conc...bile.png 860.22 KB" at bounding box center [136, 174] width 56 height 56
type input "[URL][DOMAIN_NAME]"
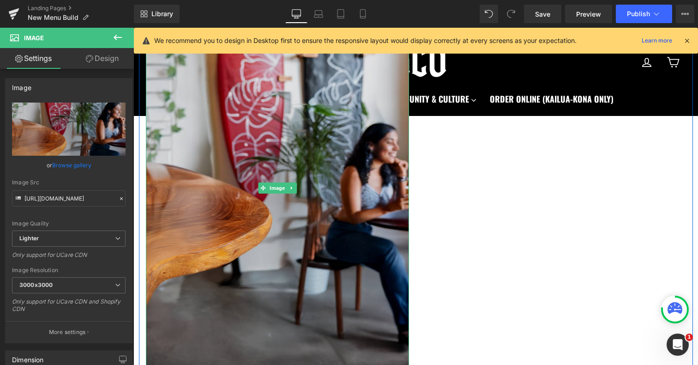
scroll to position [135, 0]
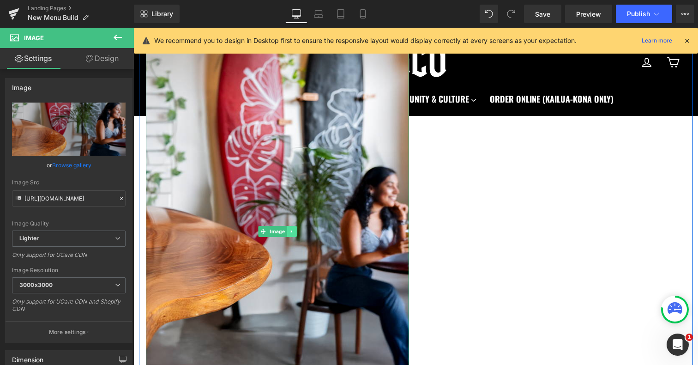
click at [290, 232] on icon at bounding box center [290, 230] width 1 height 3
click at [299, 233] on link at bounding box center [297, 231] width 10 height 11
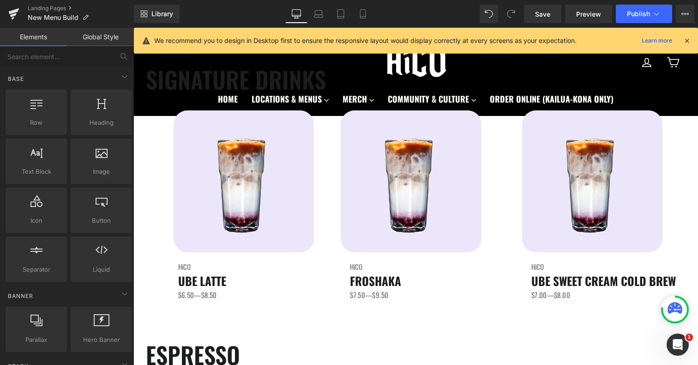
scroll to position [0, 0]
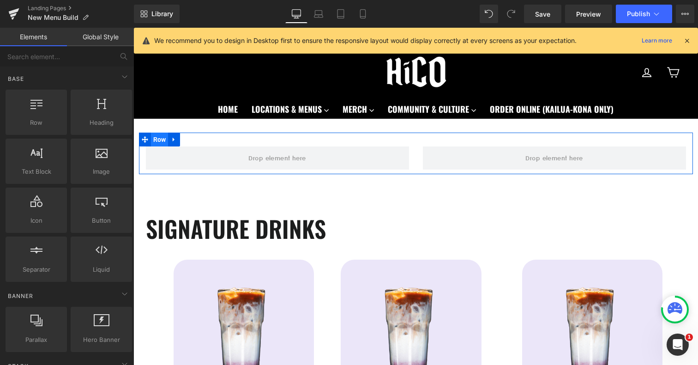
click at [163, 138] on span "Row" at bounding box center [160, 139] width 18 height 14
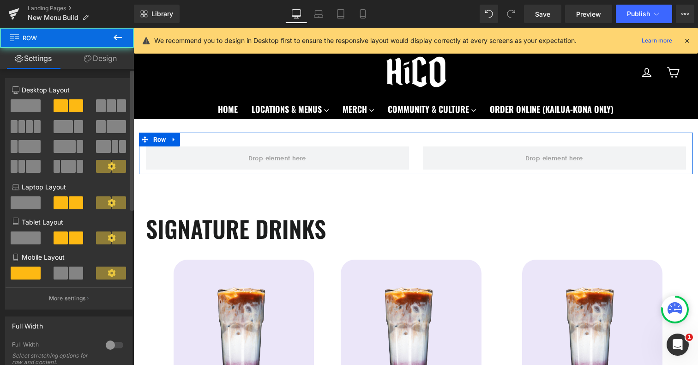
click at [30, 105] on span at bounding box center [26, 105] width 30 height 13
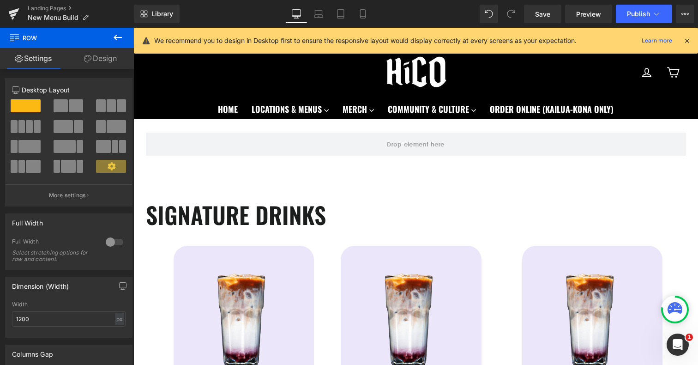
click at [117, 38] on icon at bounding box center [117, 37] width 11 height 11
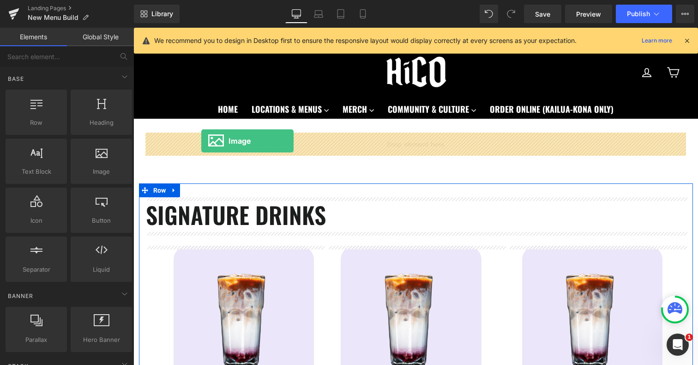
drag, startPoint x: 229, startPoint y: 196, endPoint x: 201, endPoint y: 140, distance: 62.4
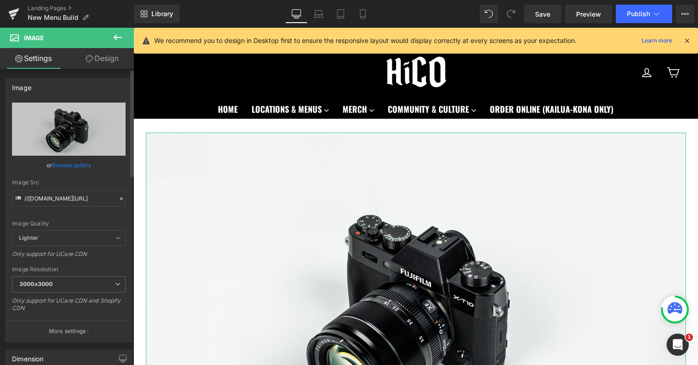
click at [63, 166] on link "Browse gallery" at bounding box center [71, 165] width 39 height 16
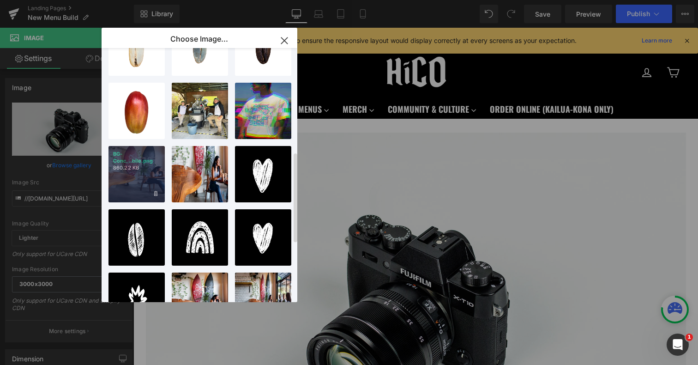
click at [144, 188] on div "BG-Conc...bile.png 860.22 KB" at bounding box center [136, 174] width 56 height 56
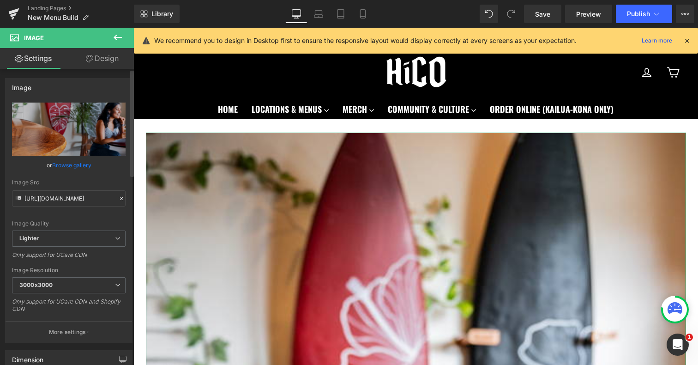
click at [72, 165] on link "Browse gallery" at bounding box center [71, 165] width 39 height 16
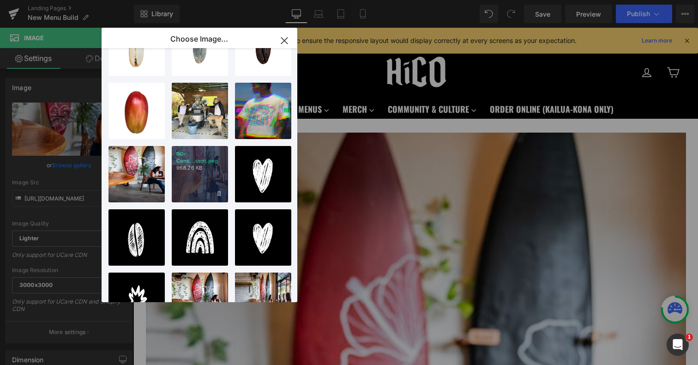
drag, startPoint x: 196, startPoint y: 191, endPoint x: 62, endPoint y: 163, distance: 136.7
click at [196, 191] on div "BG-Conc...cept.png 968.26 KB" at bounding box center [200, 174] width 56 height 56
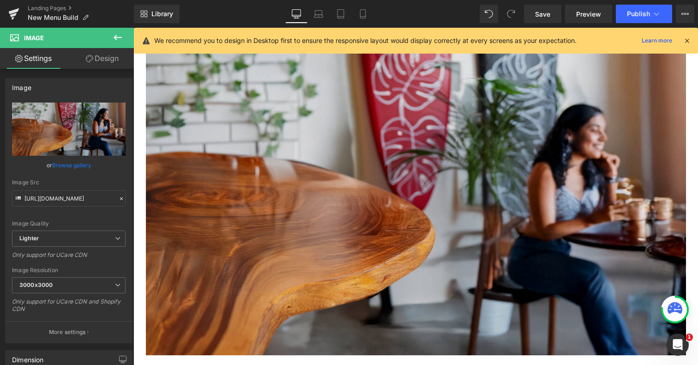
scroll to position [94, 0]
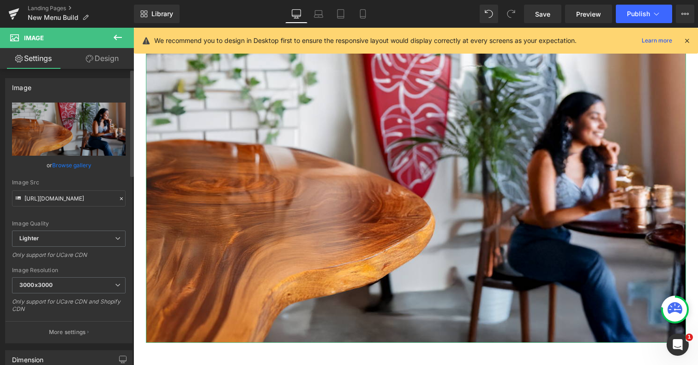
click at [86, 166] on link "Browse gallery" at bounding box center [71, 165] width 39 height 16
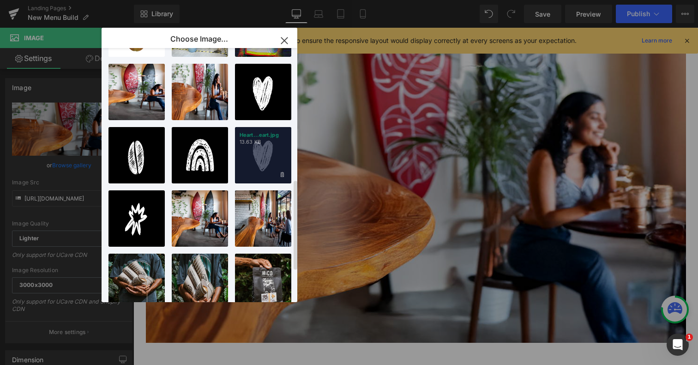
scroll to position [379, 0]
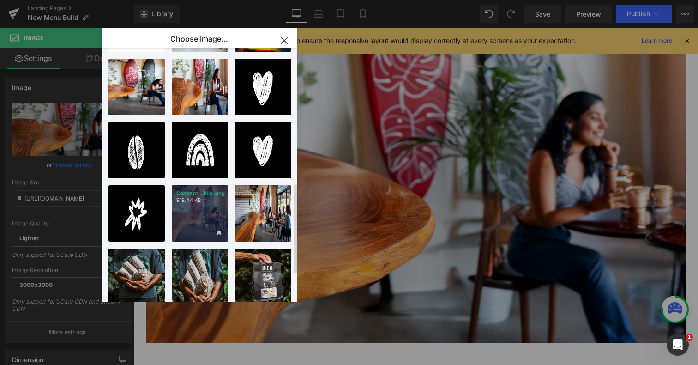
click at [215, 219] on div "Concept...bile.png 919.44 KB" at bounding box center [200, 213] width 56 height 56
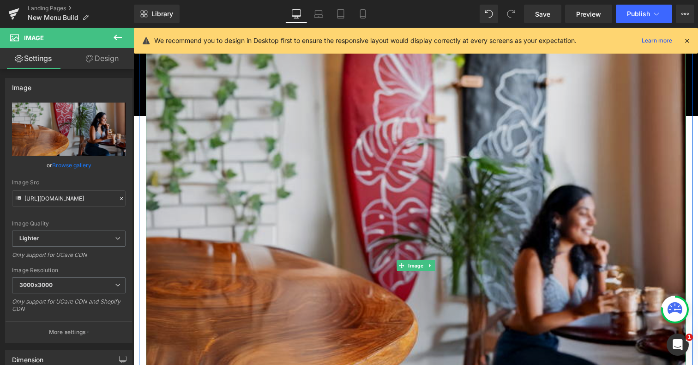
scroll to position [313, 0]
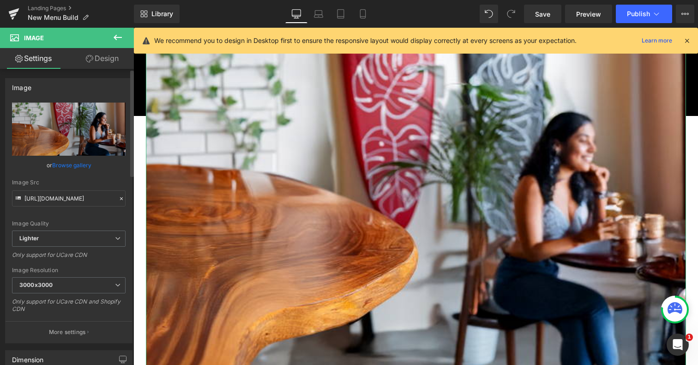
click at [68, 167] on link "Browse gallery" at bounding box center [71, 165] width 39 height 16
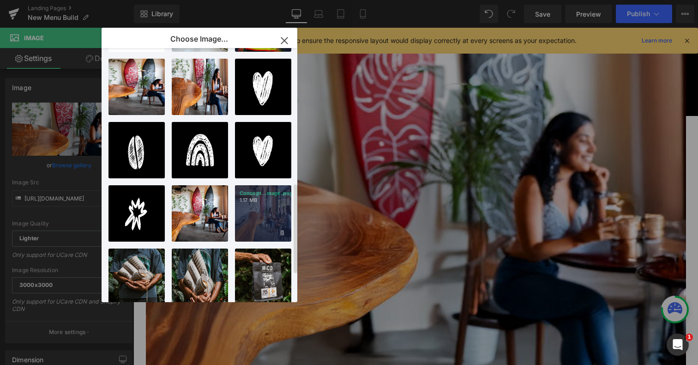
click at [256, 233] on div "Concept...mage.png 1.17 MB" at bounding box center [263, 213] width 56 height 56
type input "[URL][DOMAIN_NAME]"
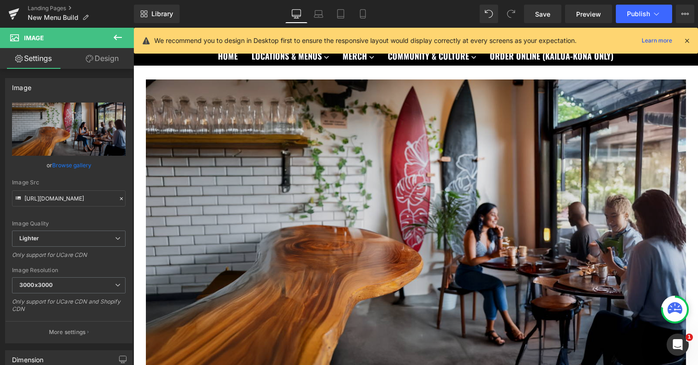
scroll to position [72, 0]
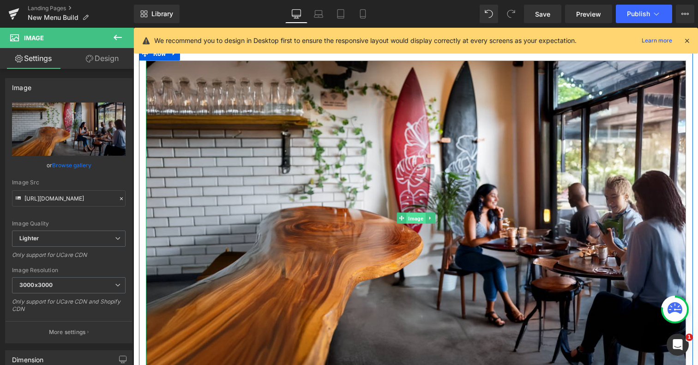
click at [411, 217] on span "Image" at bounding box center [415, 218] width 19 height 11
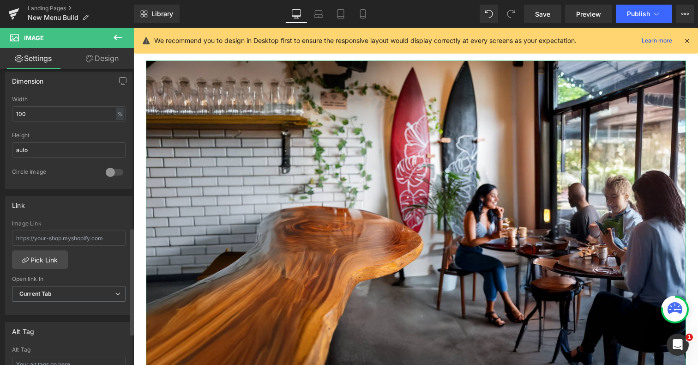
scroll to position [0, 0]
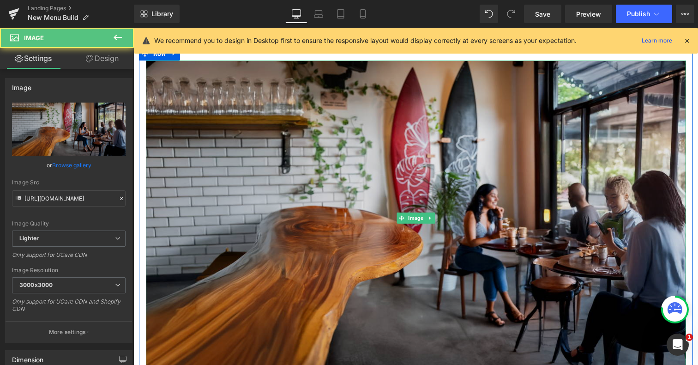
click at [228, 111] on img at bounding box center [416, 217] width 540 height 314
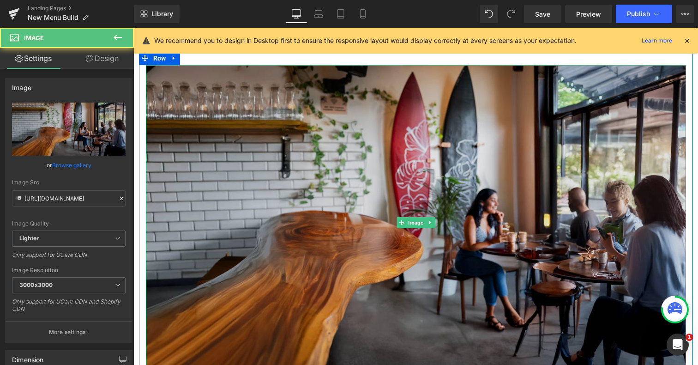
scroll to position [40, 0]
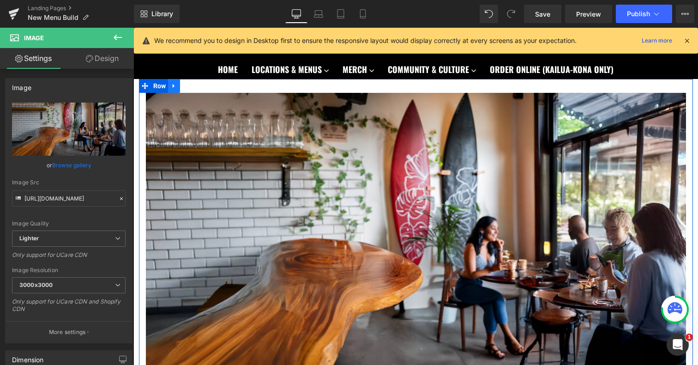
click at [173, 85] on icon at bounding box center [174, 86] width 2 height 4
click at [202, 86] on link at bounding box center [198, 86] width 12 height 14
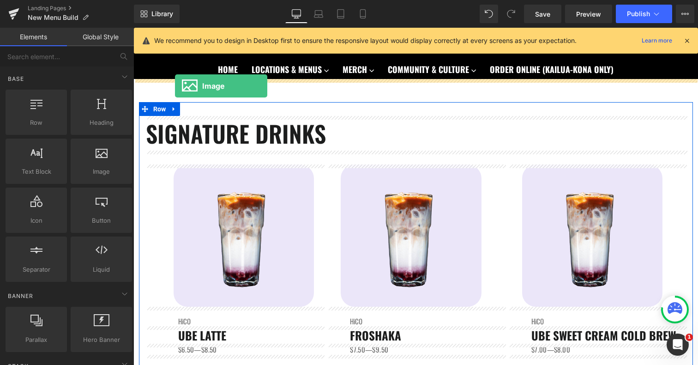
drag, startPoint x: 229, startPoint y: 194, endPoint x: 175, endPoint y: 86, distance: 121.2
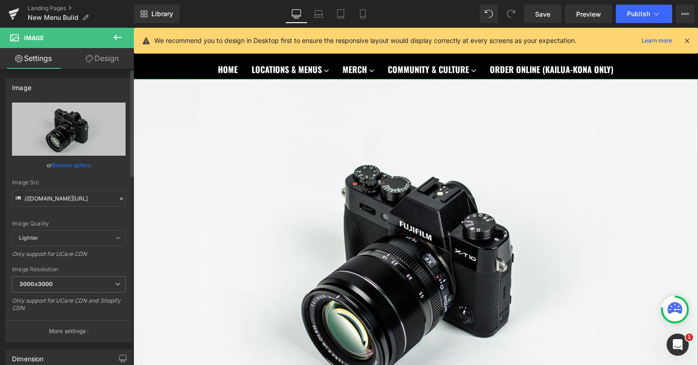
click at [72, 164] on link "Browse gallery" at bounding box center [71, 165] width 39 height 16
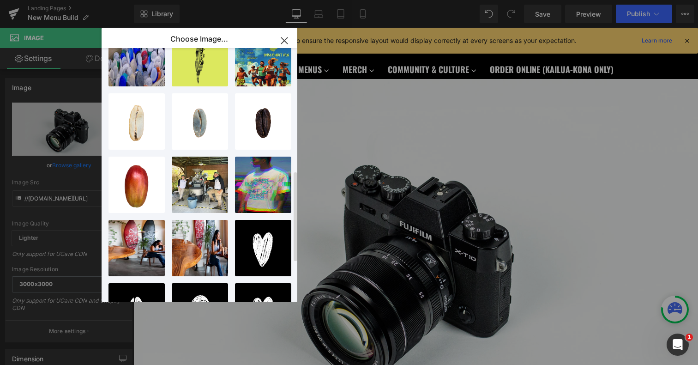
scroll to position [422, 0]
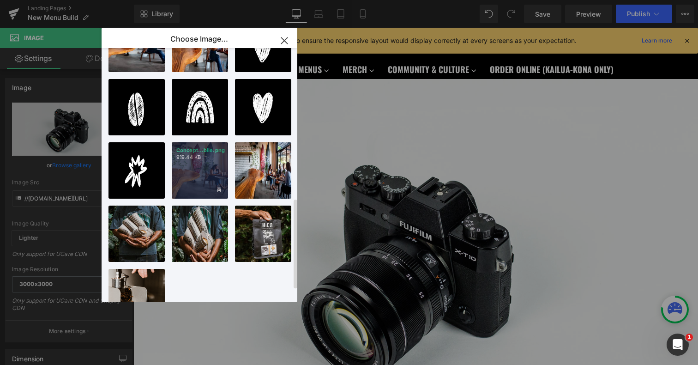
click at [215, 180] on div "Concept...bile.png 919.44 KB" at bounding box center [200, 170] width 56 height 56
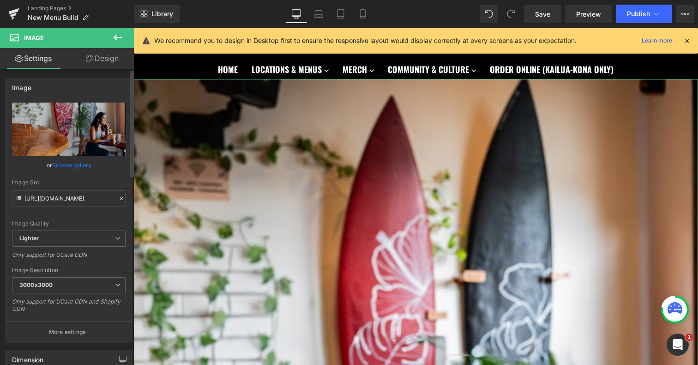
click at [79, 166] on link "Browse gallery" at bounding box center [71, 165] width 39 height 16
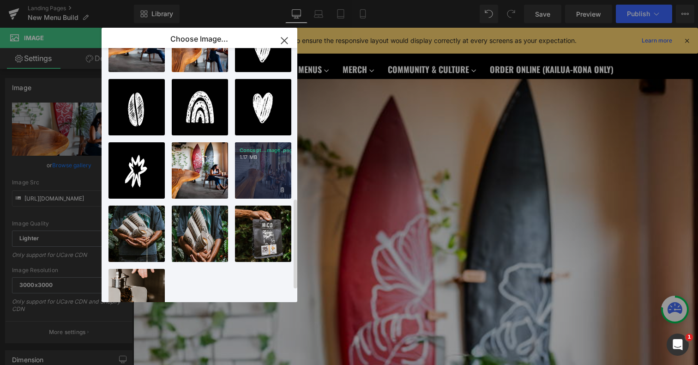
click at [248, 187] on div "Concept...mage.png 1.17 MB" at bounding box center [263, 170] width 56 height 56
type input "[URL][DOMAIN_NAME]"
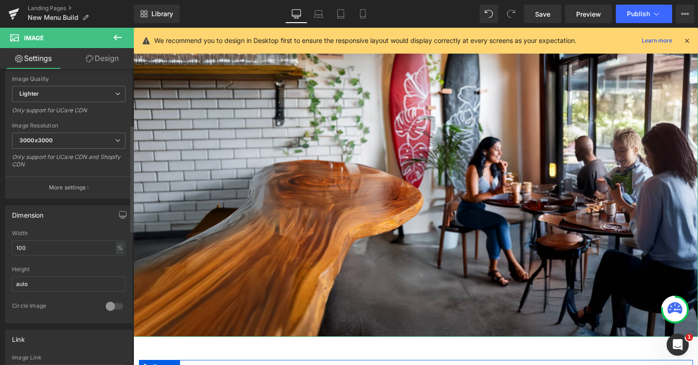
scroll to position [159, 0]
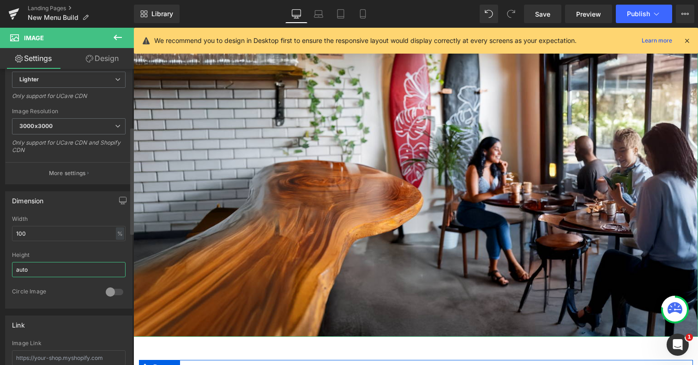
click at [76, 270] on input "auto" at bounding box center [69, 269] width 114 height 15
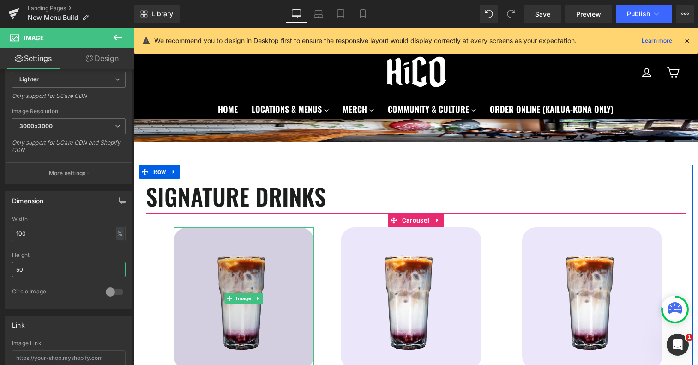
scroll to position [5, 0]
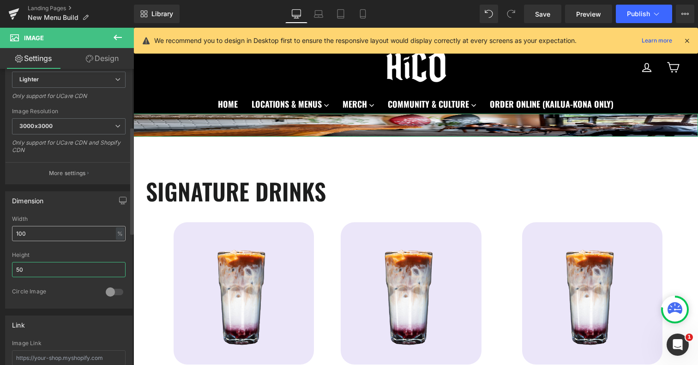
type input "5"
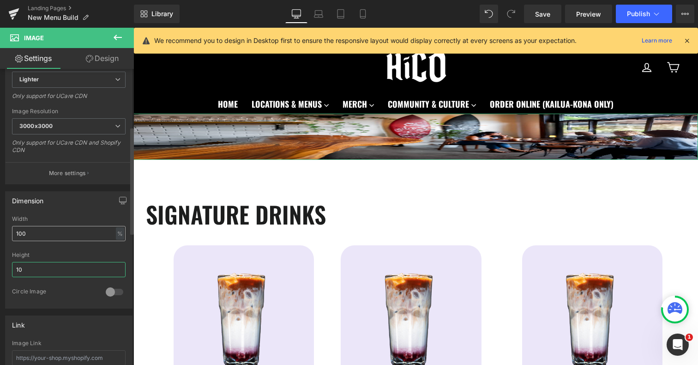
type input "1"
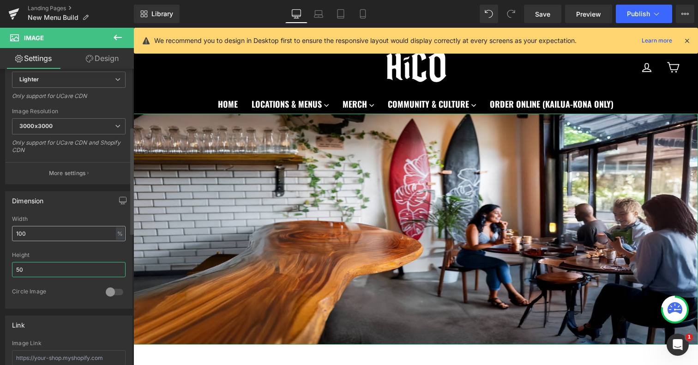
type input "5"
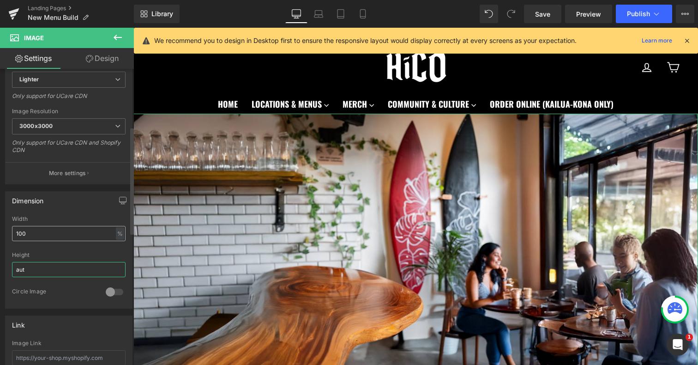
type input "auto"
click at [39, 239] on input "100" at bounding box center [69, 233] width 114 height 15
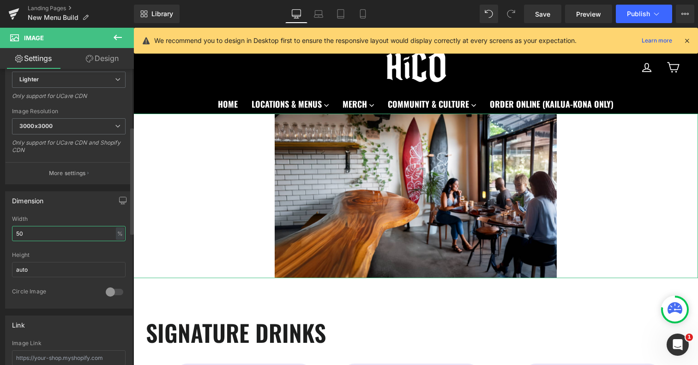
type input "5"
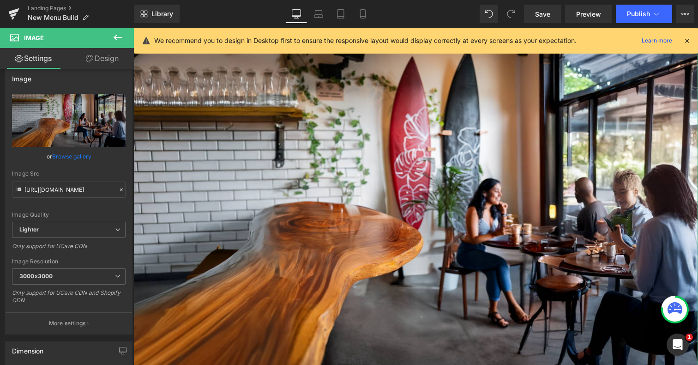
scroll to position [0, 0]
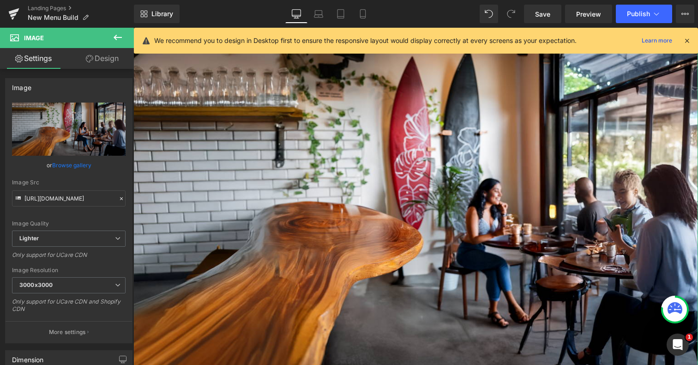
click at [100, 56] on link "Design" at bounding box center [102, 58] width 67 height 21
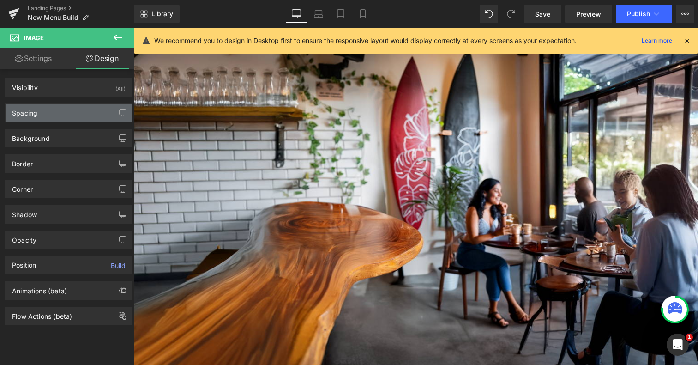
click at [71, 116] on div "Spacing" at bounding box center [69, 113] width 126 height 18
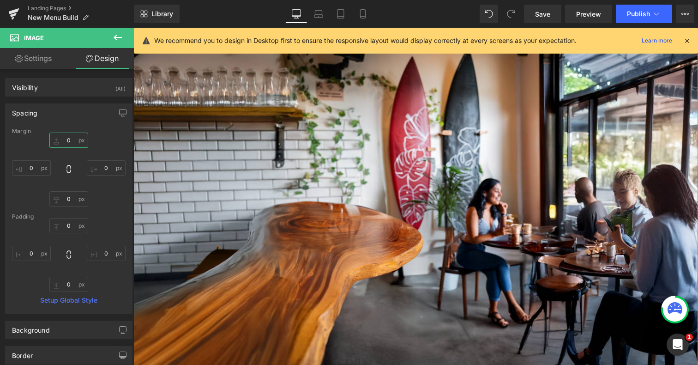
click at [68, 140] on input "0" at bounding box center [68, 139] width 39 height 15
click at [69, 200] on input "0" at bounding box center [68, 198] width 39 height 15
click at [68, 225] on input "0" at bounding box center [68, 225] width 39 height 15
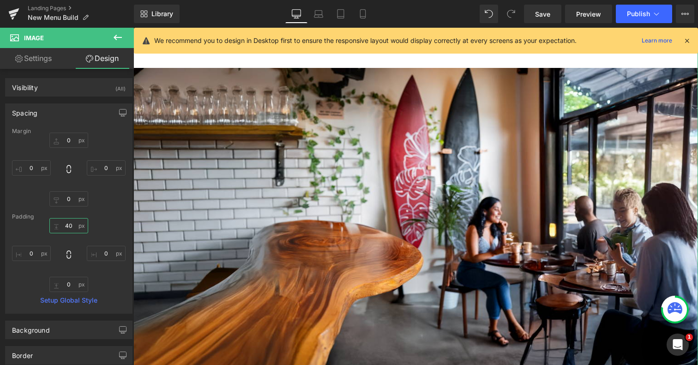
type input "4"
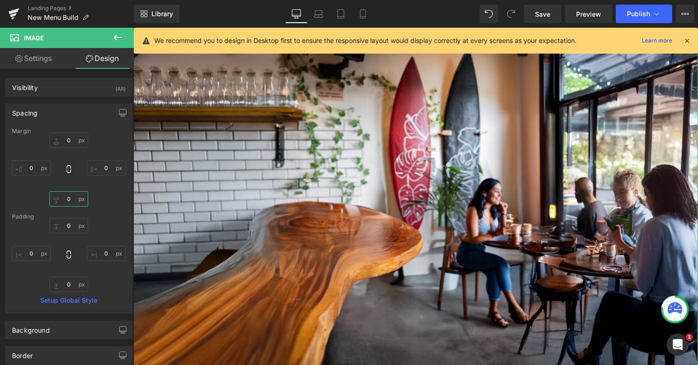
click at [64, 201] on input "0" at bounding box center [68, 198] width 39 height 15
type input "4"
type input "5"
click at [67, 137] on input "0" at bounding box center [68, 139] width 39 height 15
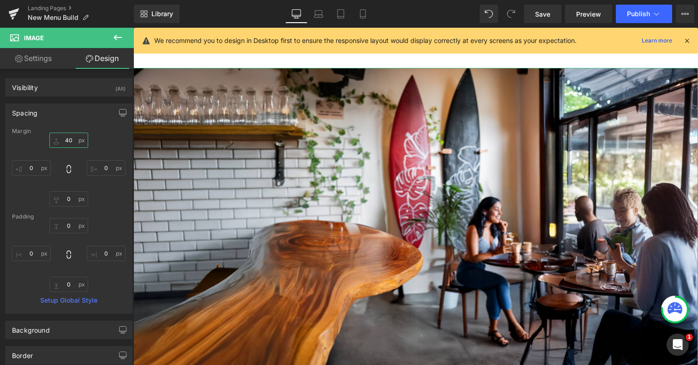
type input "4"
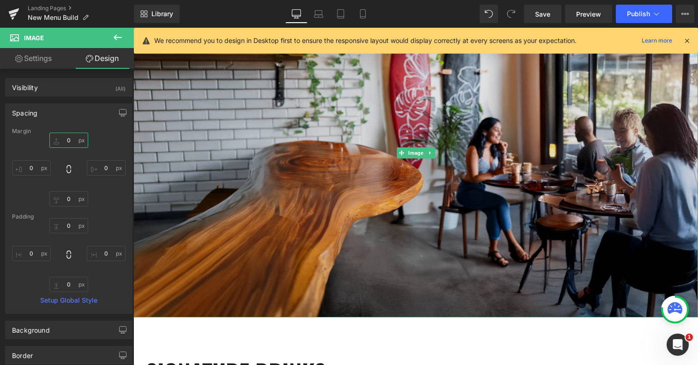
scroll to position [134, 0]
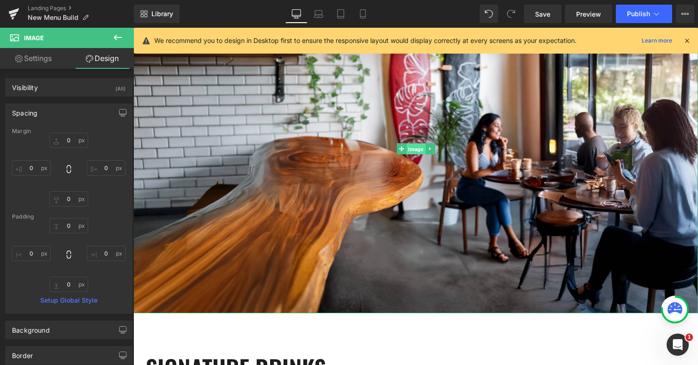
click at [415, 153] on span "Image" at bounding box center [415, 149] width 19 height 11
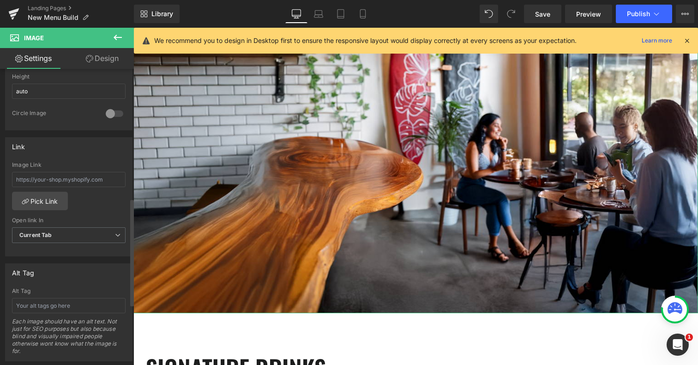
scroll to position [356, 0]
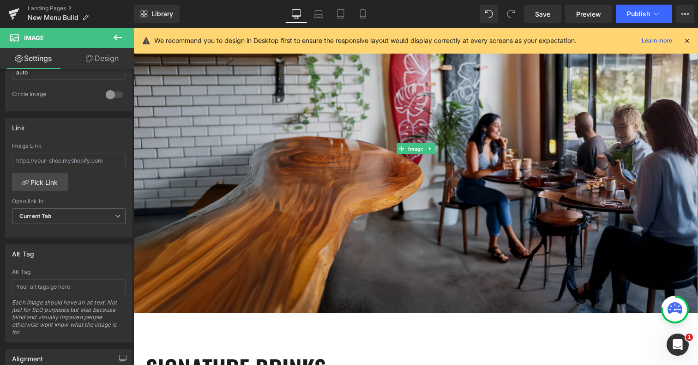
click at [185, 135] on img at bounding box center [415, 148] width 565 height 329
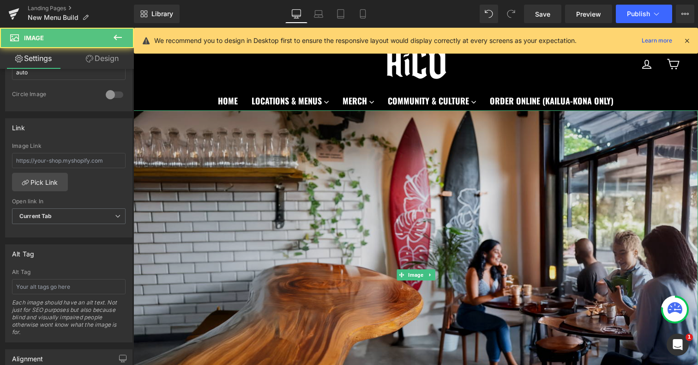
scroll to position [4, 0]
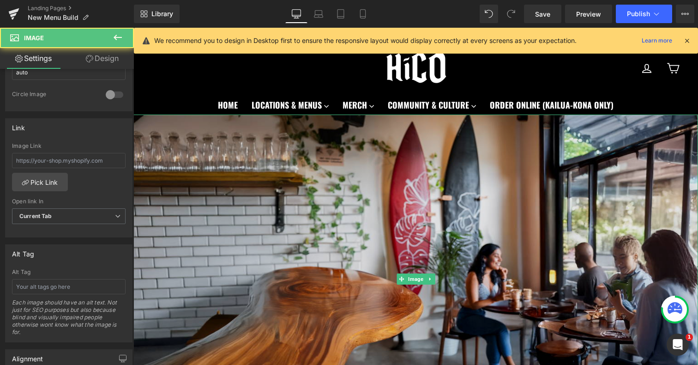
click at [206, 143] on img at bounding box center [415, 278] width 565 height 329
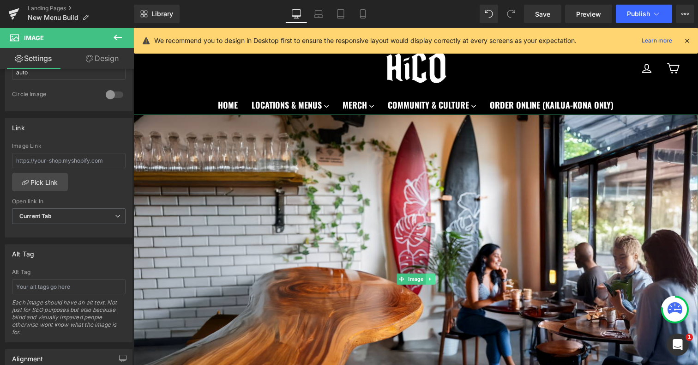
click at [432, 278] on icon at bounding box center [430, 279] width 5 height 6
click at [435, 279] on icon at bounding box center [434, 279] width 5 height 5
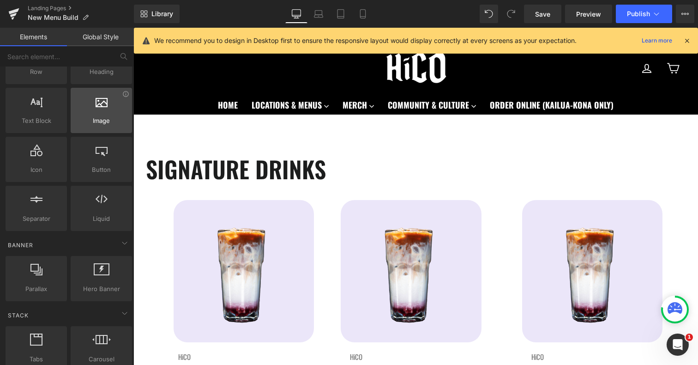
scroll to position [54, 0]
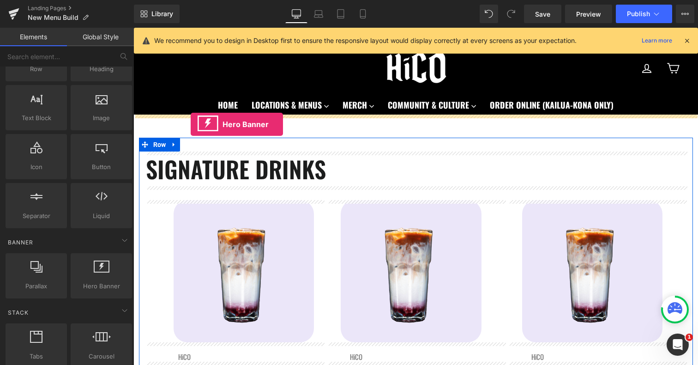
drag, startPoint x: 232, startPoint y: 313, endPoint x: 191, endPoint y: 124, distance: 192.8
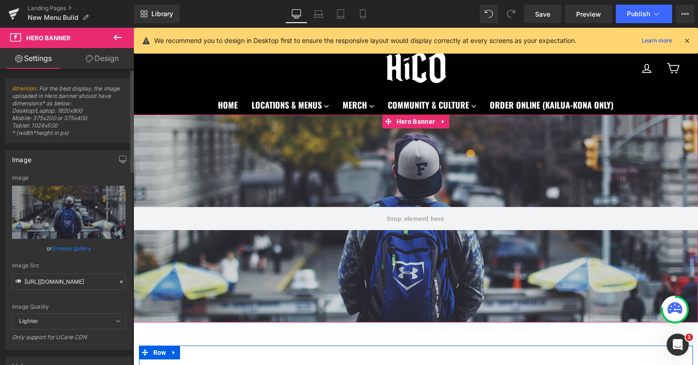
click at [71, 248] on link "Browse gallery" at bounding box center [71, 248] width 39 height 16
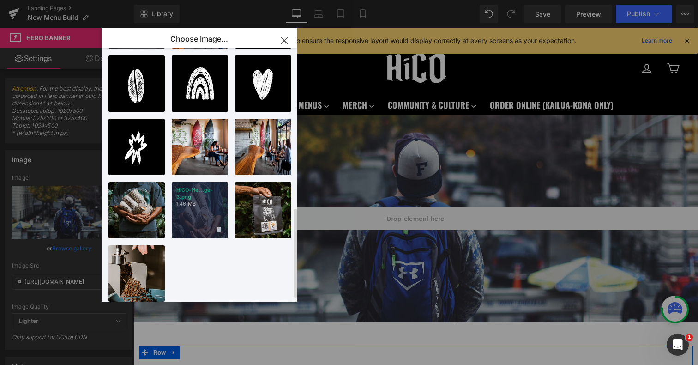
scroll to position [449, 0]
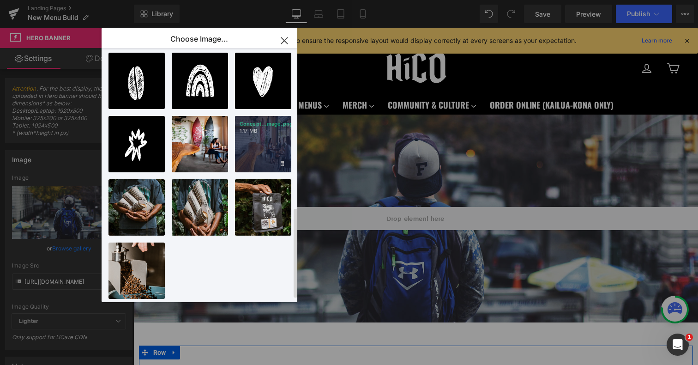
click at [266, 145] on div "Concept...mage.png 1.17 MB" at bounding box center [263, 144] width 56 height 56
type input "[URL][DOMAIN_NAME]"
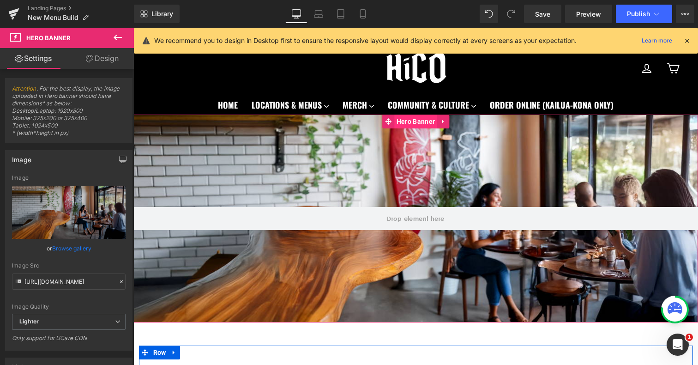
click at [423, 121] on span "Hero Banner" at bounding box center [415, 121] width 43 height 14
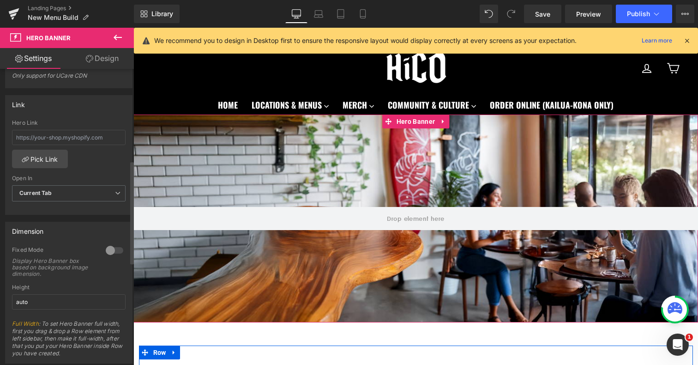
scroll to position [322, 0]
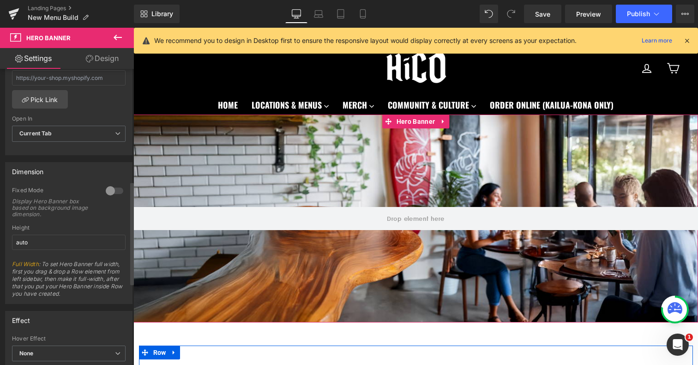
click at [112, 186] on div at bounding box center [114, 190] width 22 height 15
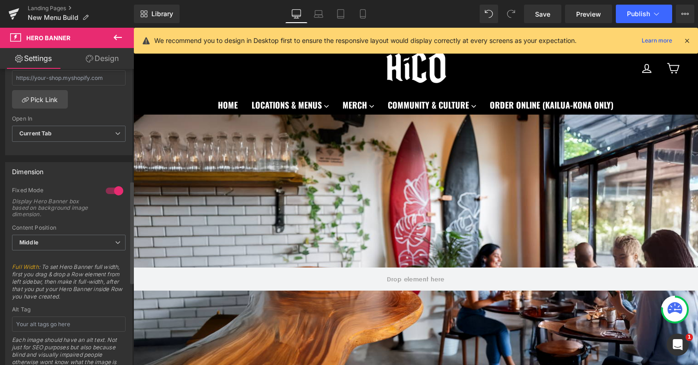
click at [112, 186] on div at bounding box center [114, 190] width 22 height 15
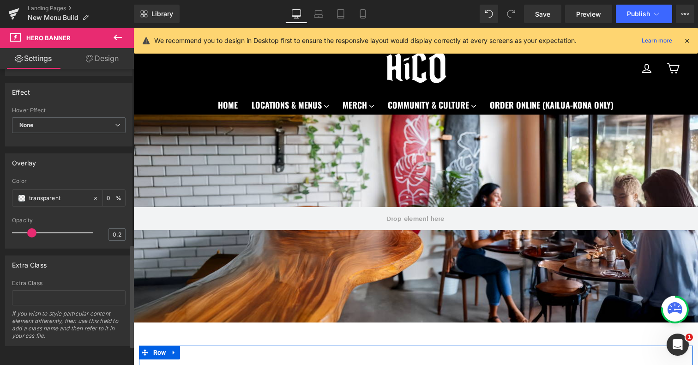
scroll to position [372, 0]
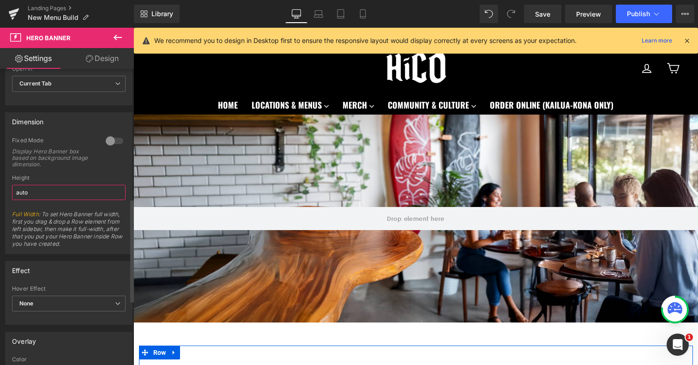
click at [87, 185] on input "auto" at bounding box center [69, 192] width 114 height 15
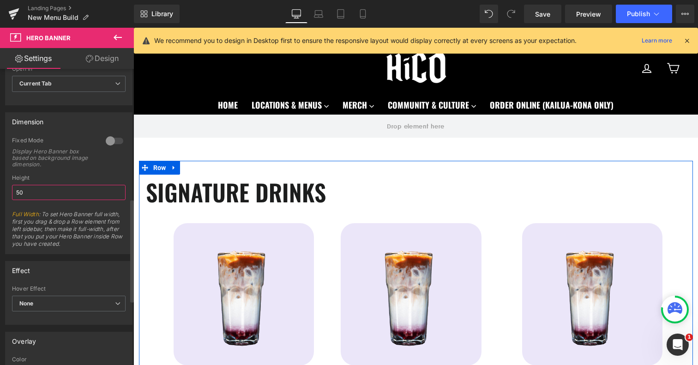
type input "5"
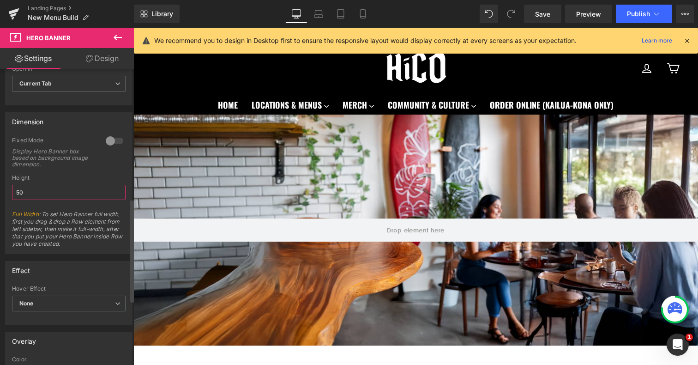
type input "5"
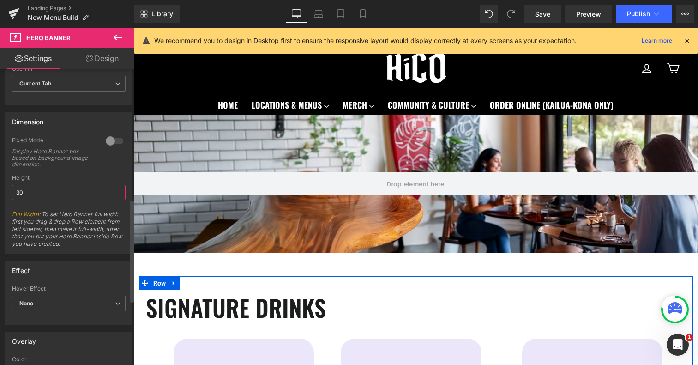
type input "3"
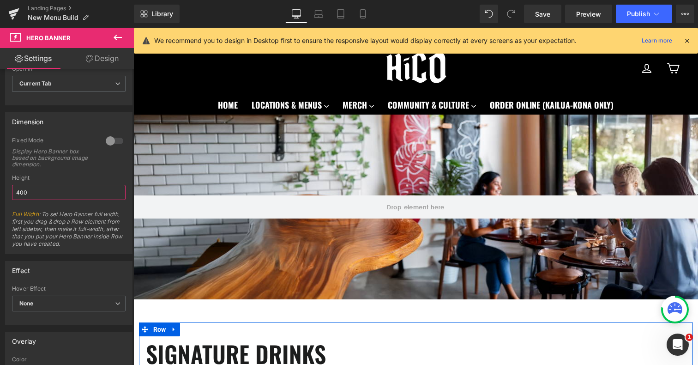
type input "400"
click at [116, 38] on icon at bounding box center [117, 37] width 11 height 11
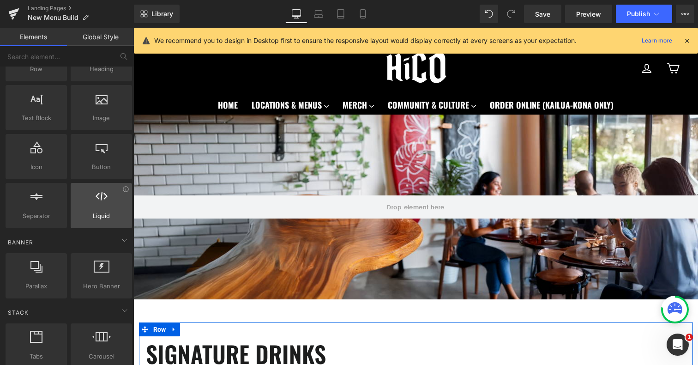
scroll to position [0, 0]
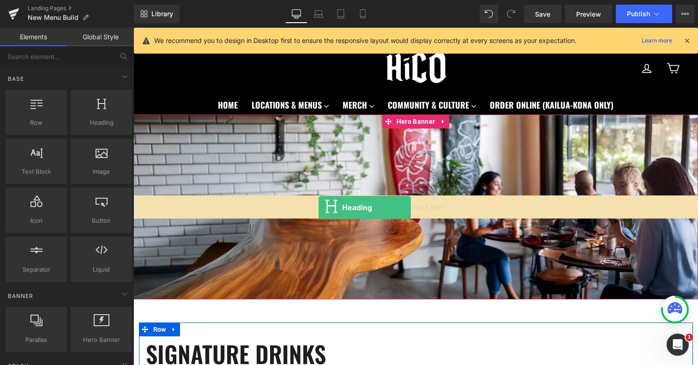
drag, startPoint x: 222, startPoint y: 144, endPoint x: 319, endPoint y: 208, distance: 115.6
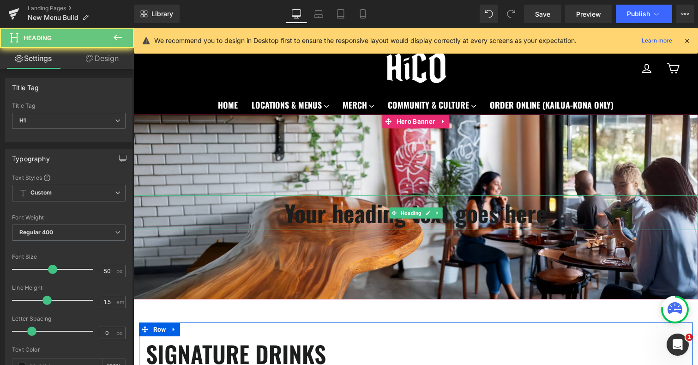
click at [311, 214] on h1 "Your heading text goes here" at bounding box center [415, 212] width 565 height 35
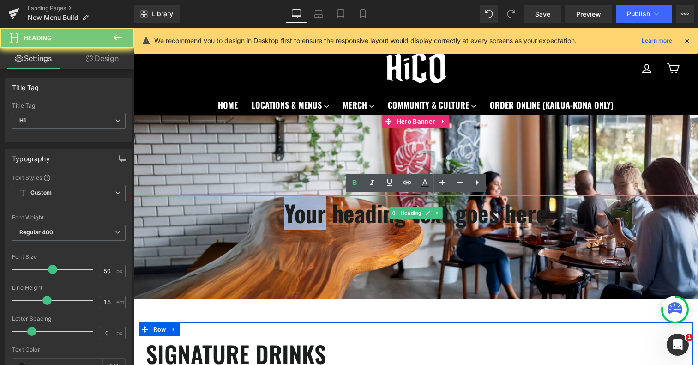
click at [311, 214] on h1 "Your heading text goes here" at bounding box center [415, 212] width 565 height 35
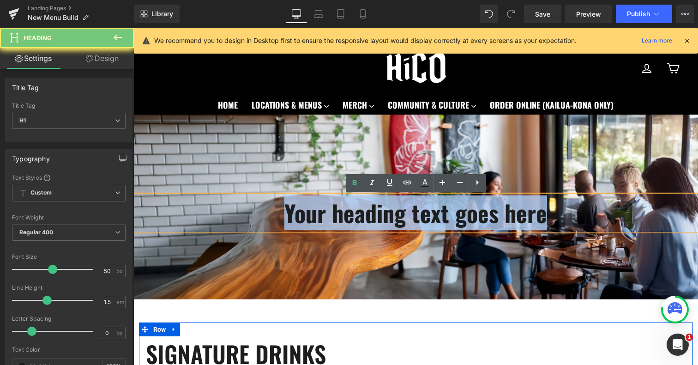
click at [311, 214] on h1 "Your heading text goes here" at bounding box center [415, 212] width 565 height 35
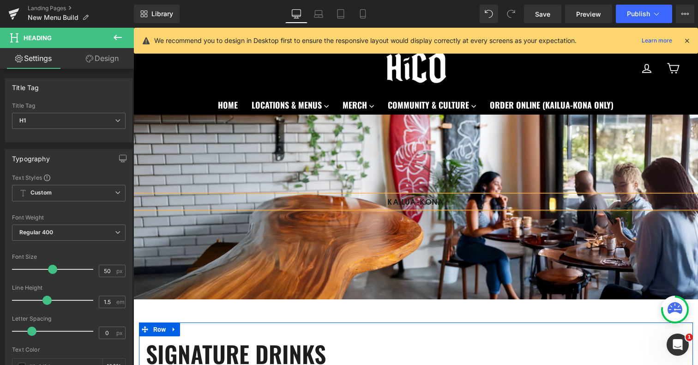
click at [385, 200] on div "KAILUA-KONA" at bounding box center [415, 201] width 565 height 12
click at [427, 206] on div "MENU KAILUA-KONA" at bounding box center [415, 201] width 565 height 12
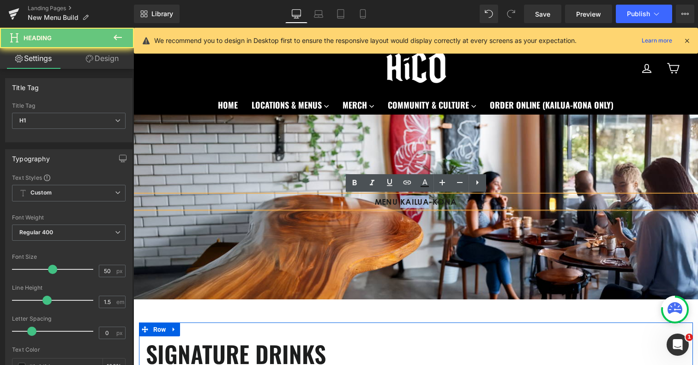
click at [427, 206] on div "MENU KAILUA-KONA" at bounding box center [415, 201] width 565 height 12
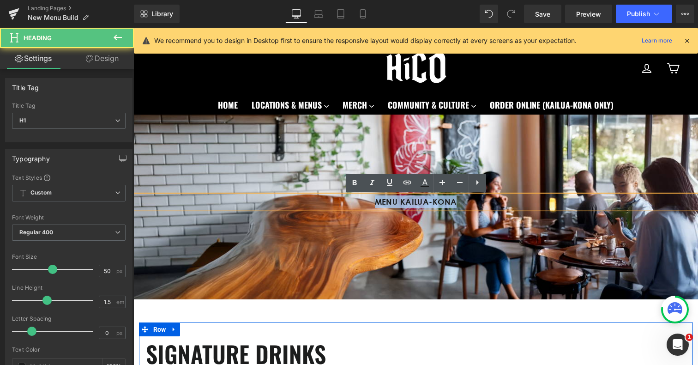
click at [402, 205] on div "MENU KAILUA-KONA" at bounding box center [415, 201] width 565 height 12
click at [401, 203] on div "MENU KAILUA-KONA" at bounding box center [415, 201] width 565 height 12
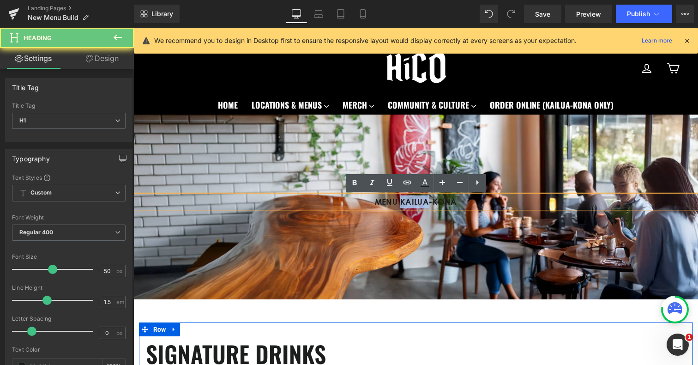
click at [401, 203] on div "MENU KAILUA-KONA" at bounding box center [415, 201] width 565 height 12
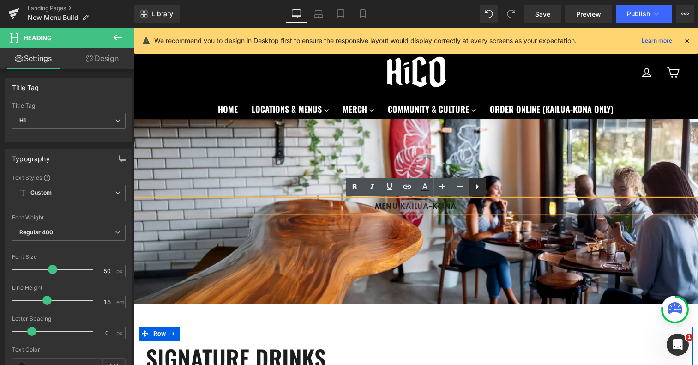
click at [0, 0] on icon at bounding box center [0, 0] width 0 height 0
click at [448, 234] on div at bounding box center [415, 211] width 565 height 185
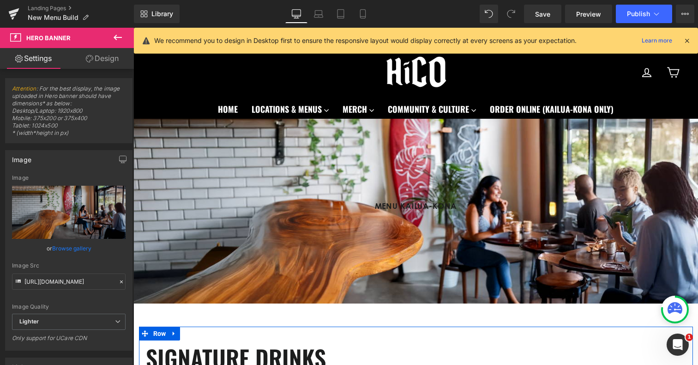
click at [133, 28] on div "175px" at bounding box center [133, 28] width 0 height 0
click at [446, 127] on link at bounding box center [443, 126] width 12 height 14
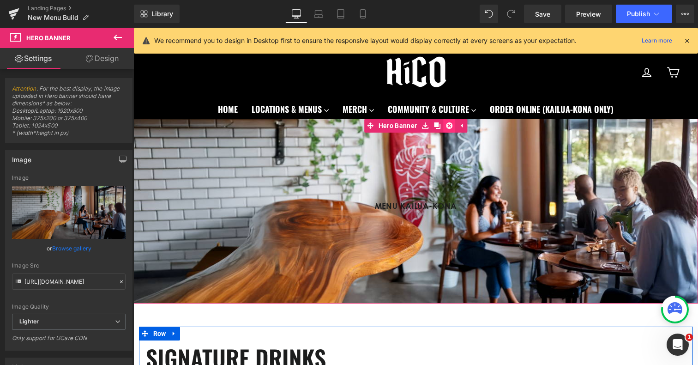
click at [450, 128] on icon at bounding box center [449, 125] width 6 height 6
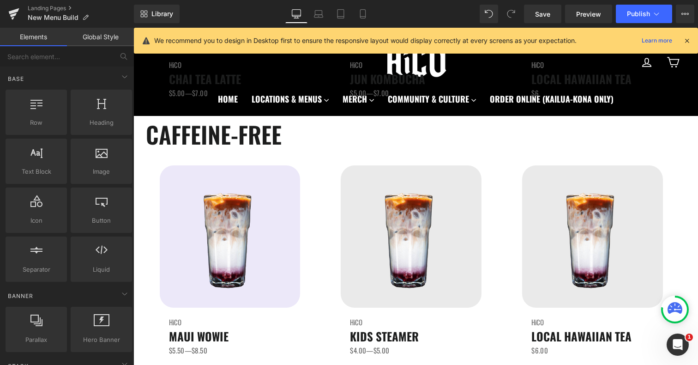
scroll to position [1131, 0]
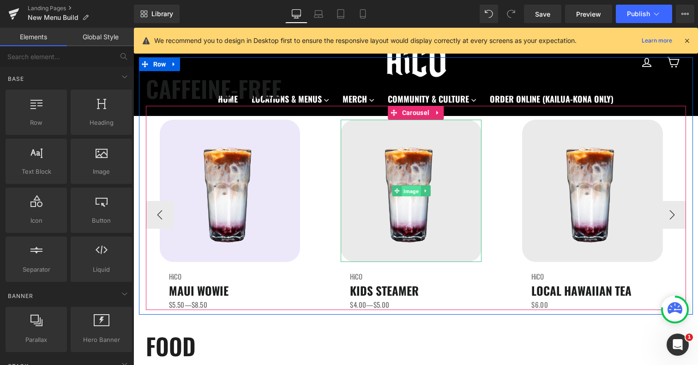
click at [411, 192] on span "Image" at bounding box center [411, 191] width 19 height 11
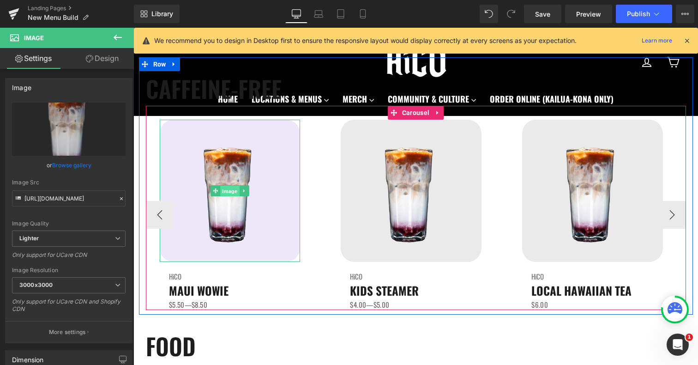
click at [233, 191] on span "Image" at bounding box center [230, 191] width 19 height 11
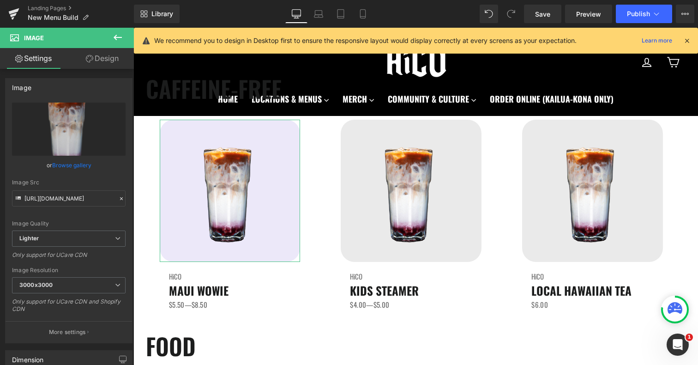
click at [106, 59] on link "Design" at bounding box center [102, 58] width 67 height 21
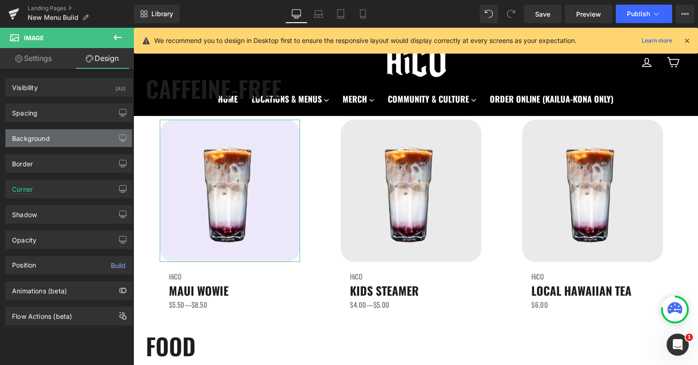
click at [49, 140] on div "Background" at bounding box center [31, 135] width 38 height 13
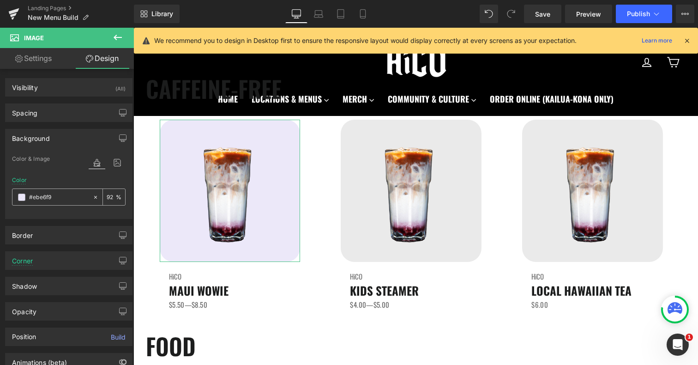
click at [60, 198] on input "#ebe6f9" at bounding box center [58, 197] width 59 height 10
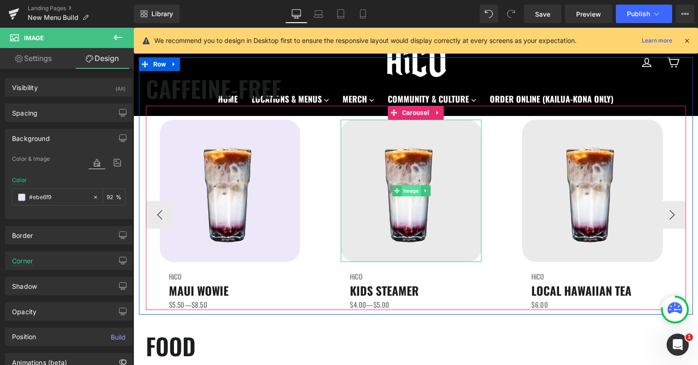
click at [413, 193] on span "Image" at bounding box center [411, 190] width 19 height 11
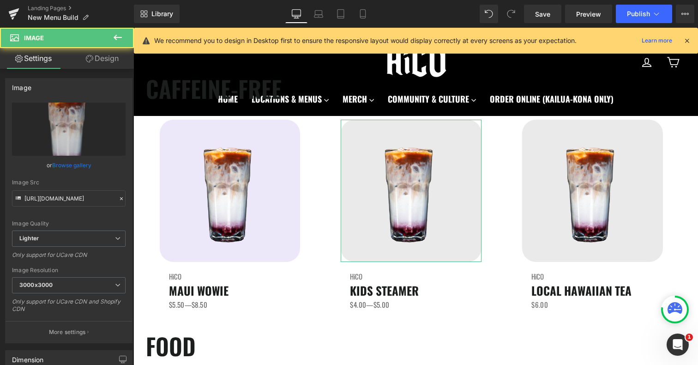
click at [116, 62] on link "Design" at bounding box center [102, 58] width 67 height 21
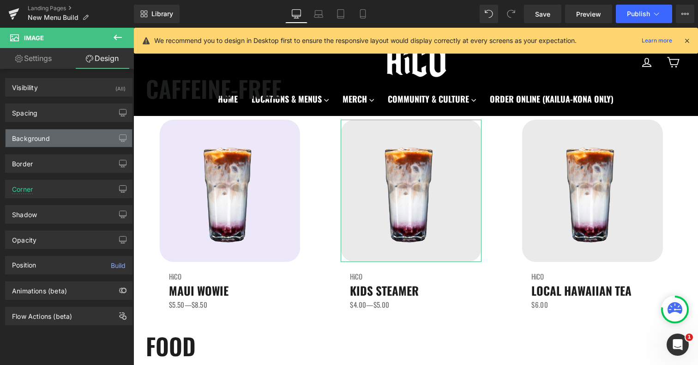
click at [48, 137] on div "Background" at bounding box center [31, 135] width 38 height 13
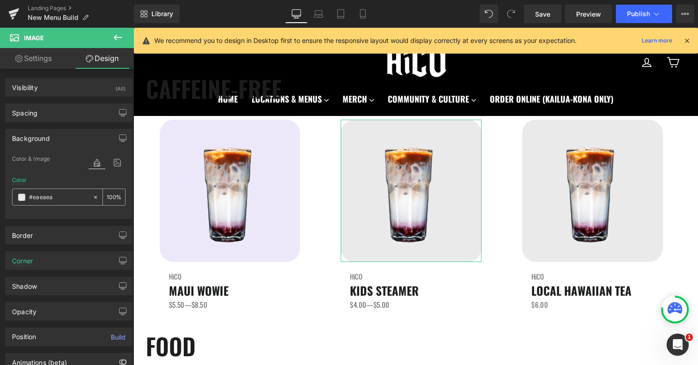
click at [56, 201] on input "#eaeaea" at bounding box center [58, 197] width 59 height 10
paste input "be6f9"
type input "#ebe6f9"
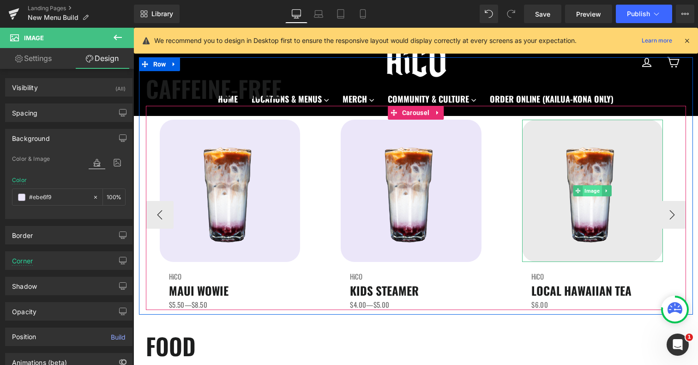
click at [597, 191] on span "Image" at bounding box center [592, 190] width 19 height 11
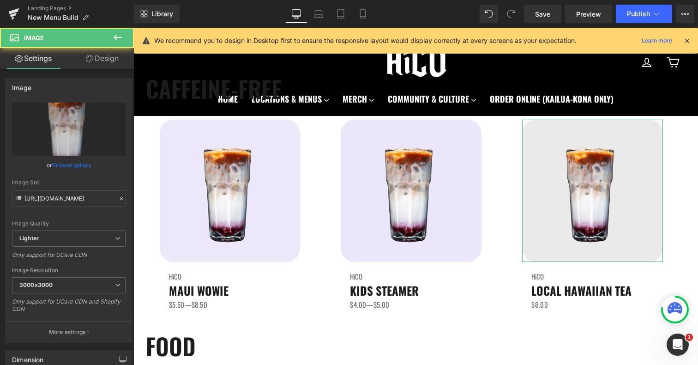
click at [117, 52] on link "Design" at bounding box center [102, 58] width 67 height 21
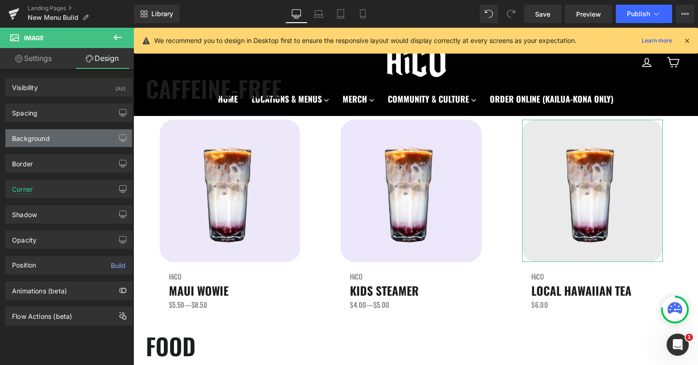
click at [48, 133] on div "Background" at bounding box center [31, 135] width 38 height 13
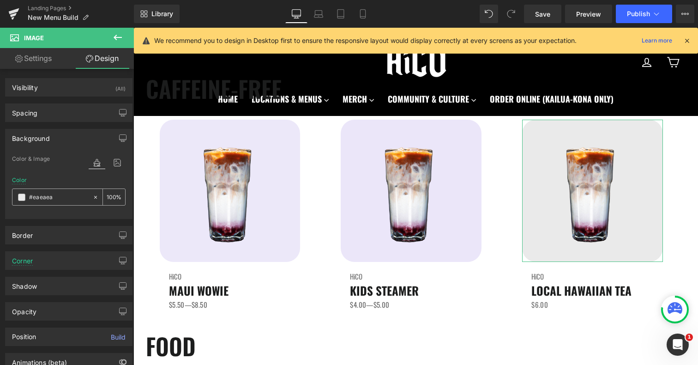
click at [42, 198] on input "#eaeaea" at bounding box center [58, 197] width 59 height 10
paste input "be6f9"
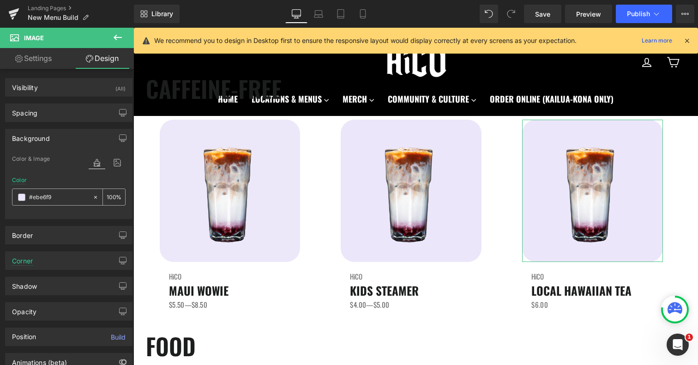
type input "#ebe6f9"
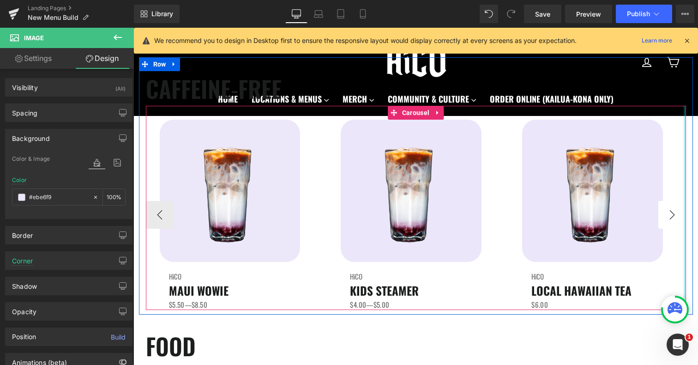
click at [676, 215] on button "›" at bounding box center [672, 215] width 28 height 28
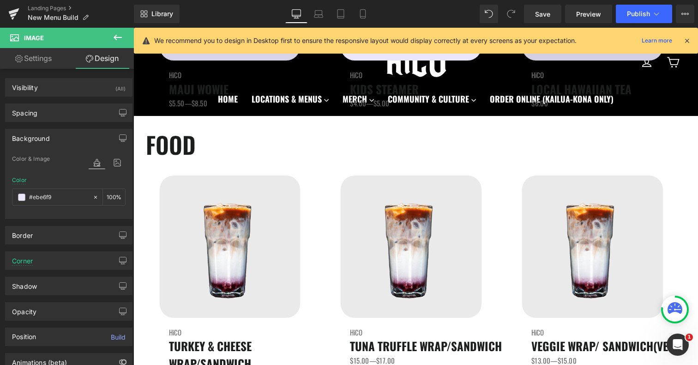
scroll to position [1371, 0]
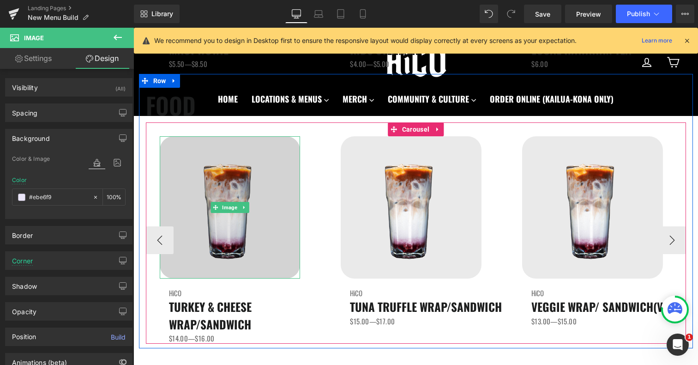
click at [225, 215] on img at bounding box center [230, 207] width 141 height 142
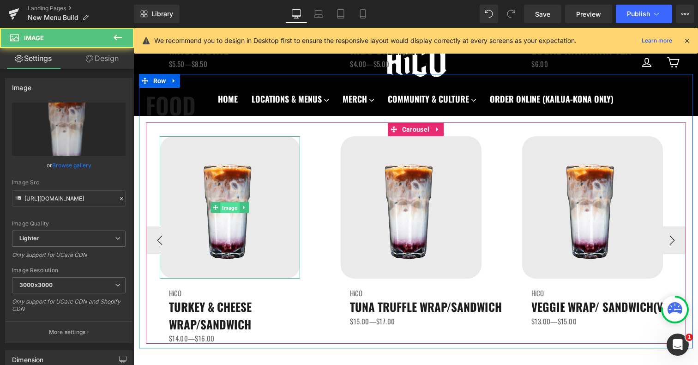
click at [228, 207] on span "Image" at bounding box center [230, 207] width 19 height 11
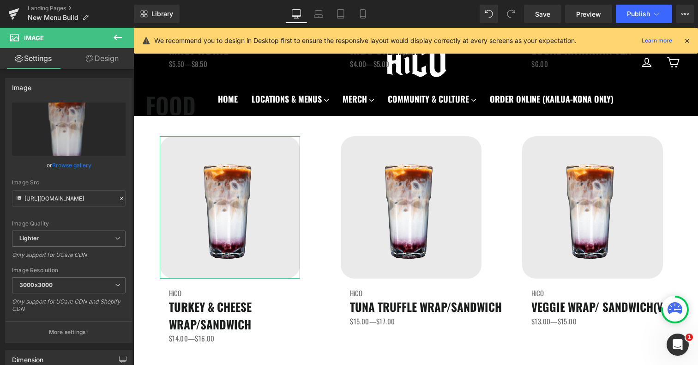
click at [117, 65] on link "Design" at bounding box center [102, 58] width 67 height 21
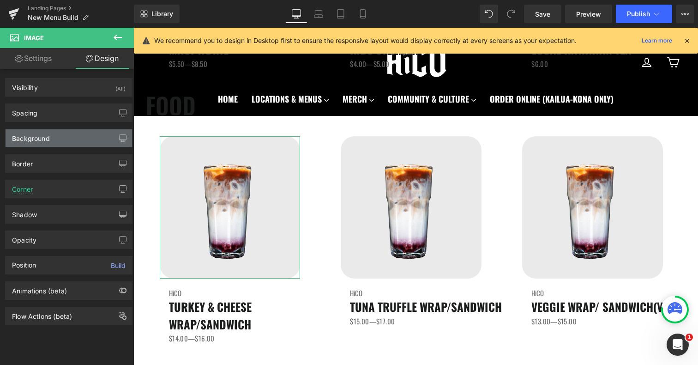
click at [68, 137] on div "Background" at bounding box center [69, 138] width 126 height 18
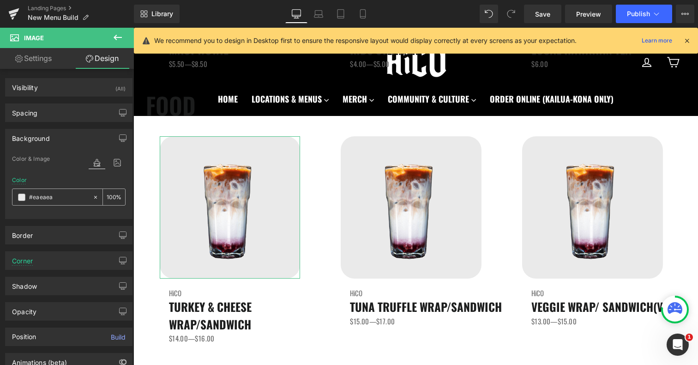
click at [55, 201] on input "#eaeaea" at bounding box center [58, 197] width 59 height 10
paste input "be6f9"
type input "#ebe6f9"
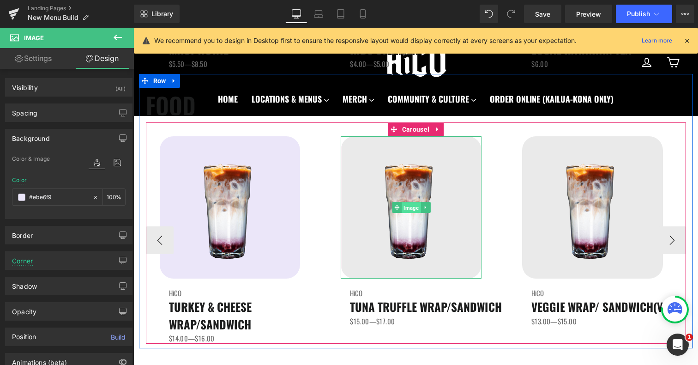
click at [411, 211] on span "Image" at bounding box center [411, 207] width 19 height 11
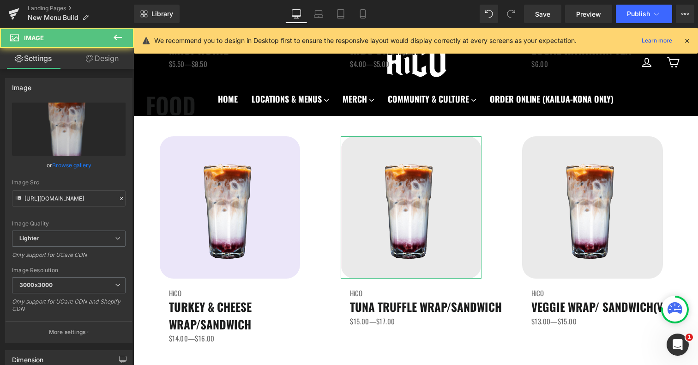
click at [109, 60] on link "Design" at bounding box center [102, 58] width 67 height 21
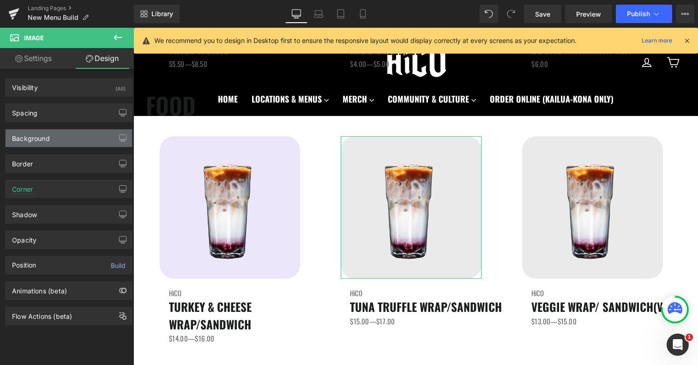
click at [52, 142] on div "Background" at bounding box center [69, 138] width 126 height 18
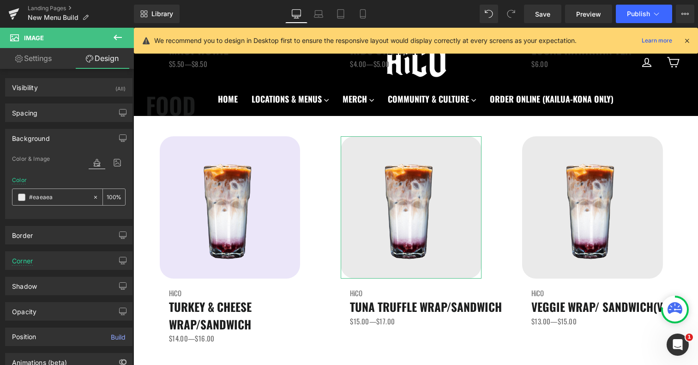
click at [47, 197] on input "#eaeaea" at bounding box center [58, 197] width 59 height 10
paste input "be6f9"
type input "#ebe6f9"
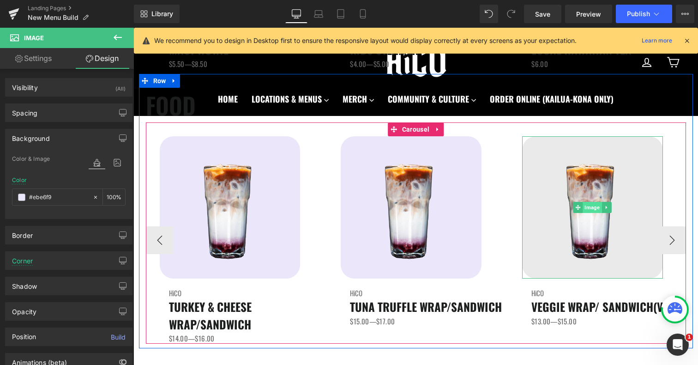
click at [598, 208] on span "Image" at bounding box center [592, 207] width 19 height 11
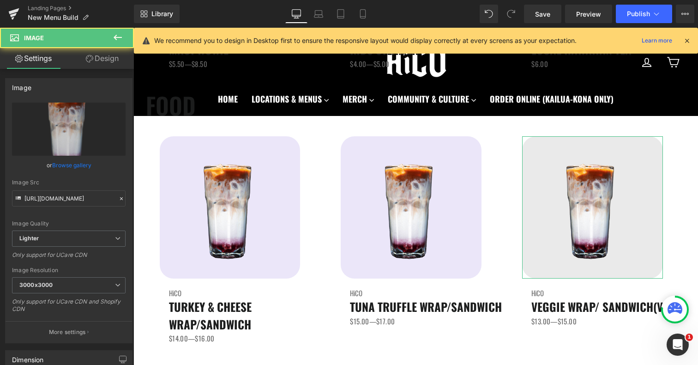
click at [95, 58] on link "Design" at bounding box center [102, 58] width 67 height 21
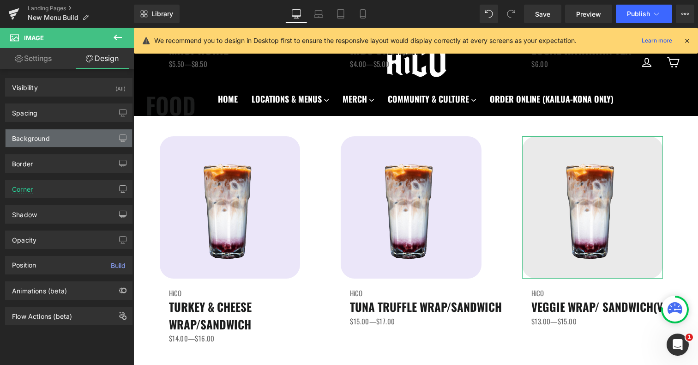
click at [40, 136] on div "Background" at bounding box center [31, 135] width 38 height 13
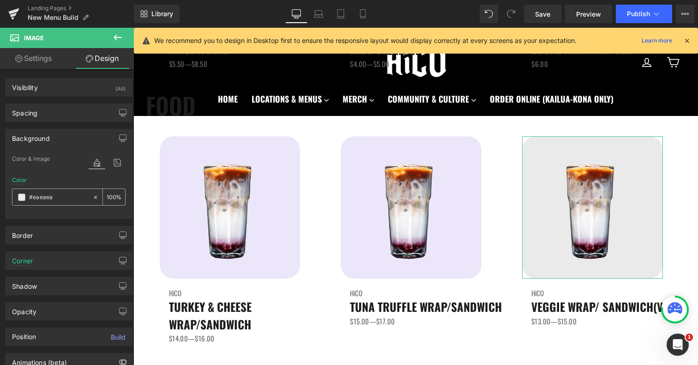
click at [49, 196] on input "#eaeaea" at bounding box center [58, 197] width 59 height 10
paste input "be6f9"
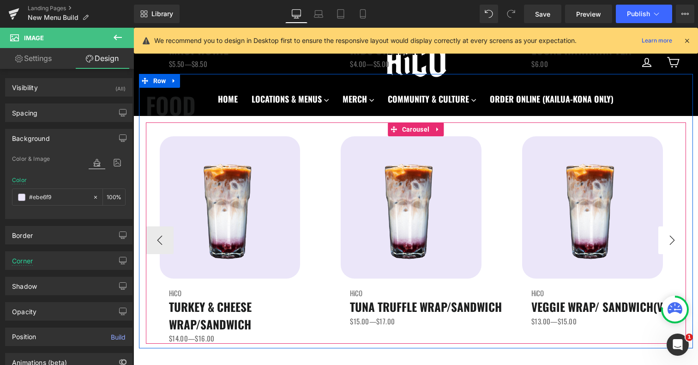
type input "#ebe6f9"
click at [670, 245] on button "›" at bounding box center [672, 240] width 28 height 28
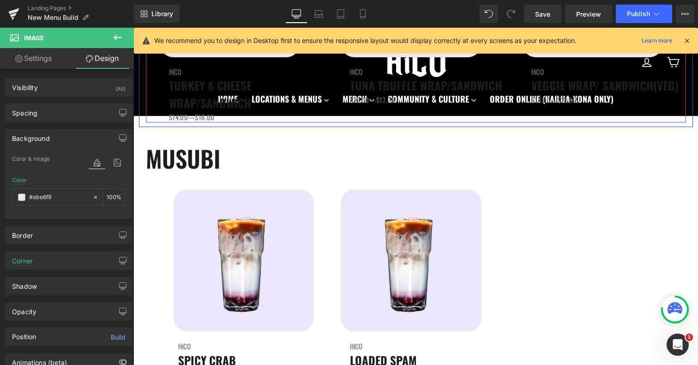
scroll to position [1631, 0]
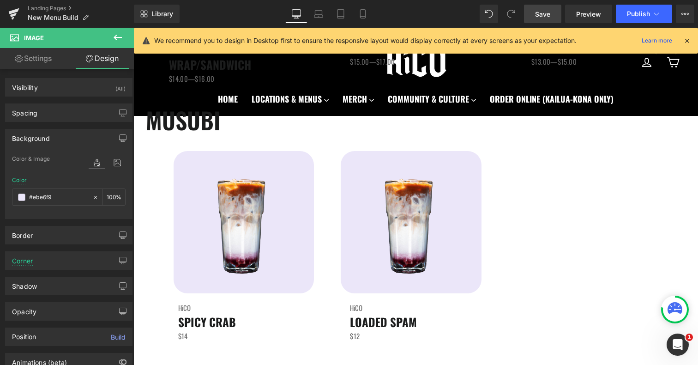
click at [539, 12] on span "Save" at bounding box center [542, 14] width 15 height 10
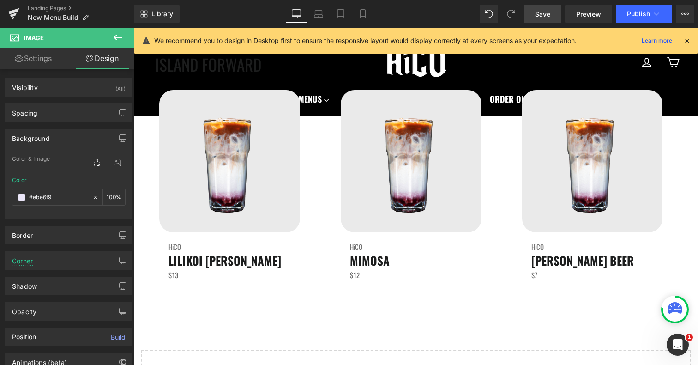
scroll to position [2529, 0]
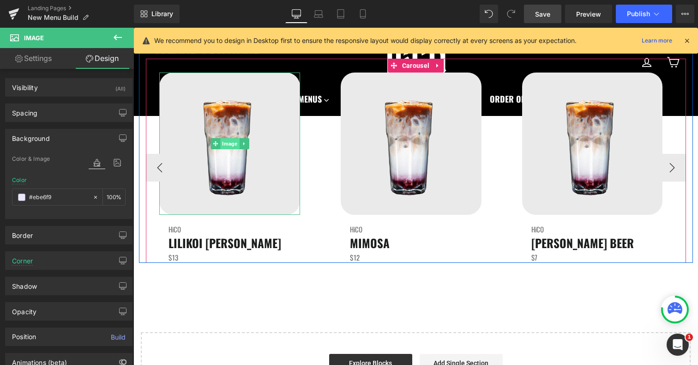
click at [231, 148] on span "Image" at bounding box center [229, 143] width 19 height 11
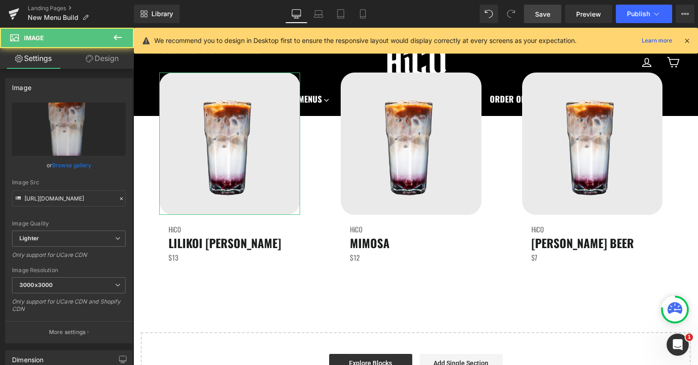
click at [116, 62] on link "Design" at bounding box center [102, 58] width 67 height 21
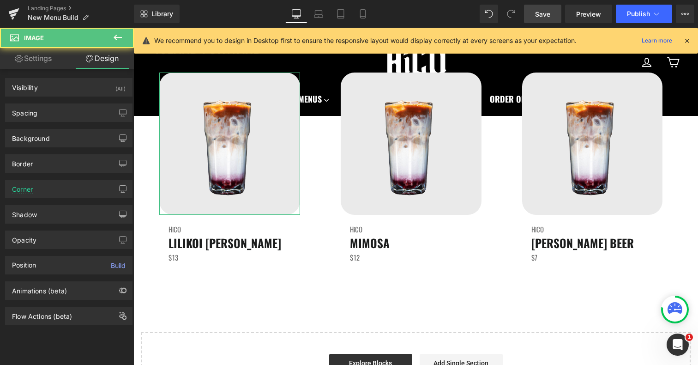
type input "#eaeaea"
type input "100"
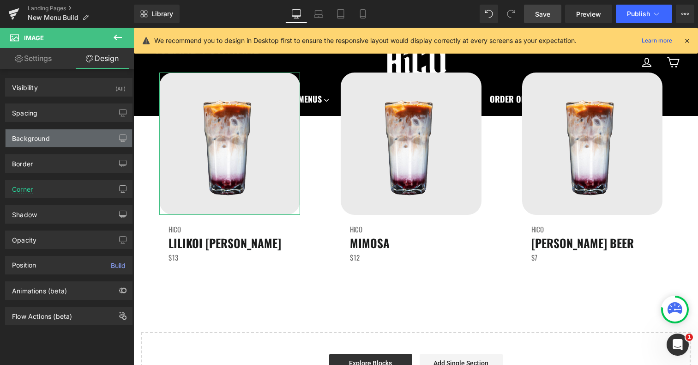
click at [70, 139] on div "Background" at bounding box center [69, 138] width 126 height 18
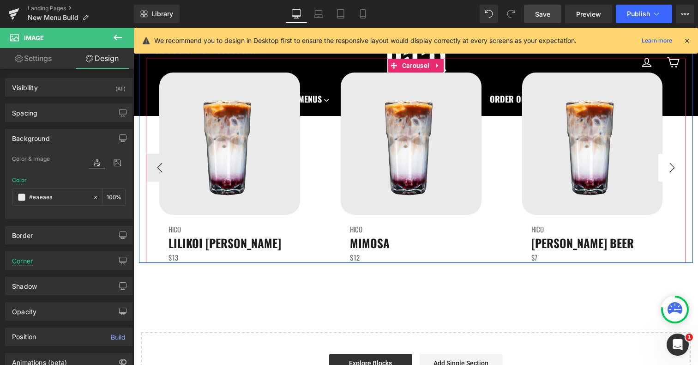
click at [681, 168] on button "›" at bounding box center [672, 168] width 28 height 28
click at [673, 168] on button "›" at bounding box center [672, 168] width 28 height 28
click at [591, 147] on span "Image" at bounding box center [592, 143] width 19 height 11
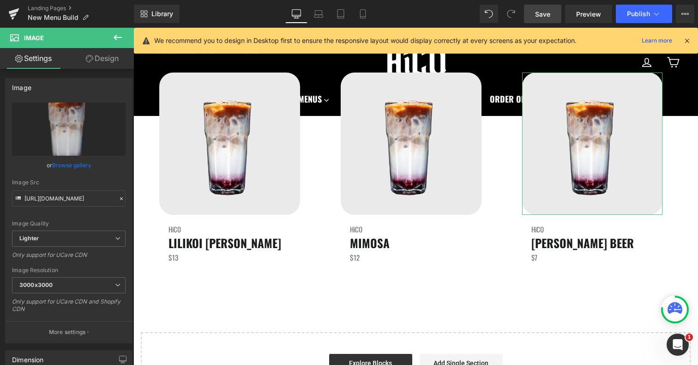
click at [100, 59] on link "Design" at bounding box center [102, 58] width 67 height 21
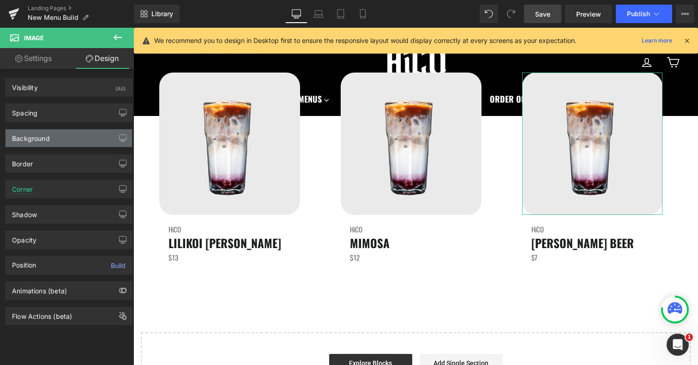
click at [63, 140] on div "Background" at bounding box center [69, 138] width 126 height 18
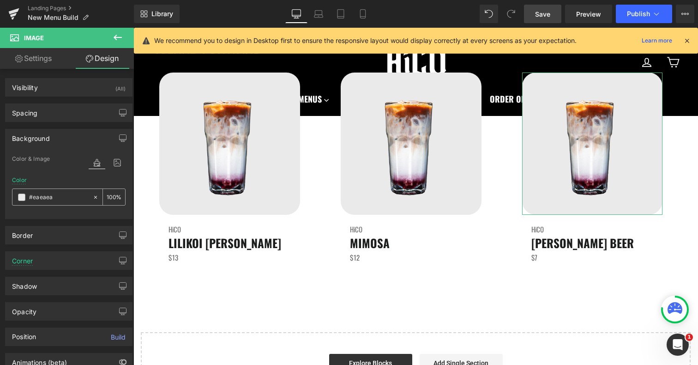
click at [53, 198] on input "#eaeaea" at bounding box center [58, 197] width 59 height 10
paste input "be6f9"
type input "#ebe6f9"
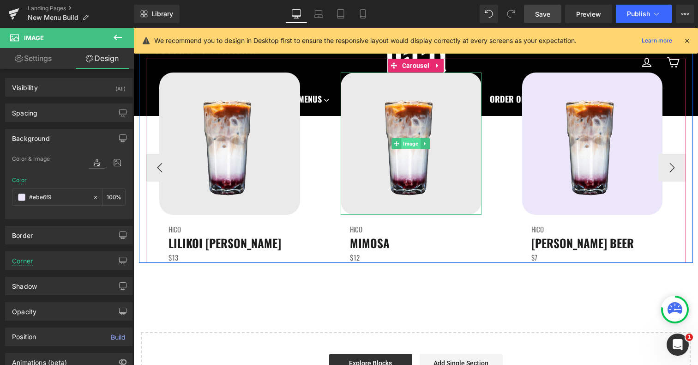
click at [408, 144] on span "Image" at bounding box center [411, 143] width 19 height 11
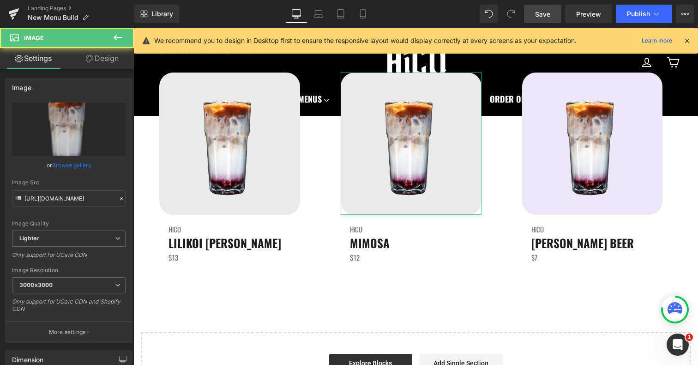
click at [95, 58] on link "Design" at bounding box center [102, 58] width 67 height 21
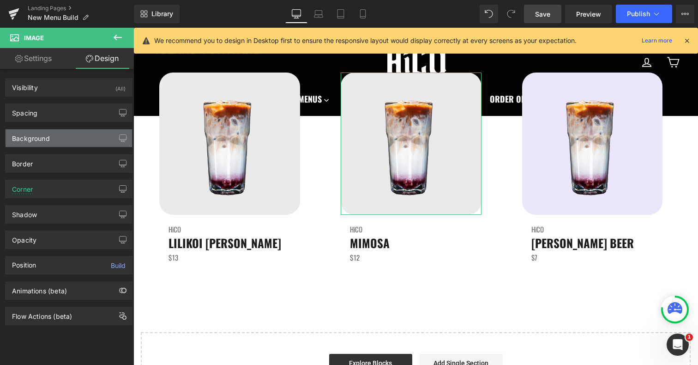
click at [43, 136] on div "Background" at bounding box center [31, 135] width 38 height 13
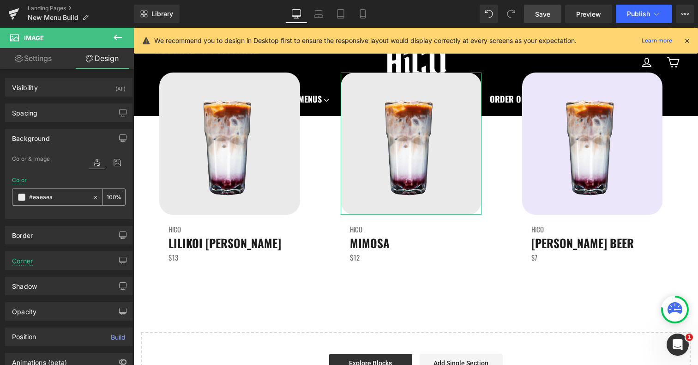
click at [67, 190] on div "#eaeaea" at bounding box center [52, 197] width 80 height 16
click at [67, 191] on div "#eaeaea" at bounding box center [52, 197] width 80 height 16
click at [67, 196] on input "#eaeaea" at bounding box center [58, 197] width 59 height 10
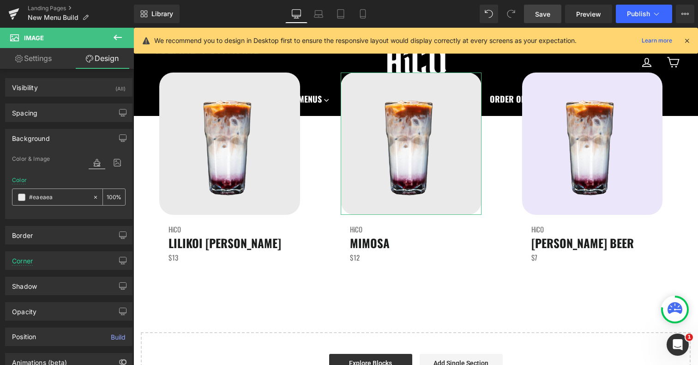
click at [67, 196] on input "#eaeaea" at bounding box center [58, 197] width 59 height 10
paste input "be6f9"
type input "#ebe6f9"
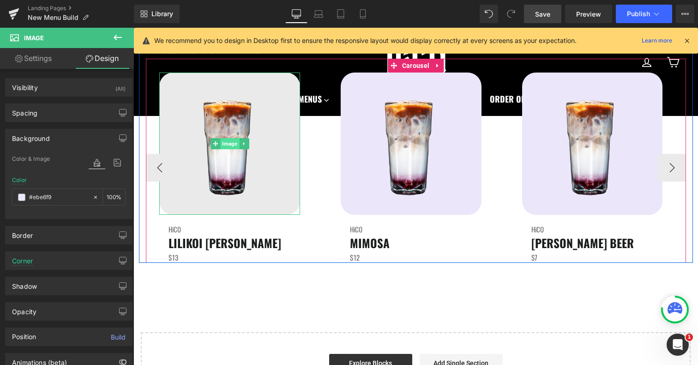
click at [234, 145] on span "Image" at bounding box center [229, 143] width 19 height 11
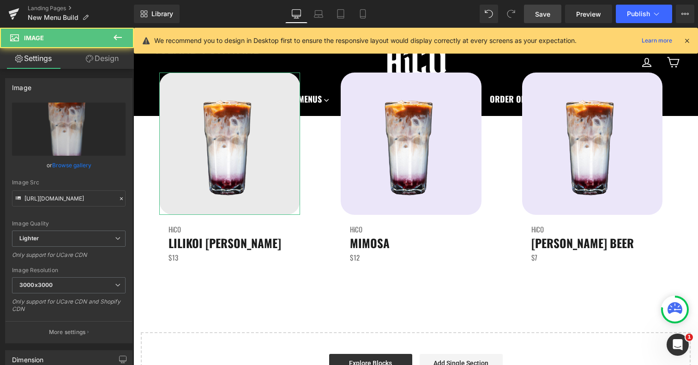
click at [96, 59] on link "Design" at bounding box center [102, 58] width 67 height 21
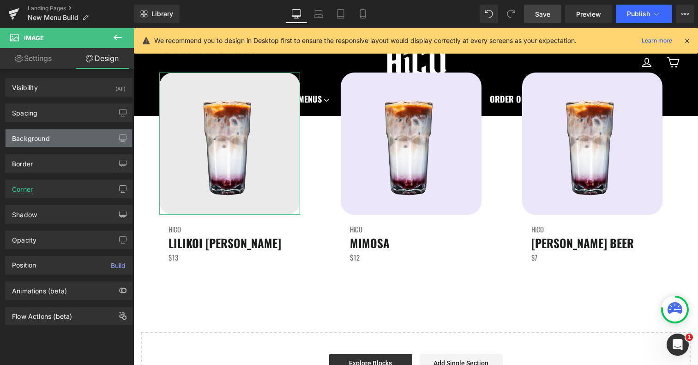
click at [58, 142] on div "Background" at bounding box center [69, 138] width 126 height 18
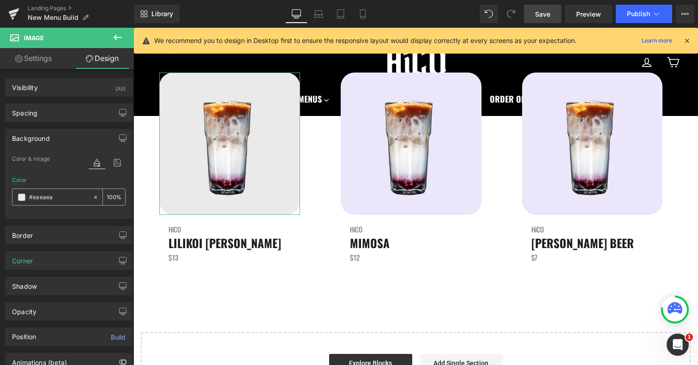
click at [56, 197] on input "#eaeaea" at bounding box center [58, 197] width 59 height 10
paste input "be6f9"
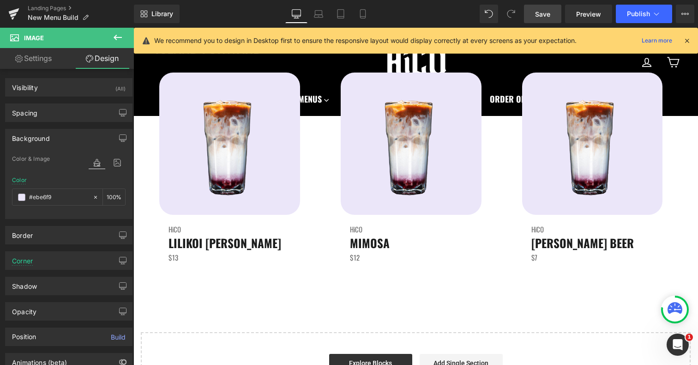
type input "#ebe6f9"
click at [552, 14] on link "Save" at bounding box center [542, 14] width 37 height 18
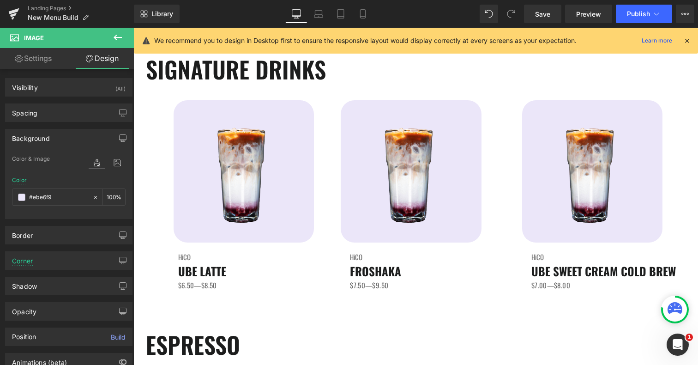
scroll to position [0, 0]
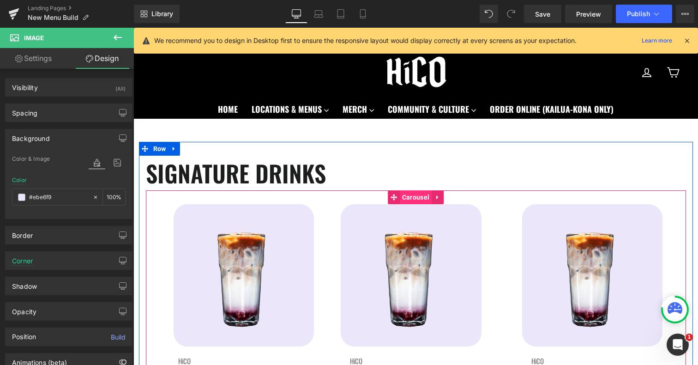
click at [409, 196] on span "Carousel" at bounding box center [416, 197] width 32 height 14
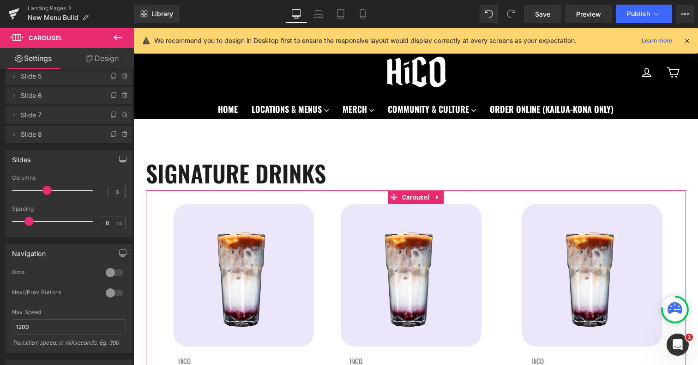
scroll to position [91, 0]
click at [105, 294] on div at bounding box center [114, 292] width 22 height 15
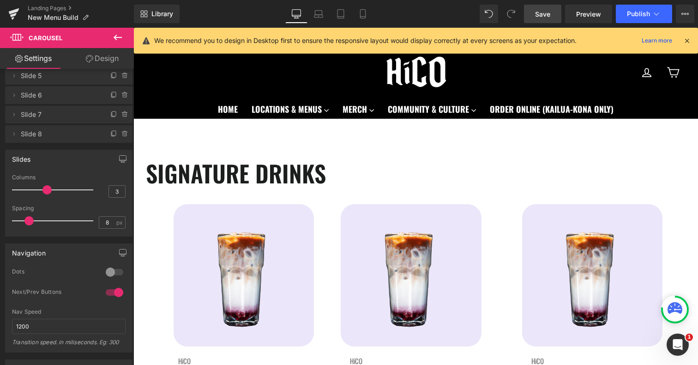
click at [539, 10] on span "Save" at bounding box center [542, 14] width 15 height 10
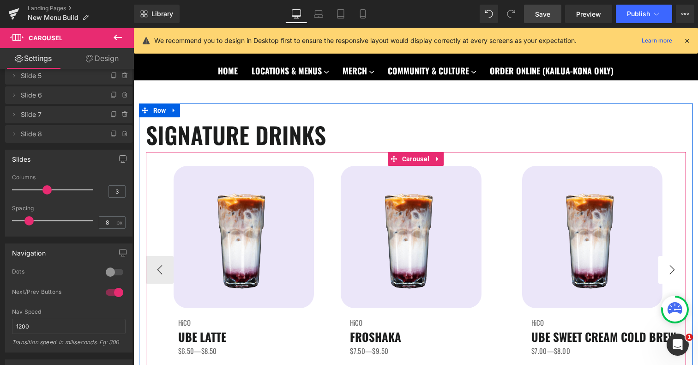
scroll to position [27, 0]
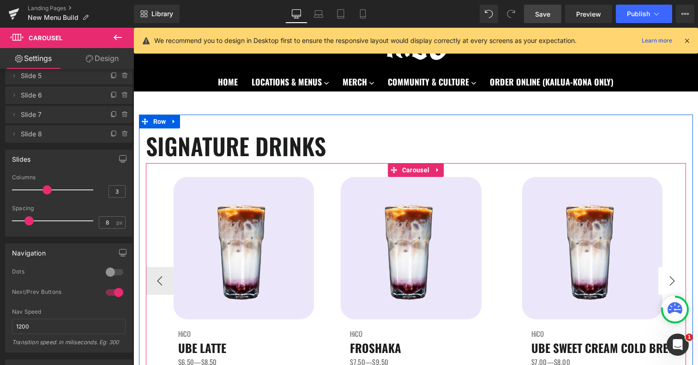
click at [666, 275] on button "›" at bounding box center [672, 281] width 28 height 28
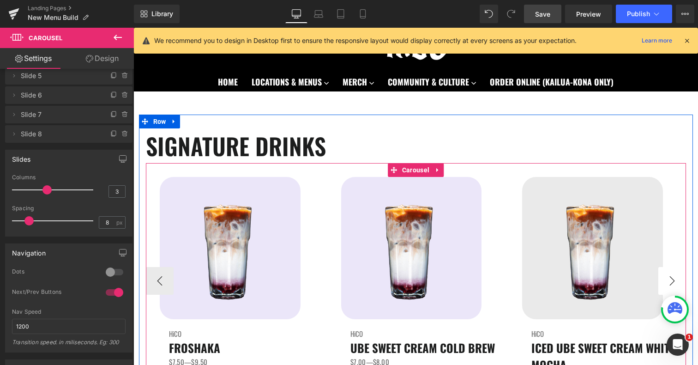
click at [666, 275] on button "›" at bounding box center [672, 281] width 28 height 28
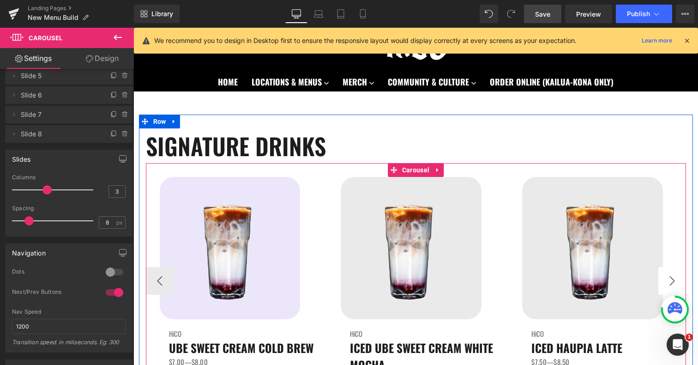
click at [666, 275] on button "›" at bounding box center [672, 281] width 28 height 28
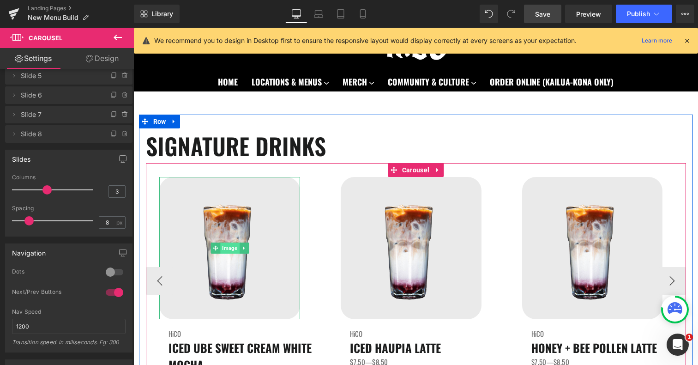
click at [231, 247] on span "Image" at bounding box center [229, 247] width 19 height 11
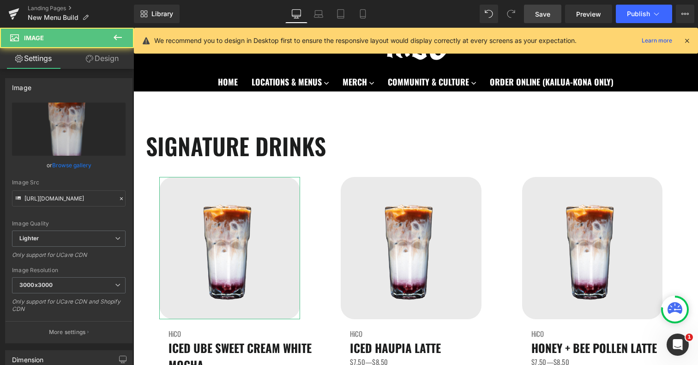
click at [104, 66] on link "Design" at bounding box center [102, 58] width 67 height 21
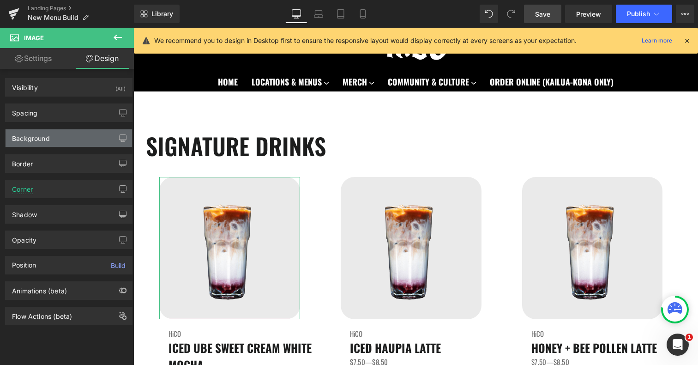
click at [60, 138] on div "Background" at bounding box center [69, 138] width 126 height 18
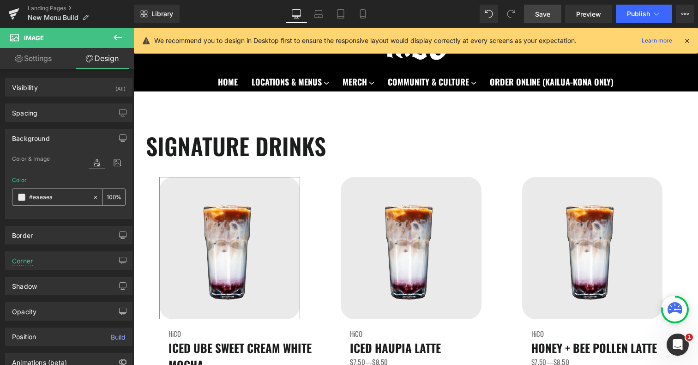
click at [65, 196] on input "#eaeaea" at bounding box center [58, 197] width 59 height 10
paste input "be6f9"
type input "#ebe6f9"
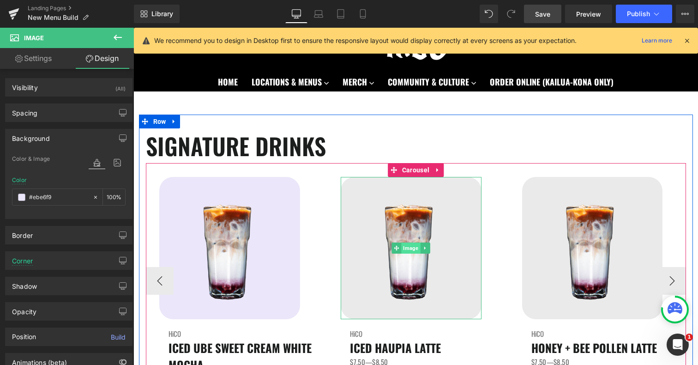
click at [408, 245] on span "Image" at bounding box center [411, 247] width 19 height 11
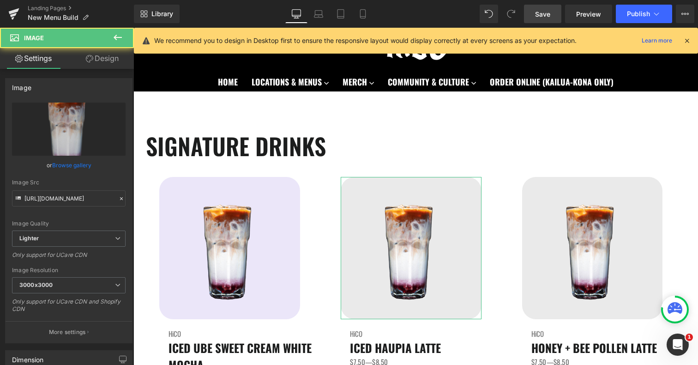
click at [109, 66] on link "Design" at bounding box center [102, 58] width 67 height 21
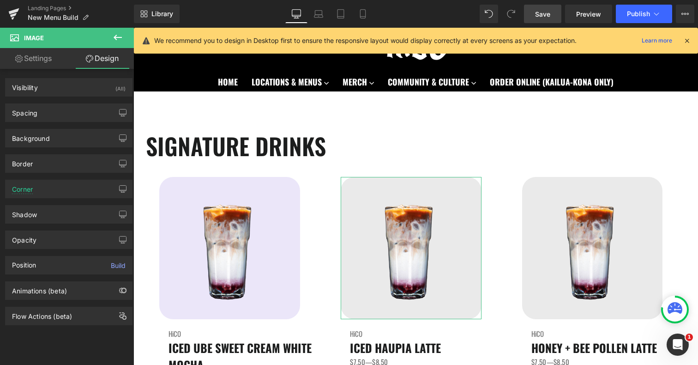
click at [109, 60] on link "Design" at bounding box center [102, 58] width 67 height 21
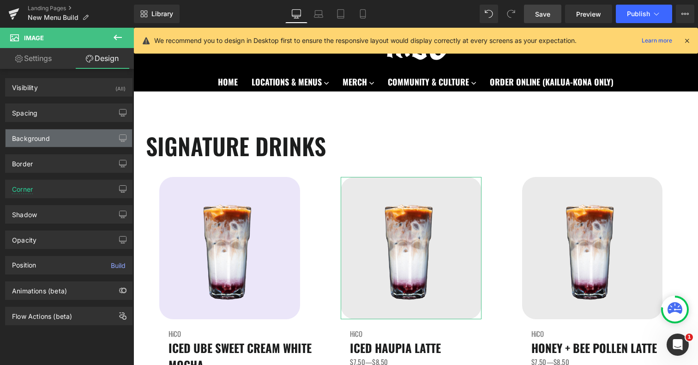
click at [44, 140] on div "Background" at bounding box center [31, 135] width 38 height 13
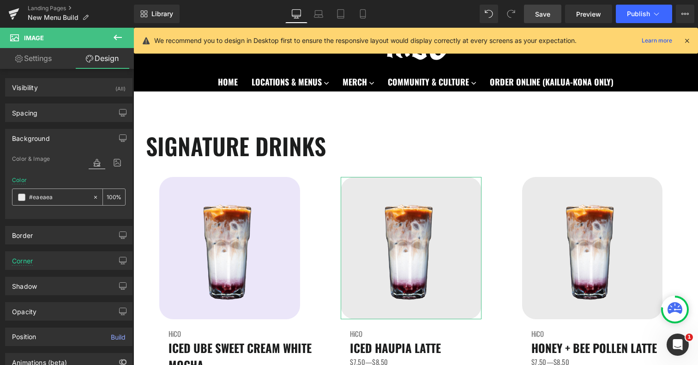
click at [58, 199] on input "#eaeaea" at bounding box center [58, 197] width 59 height 10
paste input "be6f9"
type input "#ebe6f9"
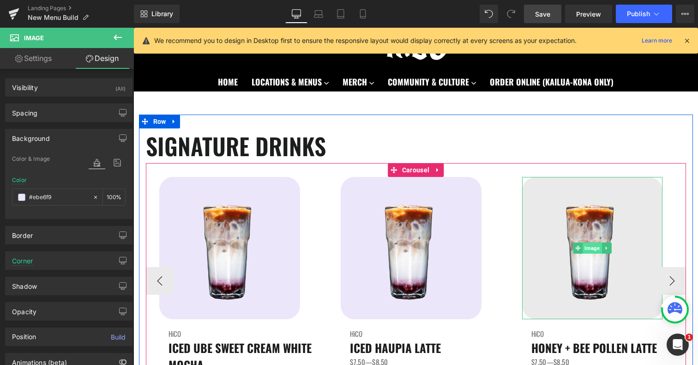
click at [587, 247] on span "Image" at bounding box center [592, 247] width 19 height 11
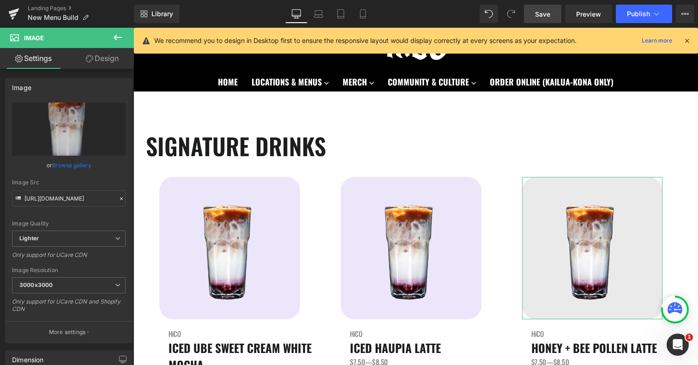
click at [114, 64] on link "Design" at bounding box center [102, 58] width 67 height 21
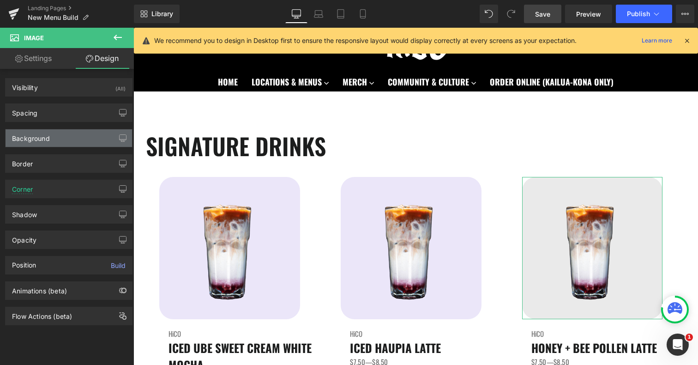
click at [59, 135] on div "Background" at bounding box center [69, 138] width 126 height 18
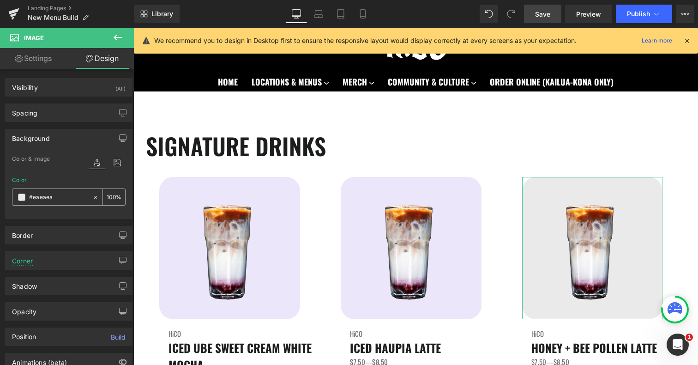
click at [58, 195] on input "#eaeaea" at bounding box center [58, 197] width 59 height 10
paste input "be6f9"
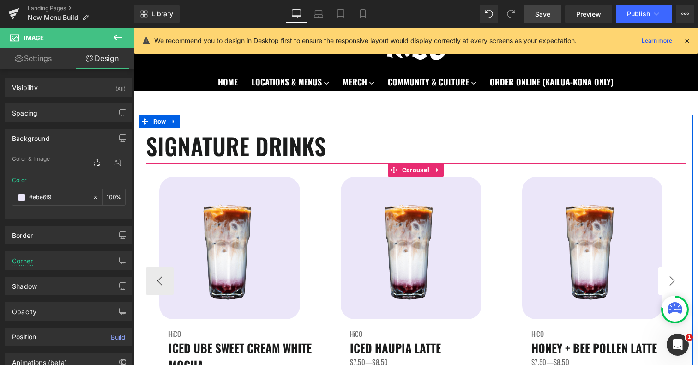
type input "#ebe6f9"
click at [671, 277] on button "›" at bounding box center [672, 281] width 28 height 28
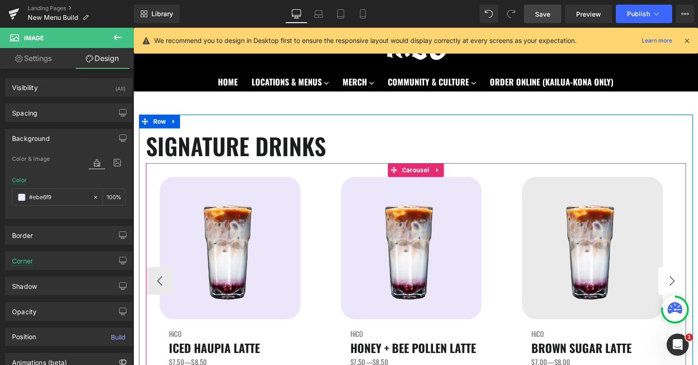
click at [671, 277] on button "›" at bounding box center [672, 281] width 28 height 28
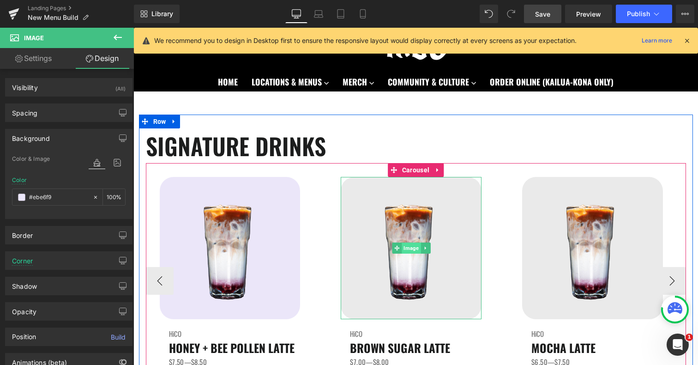
click at [403, 245] on span "Image" at bounding box center [411, 247] width 19 height 11
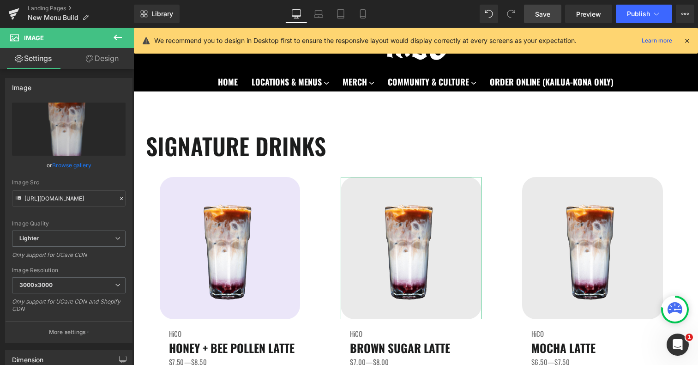
click at [104, 55] on link "Design" at bounding box center [102, 58] width 67 height 21
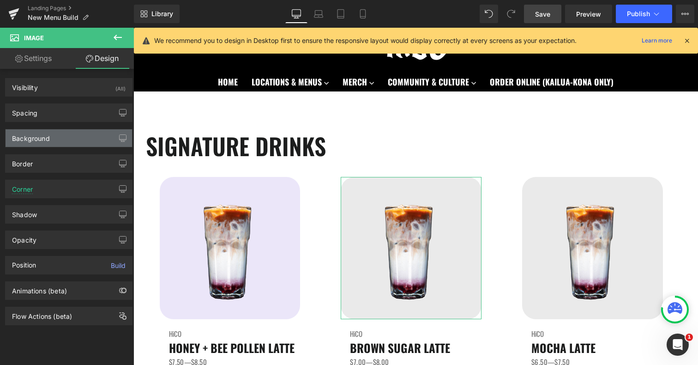
click at [78, 139] on div "Background" at bounding box center [69, 138] width 126 height 18
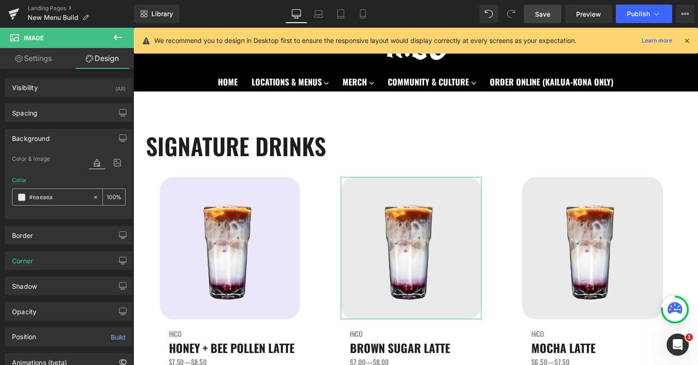
click at [58, 192] on input "#eaeaea" at bounding box center [58, 197] width 59 height 10
paste input "be6f9"
type input "#ebe6f9"
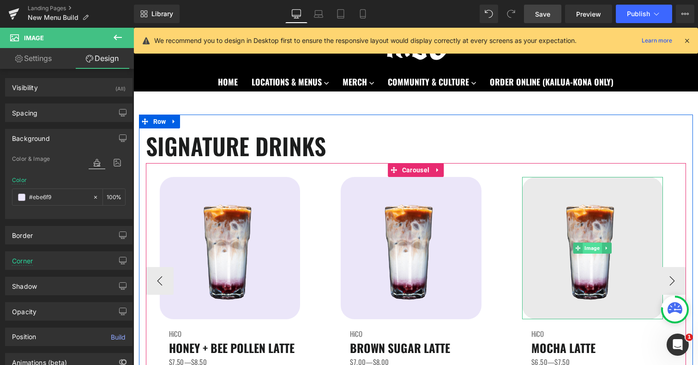
click at [597, 249] on span "Image" at bounding box center [592, 247] width 19 height 11
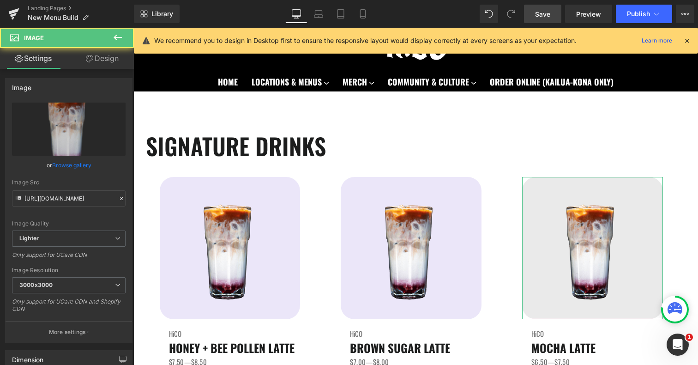
click at [117, 59] on link "Design" at bounding box center [102, 58] width 67 height 21
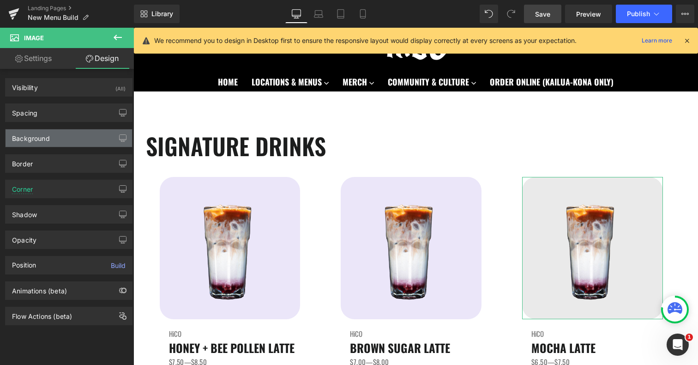
click at [56, 144] on div "Background" at bounding box center [69, 138] width 126 height 18
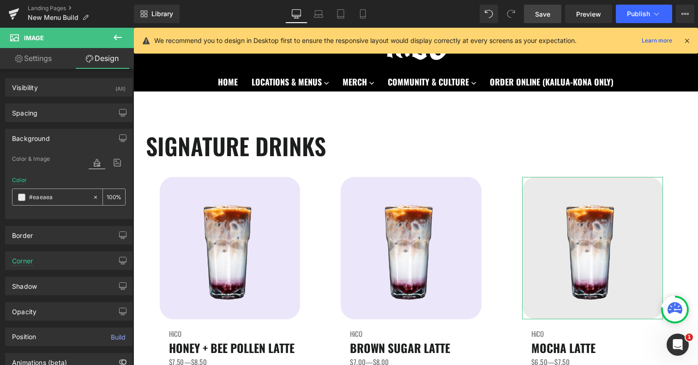
click at [49, 199] on input "#eaeaea" at bounding box center [58, 197] width 59 height 10
paste input "be6f9"
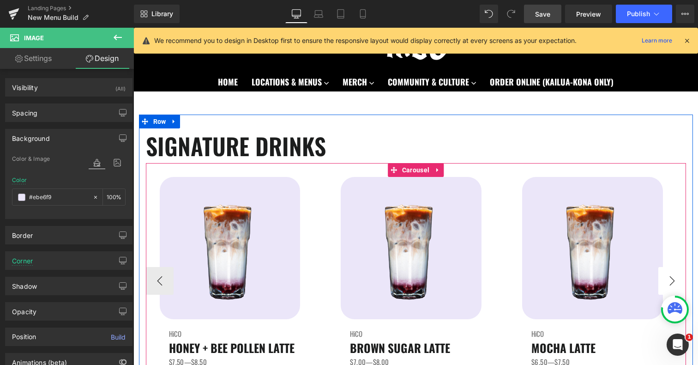
type input "#ebe6f9"
click at [672, 277] on button "›" at bounding box center [672, 281] width 28 height 28
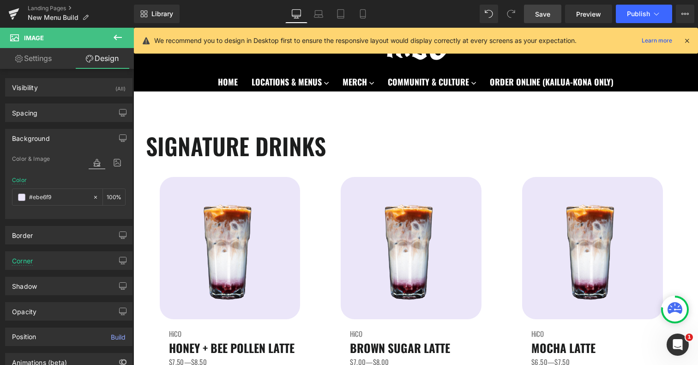
click at [545, 18] on span "Save" at bounding box center [542, 14] width 15 height 10
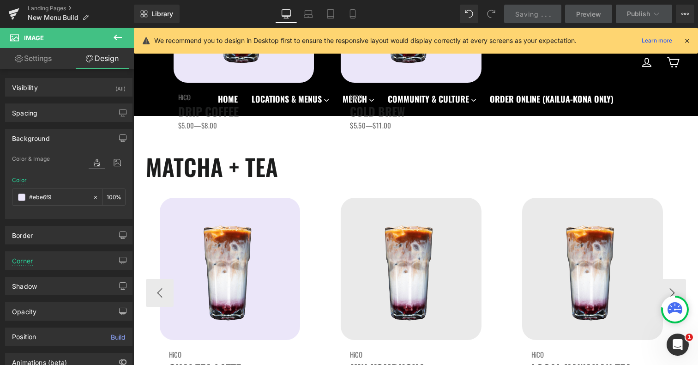
scroll to position [793, 0]
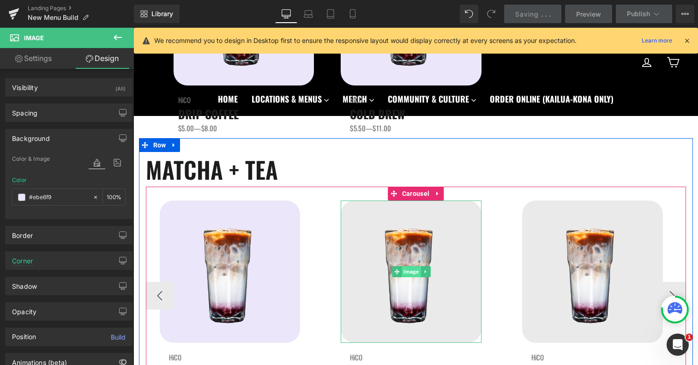
click at [408, 272] on span "Image" at bounding box center [411, 271] width 19 height 11
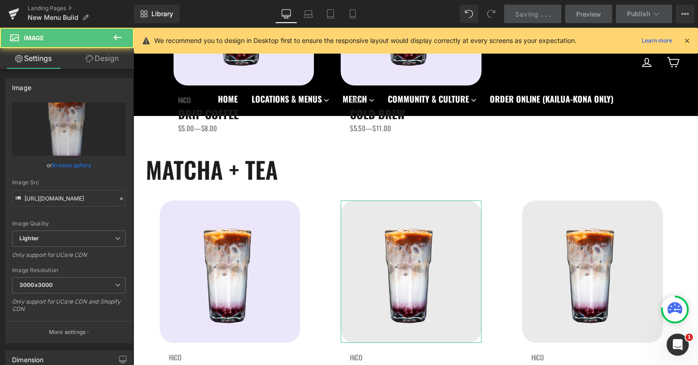
click at [105, 61] on link "Design" at bounding box center [102, 58] width 67 height 21
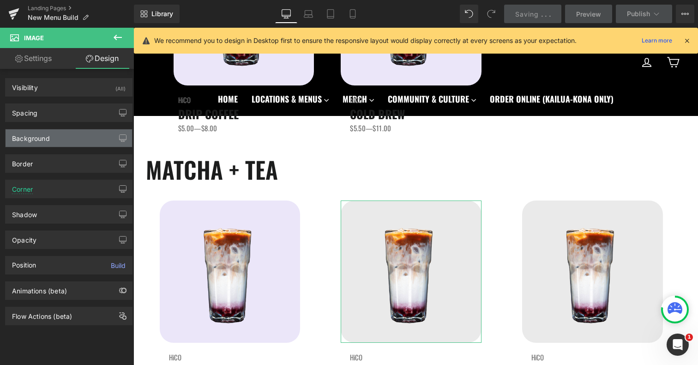
click at [70, 140] on div "Background" at bounding box center [69, 138] width 126 height 18
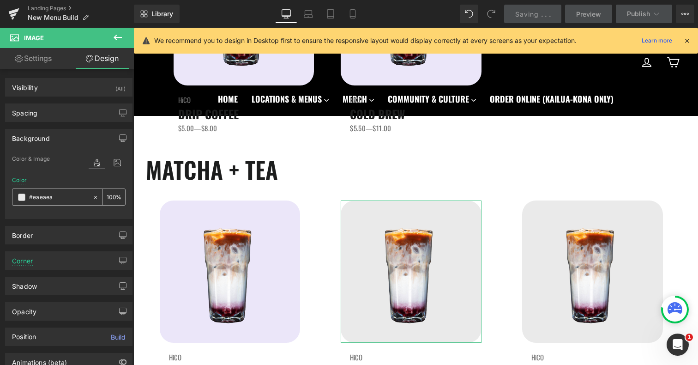
click at [61, 196] on input "#eaeaea" at bounding box center [58, 197] width 59 height 10
paste input "be6f9"
type input "#ebe6f9"
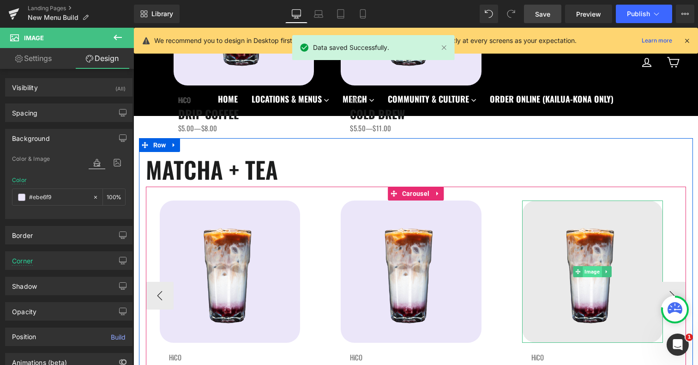
click at [586, 274] on span "Image" at bounding box center [592, 271] width 19 height 11
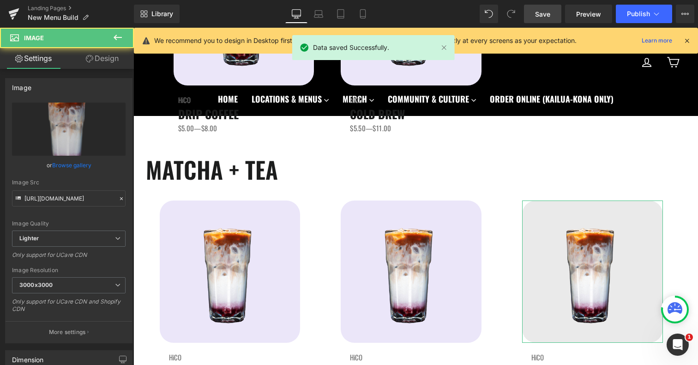
click at [110, 62] on link "Design" at bounding box center [102, 58] width 67 height 21
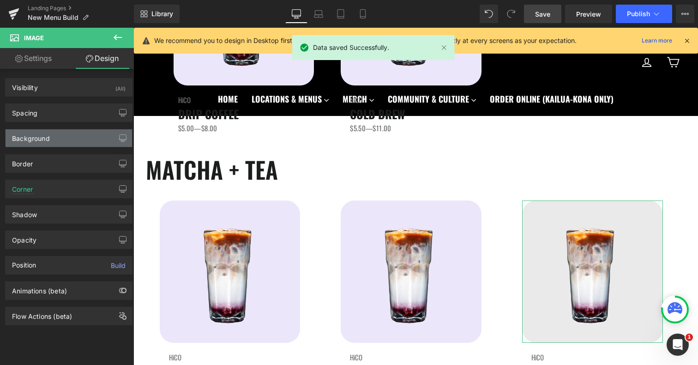
click at [60, 134] on div "Background" at bounding box center [69, 138] width 126 height 18
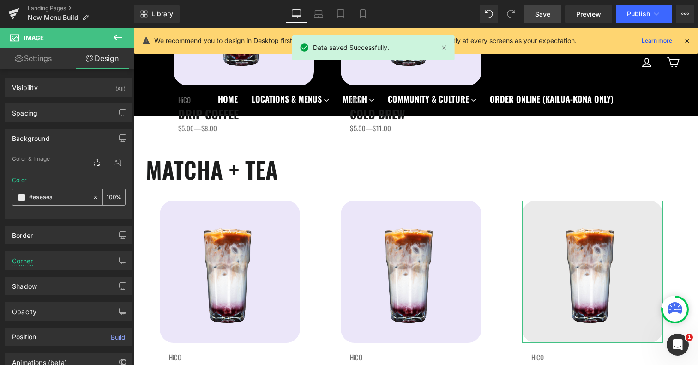
click at [54, 201] on input "#eaeaea" at bounding box center [58, 197] width 59 height 10
paste input "be6f9"
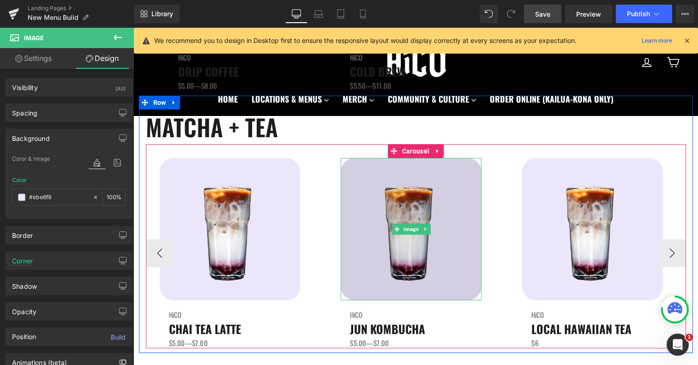
scroll to position [836, 0]
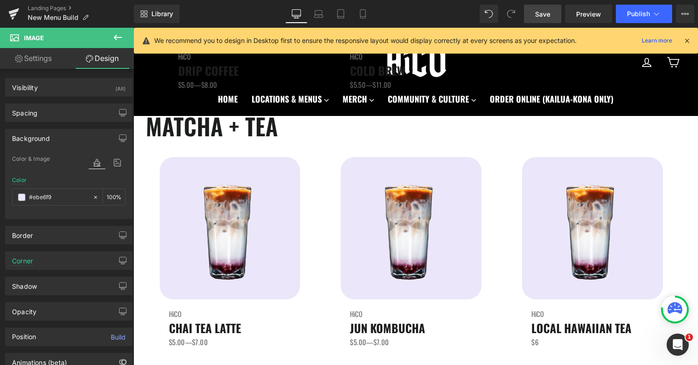
type input "#ebe6f9"
click at [549, 16] on span "Save" at bounding box center [542, 14] width 15 height 10
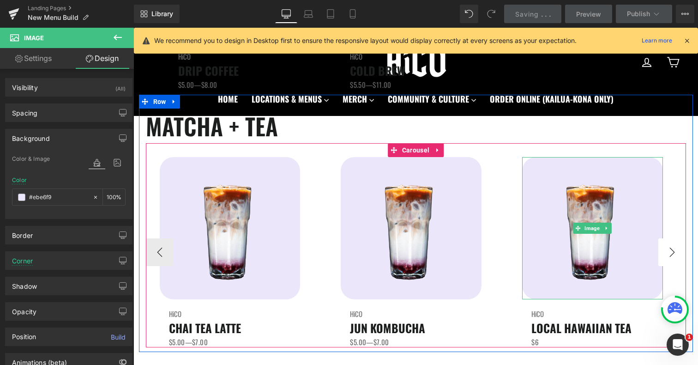
click at [667, 253] on button "›" at bounding box center [672, 252] width 28 height 28
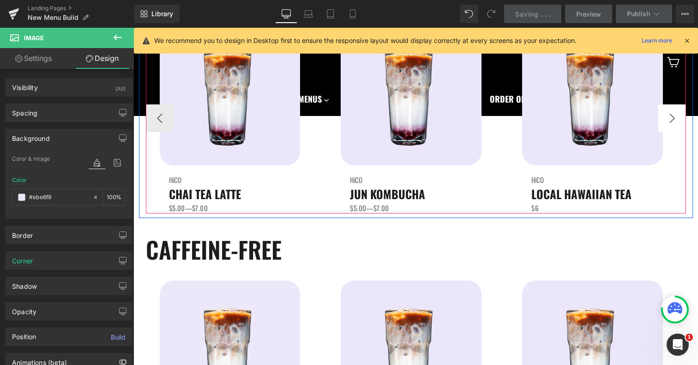
scroll to position [1081, 0]
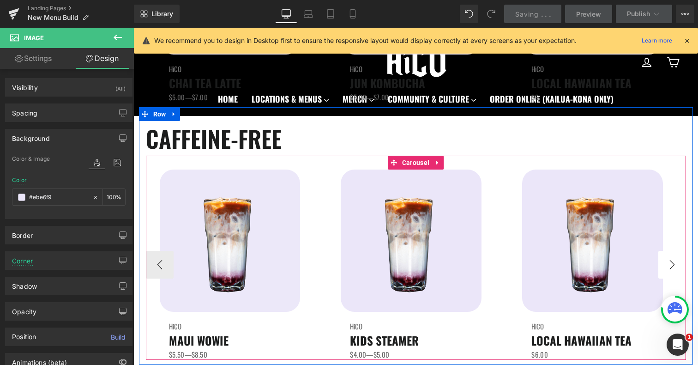
click at [671, 258] on button "›" at bounding box center [672, 265] width 28 height 28
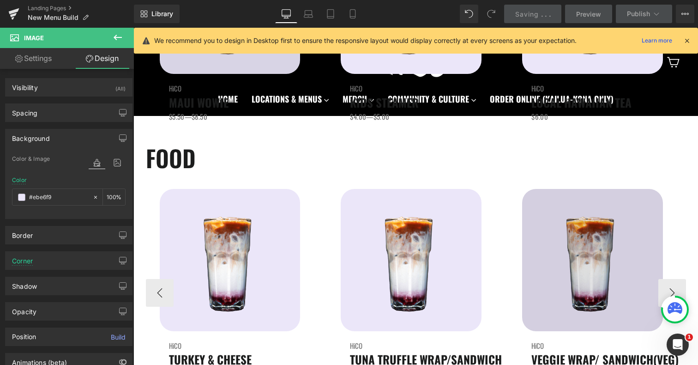
scroll to position [1348, 0]
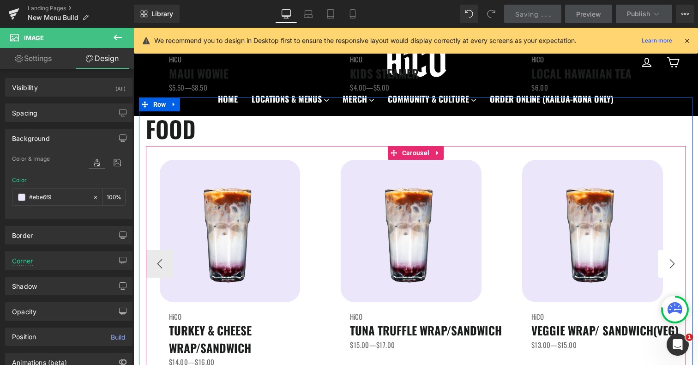
click at [668, 262] on button "›" at bounding box center [672, 264] width 28 height 28
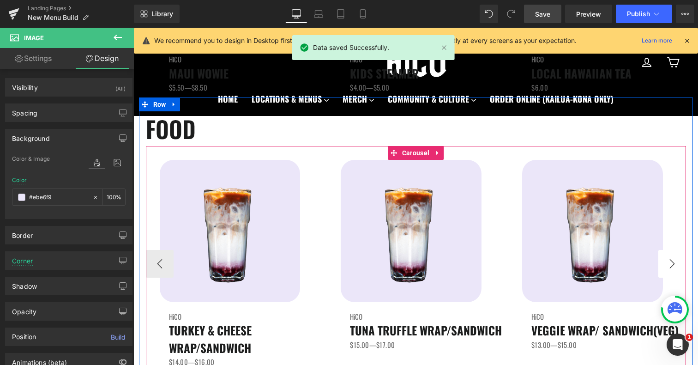
click at [668, 262] on button "›" at bounding box center [672, 264] width 28 height 28
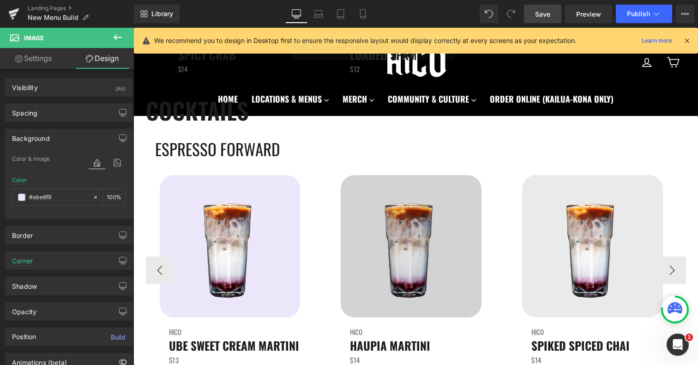
scroll to position [1928, 0]
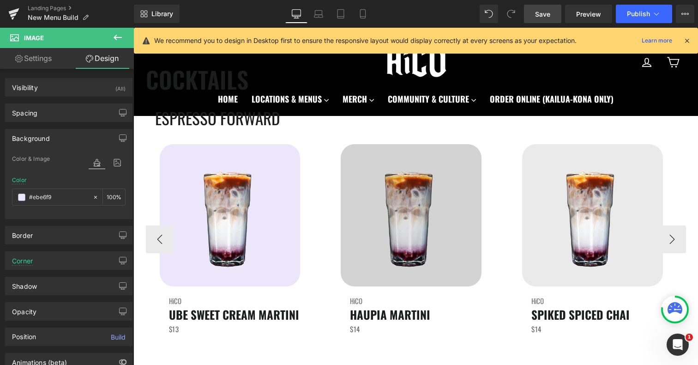
click at [409, 215] on div "Image" at bounding box center [411, 215] width 141 height 142
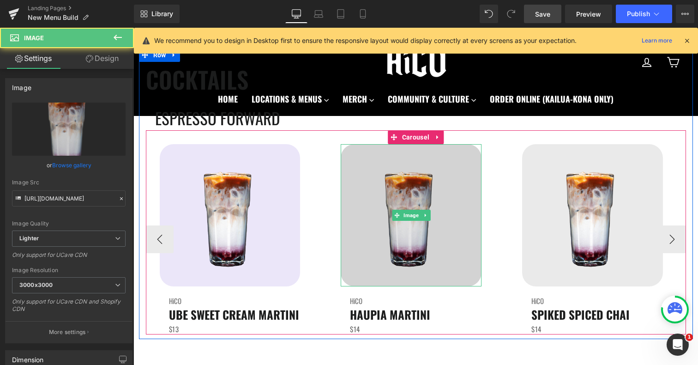
click at [409, 215] on span "Image" at bounding box center [411, 215] width 19 height 11
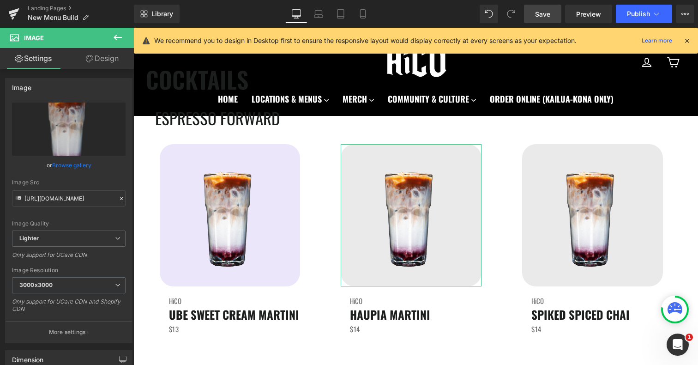
click at [100, 63] on link "Design" at bounding box center [102, 58] width 67 height 21
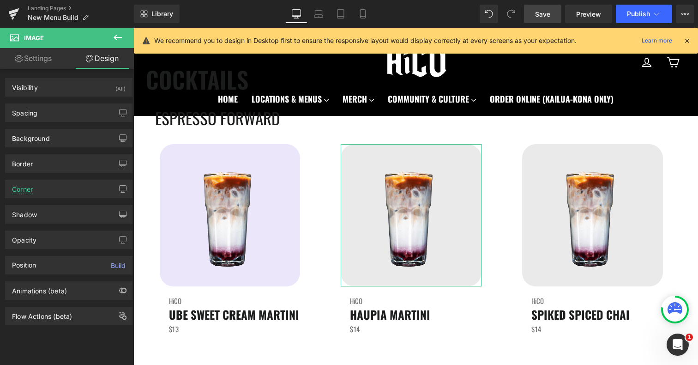
type input "#eaeaea"
type input "100"
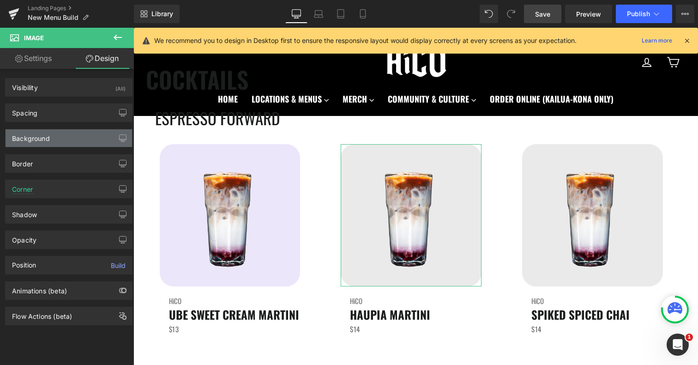
click at [57, 135] on div "Background" at bounding box center [69, 138] width 126 height 18
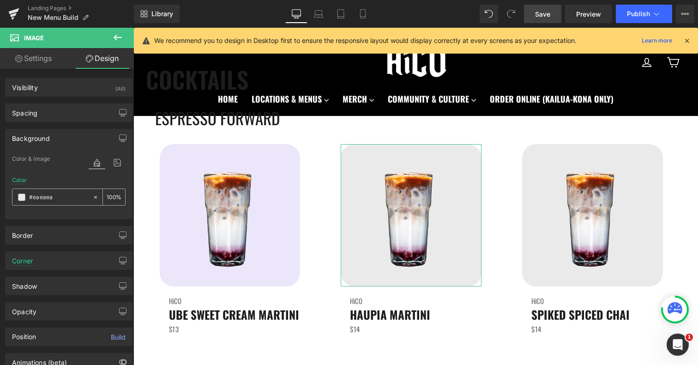
click at [42, 197] on input "#eaeaea" at bounding box center [58, 197] width 59 height 10
click
paste input "be6f9"
type input "#ebe6f9"
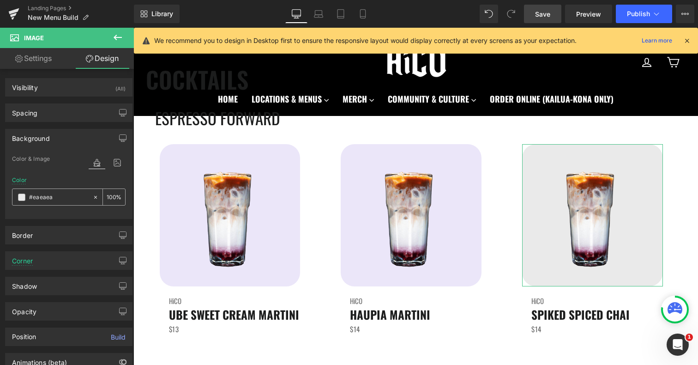
paste input "be6f9"
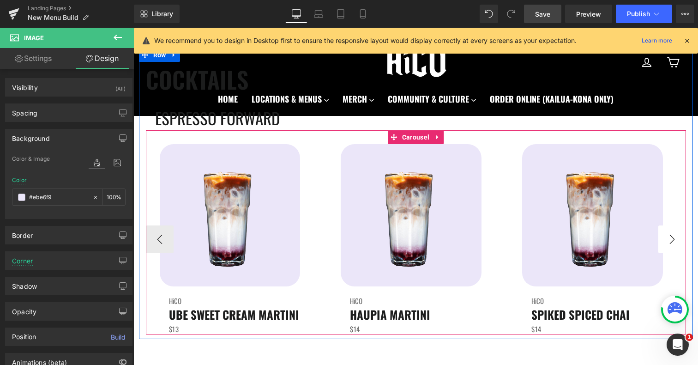
type input "#ebe6f9"
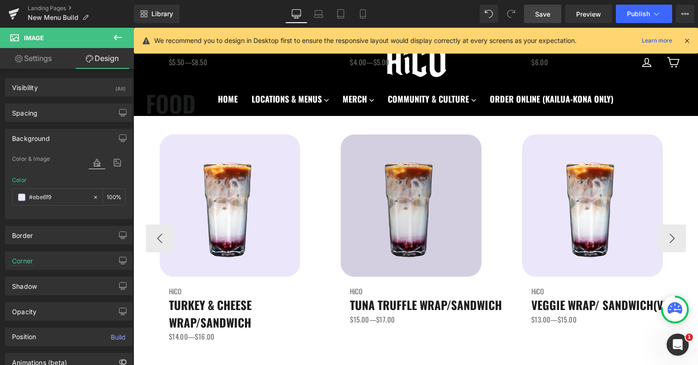
scroll to position [1344, 0]
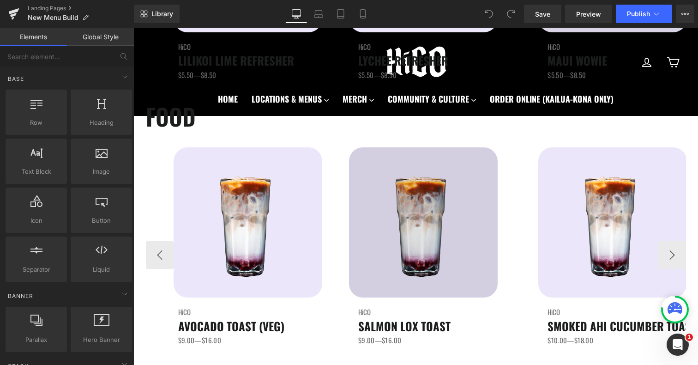
scroll to position [1434, 0]
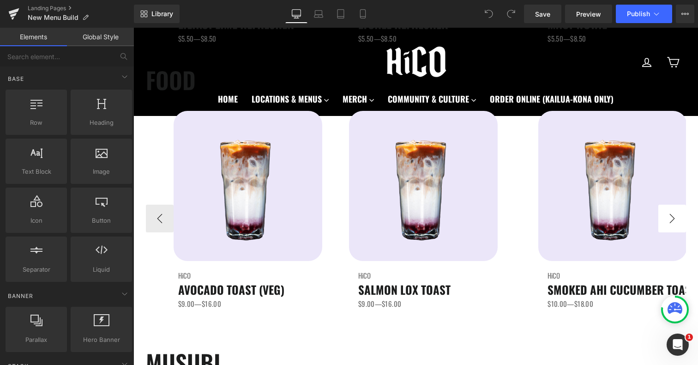
click at [670, 222] on button "›" at bounding box center [672, 219] width 28 height 28
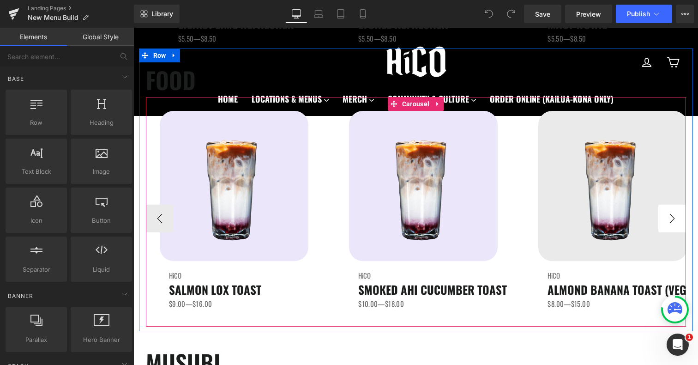
click at [670, 222] on button "›" at bounding box center [672, 219] width 28 height 28
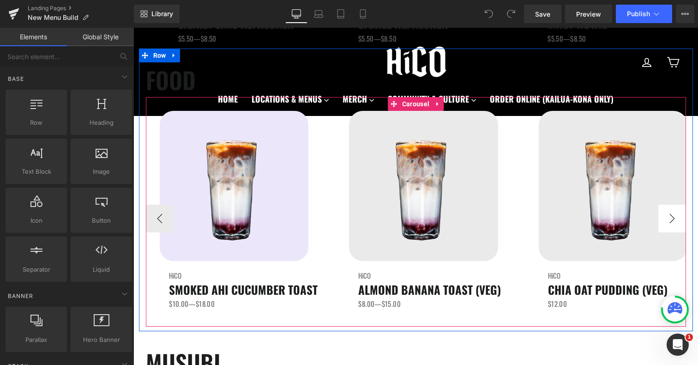
click at [670, 222] on button "›" at bounding box center [672, 219] width 28 height 28
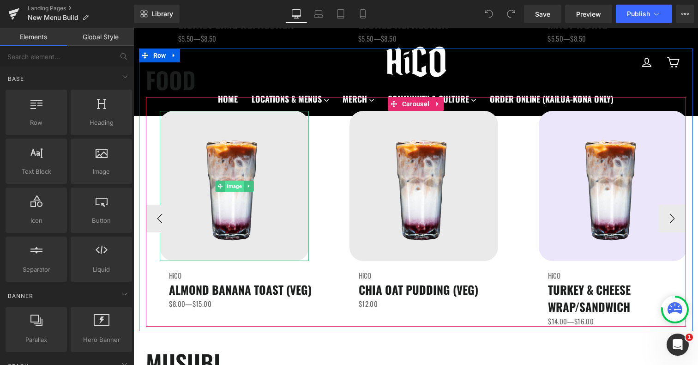
click at [233, 187] on span "Image" at bounding box center [234, 186] width 19 height 11
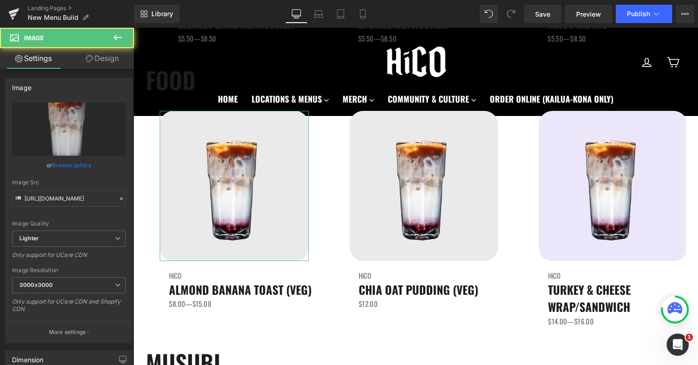
click at [104, 60] on link "Design" at bounding box center [102, 58] width 67 height 21
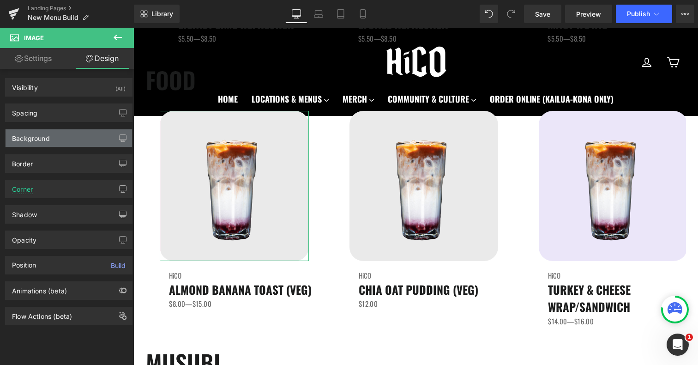
click at [57, 138] on div "Background" at bounding box center [69, 138] width 126 height 18
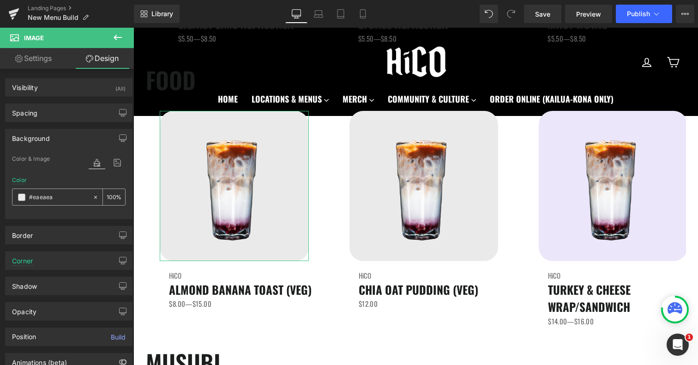
click at [64, 201] on input "text" at bounding box center [58, 197] width 59 height 10
paste input "be6f9"
type input "#ebe6f9"
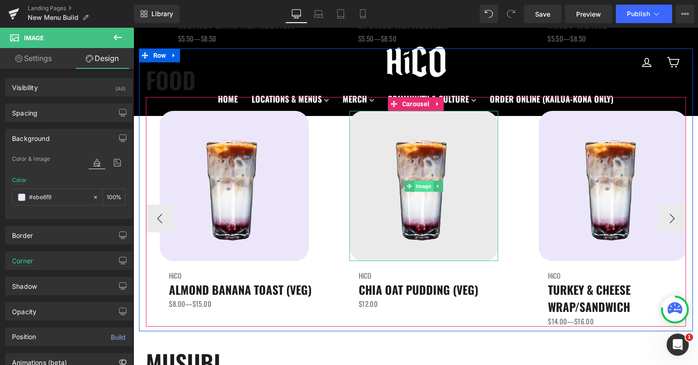
click at [423, 187] on span "Image" at bounding box center [423, 186] width 19 height 11
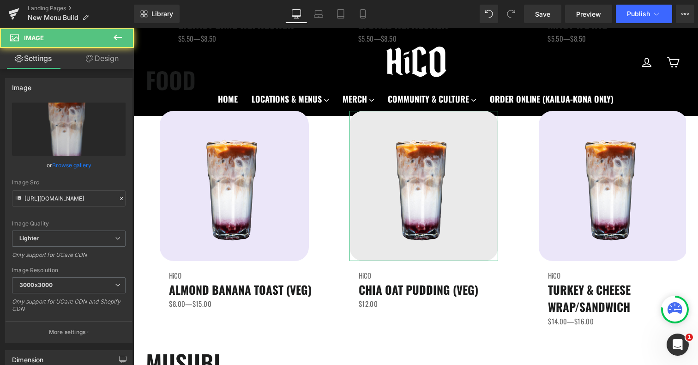
click at [93, 55] on link "Design" at bounding box center [102, 58] width 67 height 21
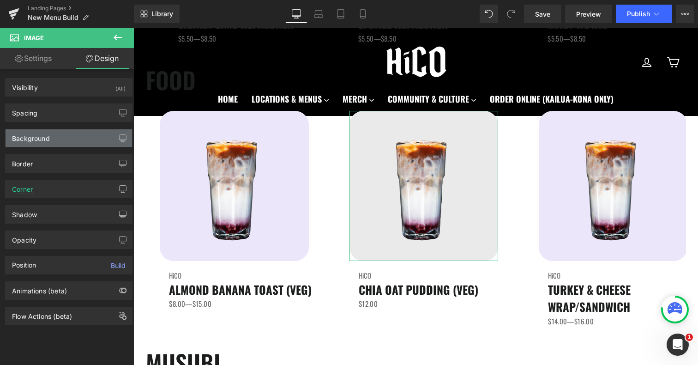
click at [42, 145] on div "Background" at bounding box center [69, 138] width 126 height 18
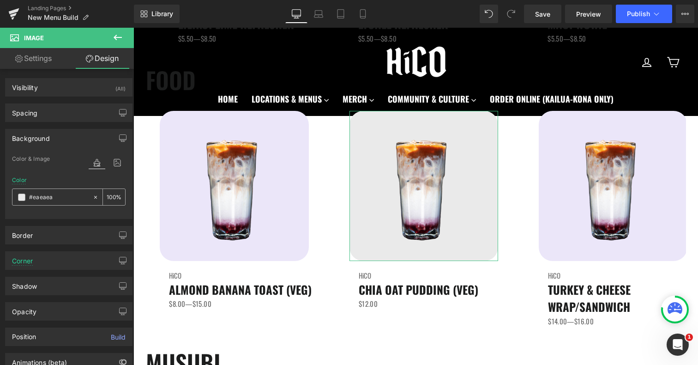
click at [41, 199] on input "text" at bounding box center [58, 197] width 59 height 10
paste input "be6f9"
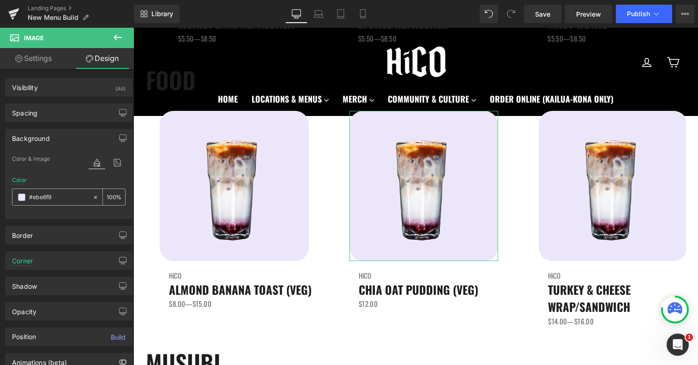
type input "#ebe6f9"
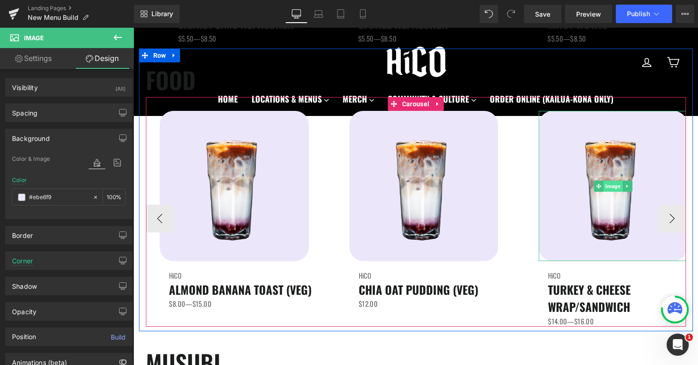
click at [616, 189] on span "Image" at bounding box center [613, 186] width 19 height 11
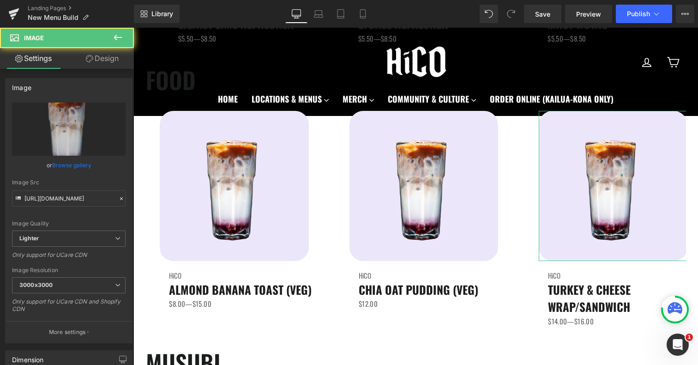
click at [107, 61] on link "Design" at bounding box center [102, 58] width 67 height 21
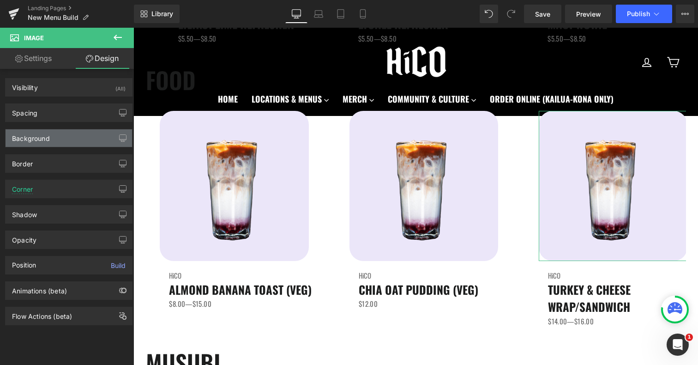
click at [54, 140] on div "Background" at bounding box center [69, 138] width 126 height 18
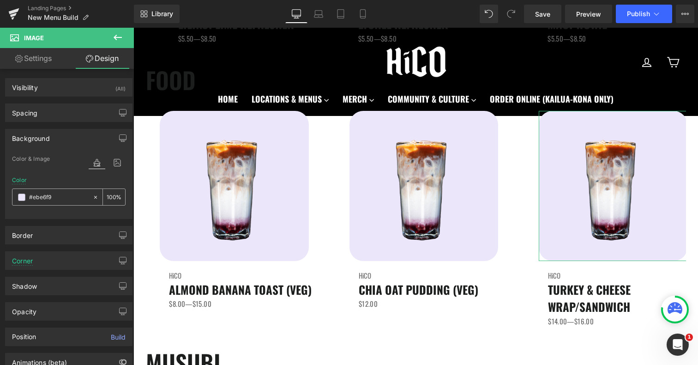
click at [46, 193] on input "#ebe6f9" at bounding box center [58, 197] width 59 height 10
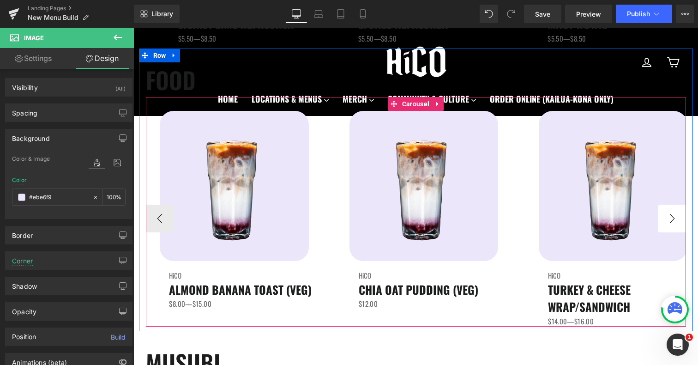
click at [672, 221] on button "›" at bounding box center [672, 219] width 28 height 28
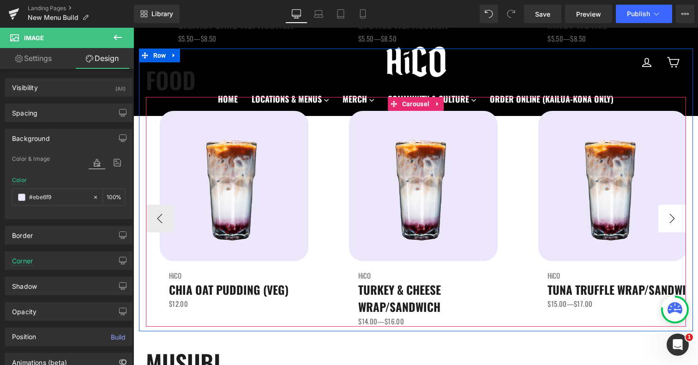
click at [672, 221] on button "›" at bounding box center [672, 219] width 28 height 28
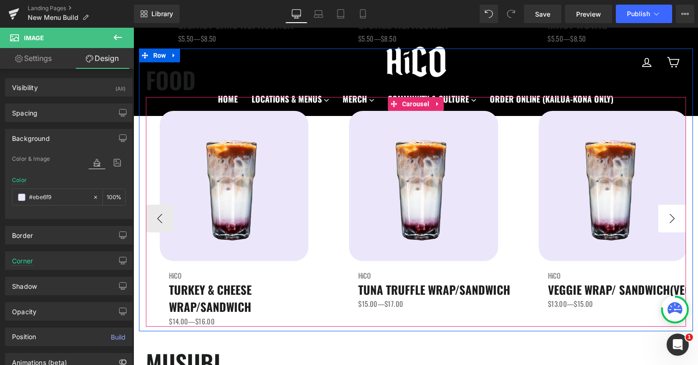
click at [672, 221] on button "›" at bounding box center [672, 219] width 28 height 28
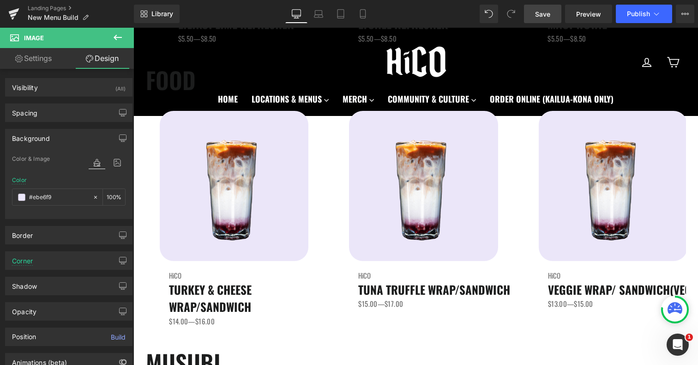
click at [550, 13] on span "Save" at bounding box center [542, 14] width 15 height 10
click at [549, 15] on span "Save" at bounding box center [542, 14] width 15 height 10
click at [359, 10] on icon at bounding box center [362, 13] width 9 height 9
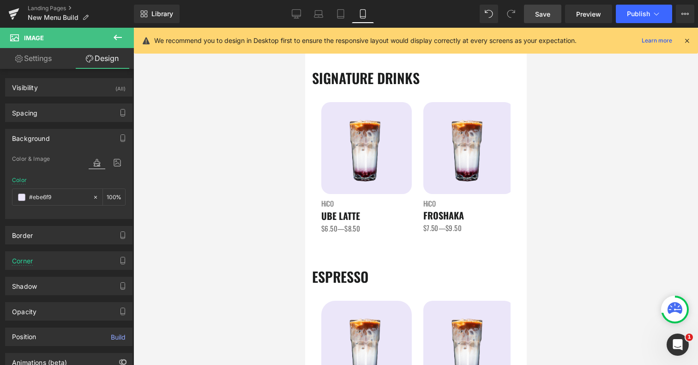
scroll to position [42, 0]
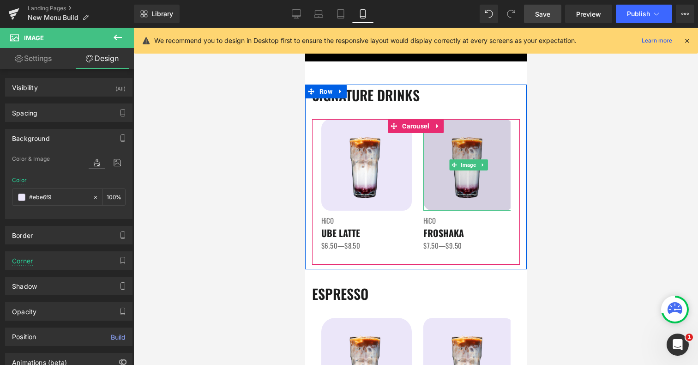
click at [501, 175] on img at bounding box center [468, 164] width 90 height 91
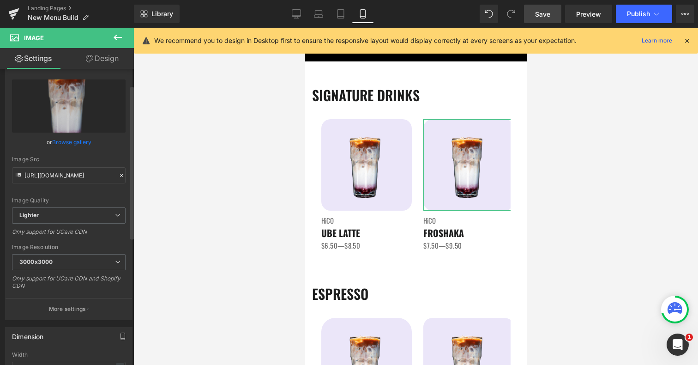
scroll to position [35, 0]
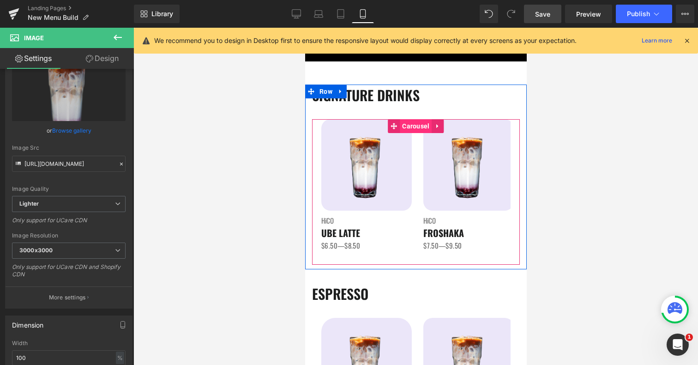
click at [412, 125] on span "Carousel" at bounding box center [415, 126] width 32 height 14
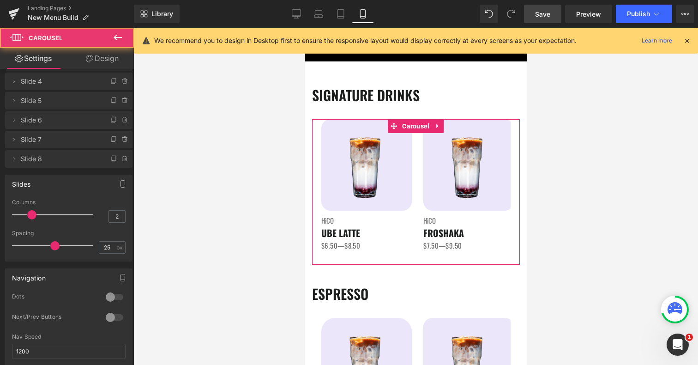
scroll to position [75, 0]
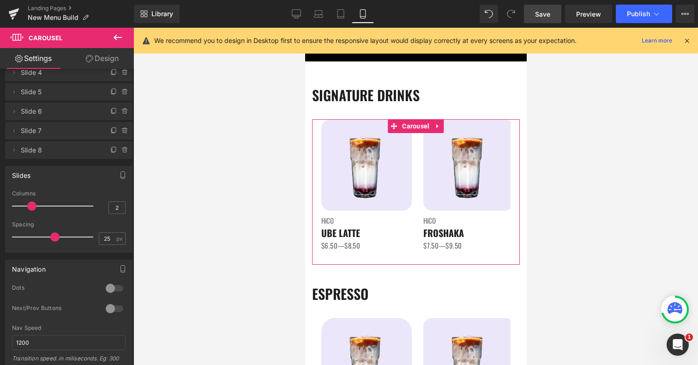
click at [107, 307] on div at bounding box center [114, 308] width 22 height 15
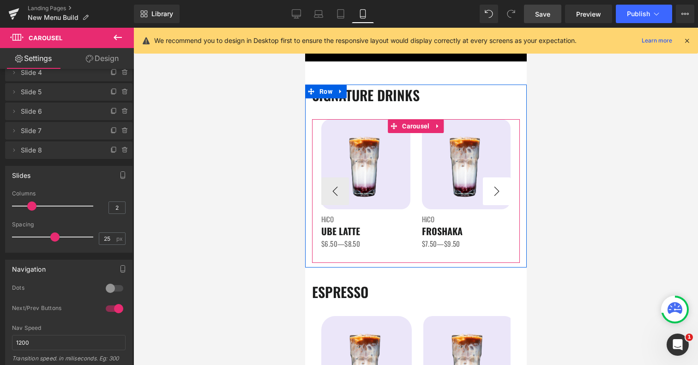
click at [500, 187] on button "›" at bounding box center [496, 191] width 28 height 28
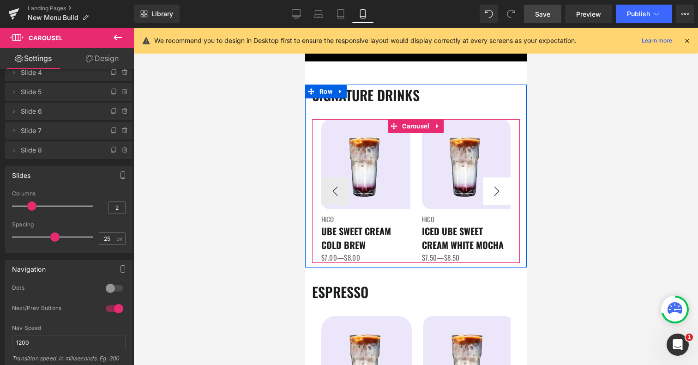
click at [500, 187] on button "›" at bounding box center [496, 191] width 28 height 28
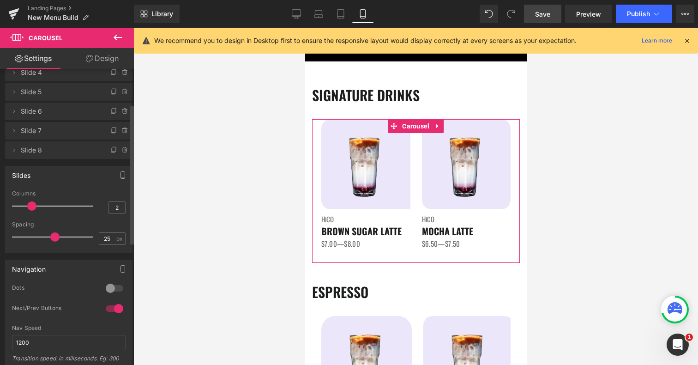
click at [113, 307] on div at bounding box center [114, 308] width 22 height 15
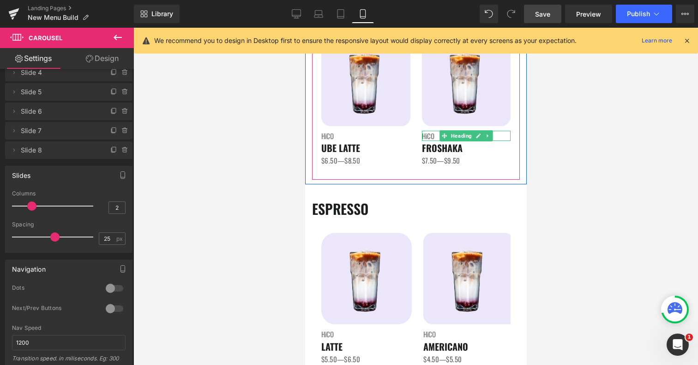
scroll to position [225, 0]
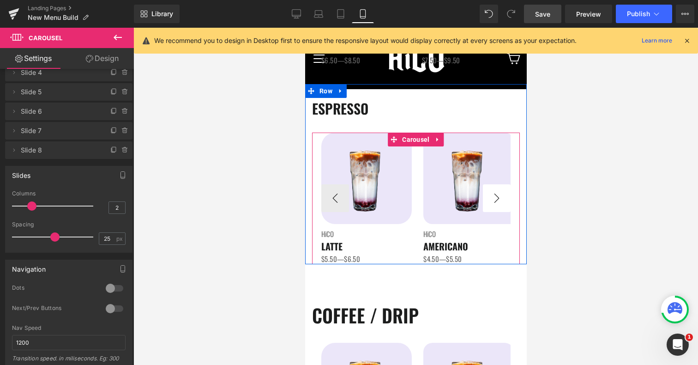
click at [494, 199] on button "›" at bounding box center [496, 198] width 28 height 28
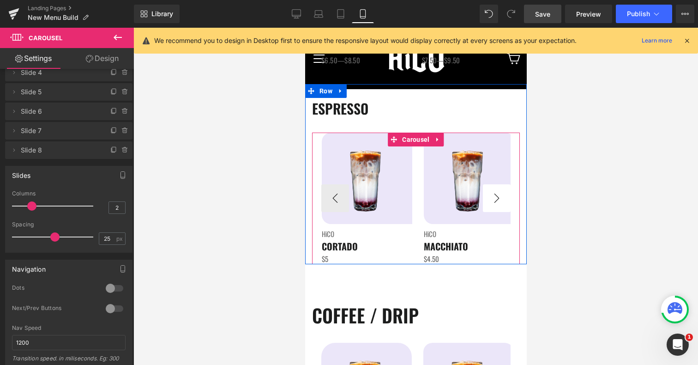
click at [494, 199] on button "›" at bounding box center [496, 198] width 28 height 28
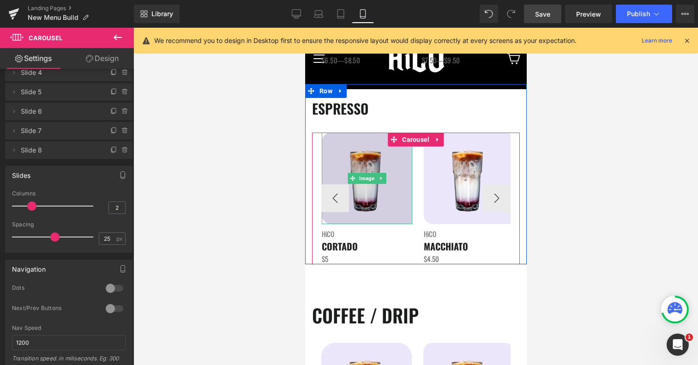
click at [367, 158] on img at bounding box center [366, 177] width 90 height 91
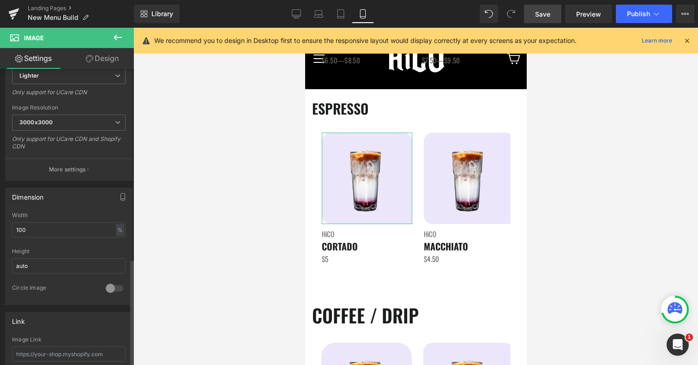
scroll to position [24, 0]
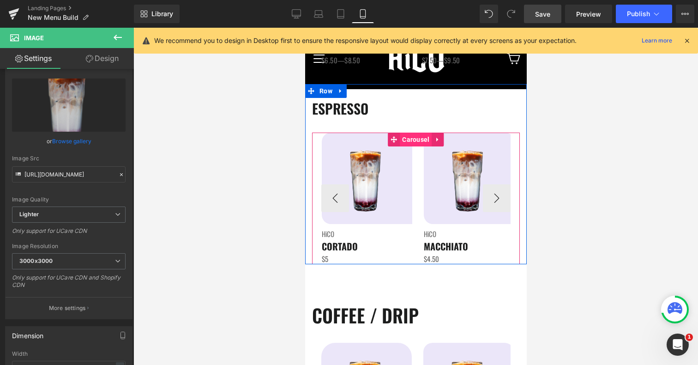
click at [415, 138] on span "Carousel" at bounding box center [415, 139] width 32 height 14
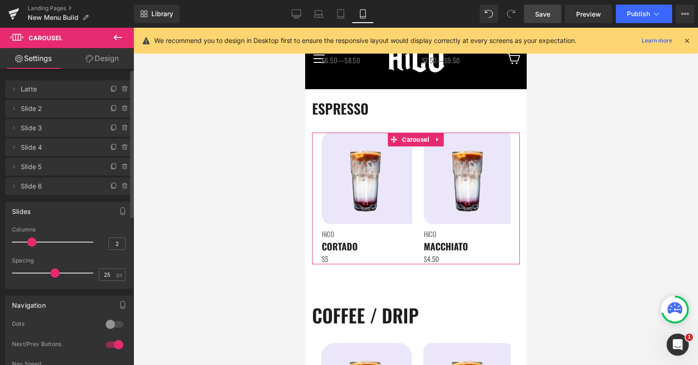
click at [111, 344] on div at bounding box center [114, 344] width 22 height 15
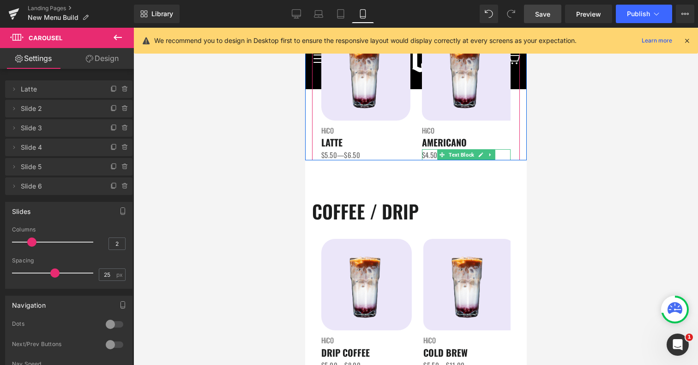
scroll to position [364, 0]
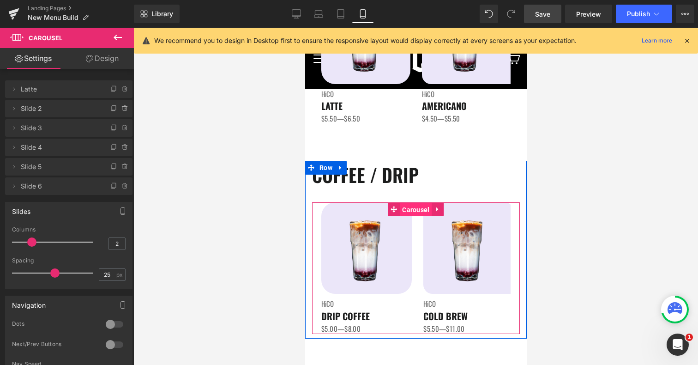
click at [409, 208] on span "Carousel" at bounding box center [415, 210] width 32 height 14
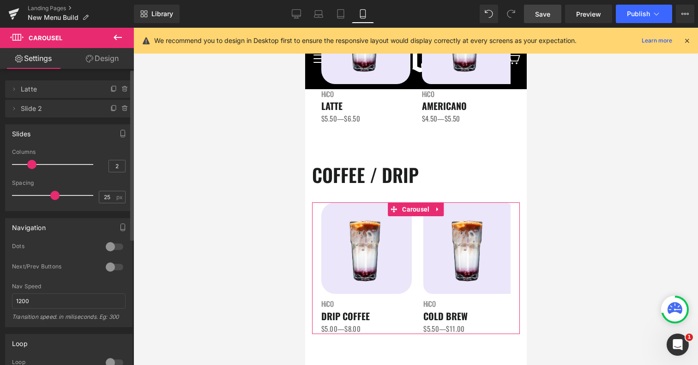
click at [112, 265] on div at bounding box center [114, 266] width 22 height 15
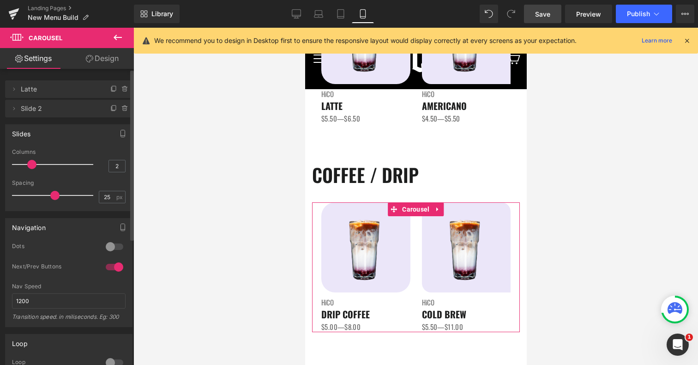
click at [110, 265] on div at bounding box center [114, 266] width 22 height 15
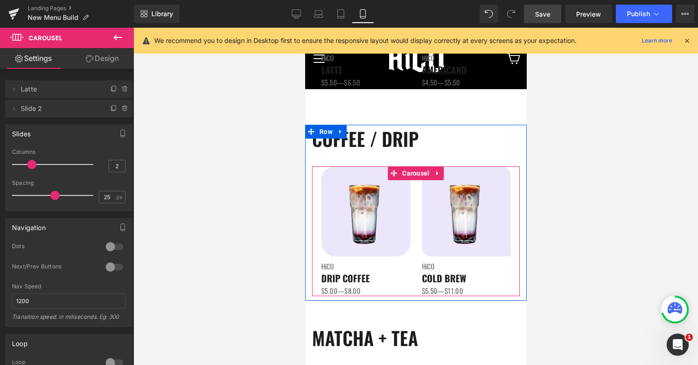
scroll to position [403, 0]
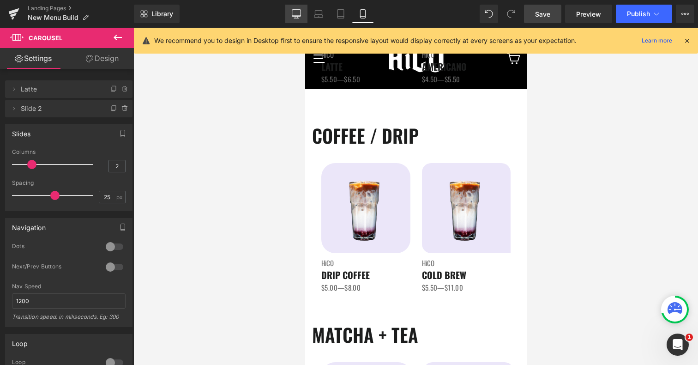
click at [305, 12] on link "Desktop" at bounding box center [296, 14] width 22 height 18
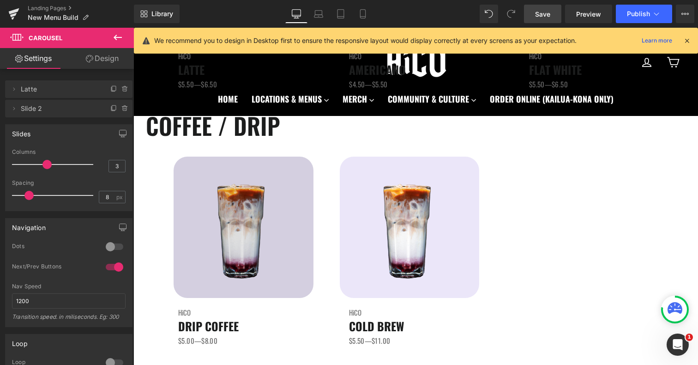
scroll to position [566, 0]
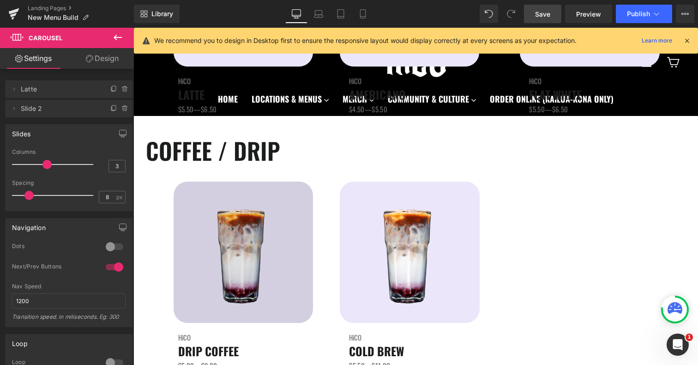
click at [249, 216] on img at bounding box center [244, 251] width 140 height 141
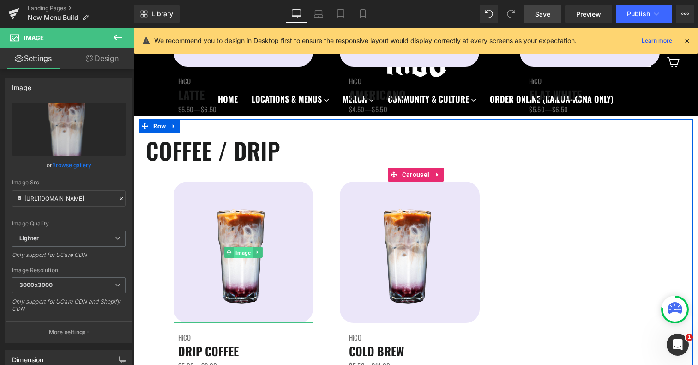
click at [244, 254] on span "Image" at bounding box center [243, 252] width 19 height 11
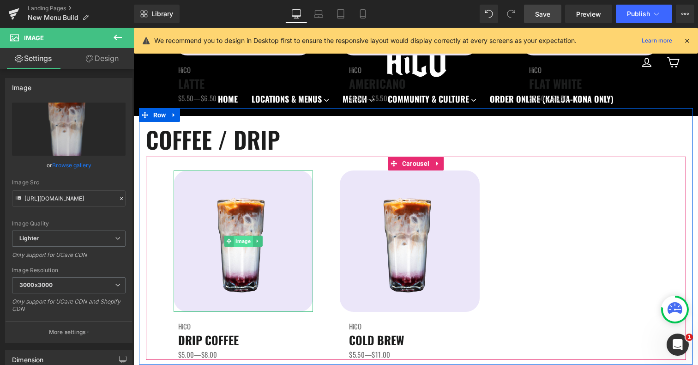
scroll to position [576, 0]
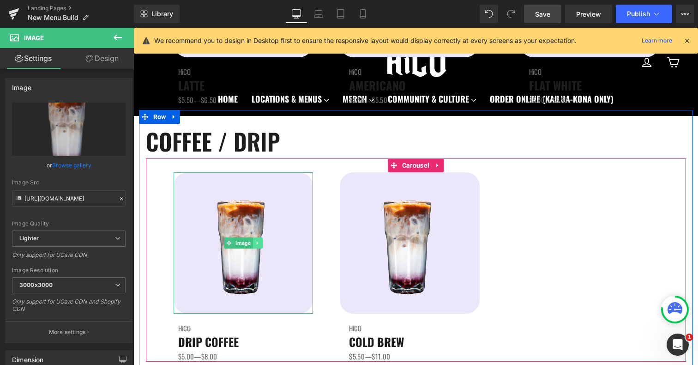
click at [257, 242] on icon at bounding box center [256, 242] width 1 height 3
click at [255, 243] on link at bounding box center [253, 242] width 10 height 11
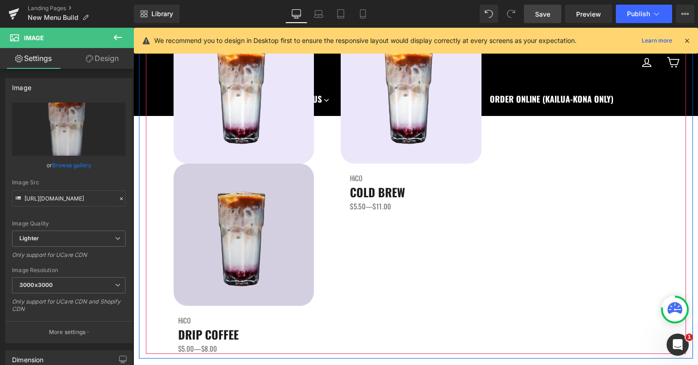
scroll to position [678, 0]
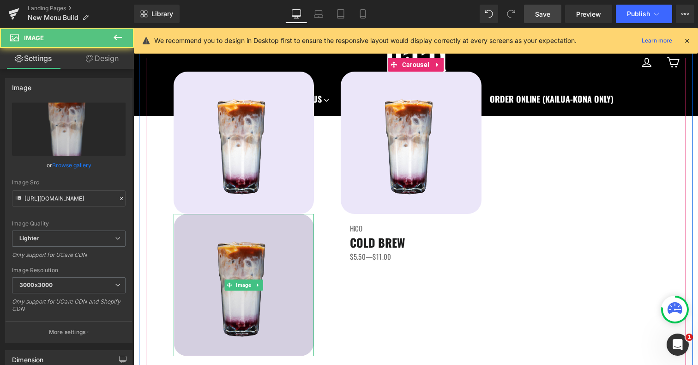
click at [230, 235] on img at bounding box center [244, 285] width 141 height 142
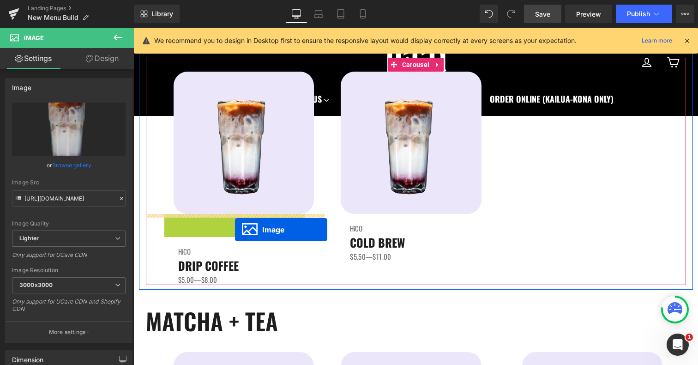
drag, startPoint x: 230, startPoint y: 286, endPoint x: 235, endPoint y: 229, distance: 57.0
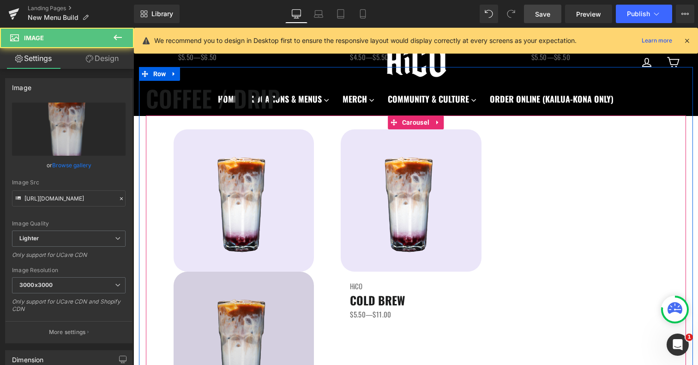
scroll to position [608, 0]
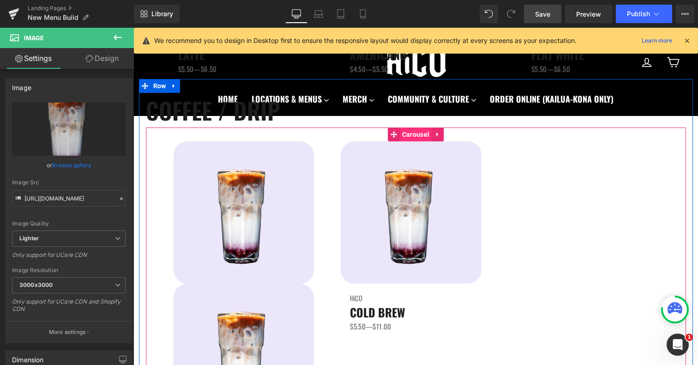
click at [420, 133] on span "Carousel" at bounding box center [416, 134] width 32 height 14
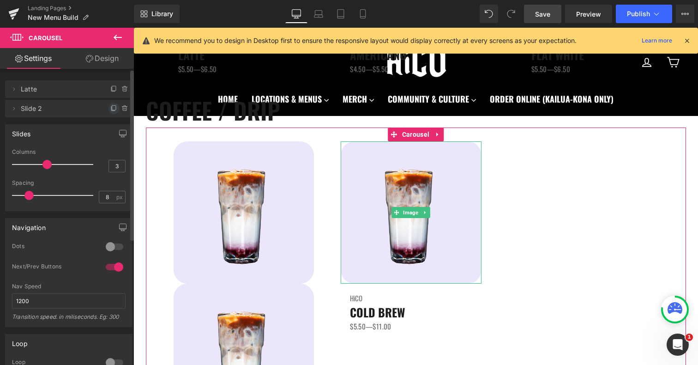
click at [112, 108] on icon at bounding box center [114, 107] width 4 height 5
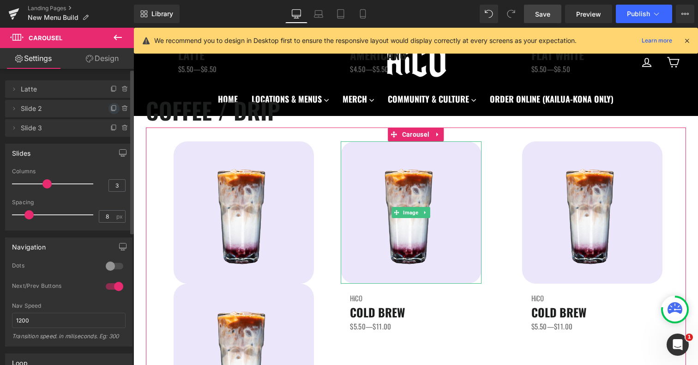
click at [112, 110] on icon at bounding box center [114, 107] width 4 height 5
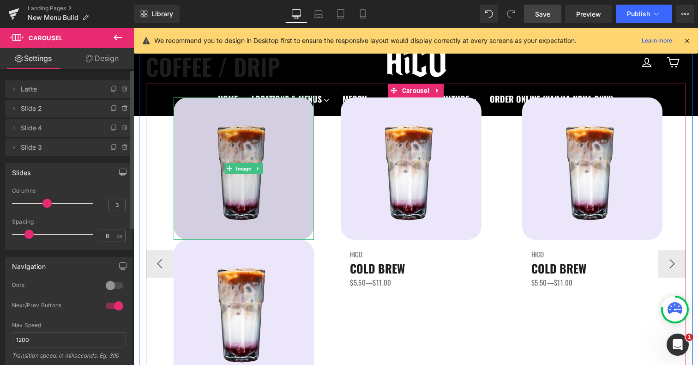
scroll to position [658, 0]
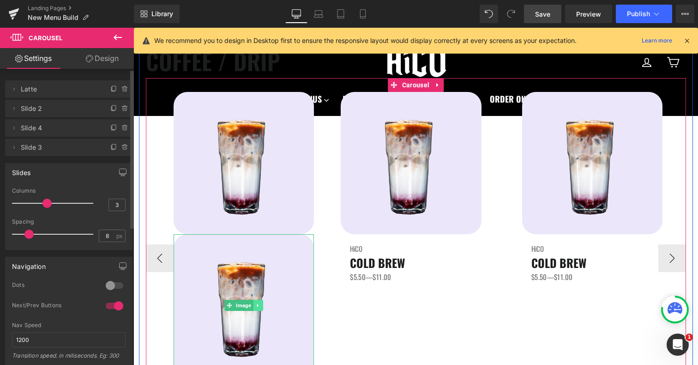
click at [259, 302] on icon at bounding box center [257, 305] width 5 height 6
click at [263, 303] on icon at bounding box center [262, 305] width 5 height 5
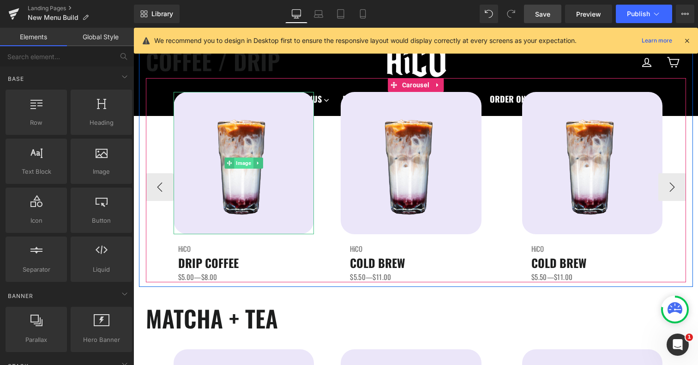
click at [240, 163] on span "Image" at bounding box center [243, 162] width 19 height 11
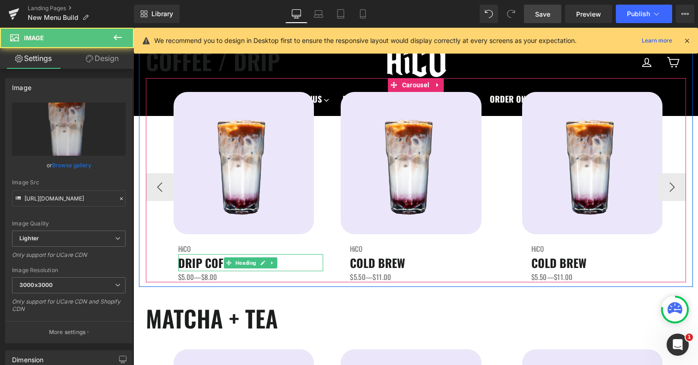
click at [182, 263] on span "DRIP COFFEE" at bounding box center [208, 262] width 60 height 17
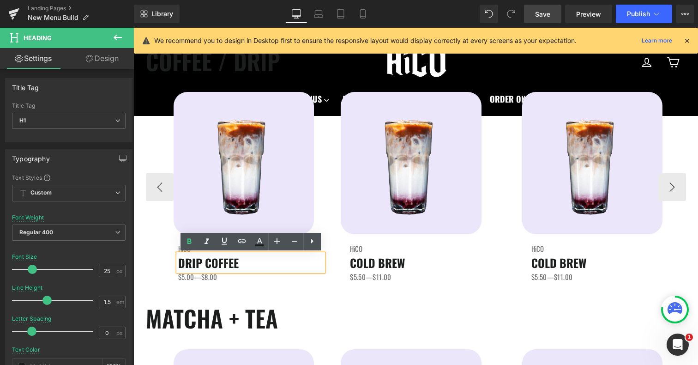
click at [182, 263] on span "DRIP COFFEE" at bounding box center [208, 262] width 60 height 17
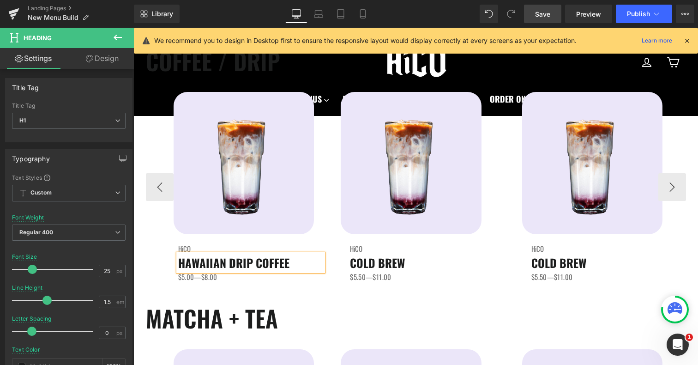
click at [178, 262] on div "HAWAIIAN DRIP COFFEE" at bounding box center [250, 263] width 145 height 18
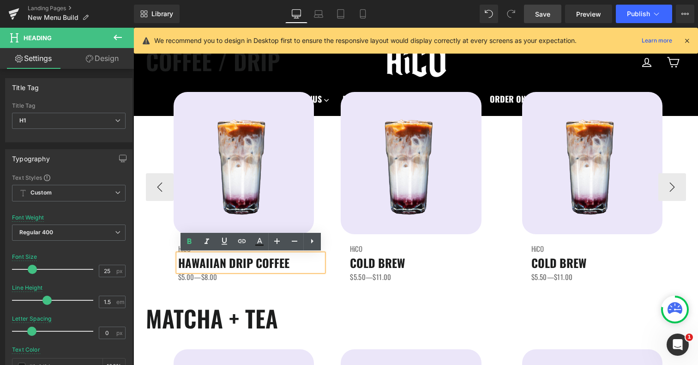
click at [181, 266] on span "HAWAIIAN DRIP COFFEE" at bounding box center [233, 262] width 111 height 17
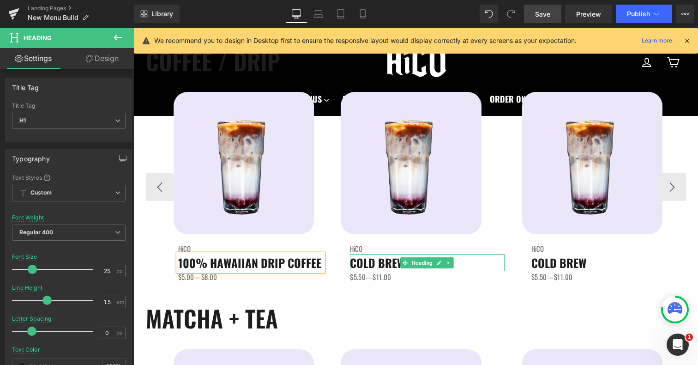
click at [360, 262] on span "COLD BREW" at bounding box center [377, 262] width 55 height 17
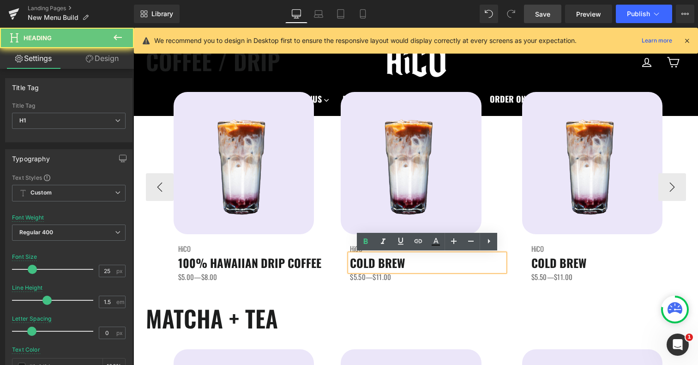
click at [352, 262] on span "COLD BREW" at bounding box center [377, 262] width 55 height 17
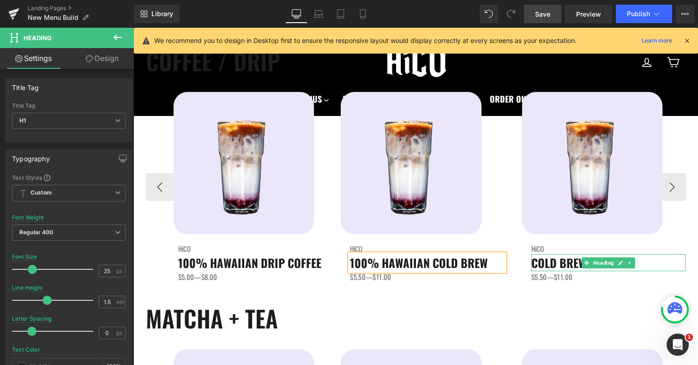
click at [538, 262] on span "COLD BREW" at bounding box center [558, 262] width 55 height 17
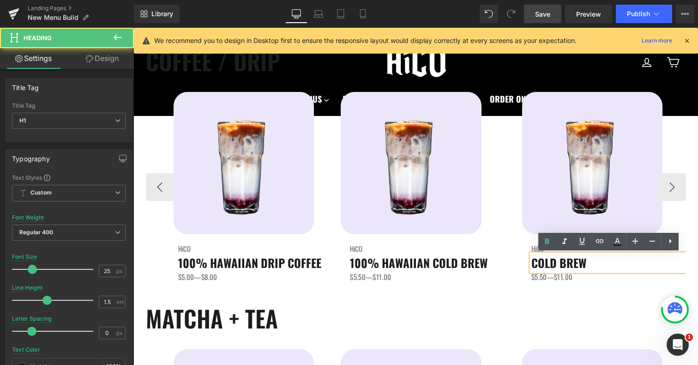
click at [534, 262] on span "COLD BREW" at bounding box center [558, 262] width 55 height 17
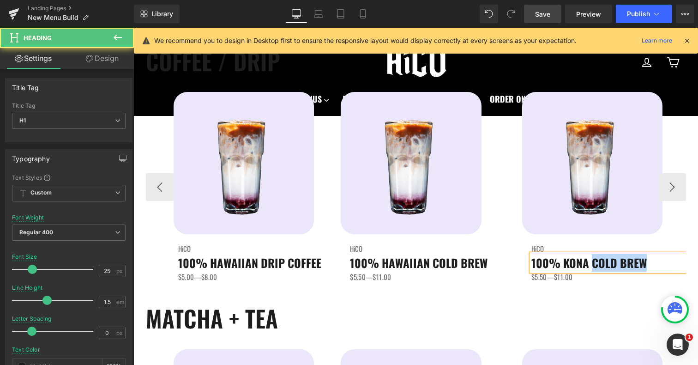
drag, startPoint x: 591, startPoint y: 267, endPoint x: 668, endPoint y: 266, distance: 76.6
click at [668, 266] on h1 "100% KONA COLD BREW" at bounding box center [608, 263] width 155 height 18
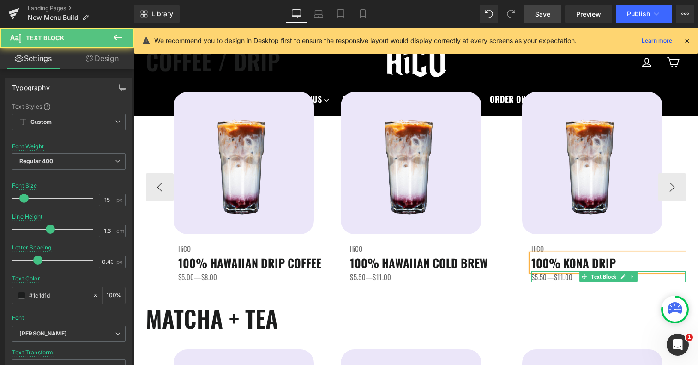
click at [563, 277] on span "$5.50—$11.00" at bounding box center [552, 276] width 42 height 10
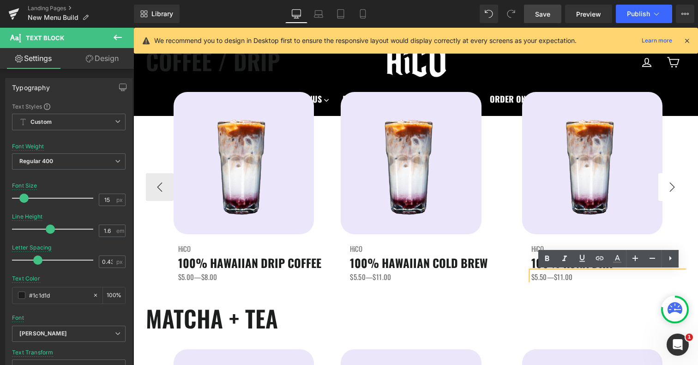
click at [669, 181] on button "›" at bounding box center [672, 187] width 28 height 28
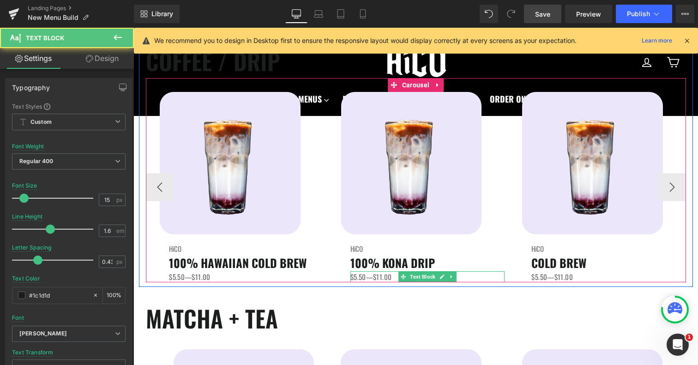
click at [363, 277] on span "$5.50—$11.00" at bounding box center [371, 276] width 42 height 10
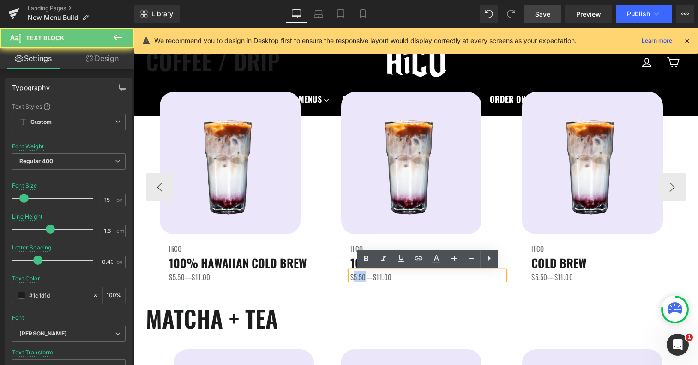
drag, startPoint x: 365, startPoint y: 277, endPoint x: 352, endPoint y: 277, distance: 12.9
click at [352, 277] on span "$5.50—$11.00" at bounding box center [371, 276] width 42 height 10
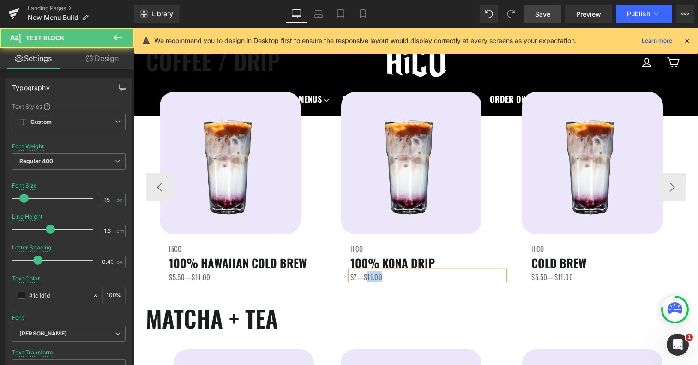
drag, startPoint x: 390, startPoint y: 274, endPoint x: 368, endPoint y: 275, distance: 21.7
click at [368, 275] on p "$7—$11.00" at bounding box center [427, 276] width 155 height 11
click at [355, 277] on span "$7—$8" at bounding box center [360, 276] width 20 height 10
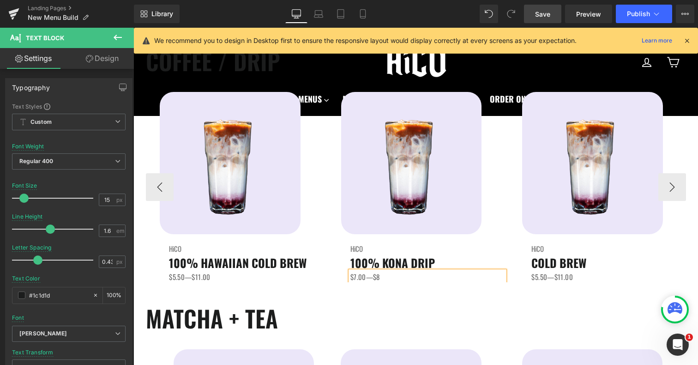
click at [383, 272] on p "$7.00—$8" at bounding box center [427, 276] width 155 height 11
click at [379, 276] on span "$7.00—$8.00" at bounding box center [369, 276] width 39 height 10
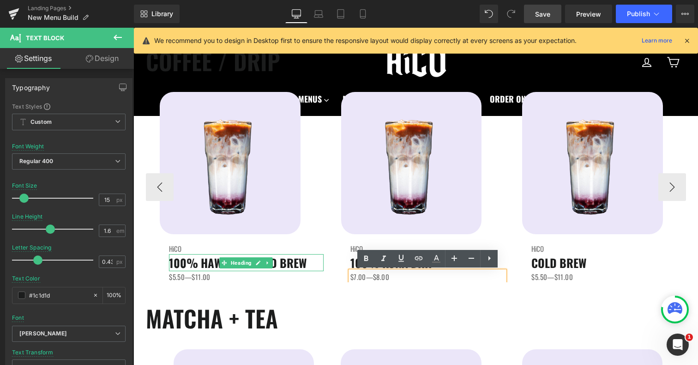
click at [317, 268] on h1 "100% HAWAIIAN COLD BREW" at bounding box center [246, 263] width 155 height 18
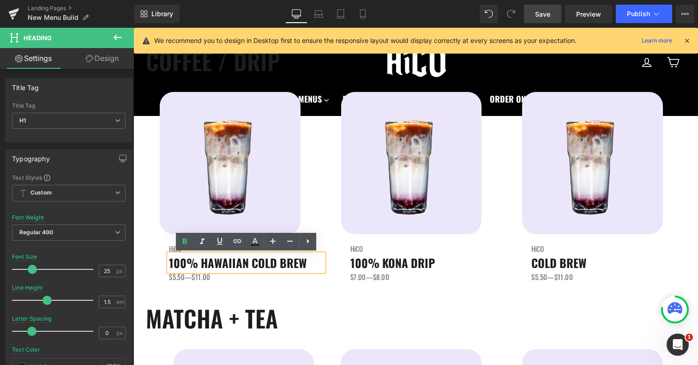
click at [545, 9] on span "Save" at bounding box center [542, 14] width 15 height 10
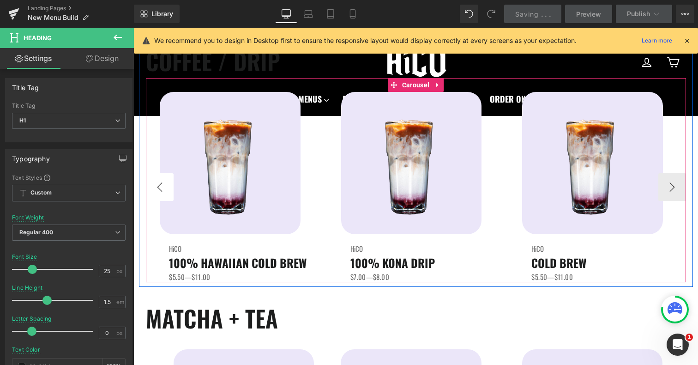
click at [155, 179] on button "‹" at bounding box center [160, 187] width 28 height 28
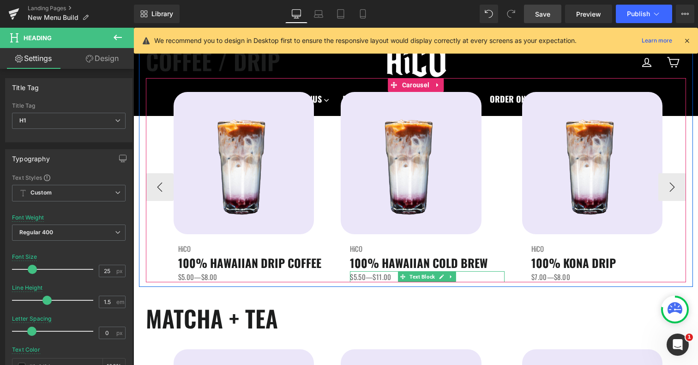
click at [381, 276] on span "$5.50—$11.00" at bounding box center [371, 276] width 42 height 10
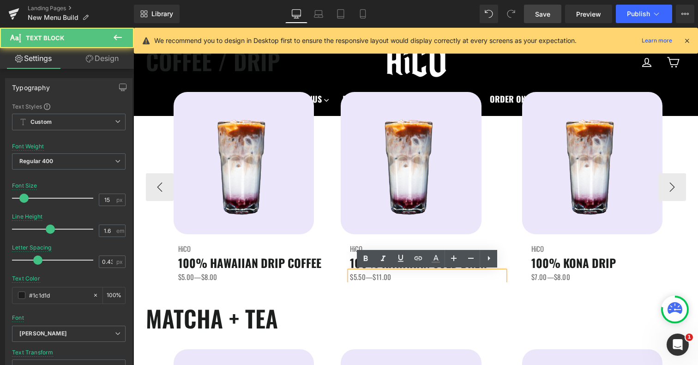
click at [381, 277] on span "$5.50—$11.00" at bounding box center [371, 276] width 42 height 10
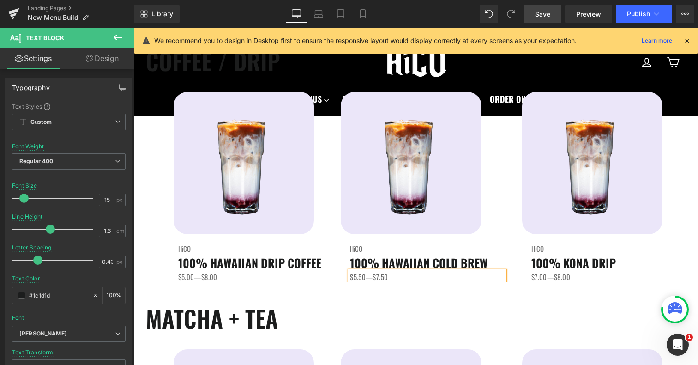
click at [551, 20] on link "Save" at bounding box center [542, 14] width 37 height 18
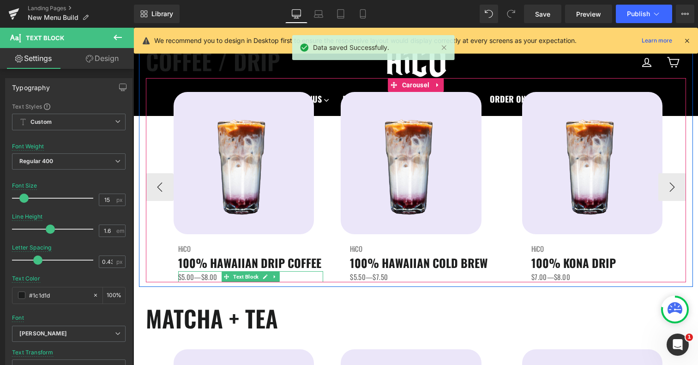
click at [209, 277] on span "$5.00—$8.00" at bounding box center [197, 276] width 39 height 10
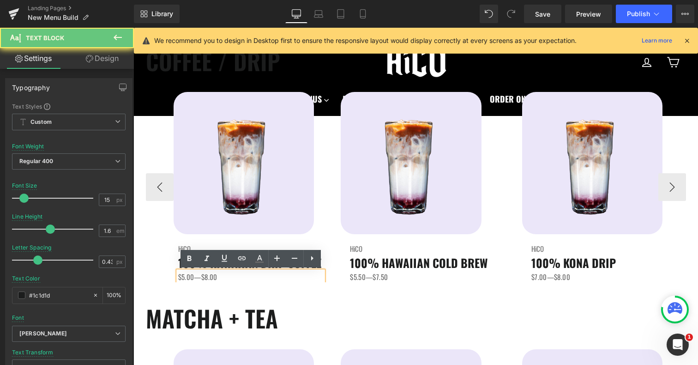
click at [208, 277] on span "$5.00—$8.00" at bounding box center [197, 276] width 39 height 10
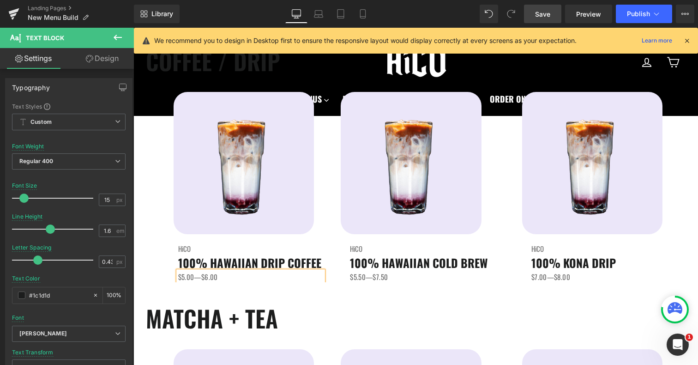
click at [548, 13] on span "Save" at bounding box center [542, 14] width 15 height 10
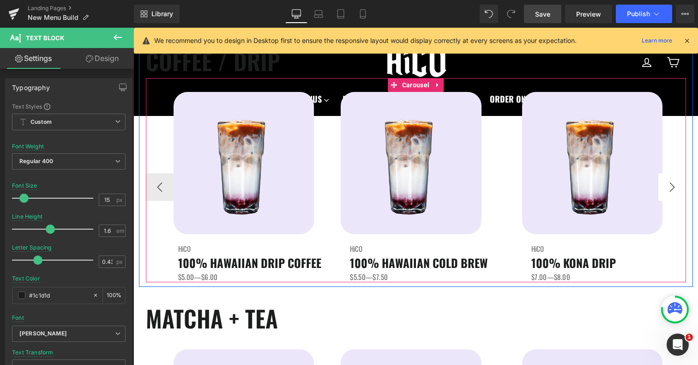
click at [668, 189] on button "›" at bounding box center [672, 187] width 28 height 28
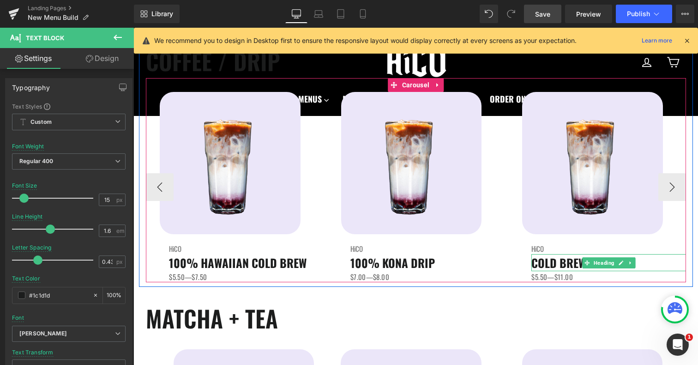
click at [536, 263] on span "COLD BREW" at bounding box center [558, 262] width 55 height 17
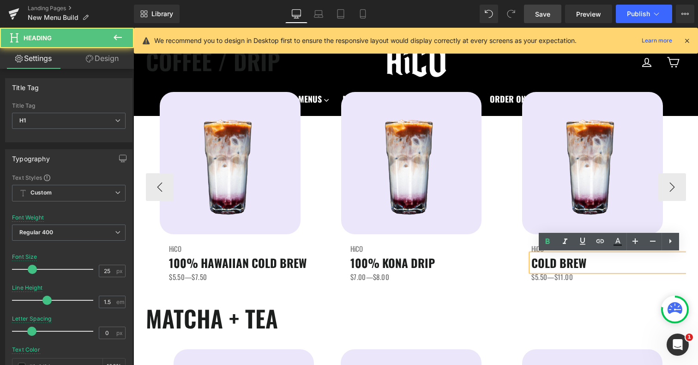
click at [536, 263] on span "COLD BREW" at bounding box center [558, 262] width 55 height 17
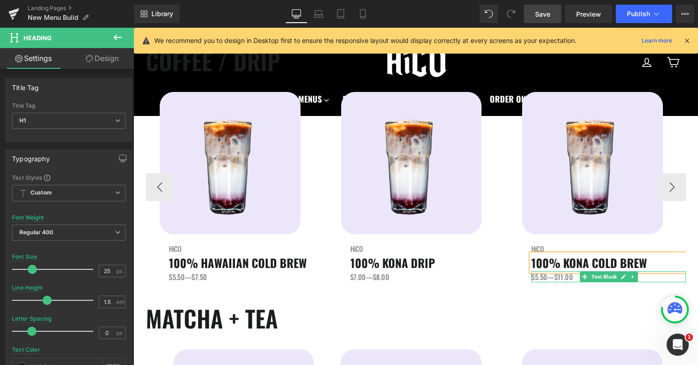
click at [542, 277] on span "$5.50—$11.00" at bounding box center [552, 276] width 42 height 10
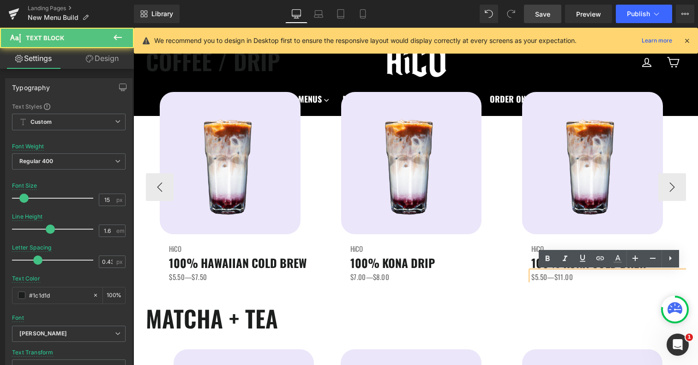
click at [537, 277] on span "$5.50—$11.00" at bounding box center [552, 276] width 42 height 10
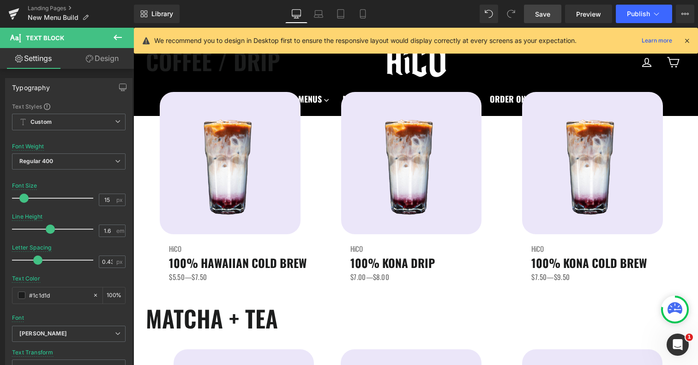
click at [545, 2] on div "Library Desktop Desktop Laptop Tablet Mobile Save Preview Publish Scheduled Vie…" at bounding box center [416, 14] width 564 height 28
click at [542, 13] on span "Save" at bounding box center [542, 14] width 15 height 10
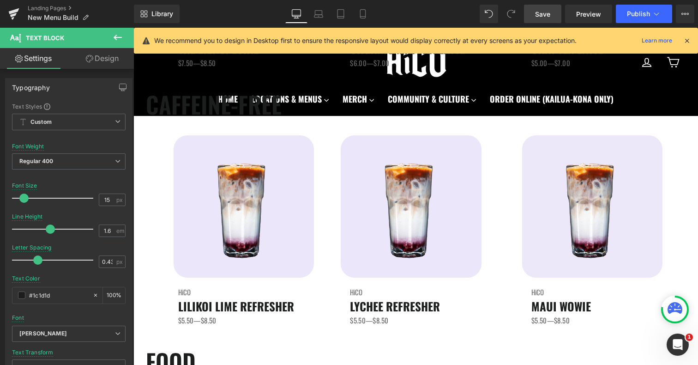
scroll to position [1142, 0]
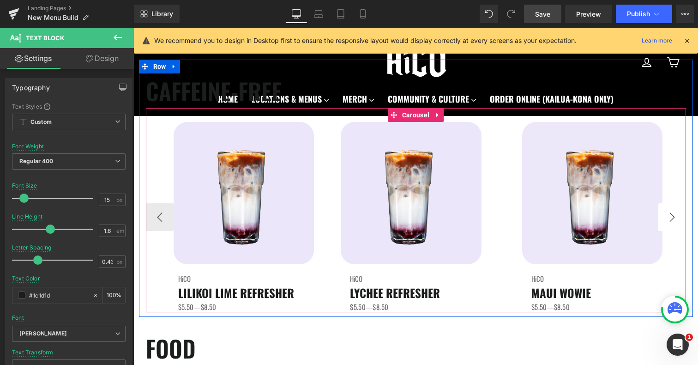
click at [674, 223] on button "›" at bounding box center [672, 217] width 28 height 28
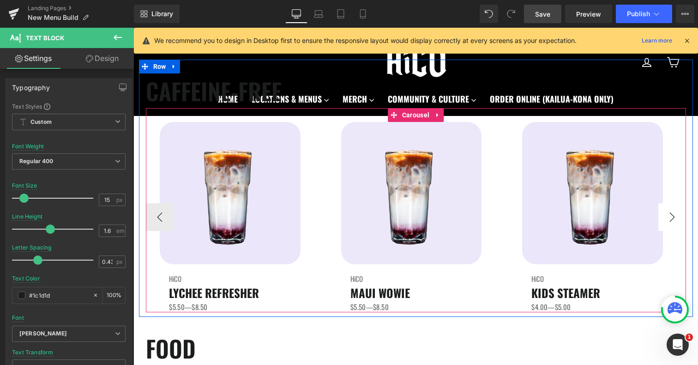
click at [670, 217] on button "›" at bounding box center [672, 217] width 28 height 28
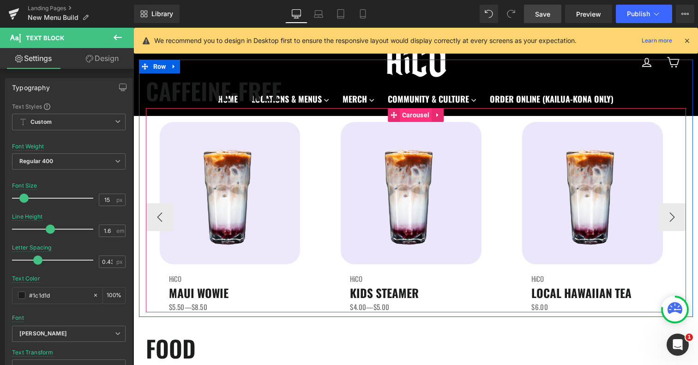
click at [415, 119] on span "Carousel" at bounding box center [416, 115] width 32 height 14
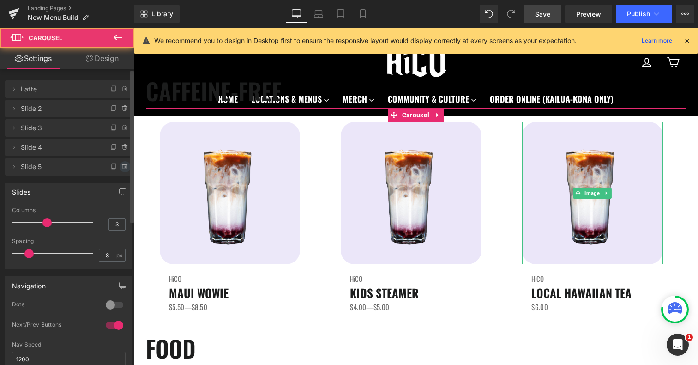
click at [121, 167] on icon at bounding box center [124, 166] width 7 height 7
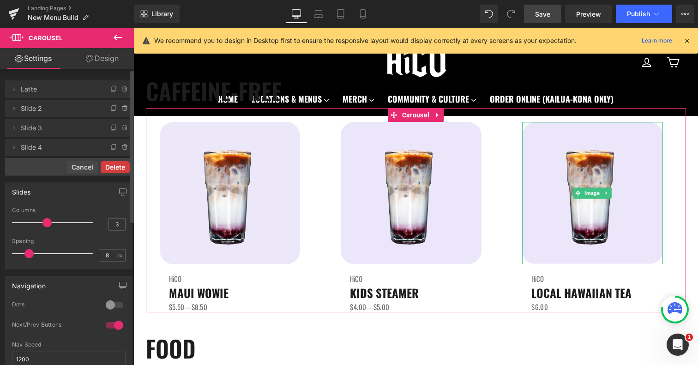
click at [115, 166] on button "Delete" at bounding box center [115, 167] width 29 height 12
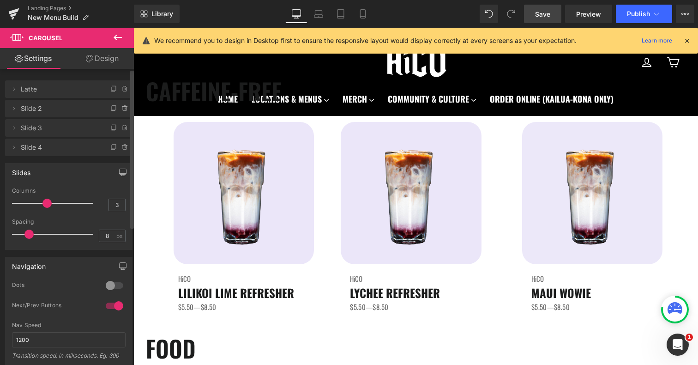
click at [552, 16] on link "Save" at bounding box center [542, 14] width 37 height 18
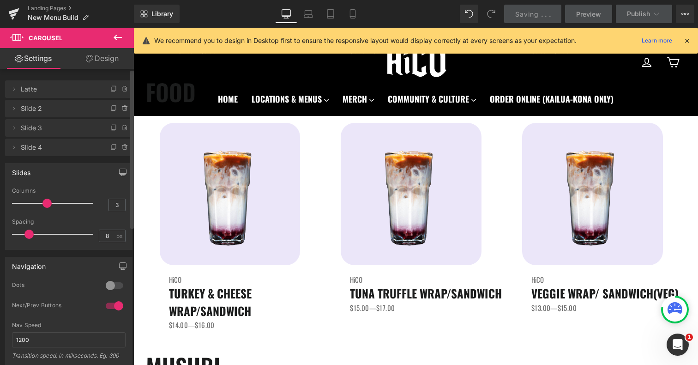
scroll to position [1430, 0]
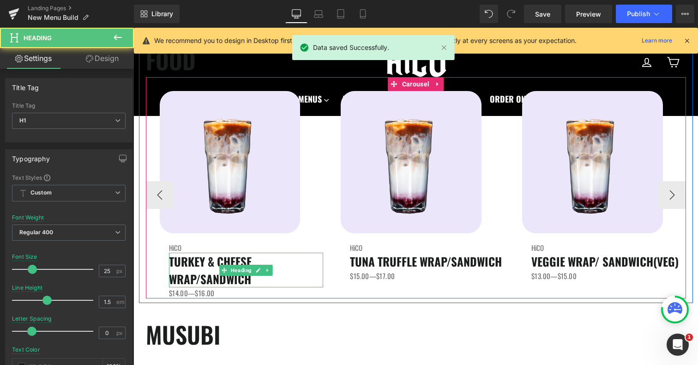
click at [210, 278] on span "TURKEY & CHEESE WRAP/SANDWICH" at bounding box center [210, 270] width 83 height 35
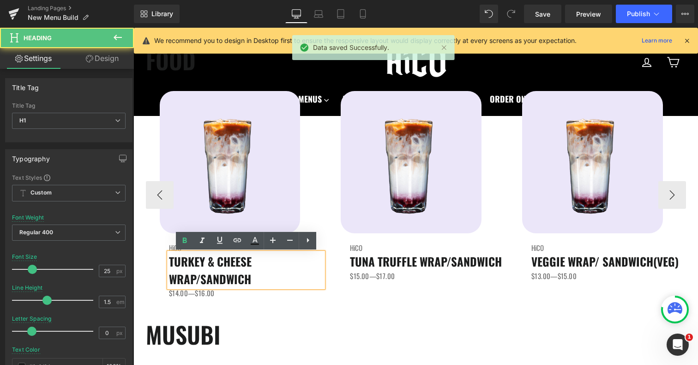
click at [200, 277] on span "TURKEY & CHEESE WRAP/SANDWICH" at bounding box center [210, 270] width 83 height 35
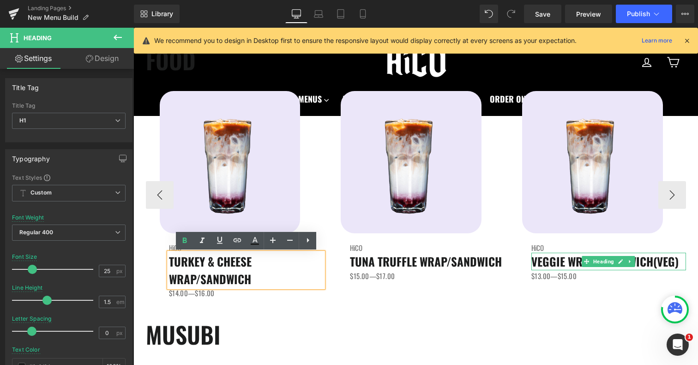
click at [644, 258] on span "VEGGIE WRAP/ SANDWICH" at bounding box center [592, 261] width 122 height 17
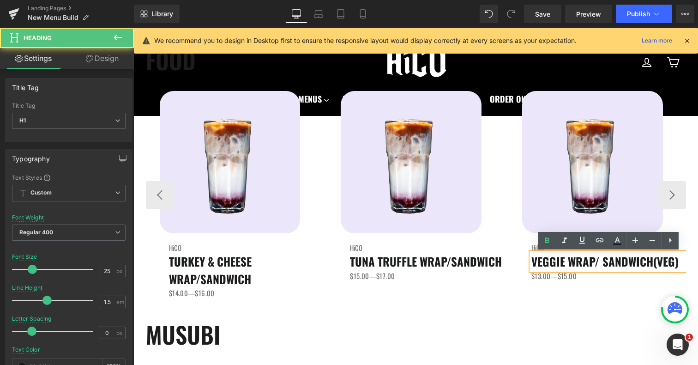
click at [604, 262] on span "VEGGIE WRAP/ SANDWICH" at bounding box center [592, 261] width 122 height 17
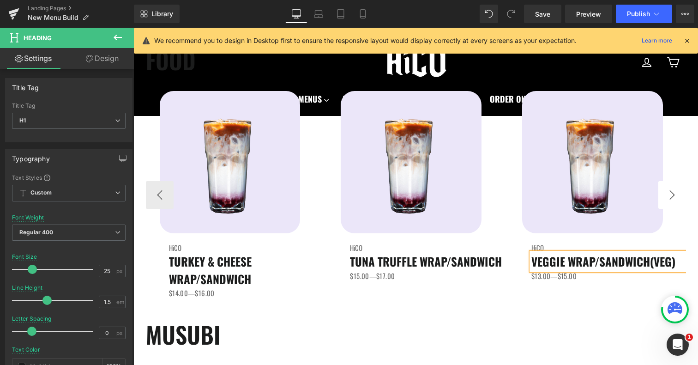
click at [669, 194] on button "›" at bounding box center [672, 195] width 28 height 28
click at [673, 196] on button "›" at bounding box center [672, 195] width 28 height 28
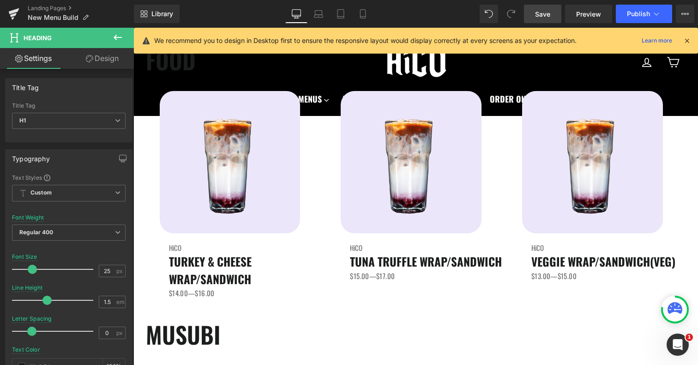
click at [538, 14] on span "Save" at bounding box center [542, 14] width 15 height 10
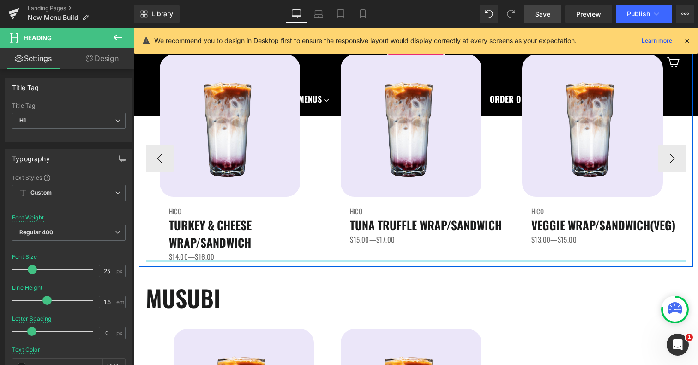
scroll to position [1457, 0]
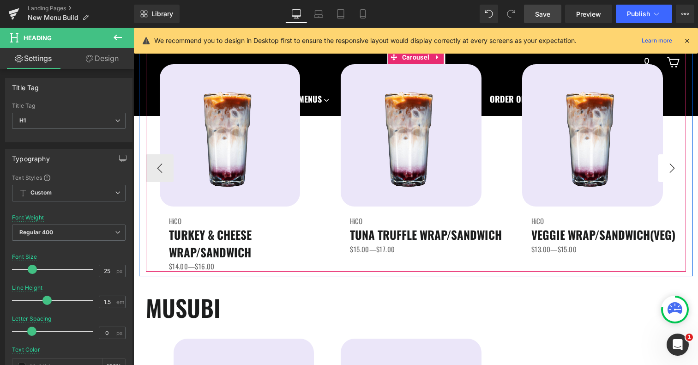
click at [673, 170] on button "›" at bounding box center [672, 168] width 28 height 28
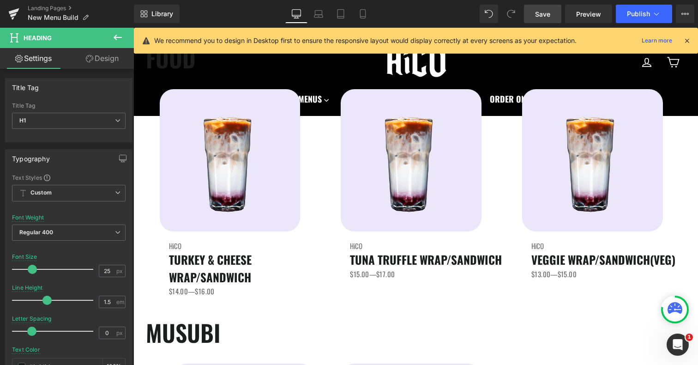
click at [550, 17] on span "Save" at bounding box center [542, 14] width 15 height 10
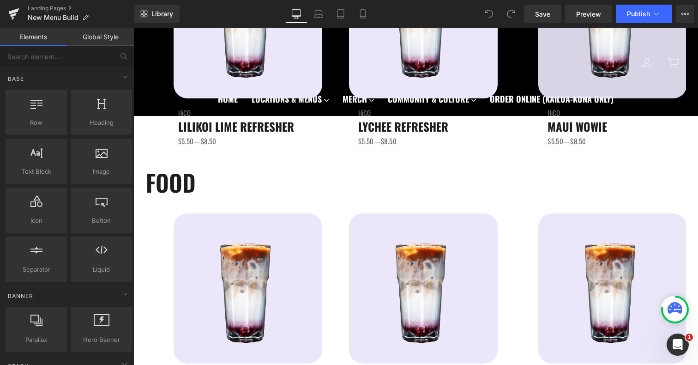
scroll to position [1385, 0]
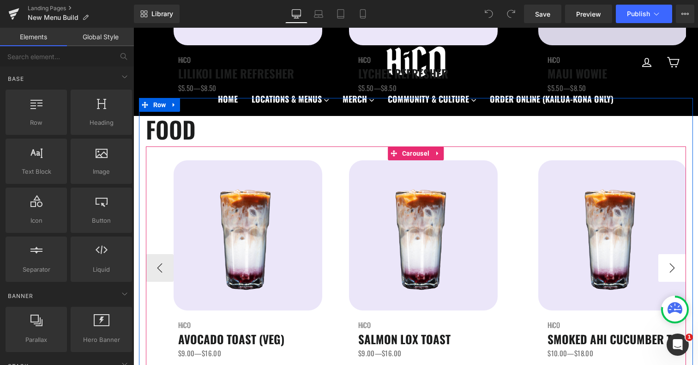
click at [668, 272] on button "›" at bounding box center [672, 268] width 28 height 28
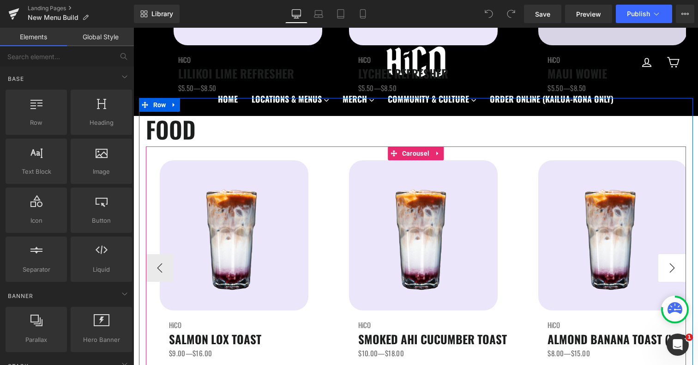
click at [668, 272] on button "›" at bounding box center [672, 268] width 28 height 28
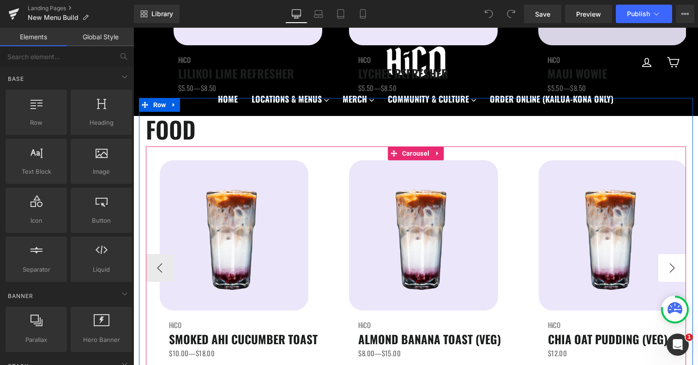
click at [668, 272] on button "›" at bounding box center [672, 268] width 28 height 28
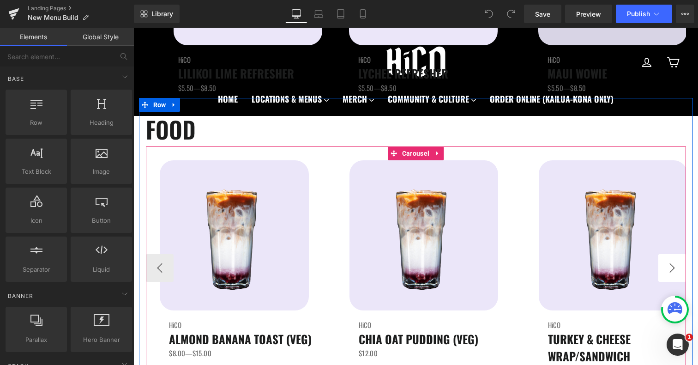
click at [668, 271] on button "›" at bounding box center [672, 268] width 28 height 28
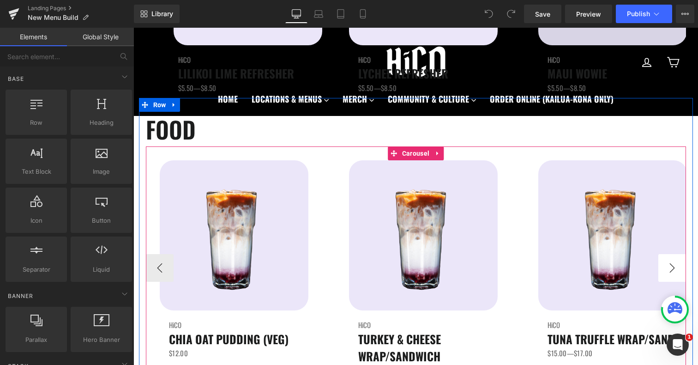
click at [668, 271] on button "›" at bounding box center [672, 268] width 28 height 28
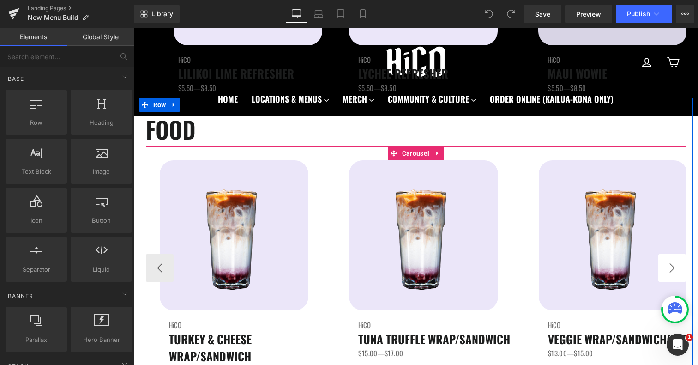
click at [668, 271] on button "›" at bounding box center [672, 268] width 28 height 28
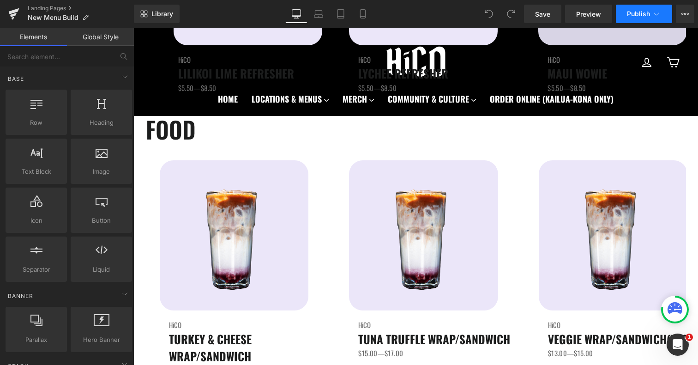
click at [637, 18] on button "Publish" at bounding box center [644, 14] width 56 height 18
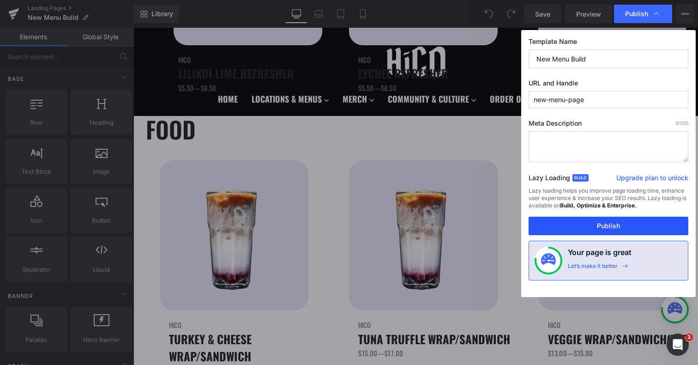
click at [0, 0] on button "Publish" at bounding box center [0, 0] width 0 height 0
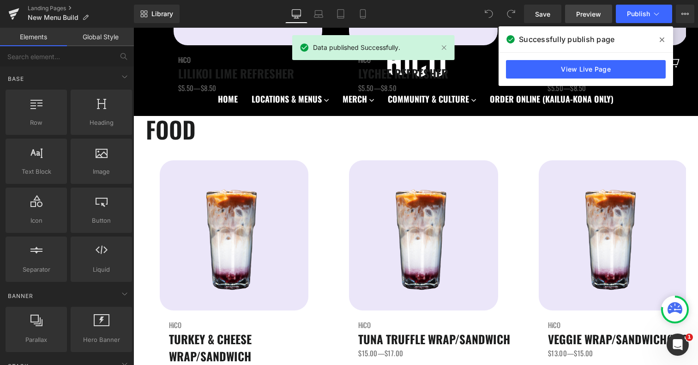
click at [576, 15] on link "Preview" at bounding box center [588, 14] width 47 height 18
